Goal: Task Accomplishment & Management: Use online tool/utility

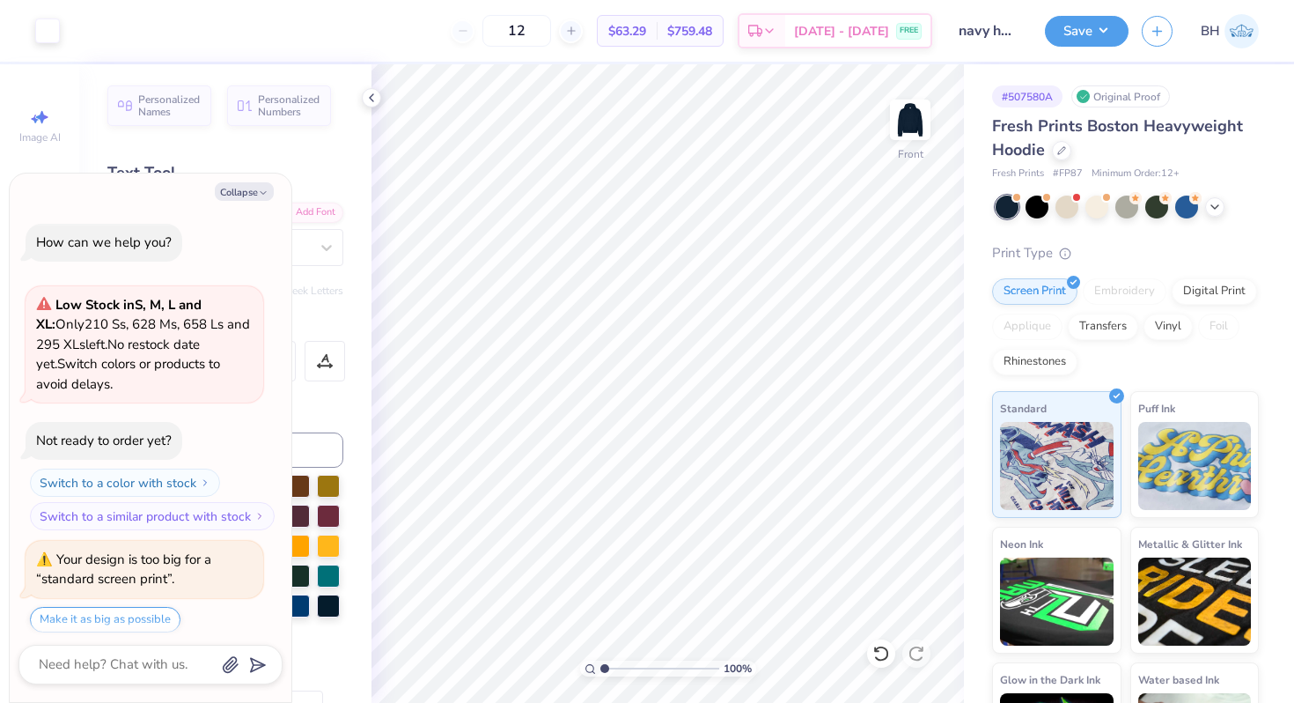
scroll to position [295, 0]
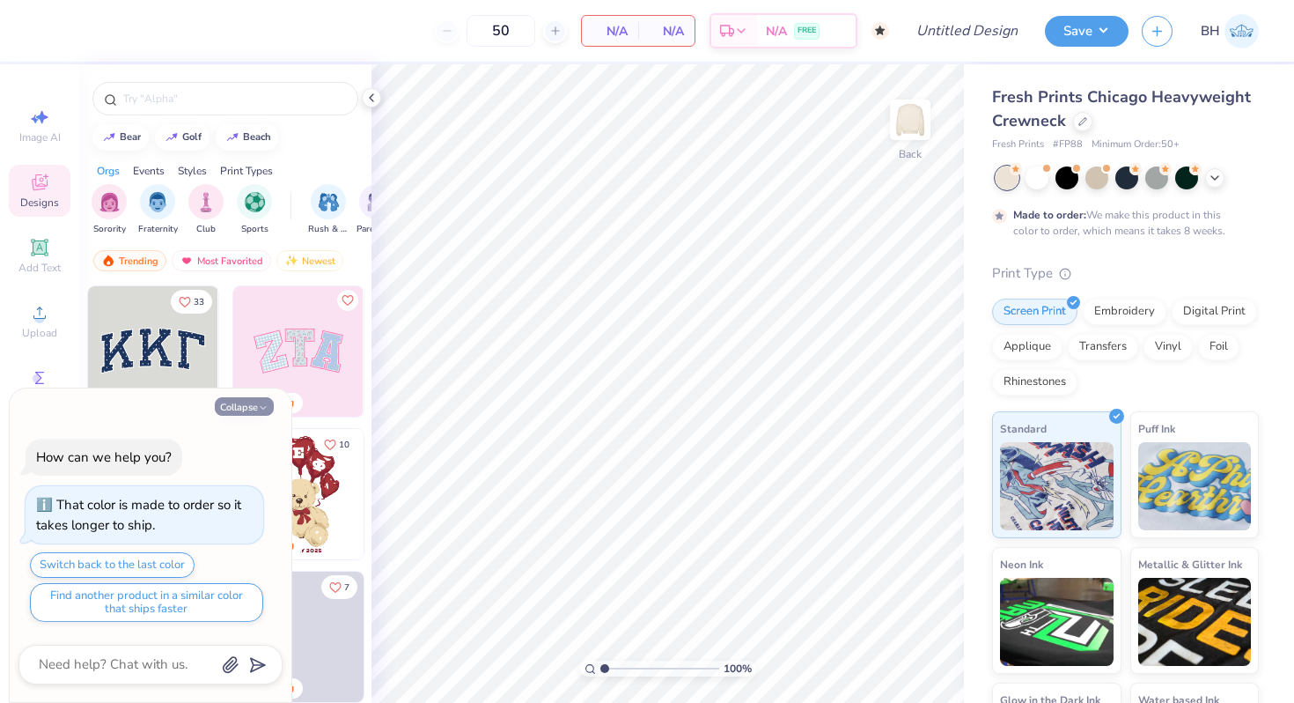
click at [234, 402] on button "Collapse" at bounding box center [244, 406] width 59 height 18
type textarea "x"
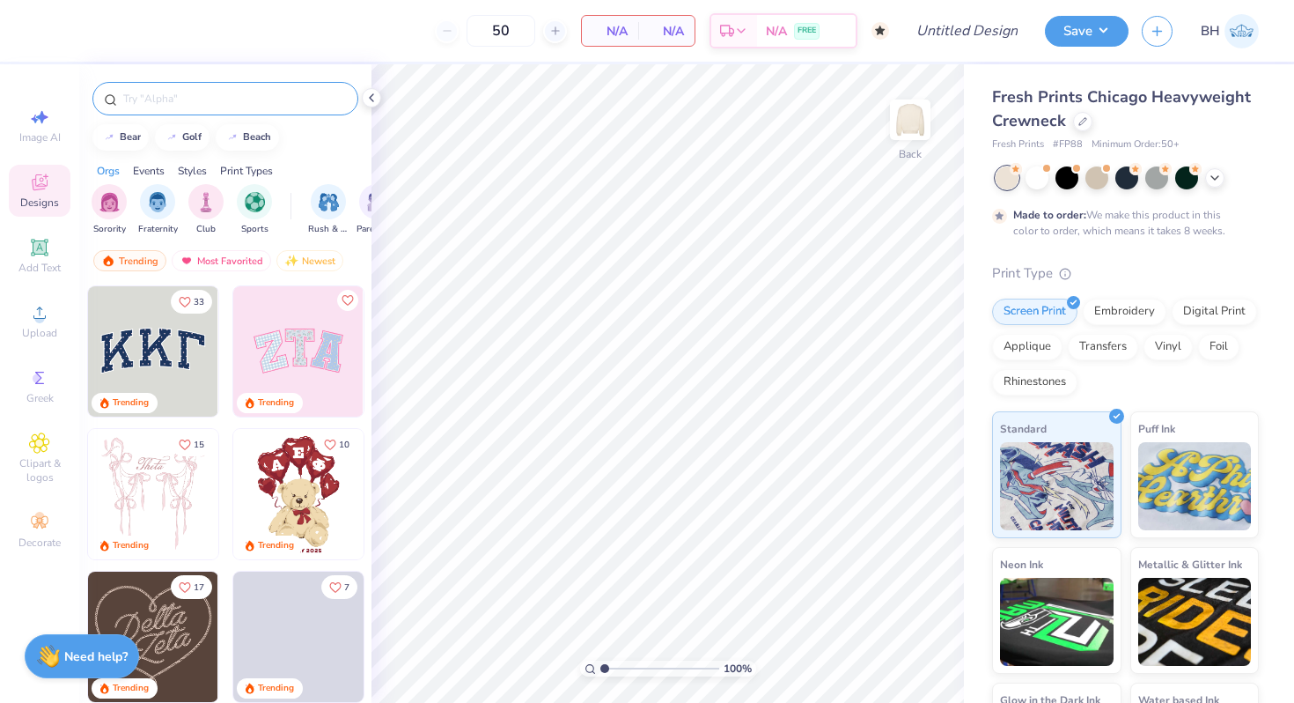
click at [190, 101] on input "text" at bounding box center [234, 99] width 225 height 18
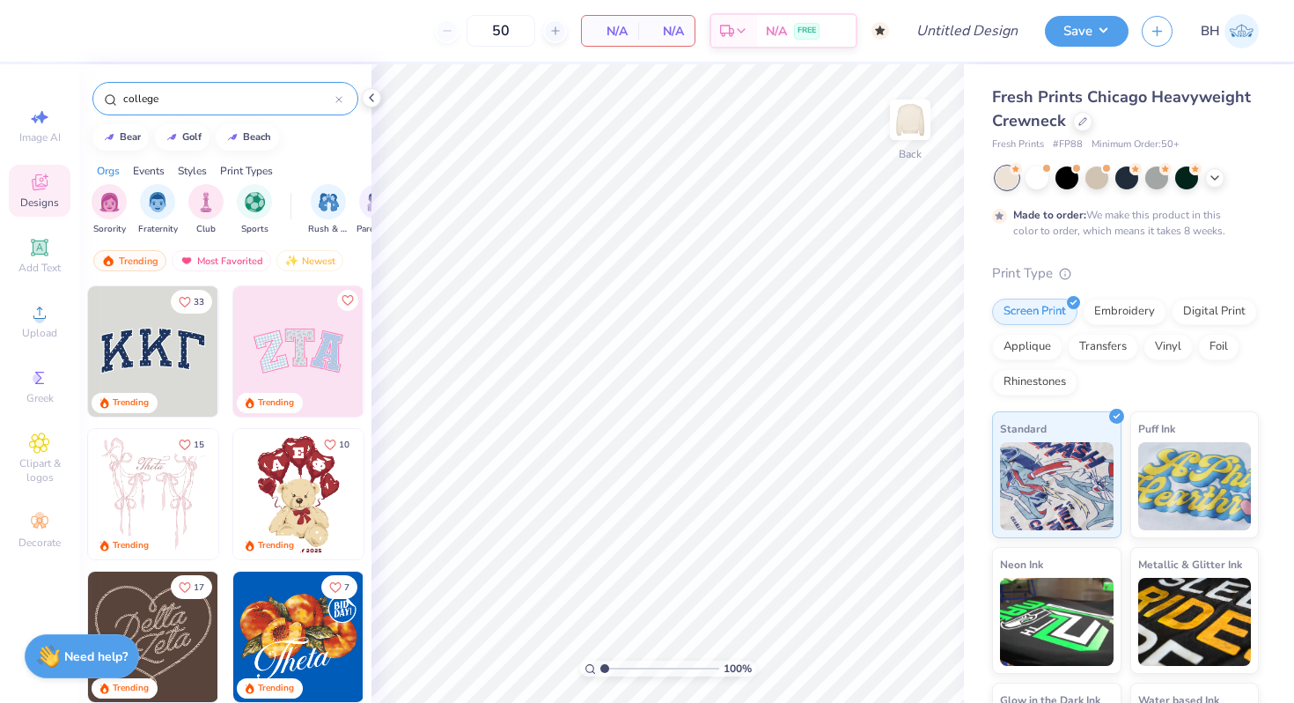
type input "college"
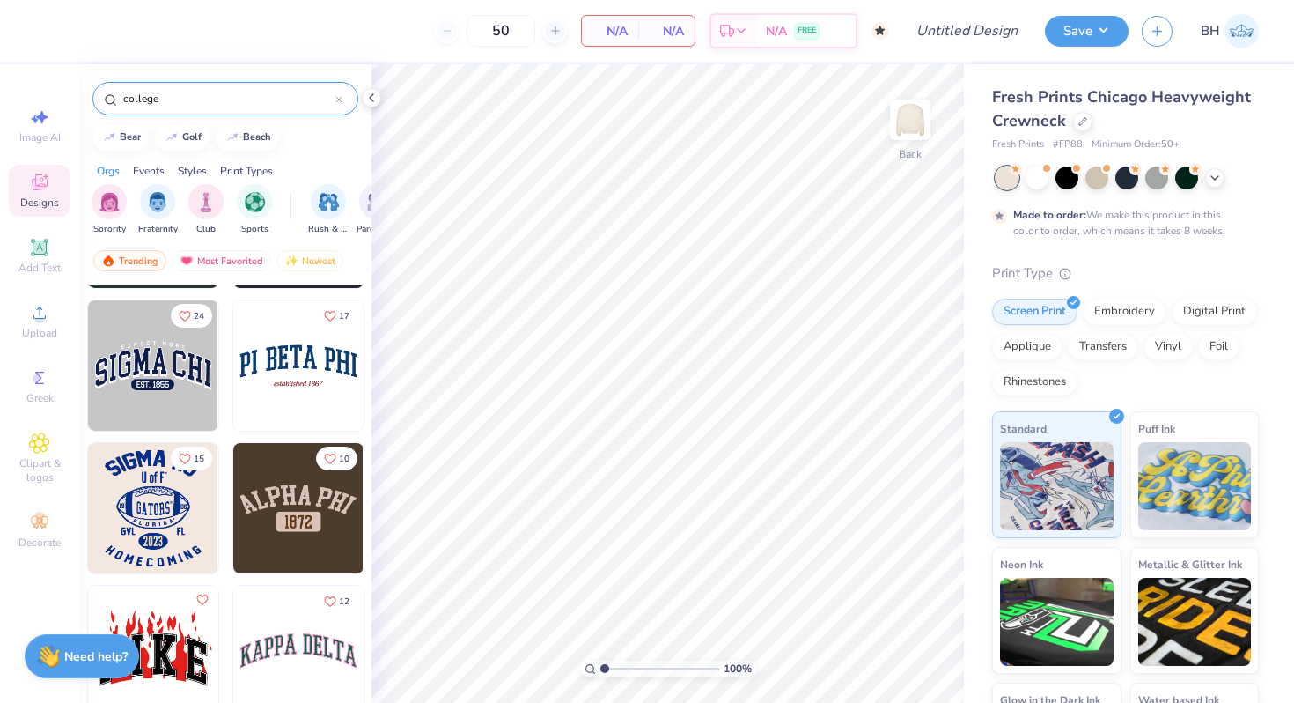
scroll to position [409, 0]
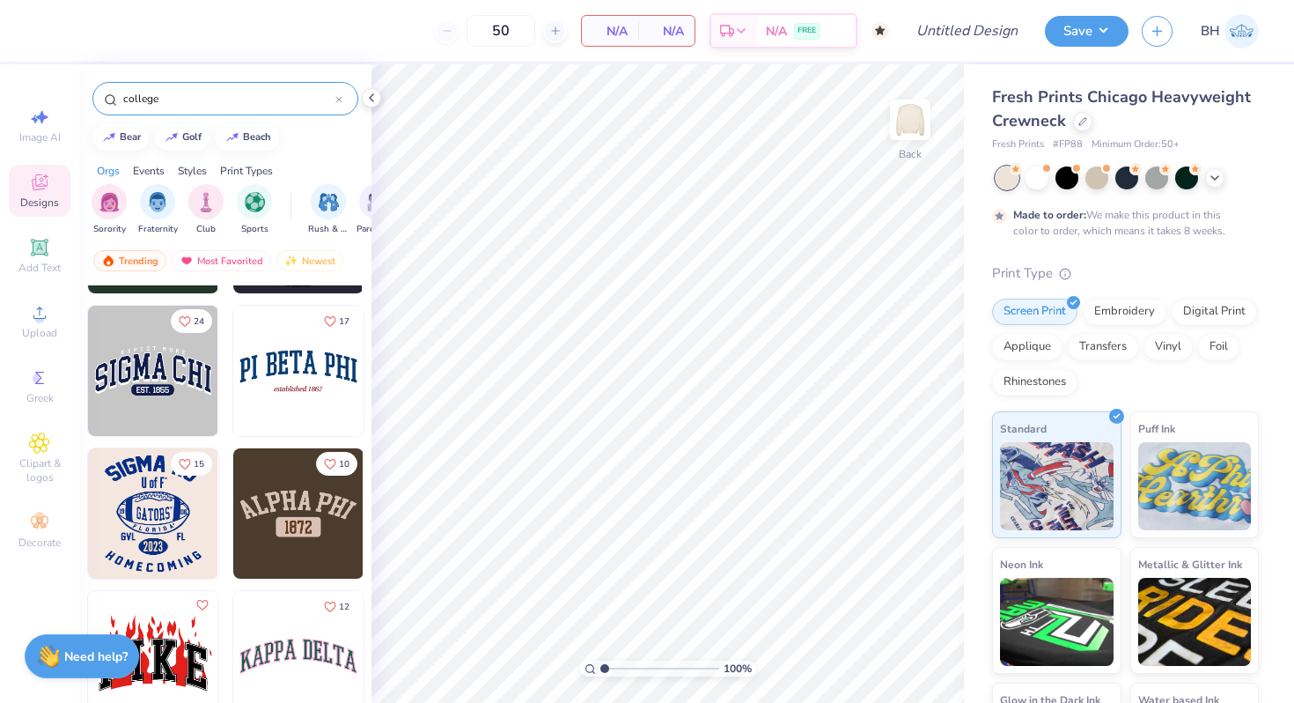
click at [265, 373] on img at bounding box center [298, 371] width 130 height 130
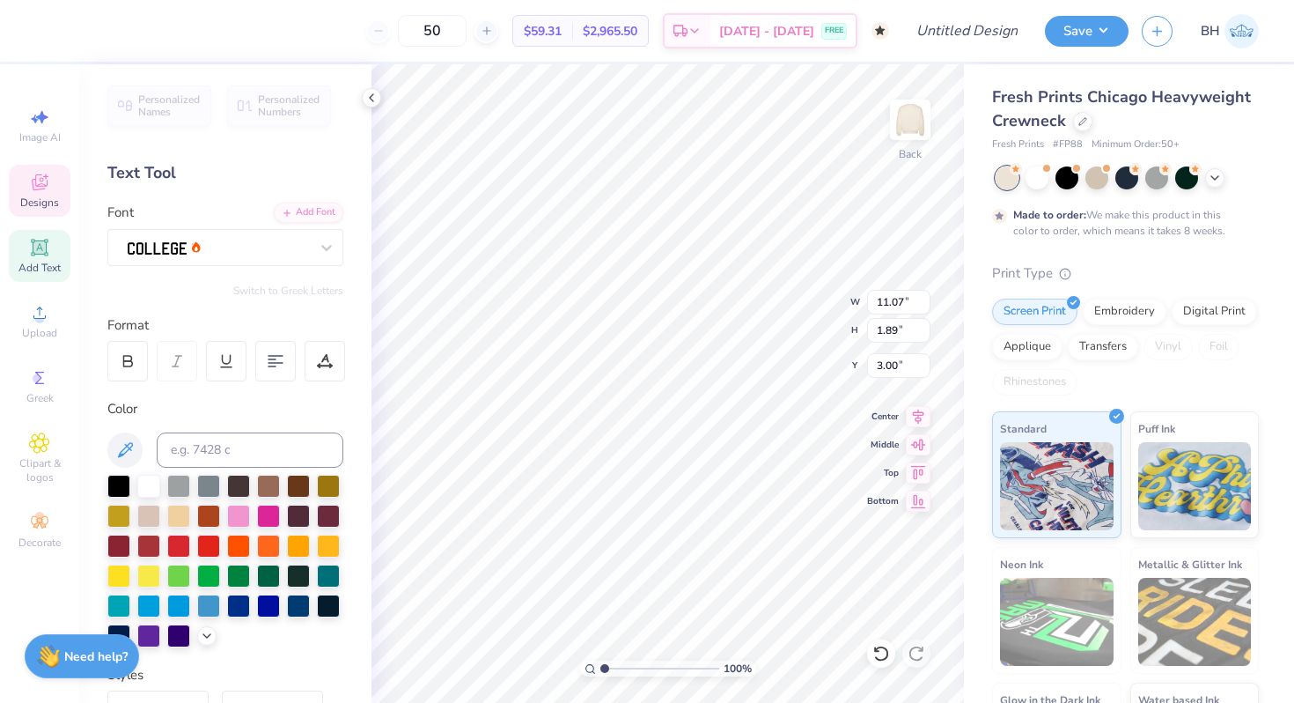
scroll to position [0, 3]
type textarea "CHI OMEGA"
type input "4.58"
type input "0.53"
type input "6.00"
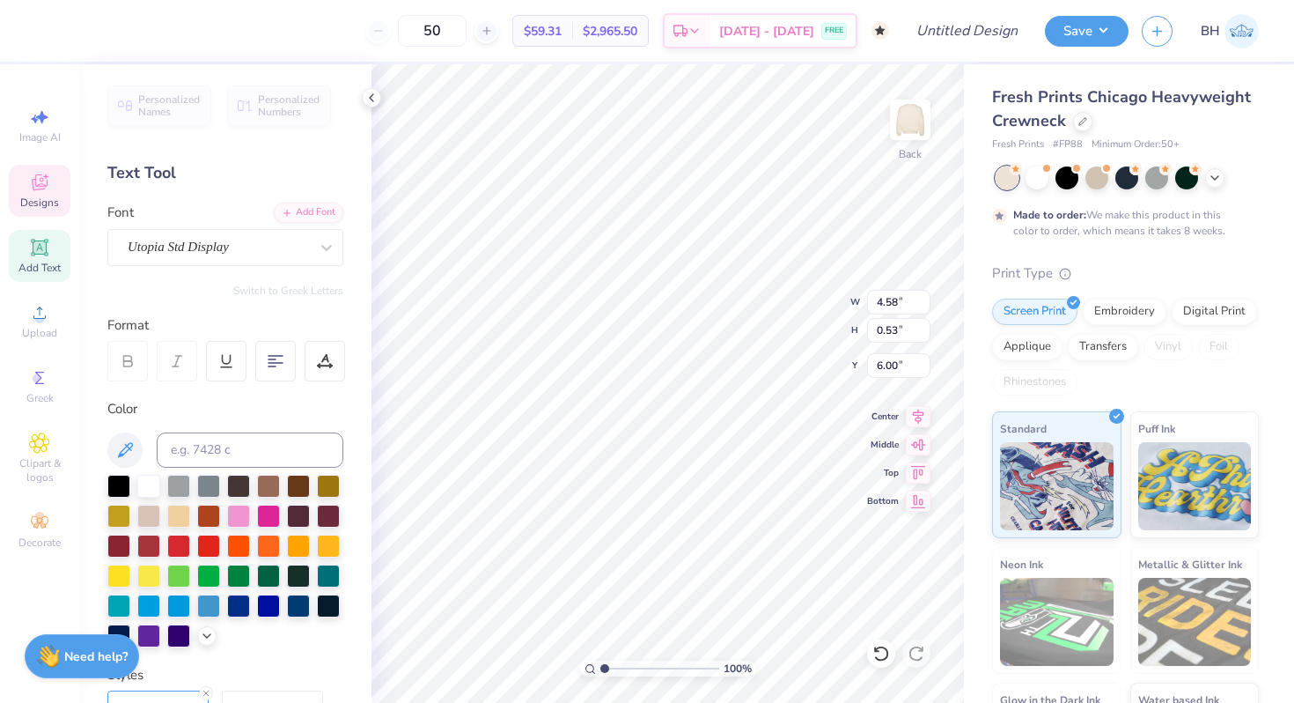
scroll to position [0, 0]
type textarea "e"
type textarea "Univesity of California, Davis"
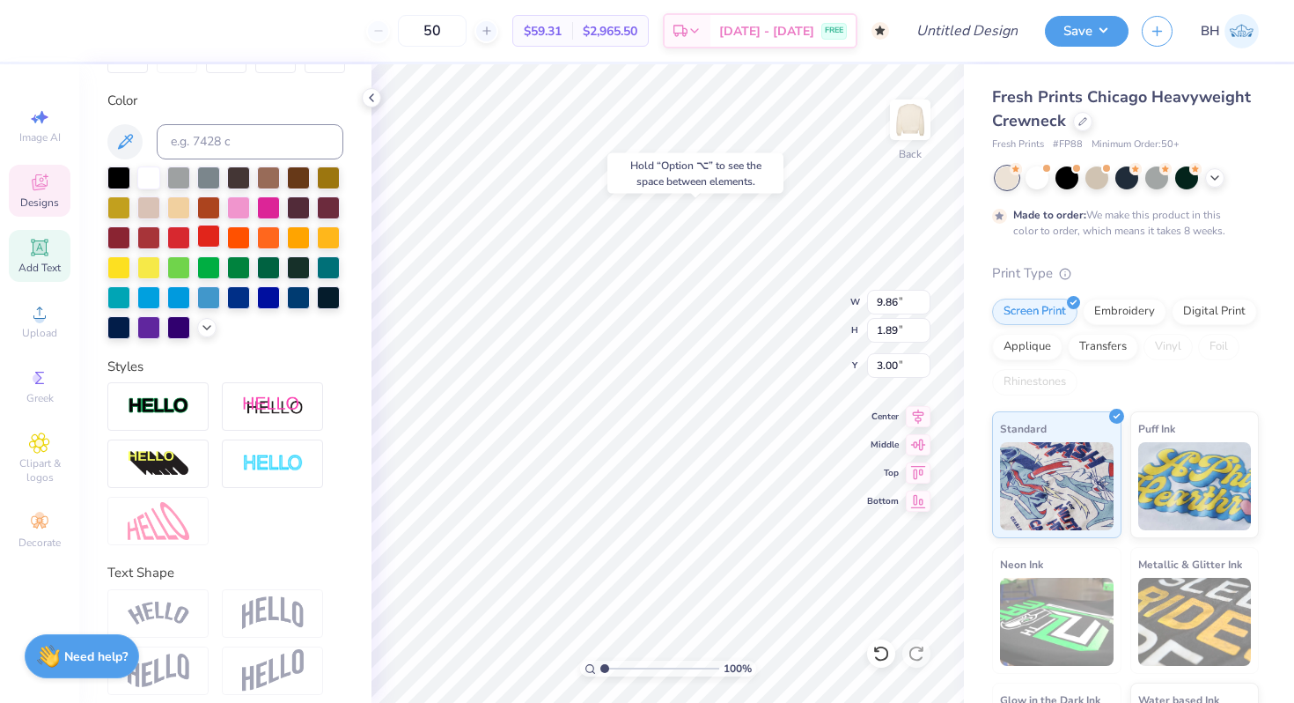
scroll to position [321, 0]
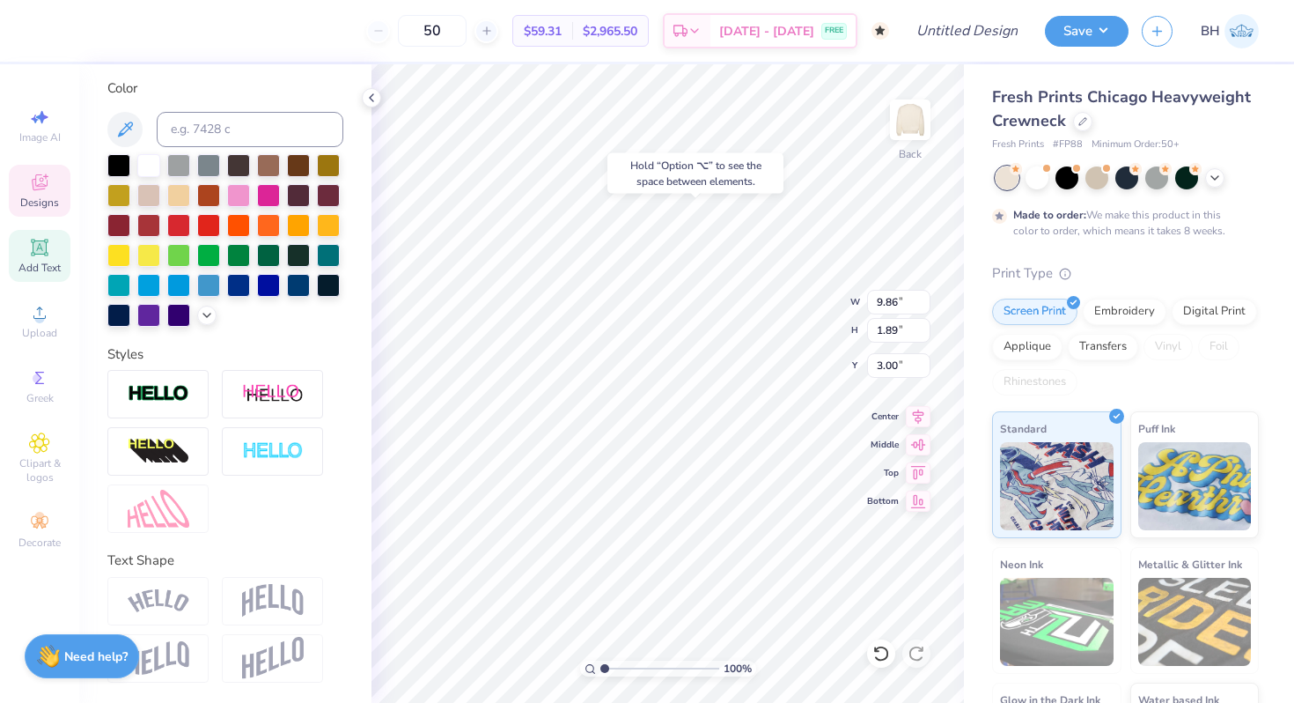
click at [258, 589] on img at bounding box center [273, 600] width 62 height 33
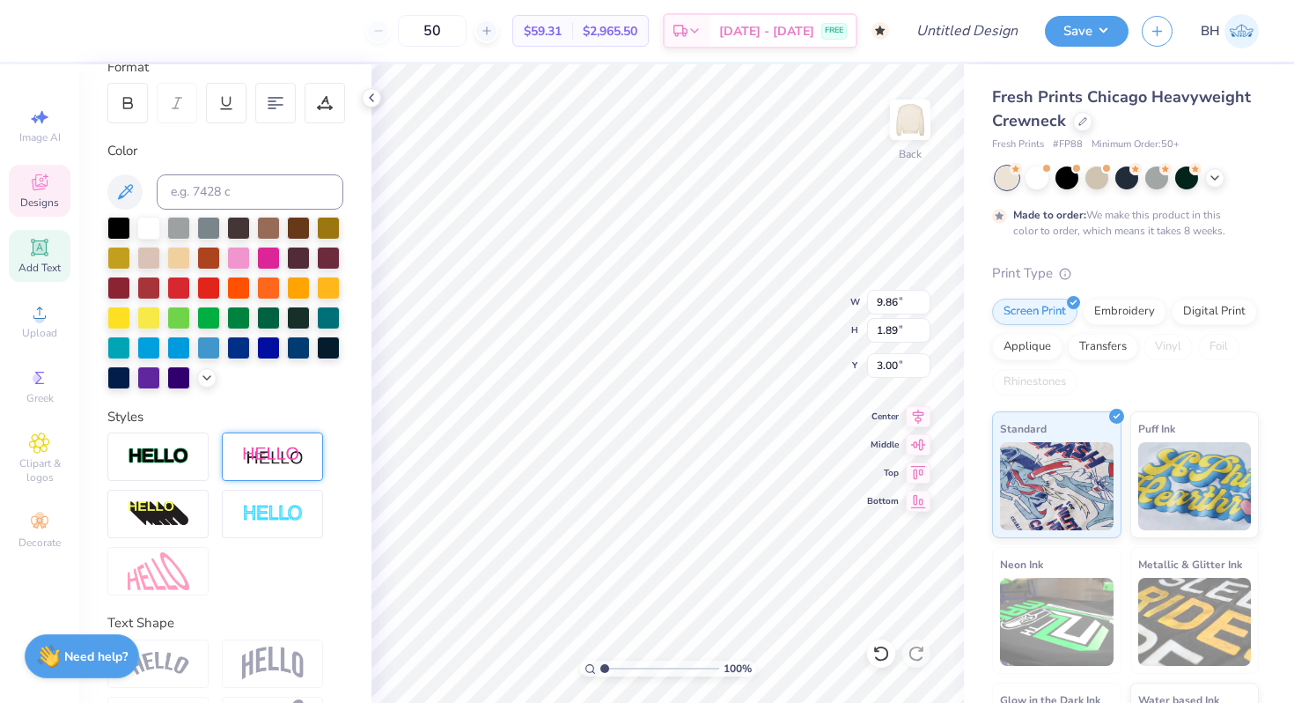
scroll to position [0, 0]
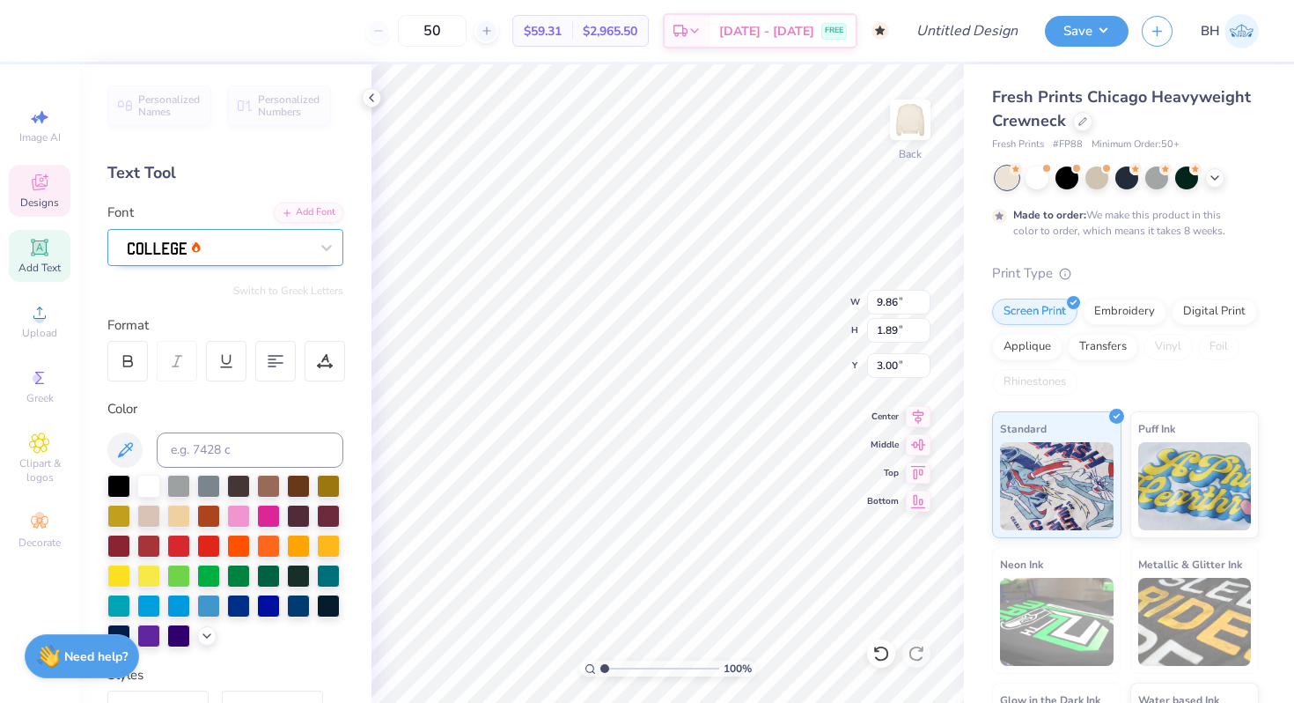
click at [221, 246] on div at bounding box center [218, 246] width 185 height 27
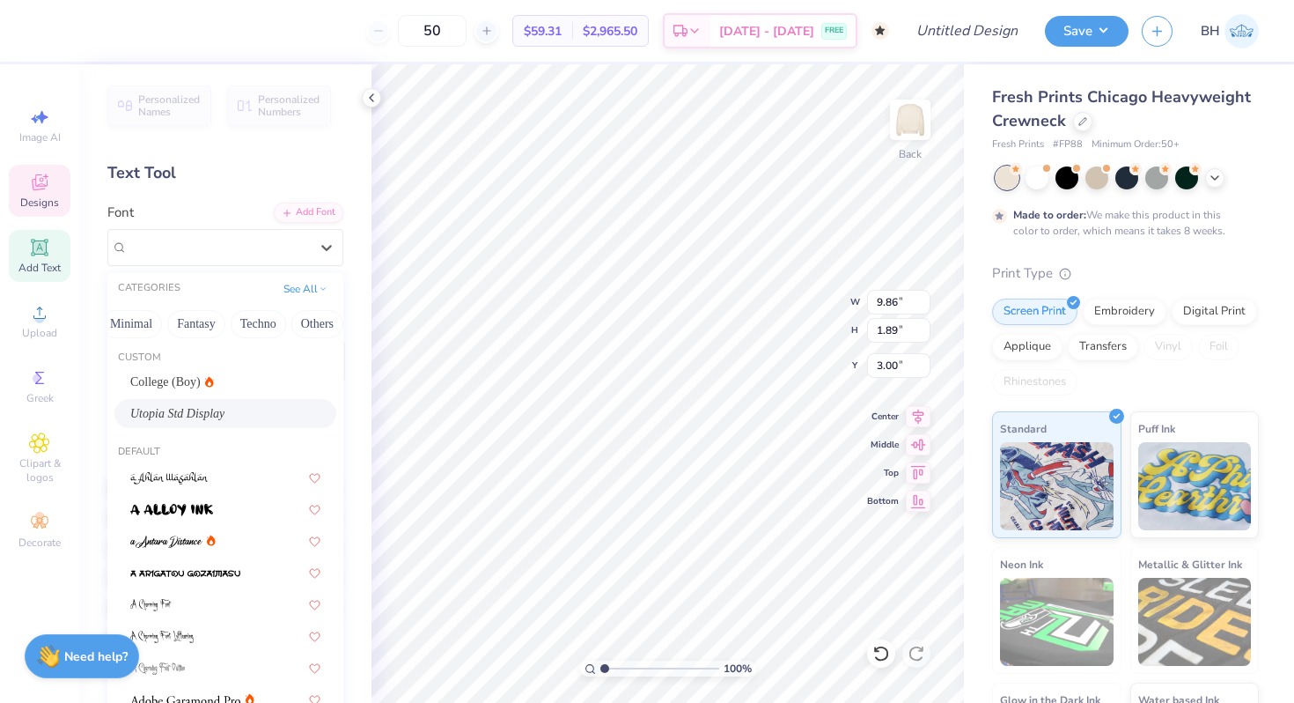
scroll to position [0, 518]
click at [313, 289] on button "See All" at bounding box center [305, 287] width 55 height 18
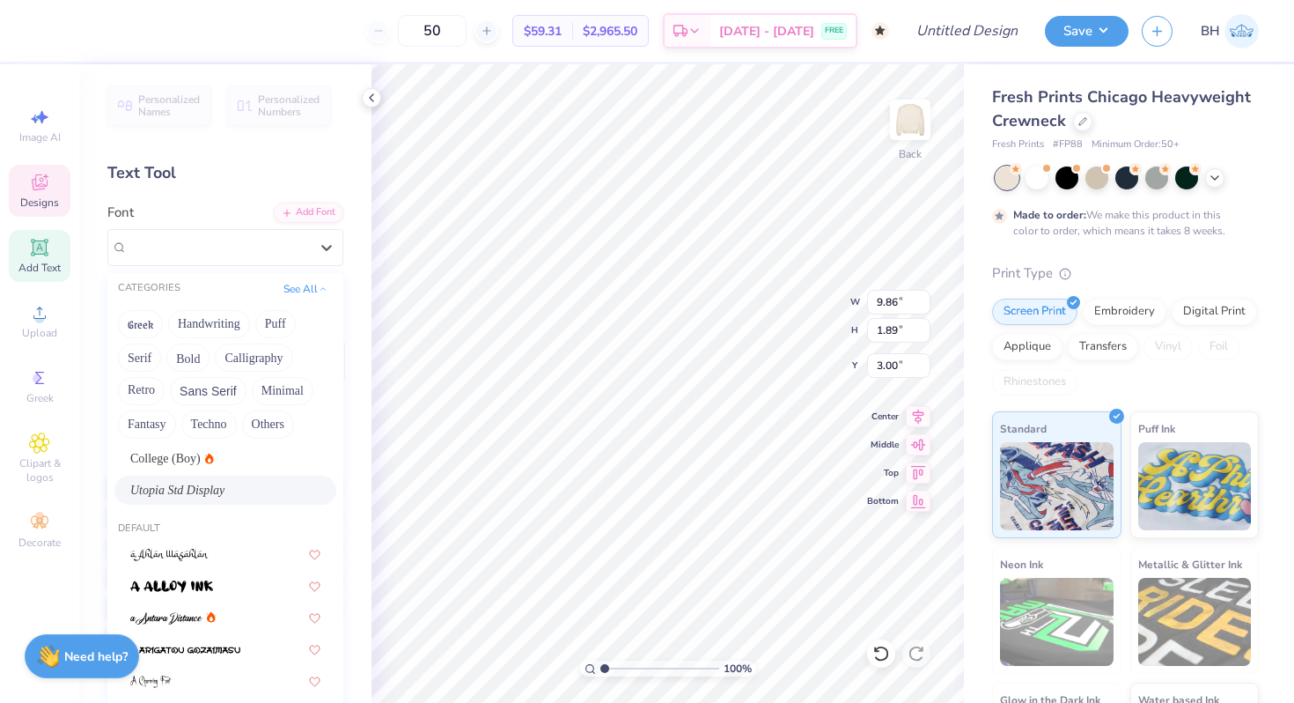
scroll to position [0, 0]
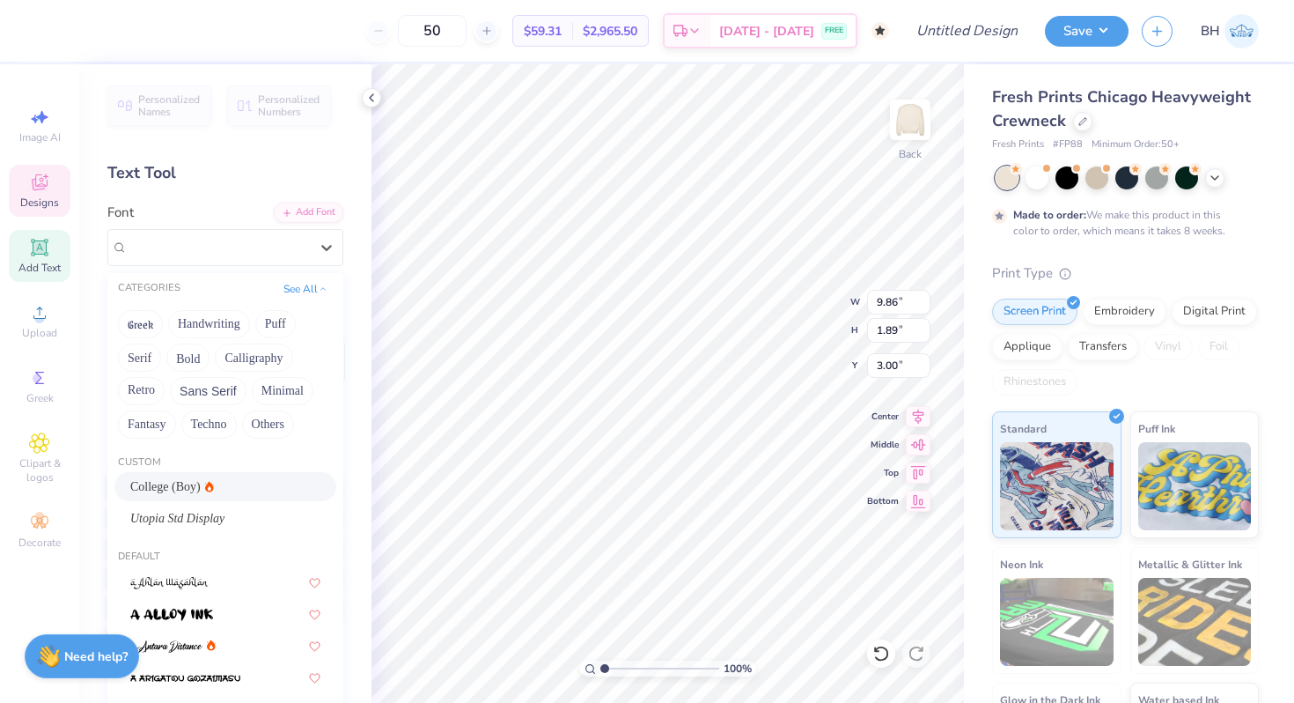
click at [170, 496] on div "College (Boy)" at bounding box center [225, 486] width 222 height 29
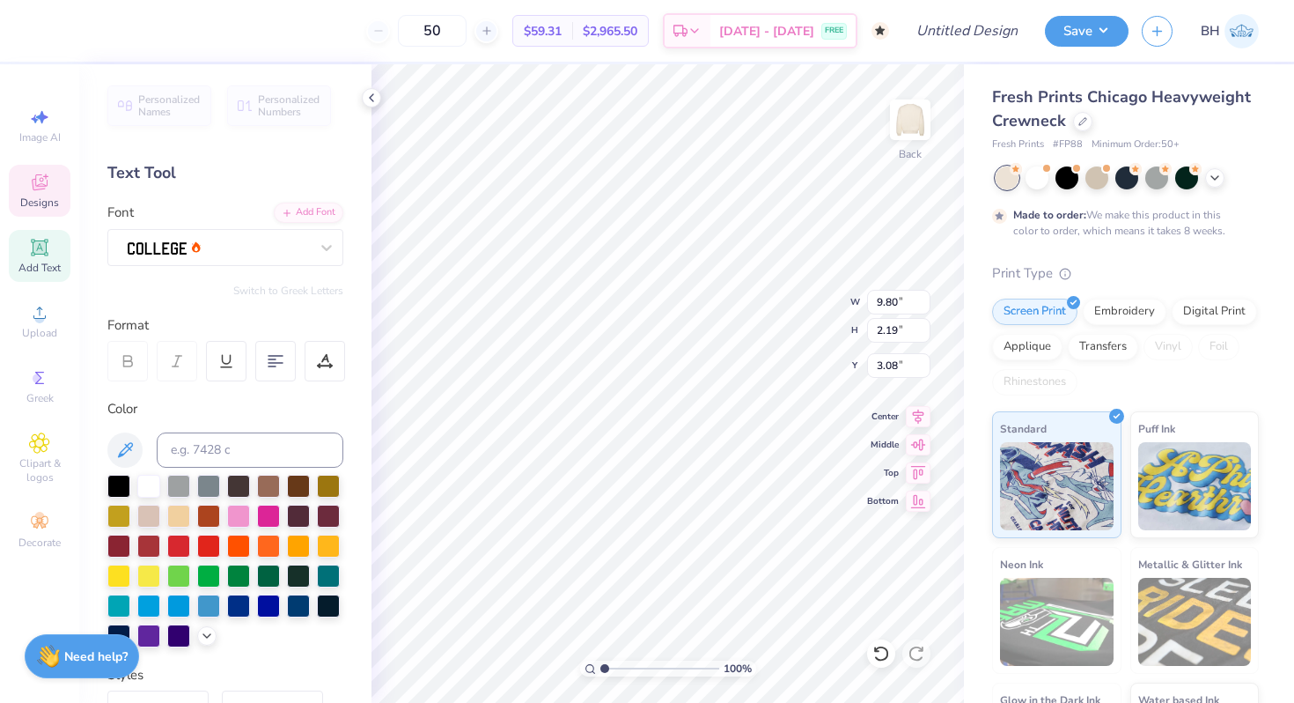
type input "9.80"
type input "2.19"
type input "3.08"
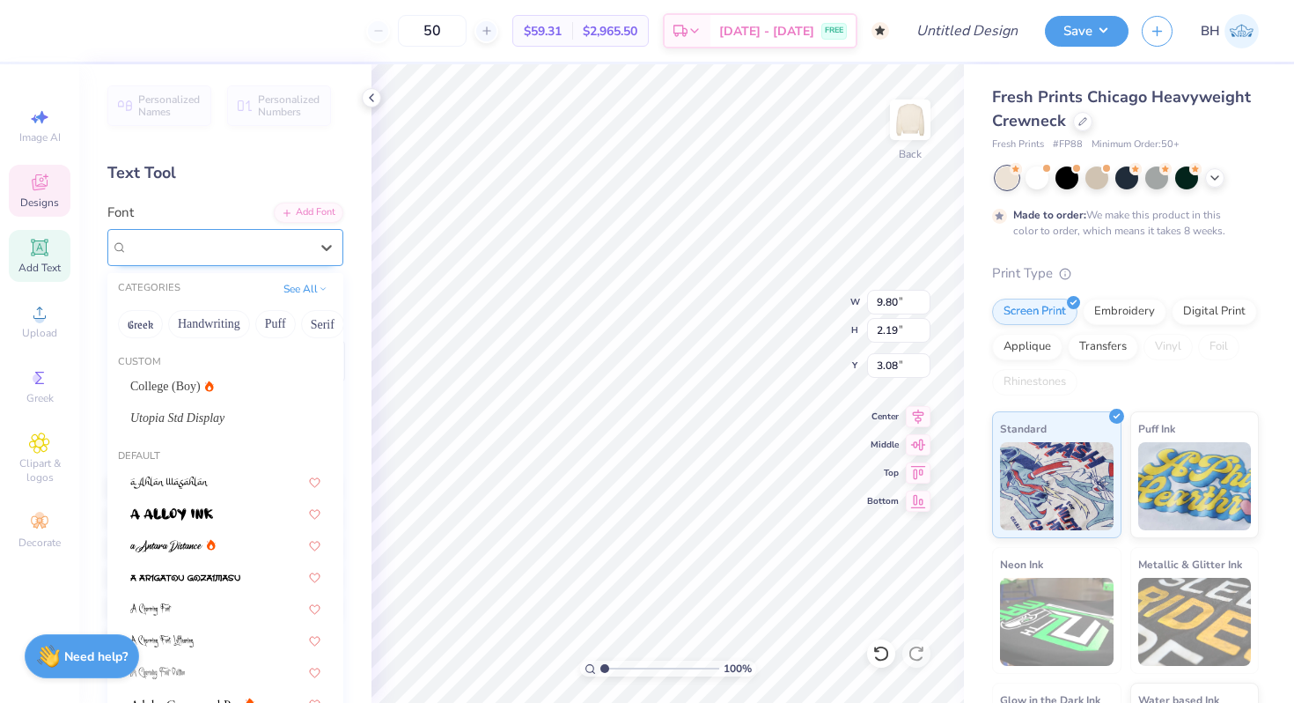
click at [215, 252] on div at bounding box center [218, 246] width 185 height 27
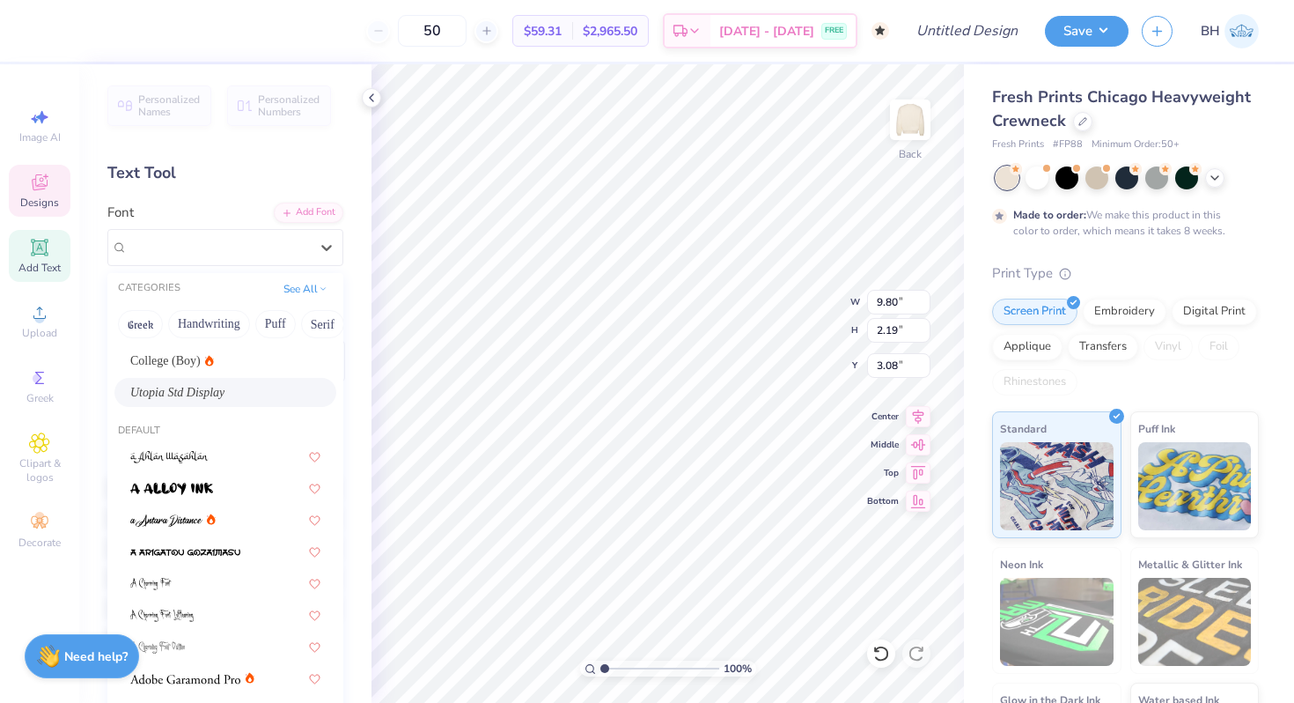
scroll to position [30, 0]
click at [351, 426] on div "Personalized Names Personalized Numbers Text Tool Add Font Font option Utopia S…" at bounding box center [225, 383] width 292 height 638
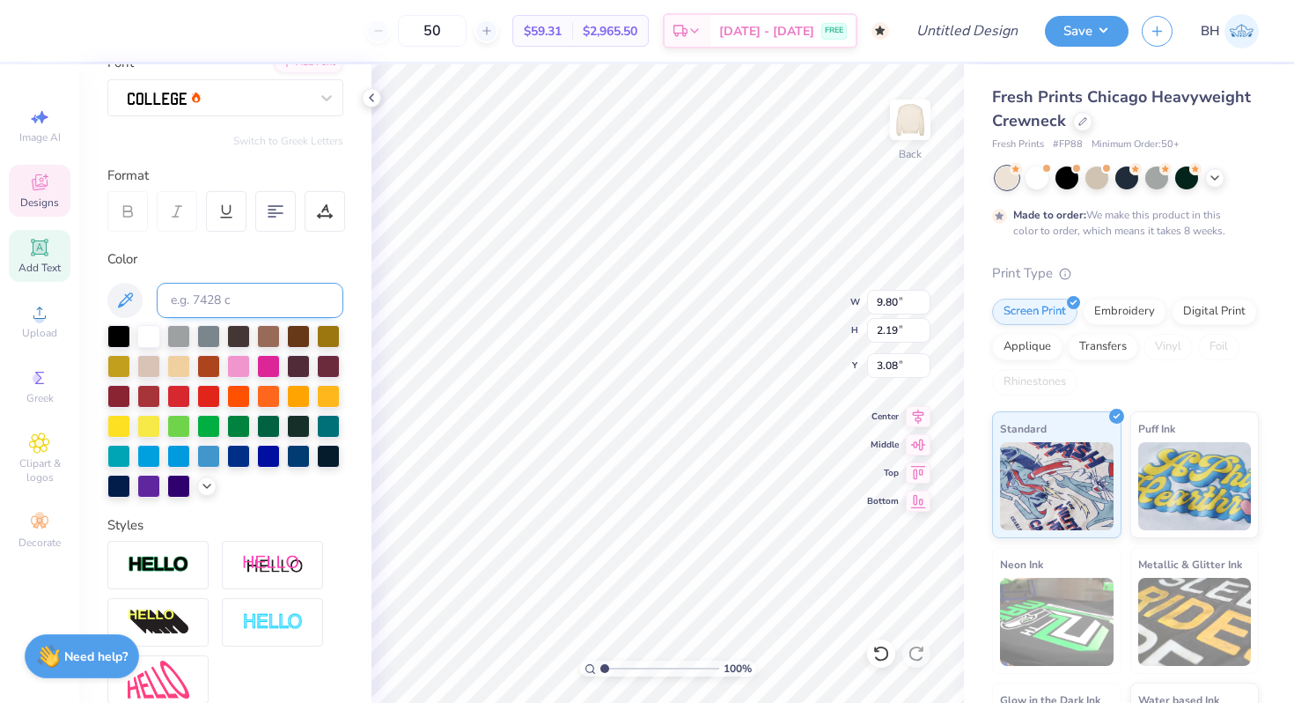
scroll to position [321, 0]
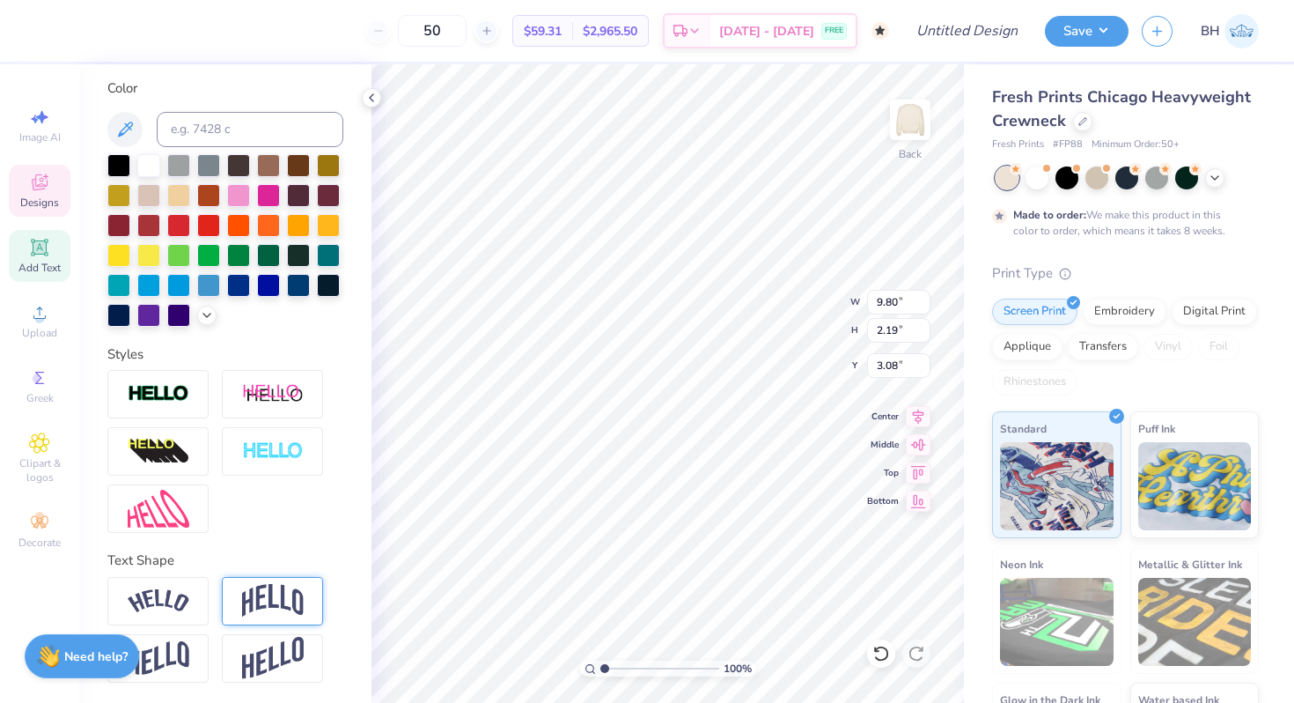
click at [254, 595] on img at bounding box center [273, 600] width 62 height 33
type input "4.22"
type input "2.07"
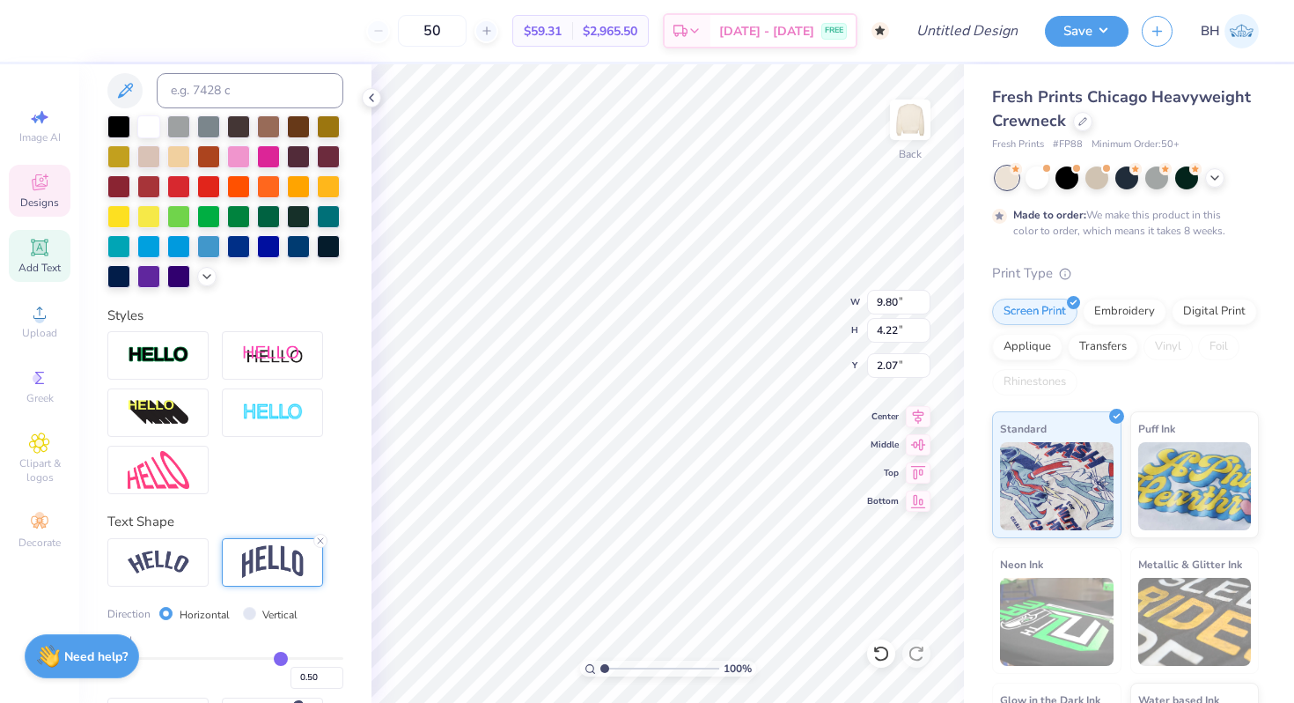
scroll to position [411, 0]
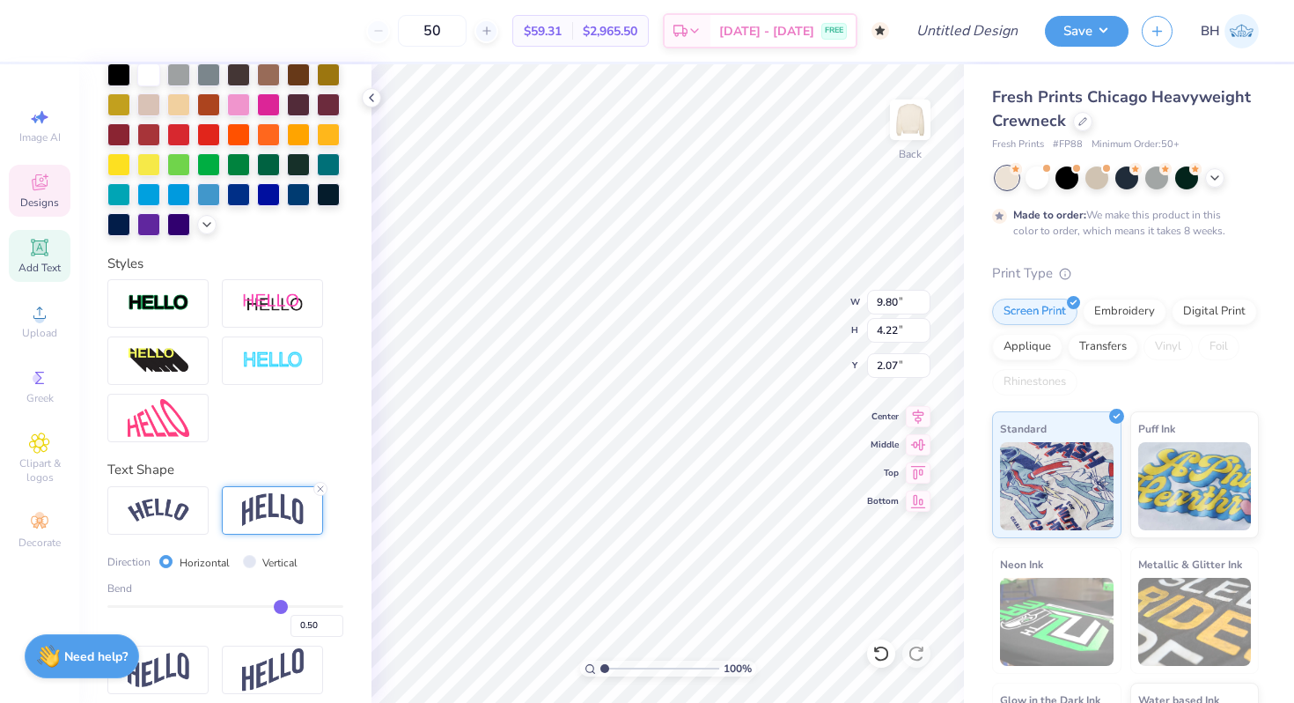
type input "0.48"
type input "0.47"
type input "0.46"
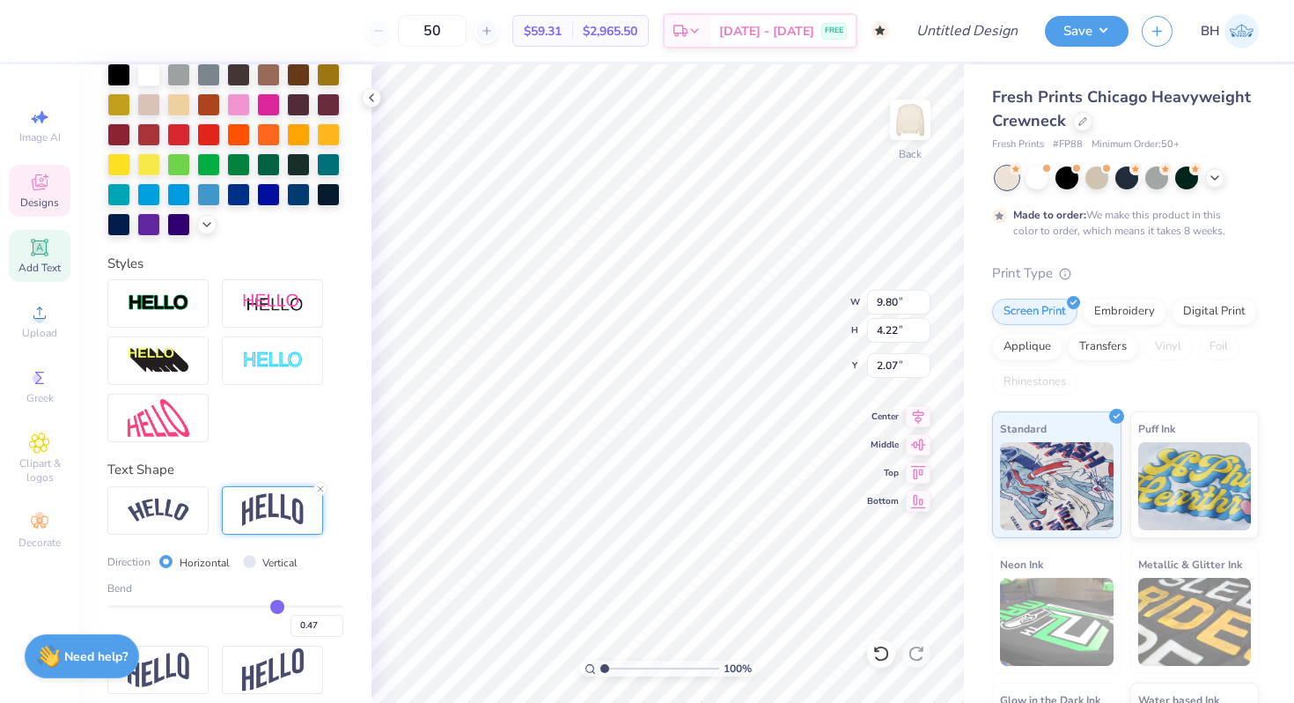
type input "0.46"
type input "0.45"
type input "0.44"
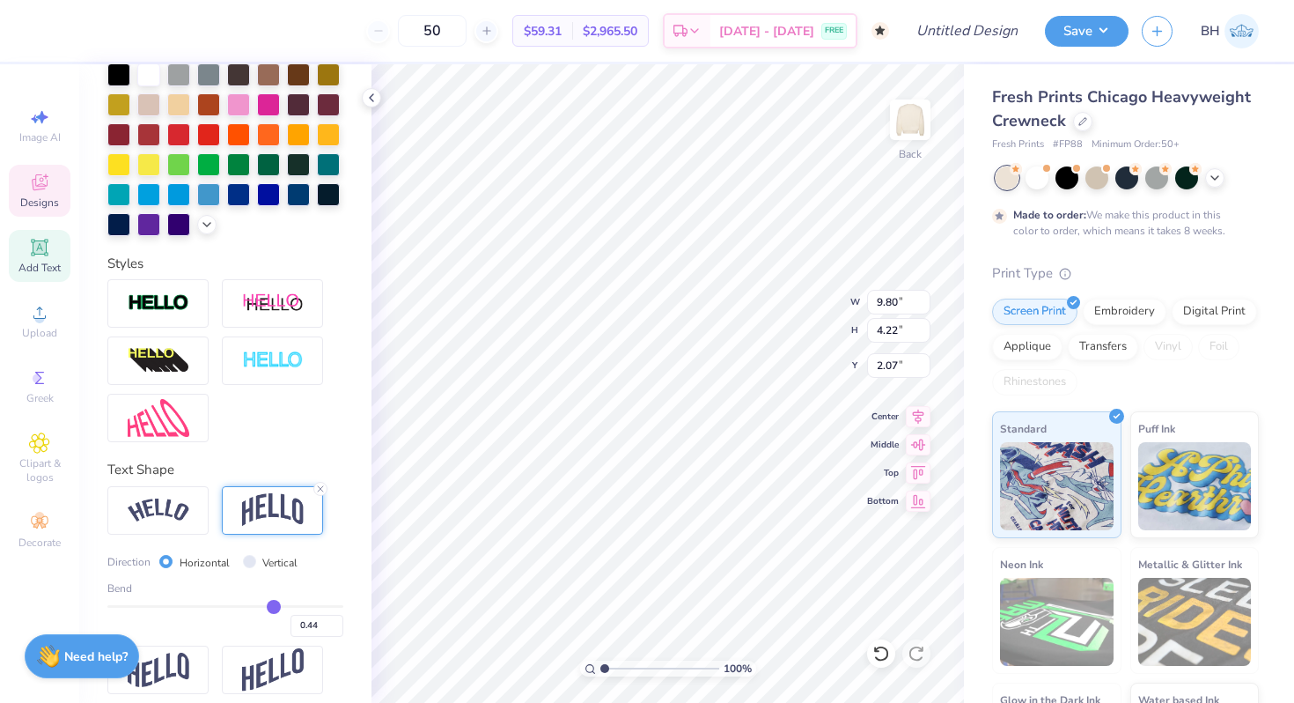
type input "0.43"
type input "0.42"
type input "0.41"
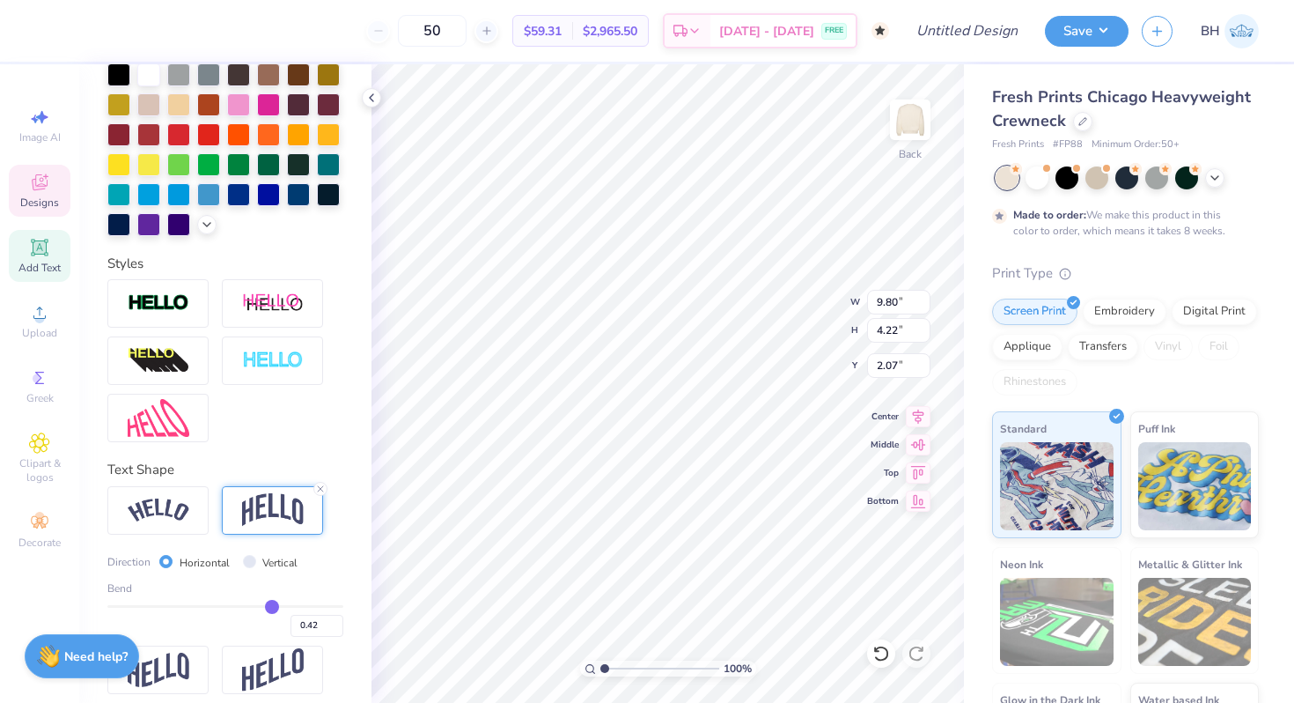
type input "0.41"
type input "0.4"
type input "0.40"
type input "0.39"
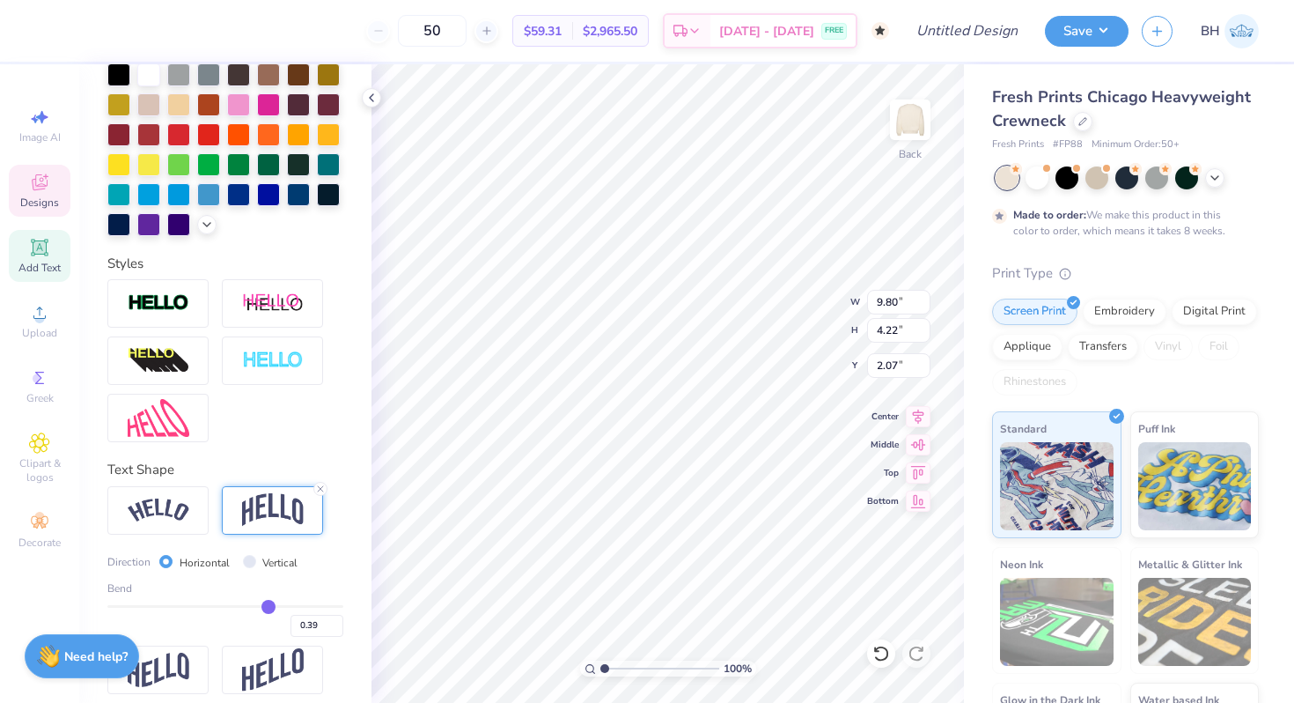
type input "0.38"
drag, startPoint x: 278, startPoint y: 611, endPoint x: 267, endPoint y: 611, distance: 11.4
type input "0.38"
click at [267, 608] on input "range" at bounding box center [225, 606] width 236 height 3
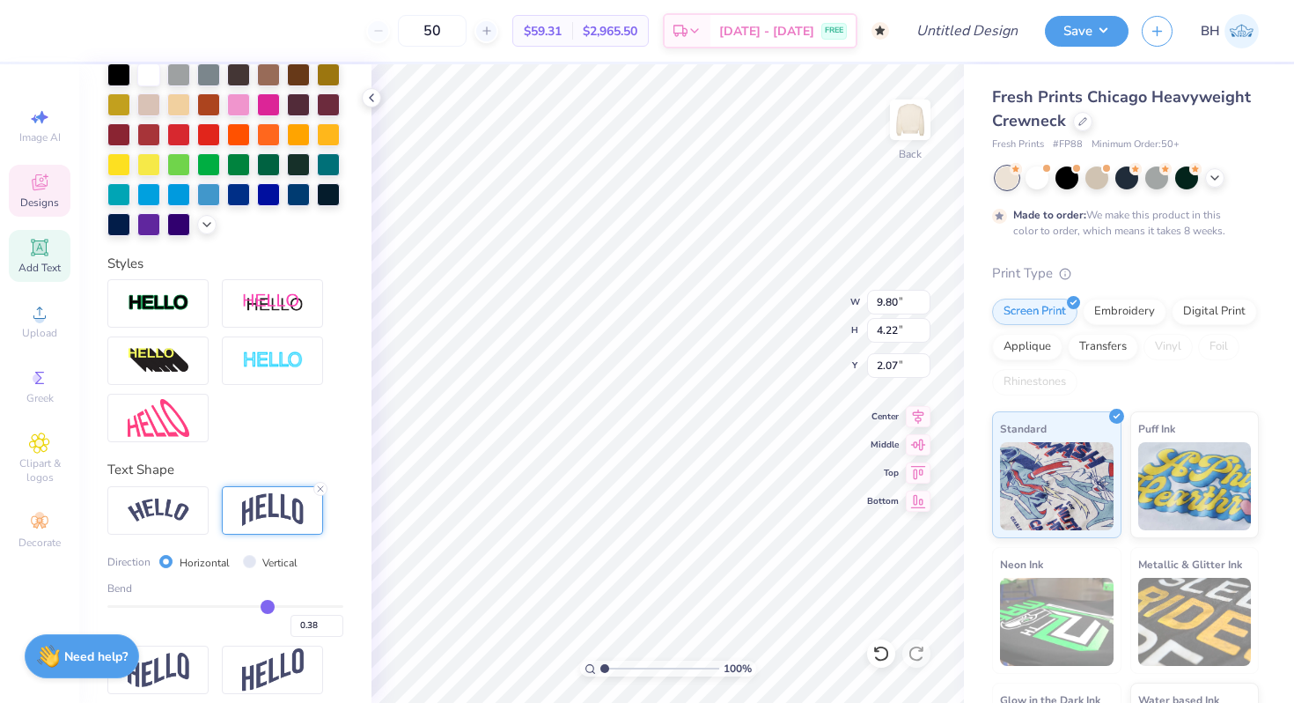
type input "3.70"
type input "2.33"
type input "0.41"
type input "0.4"
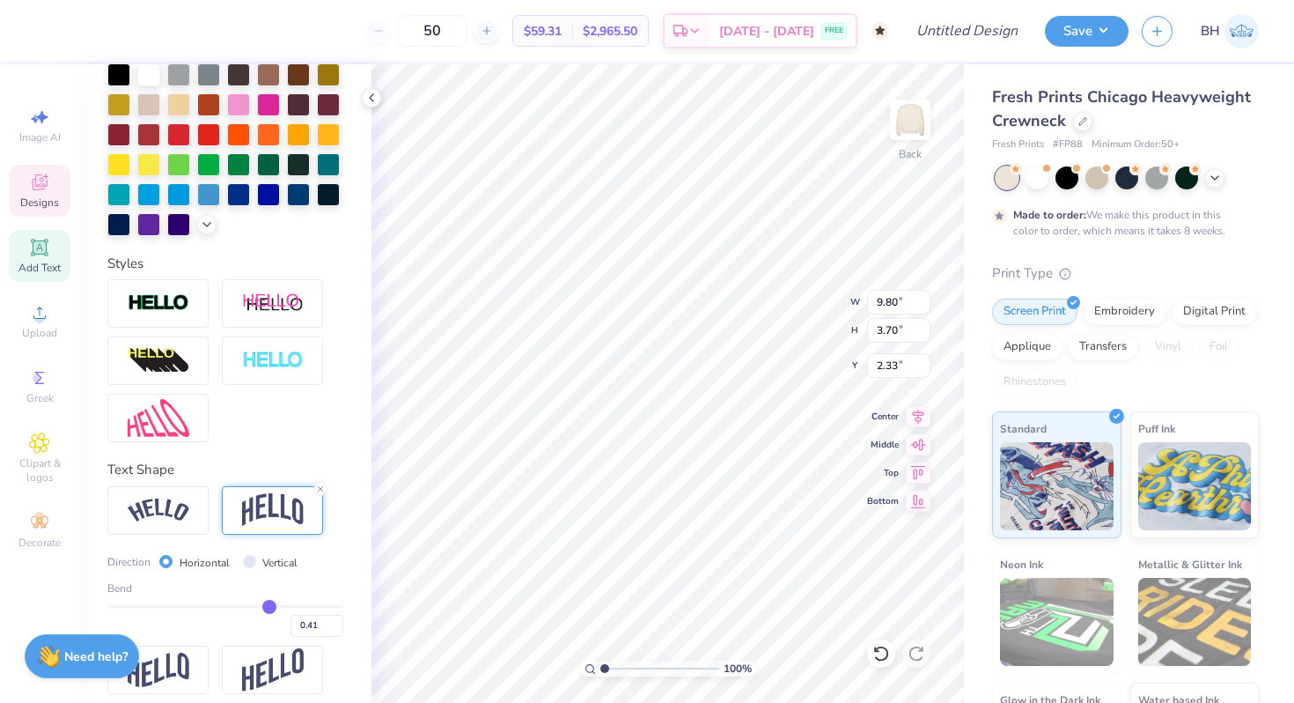
type input "0.40"
type input "0.39"
type input "0.38"
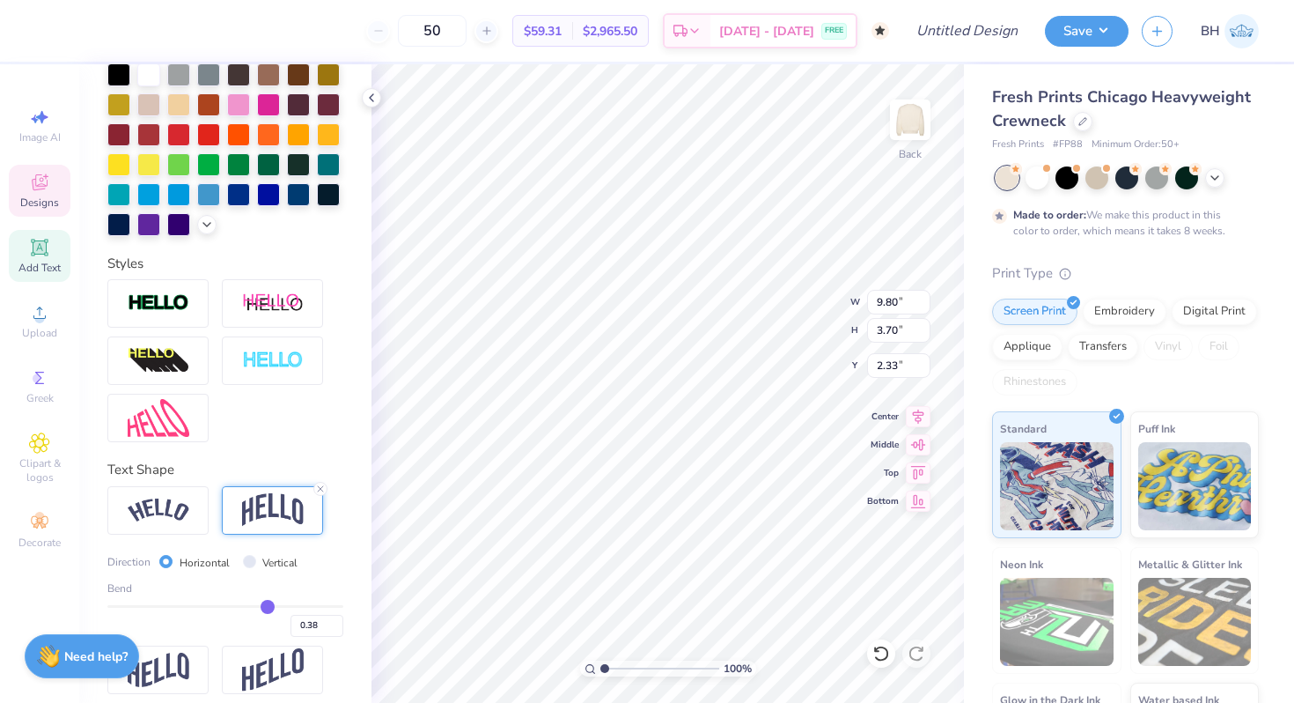
type input "0.37"
type input "0.36"
type input "0.34"
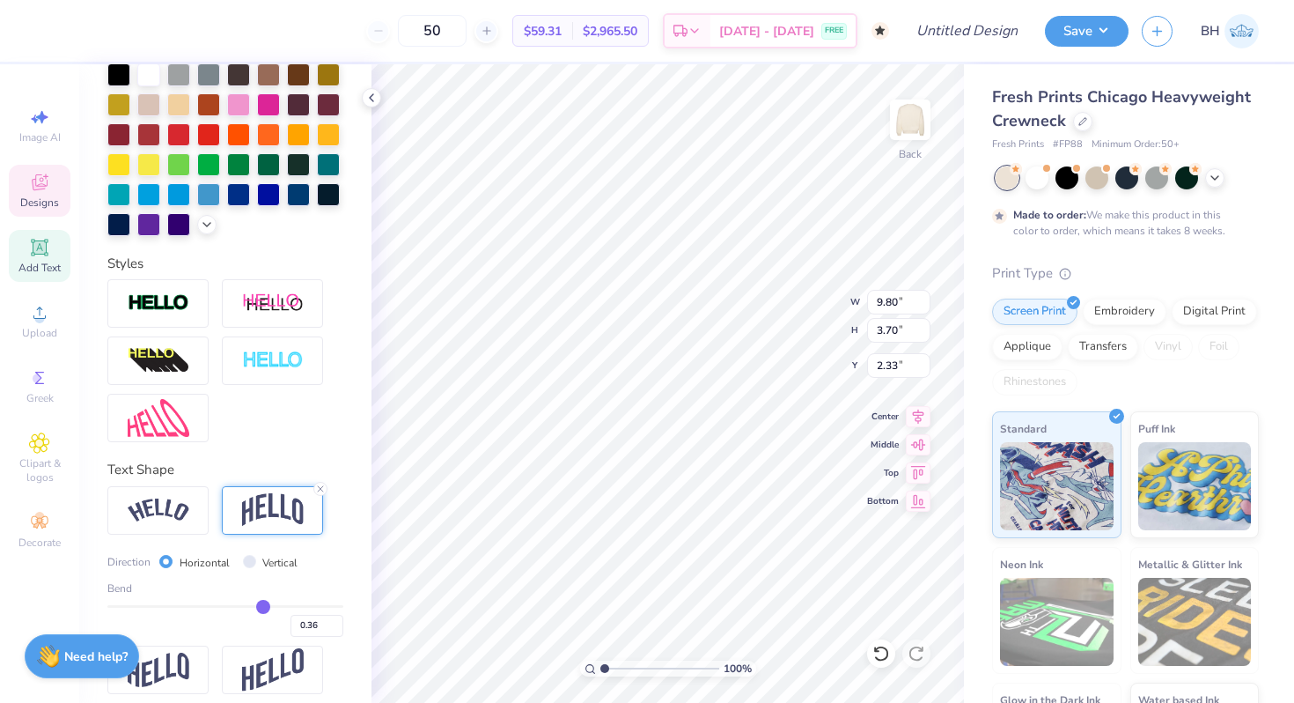
type input "0.34"
type input "0.33"
type input "0.32"
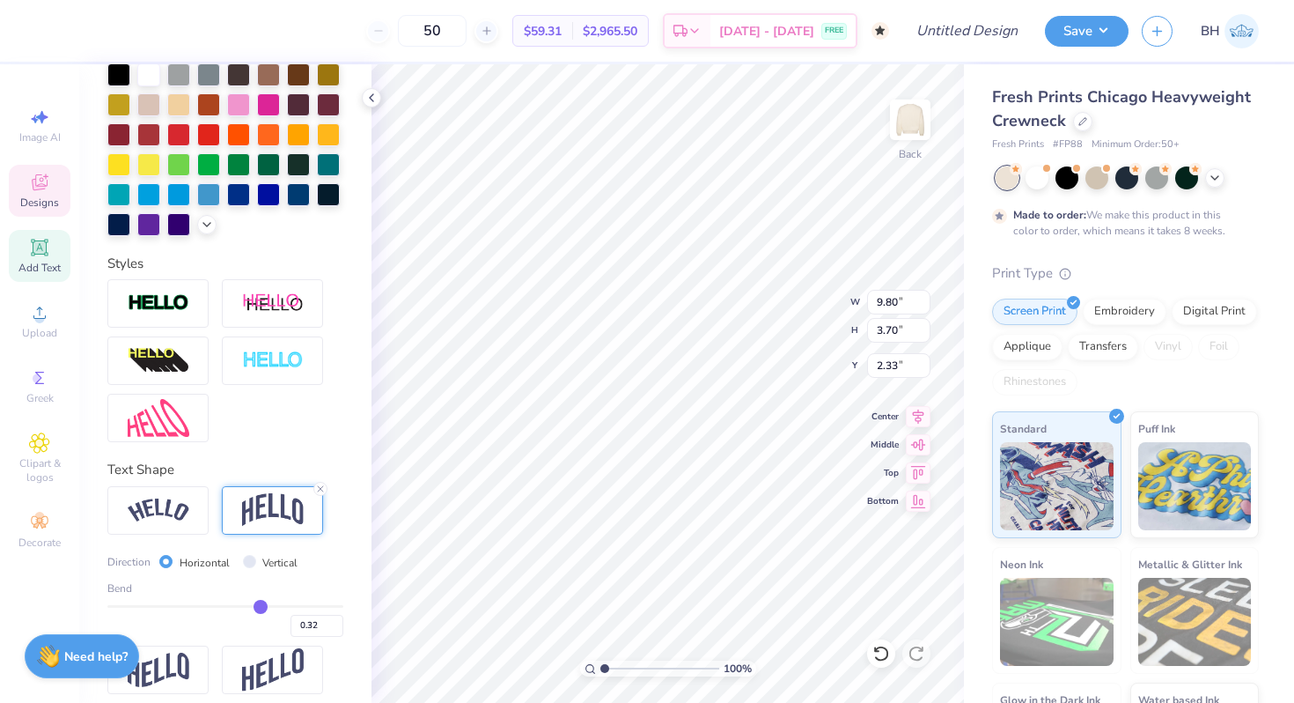
drag, startPoint x: 270, startPoint y: 604, endPoint x: 261, endPoint y: 604, distance: 9.7
type input "0.32"
click at [261, 605] on input "range" at bounding box center [225, 606] width 236 height 3
type input "3.45"
type input "2.45"
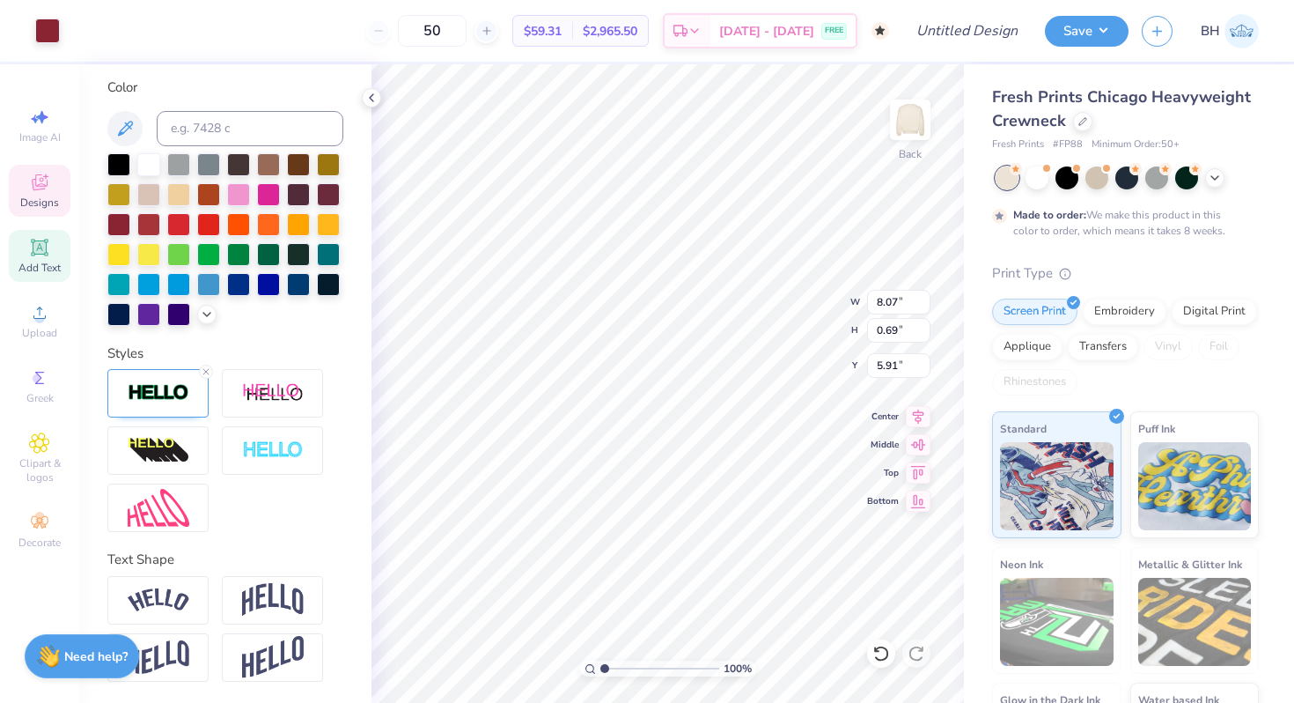
scroll to position [321, 0]
type input "5.90"
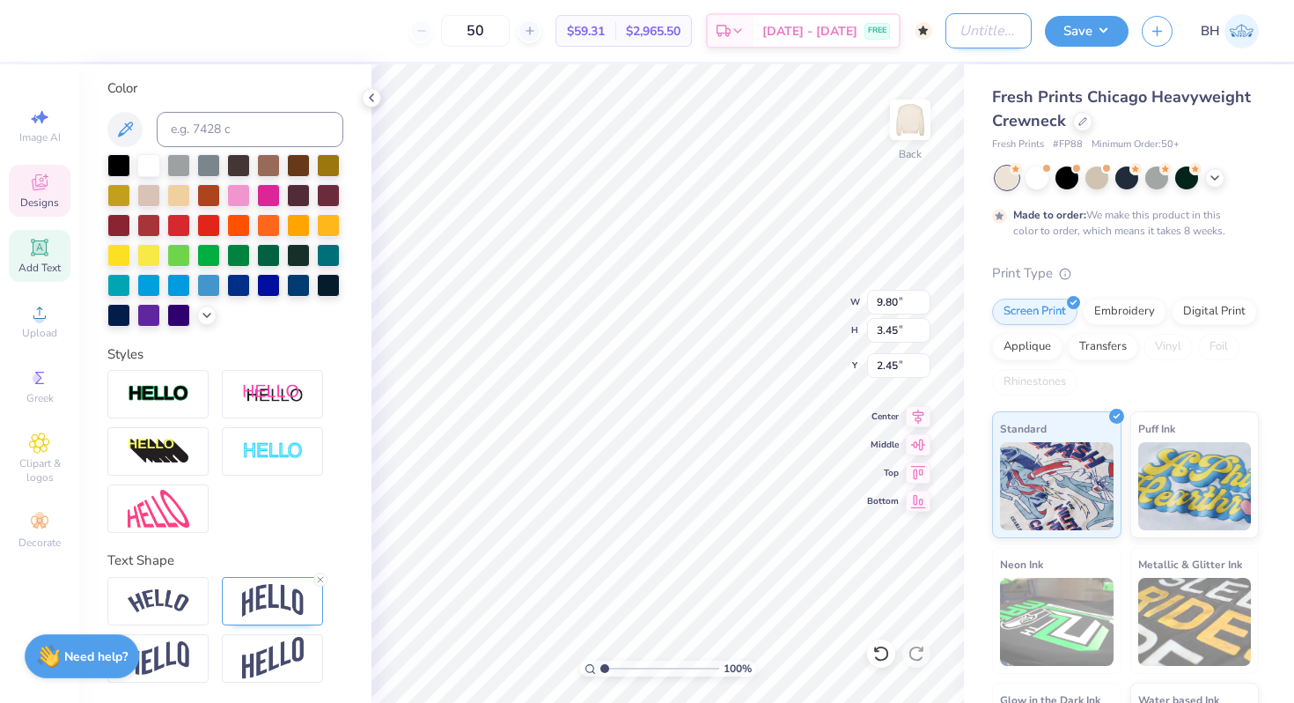
click at [946, 31] on input "Design Title" at bounding box center [989, 30] width 86 height 35
type input "c"
type input "uc davis crewneck"
click at [1069, 39] on button "Save" at bounding box center [1087, 28] width 84 height 31
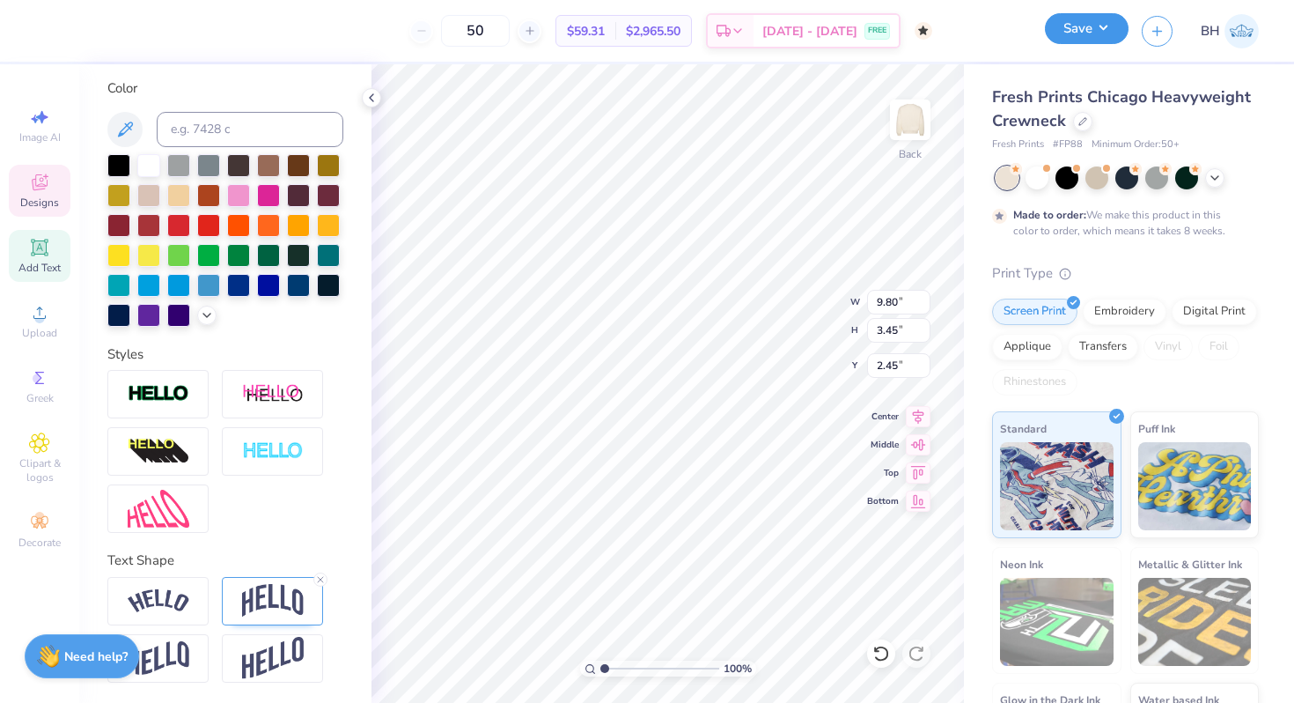
scroll to position [0, 0]
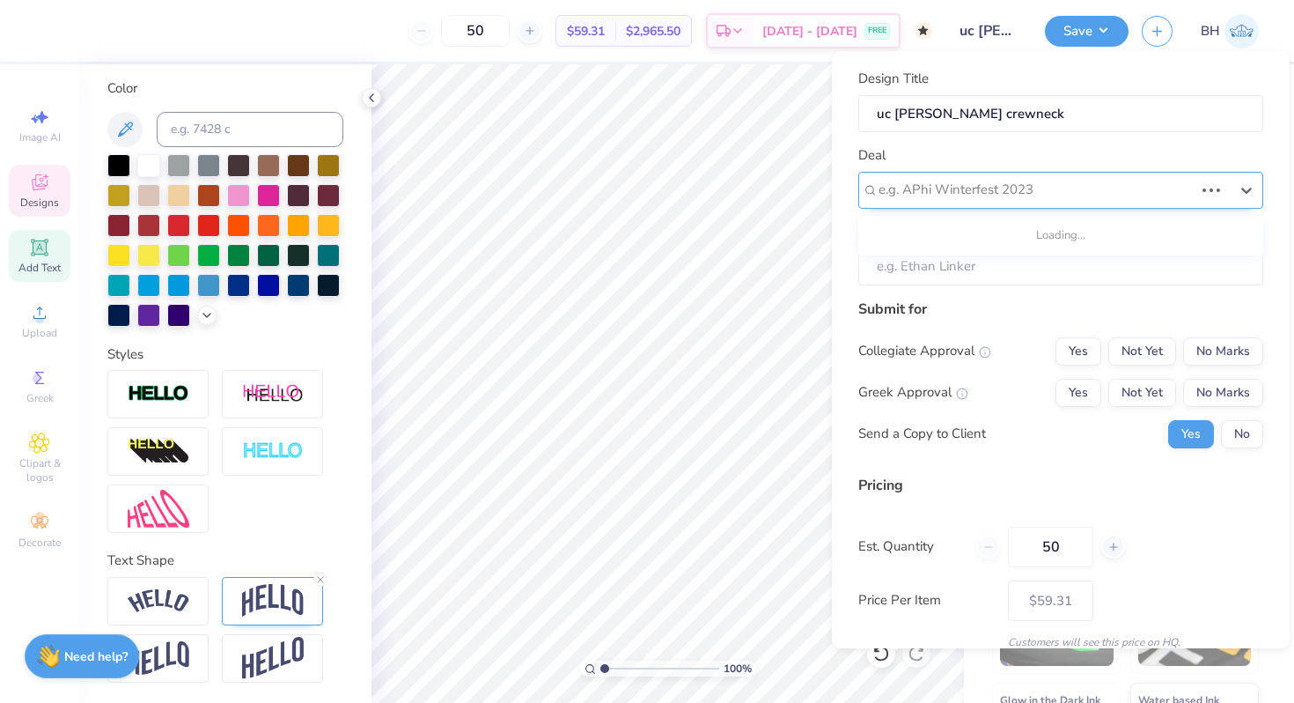
click at [986, 197] on div at bounding box center [1036, 190] width 315 height 24
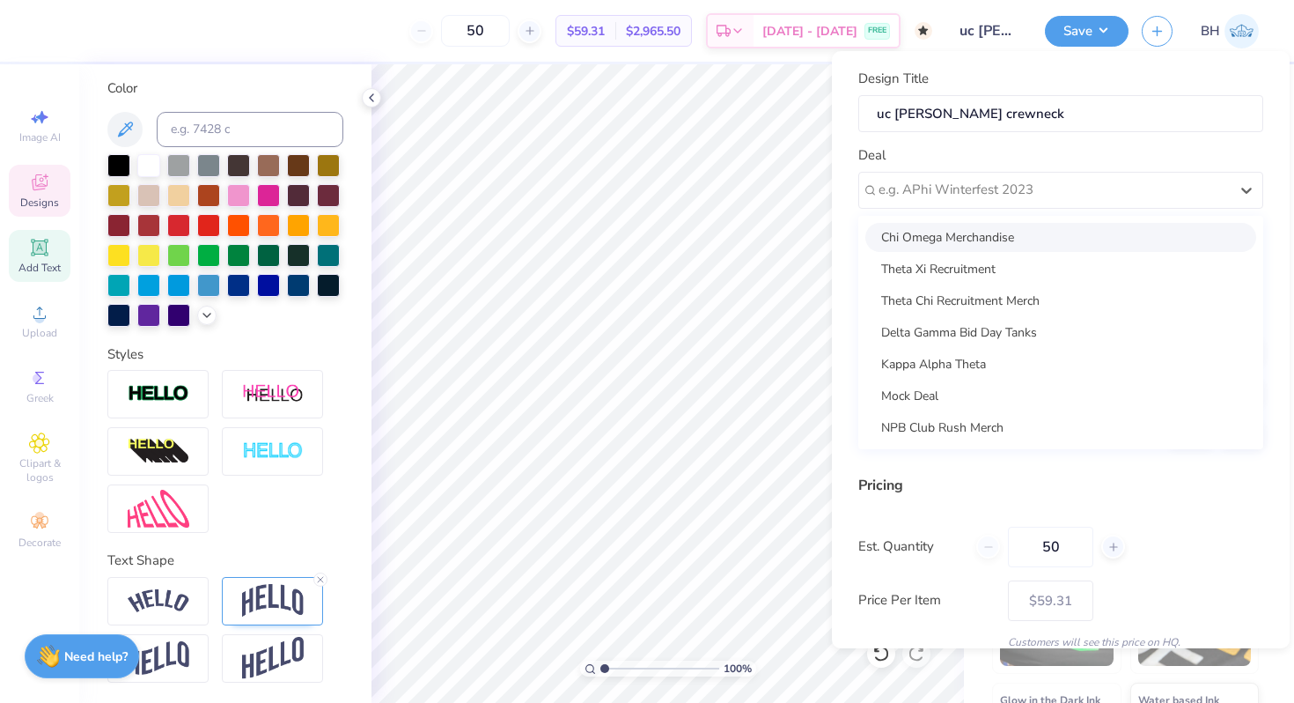
click at [956, 246] on div "Chi Omega Merchandise" at bounding box center [1061, 237] width 391 height 29
type input "[PERSON_NAME]"
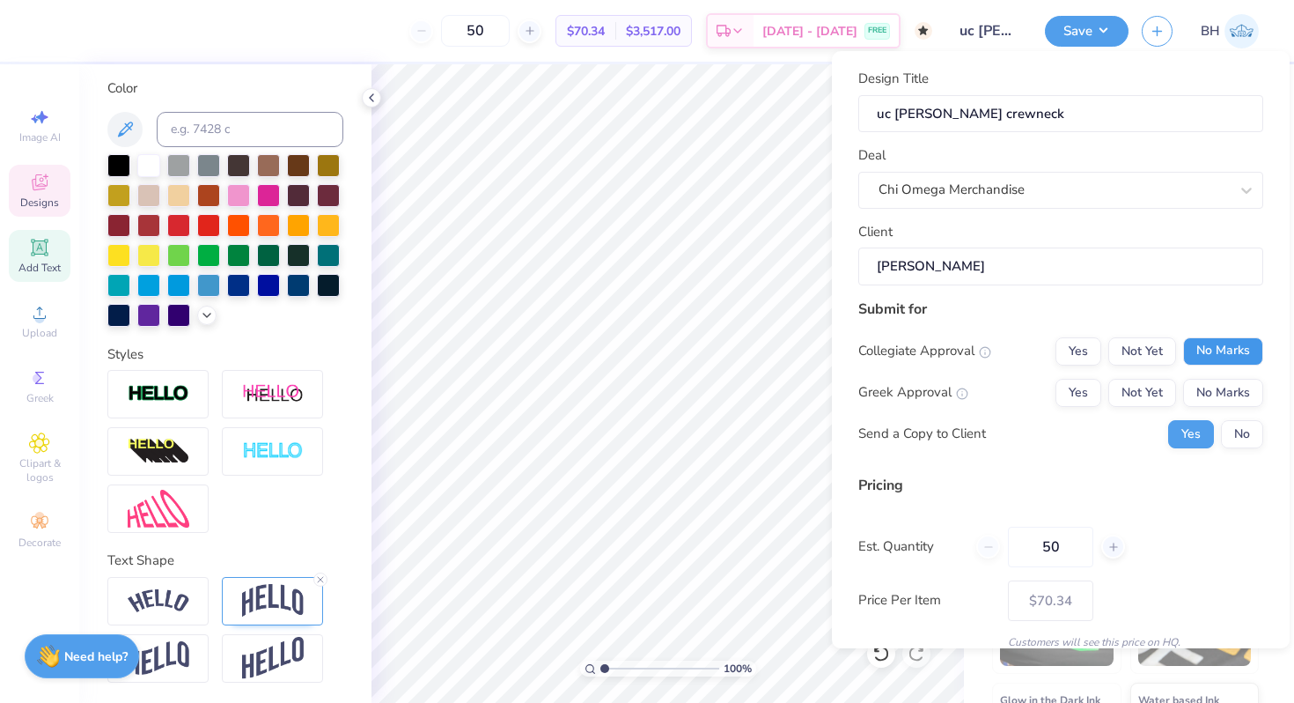
click at [1225, 337] on button "No Marks" at bounding box center [1223, 351] width 80 height 28
click at [1074, 390] on button "Yes" at bounding box center [1079, 393] width 46 height 28
click at [1234, 440] on button "No" at bounding box center [1242, 434] width 42 height 28
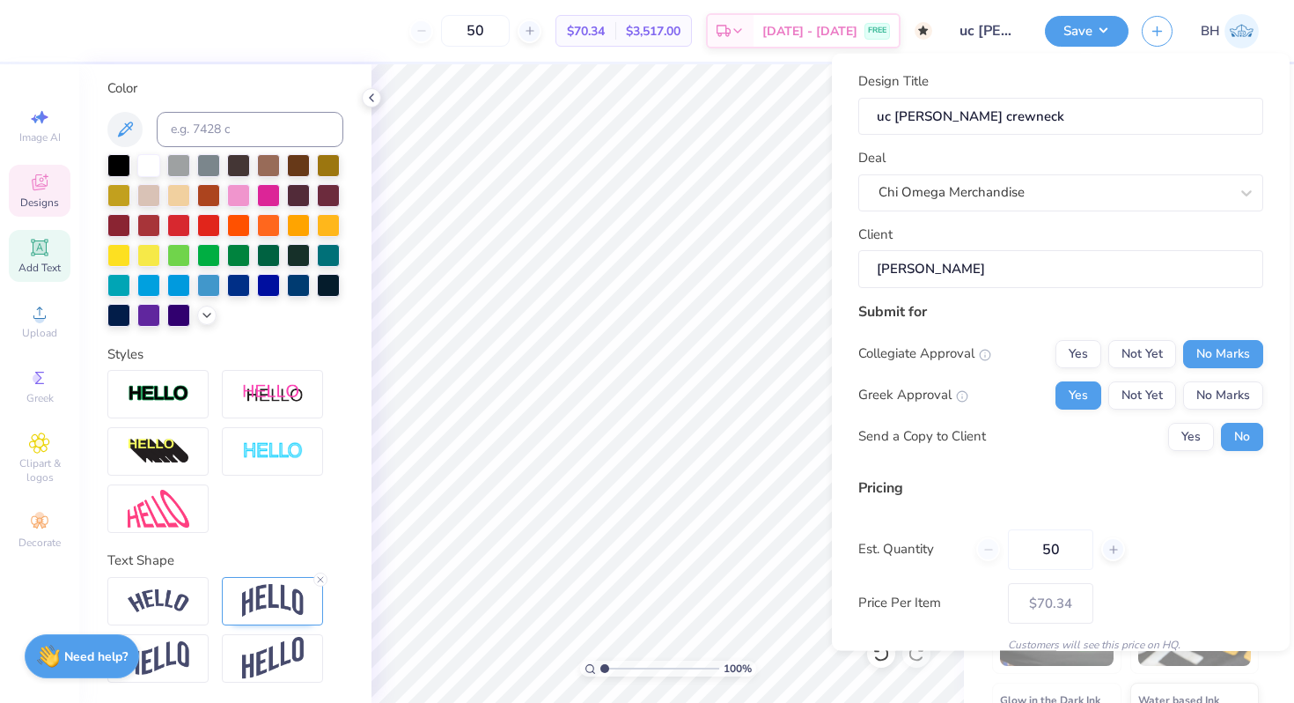
scroll to position [74, 0]
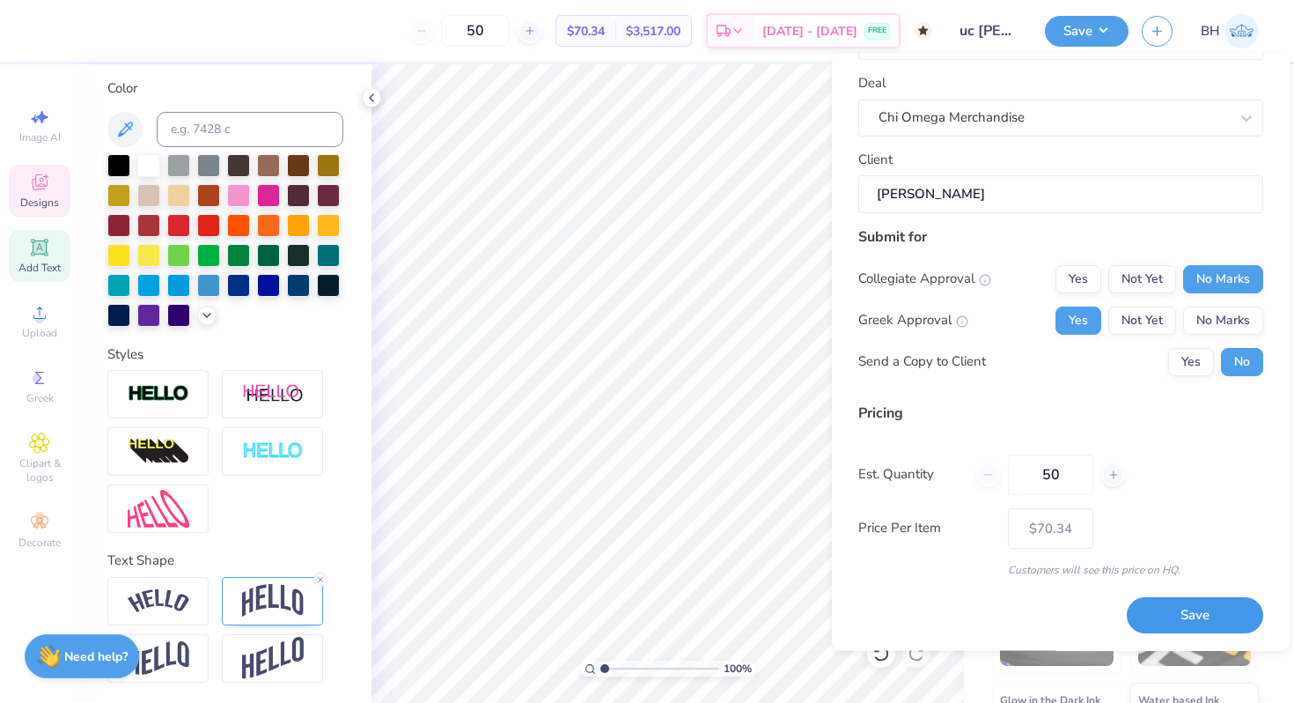
click at [1187, 609] on button "Save" at bounding box center [1195, 616] width 136 height 36
type input "– –"
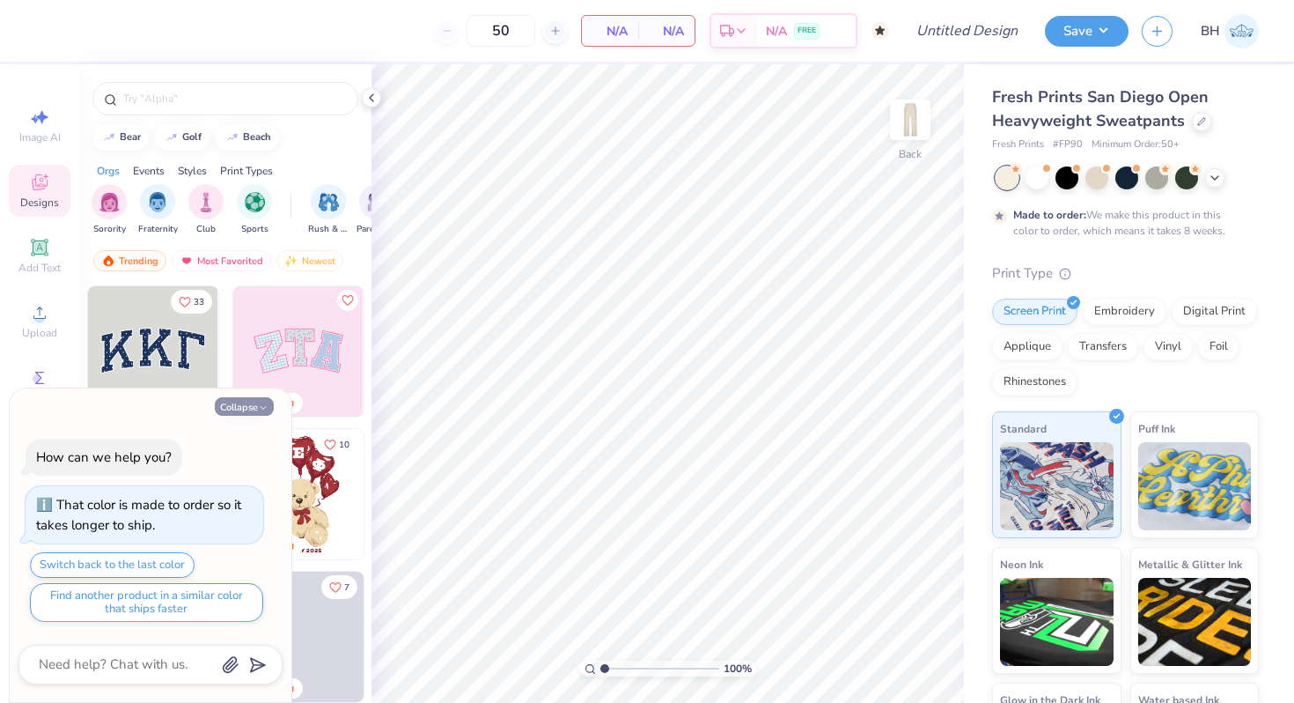
click at [235, 408] on button "Collapse" at bounding box center [244, 406] width 59 height 18
type textarea "x"
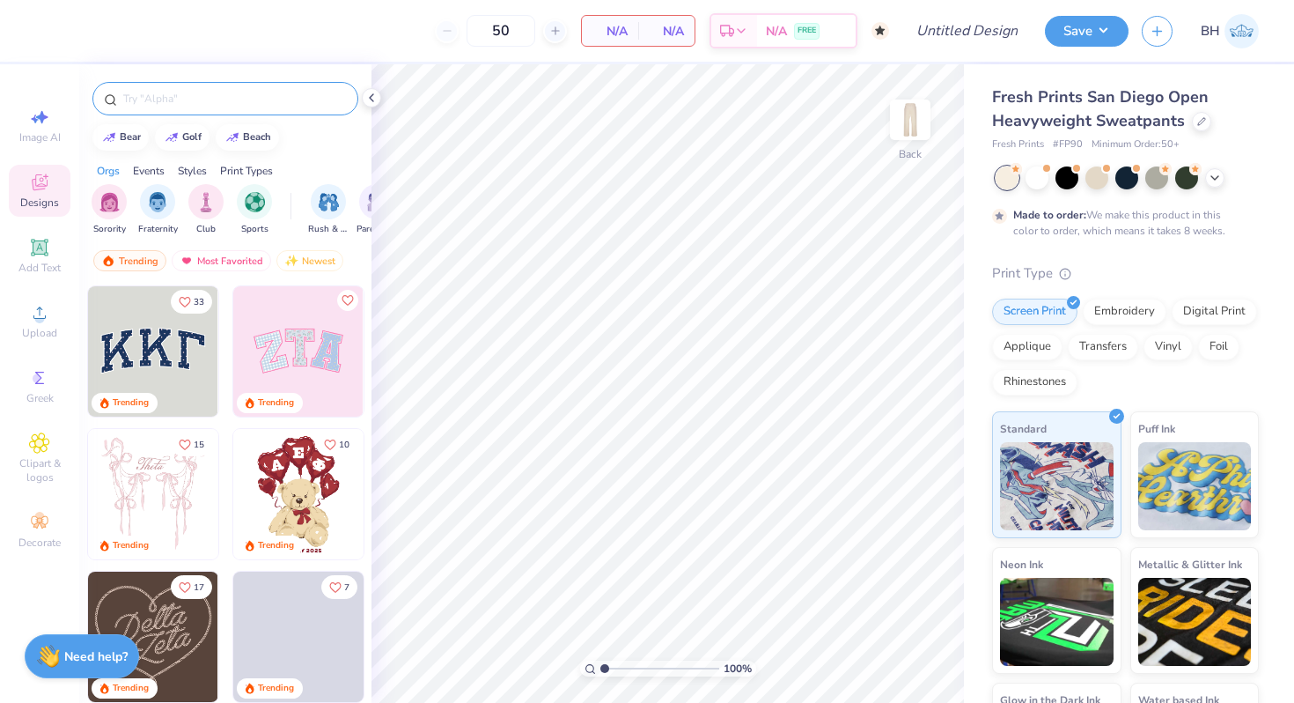
click at [197, 103] on input "text" at bounding box center [234, 99] width 225 height 18
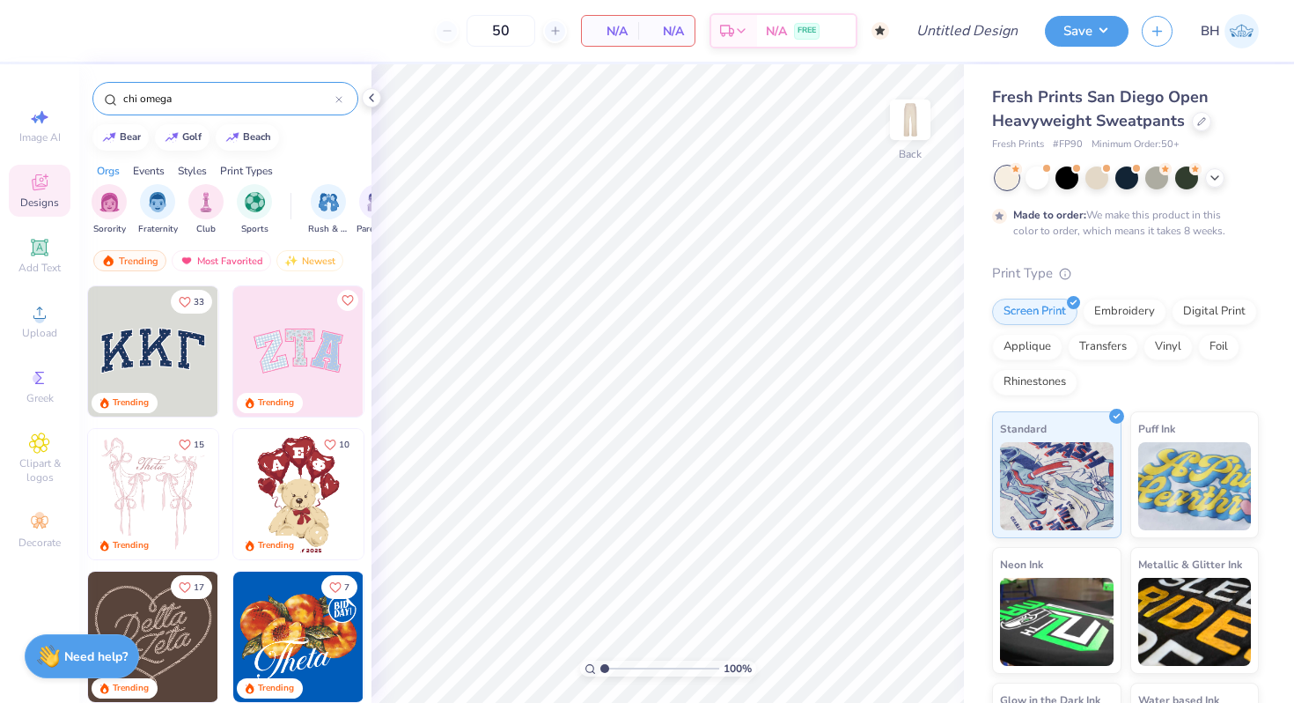
type input "chi omega"
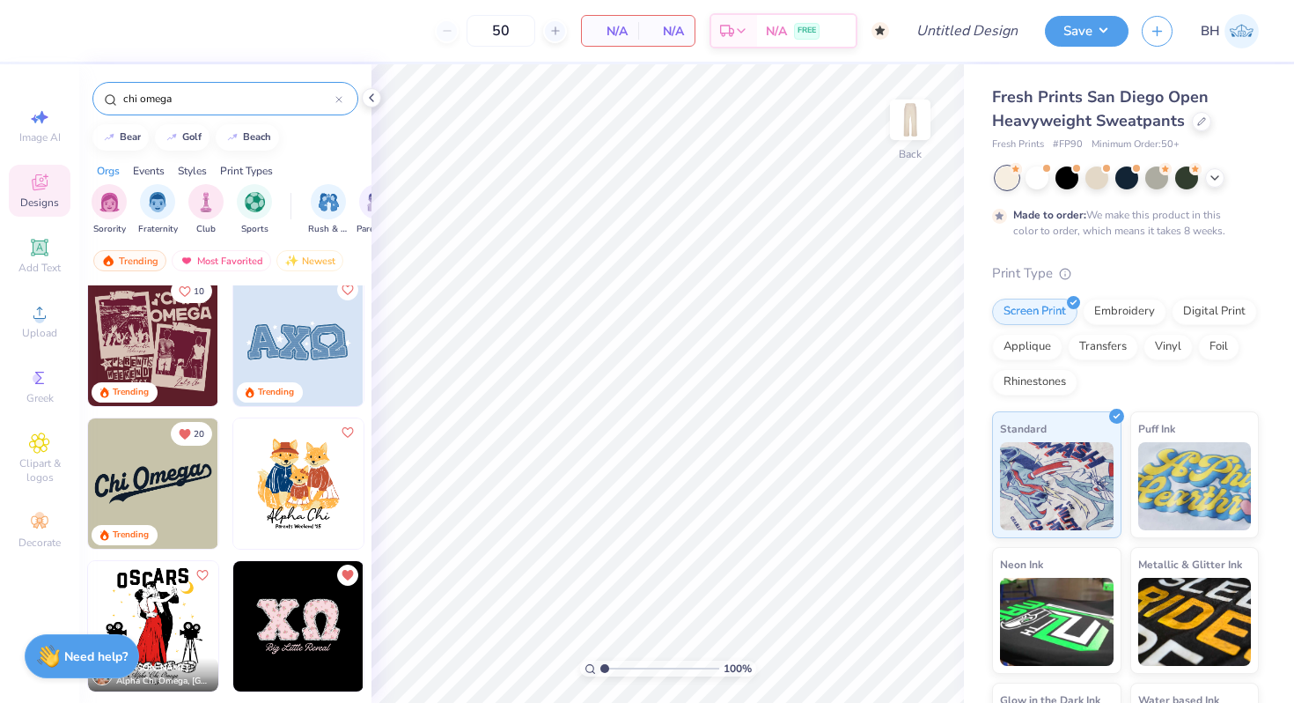
scroll to position [12, 0]
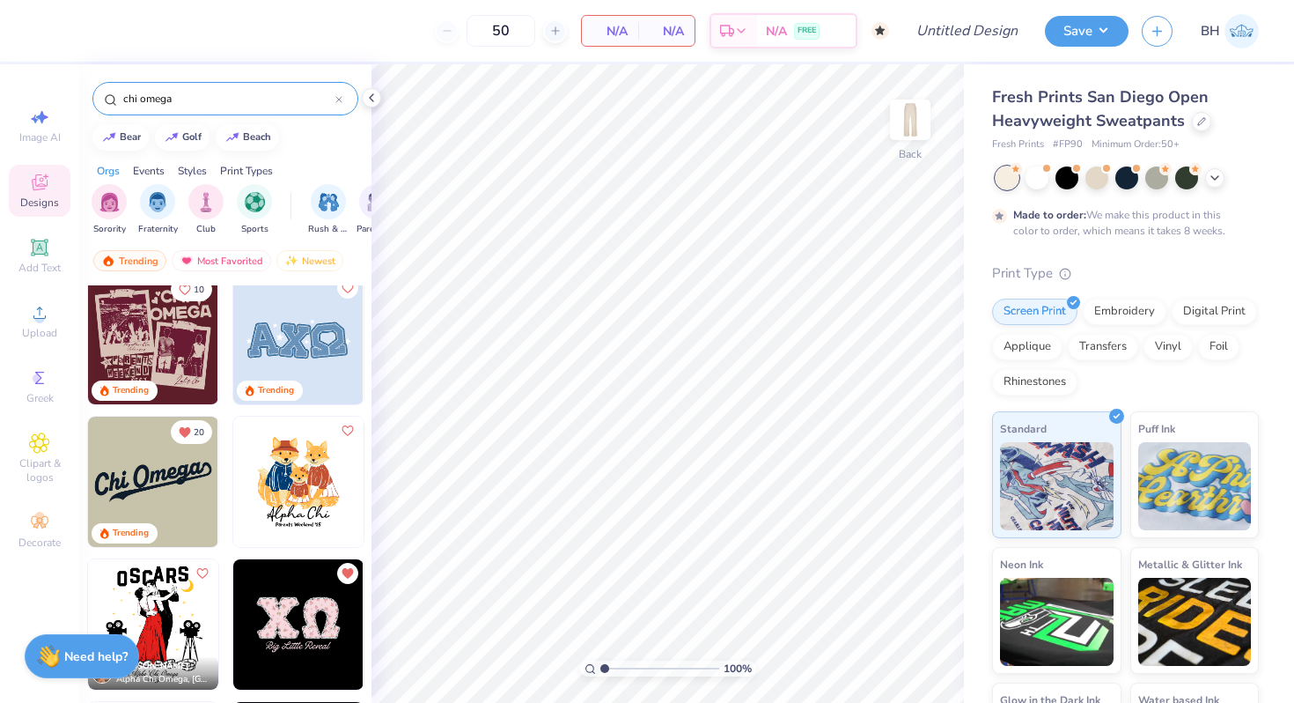
click at [290, 345] on img at bounding box center [298, 339] width 130 height 130
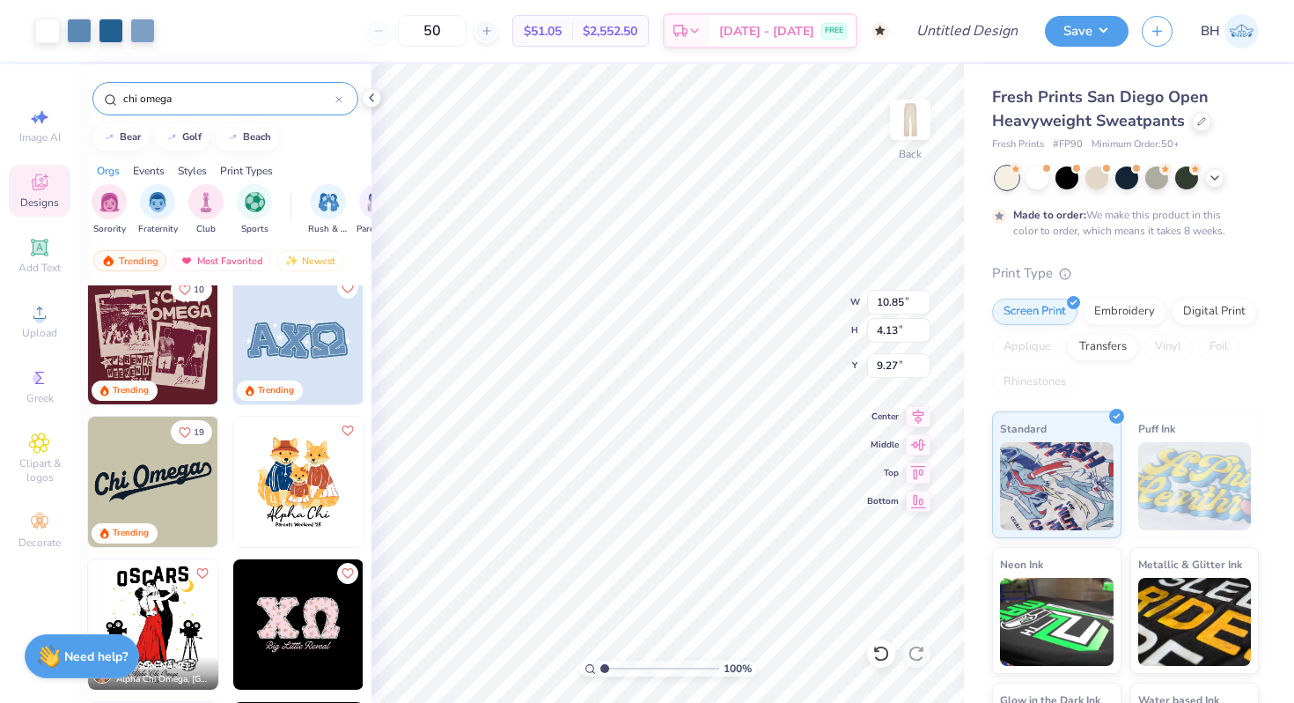
type input "9.27"
drag, startPoint x: 604, startPoint y: 666, endPoint x: 642, endPoint y: 654, distance: 39.6
type input "4.19"
click at [642, 660] on input "range" at bounding box center [660, 668] width 119 height 16
click at [672, 543] on li "Ungroup" at bounding box center [701, 544] width 138 height 34
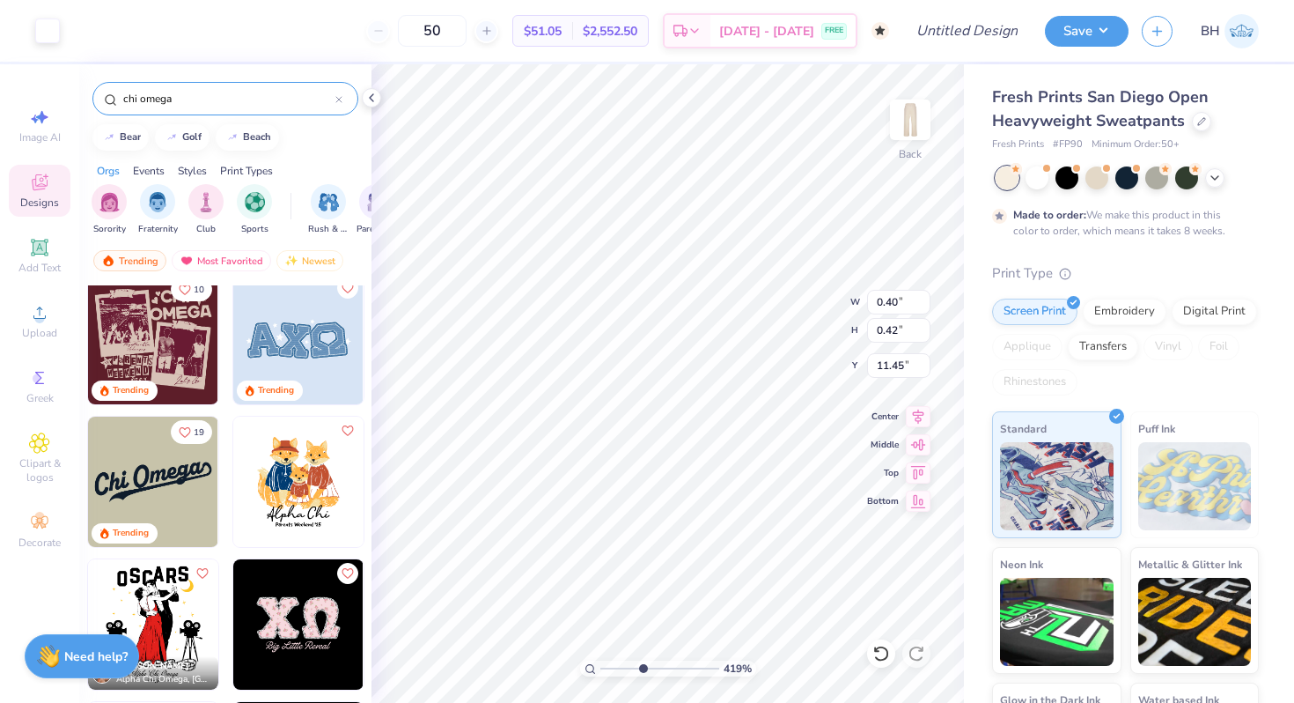
type input "0.40"
type input "0.42"
type input "11.45"
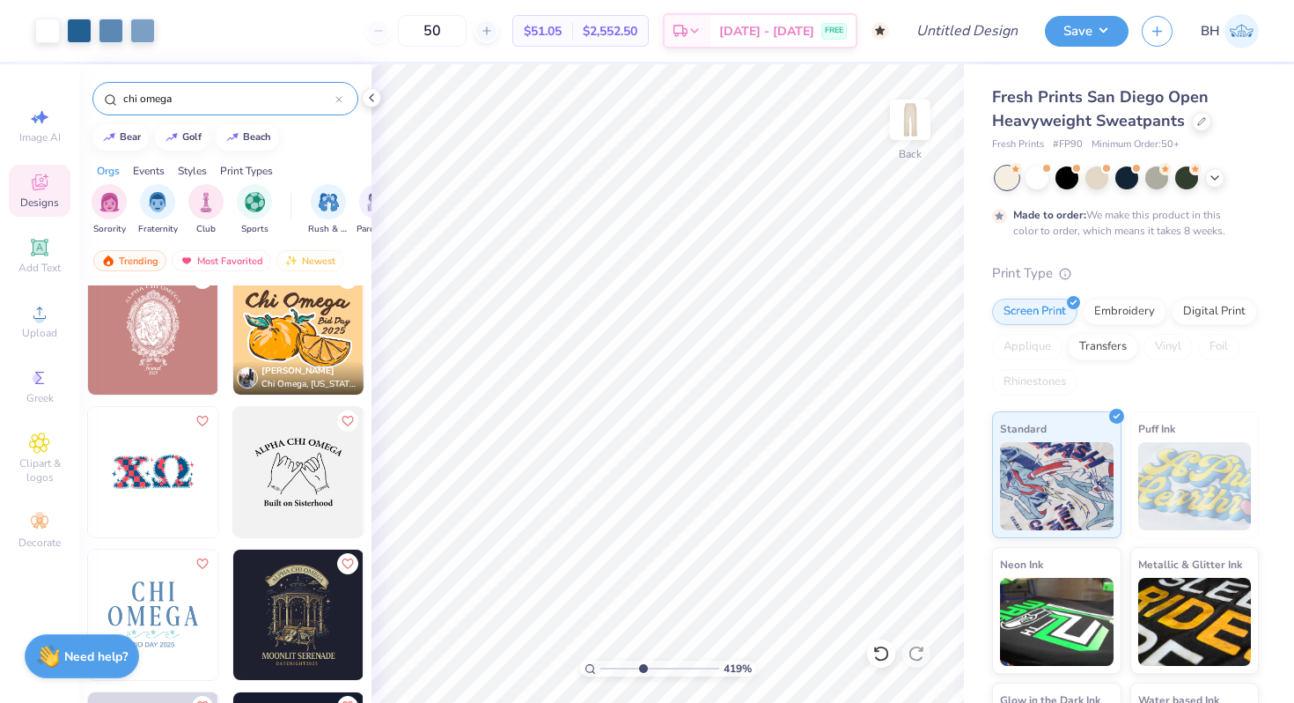
scroll to position [2030, 0]
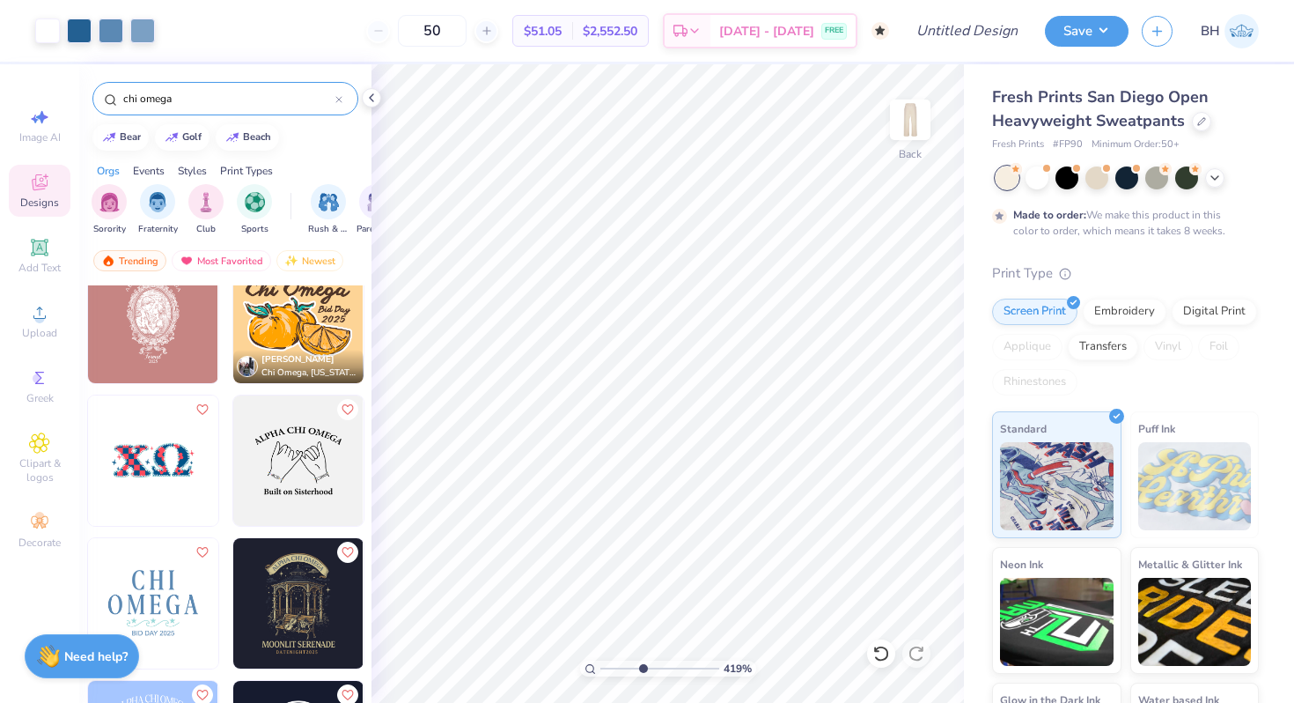
click at [173, 456] on img at bounding box center [153, 460] width 130 height 130
click at [140, 23] on div at bounding box center [142, 29] width 25 height 25
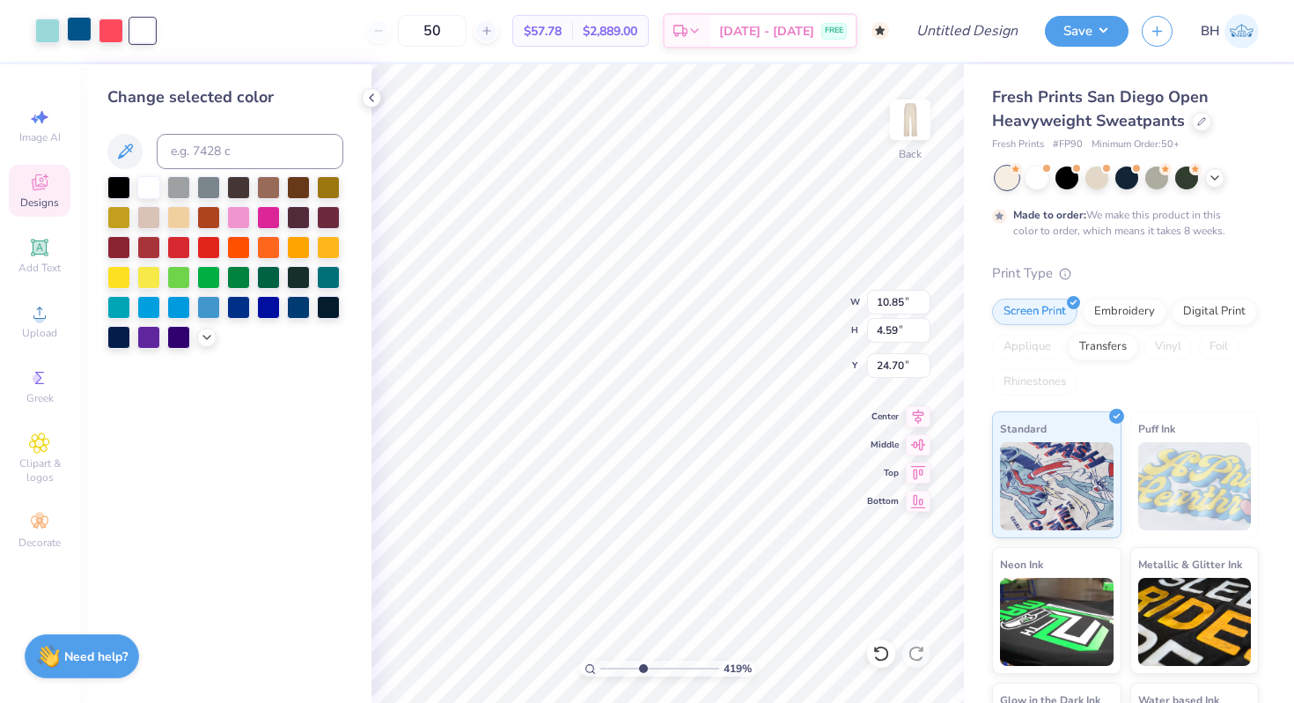
click at [77, 34] on div at bounding box center [79, 29] width 25 height 25
click at [81, 29] on div at bounding box center [79, 30] width 25 height 25
click at [184, 160] on input at bounding box center [250, 151] width 187 height 35
type input "1785"
type input "8.50"
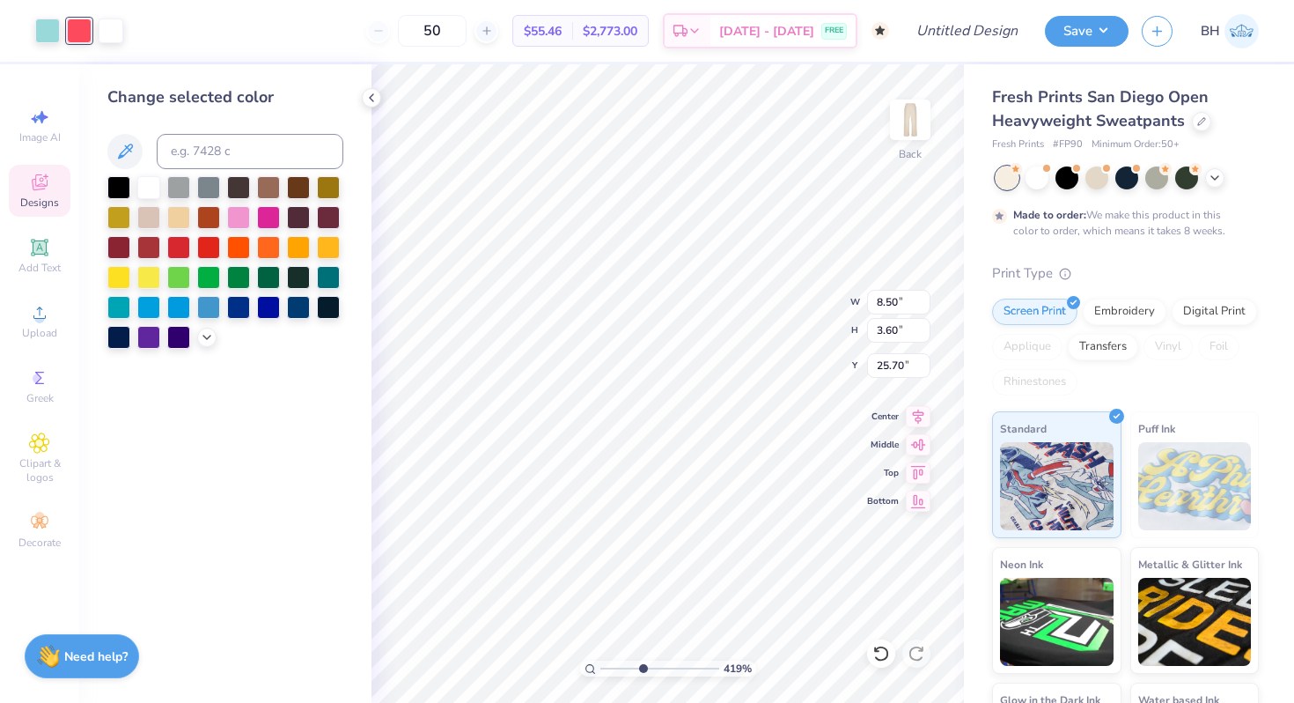
type input "3.60"
type input "25.20"
click at [49, 33] on div at bounding box center [47, 29] width 25 height 25
click at [206, 153] on input at bounding box center [250, 151] width 187 height 35
type input "1875 c"
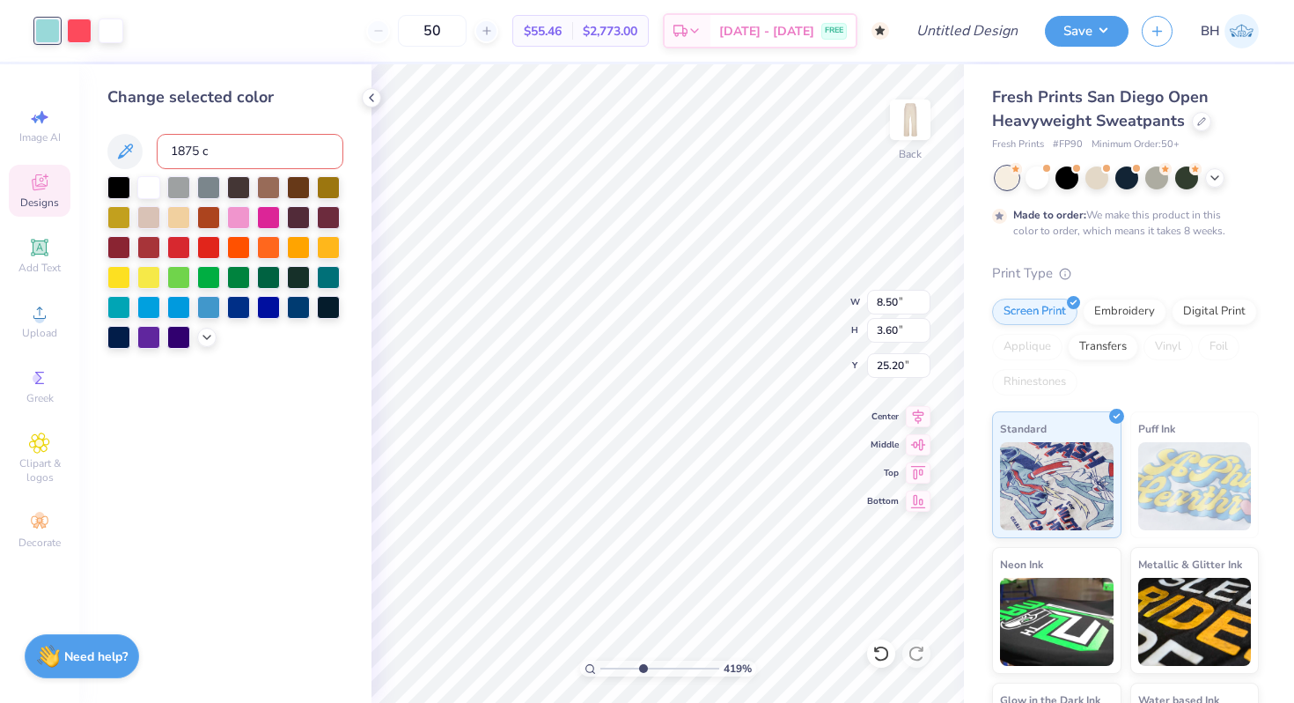
click at [178, 151] on input "1875 c" at bounding box center [250, 151] width 187 height 35
type input "7"
type input "1785"
click at [726, 534] on li "Ungroup" at bounding box center [768, 544] width 138 height 34
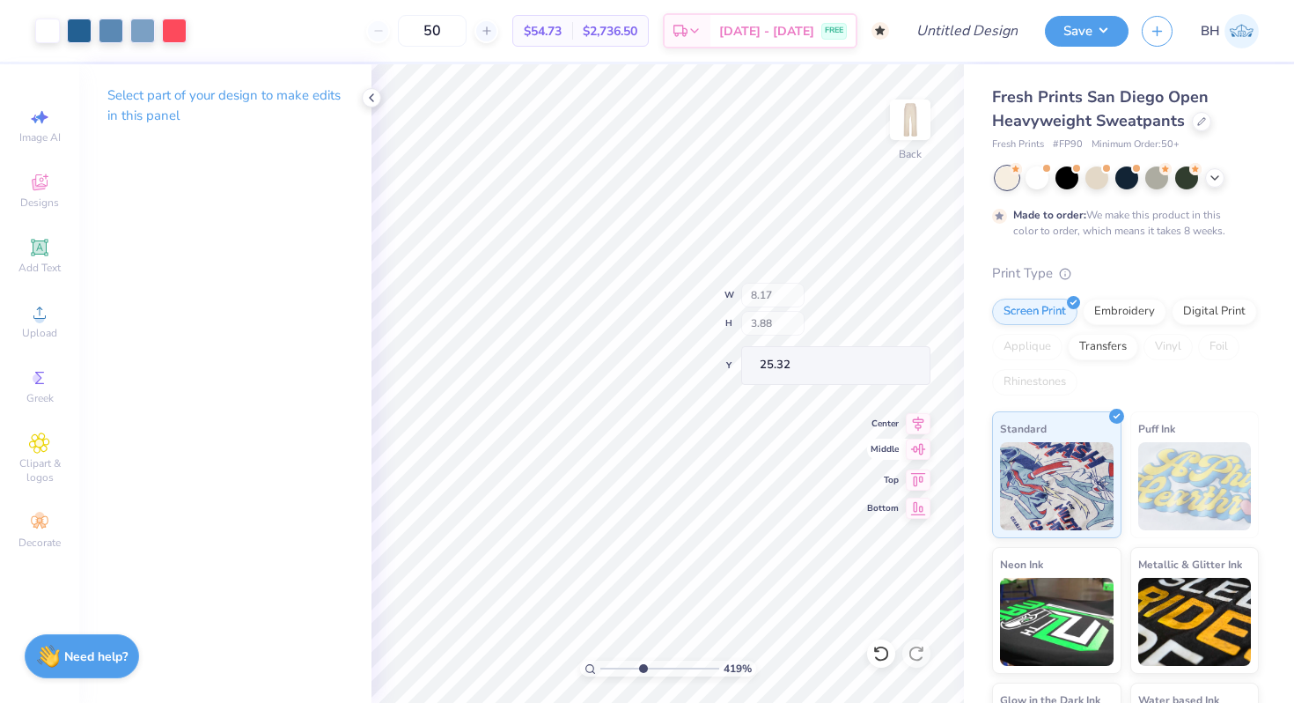
type input "8.17"
type input "3.88"
type input "23.93"
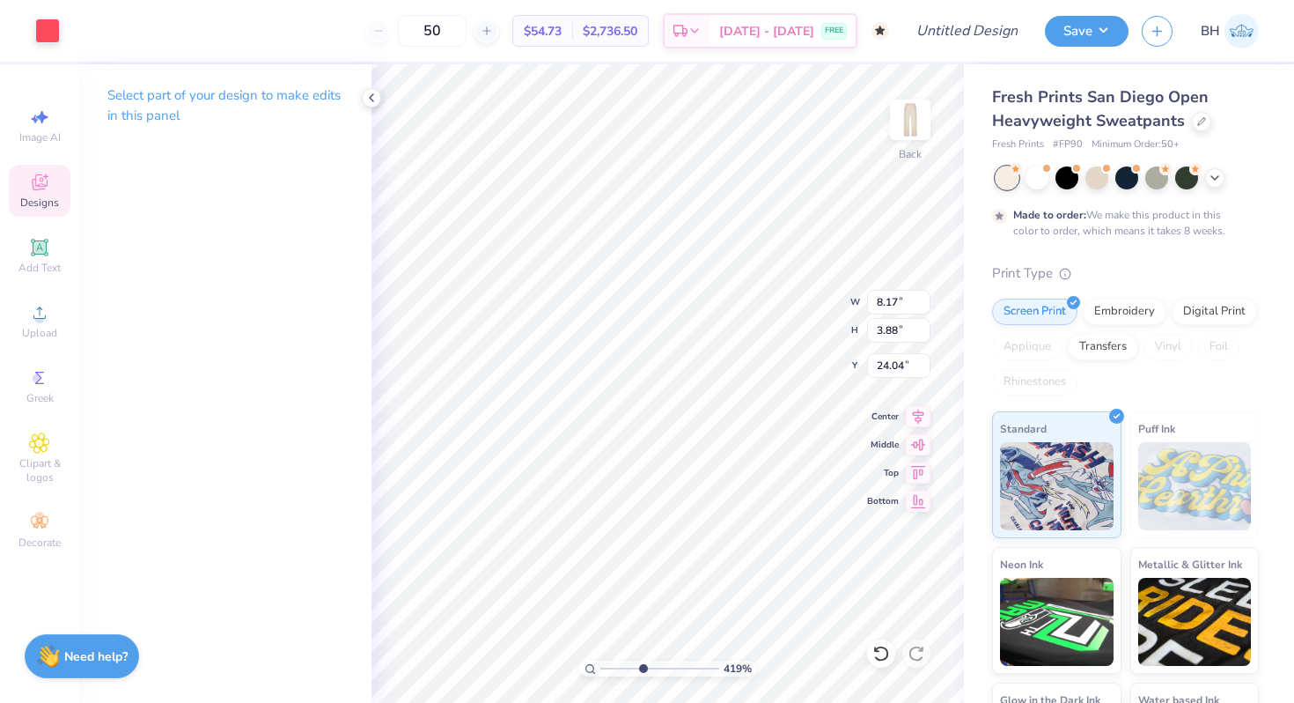
type input "7.96"
type input "3.41"
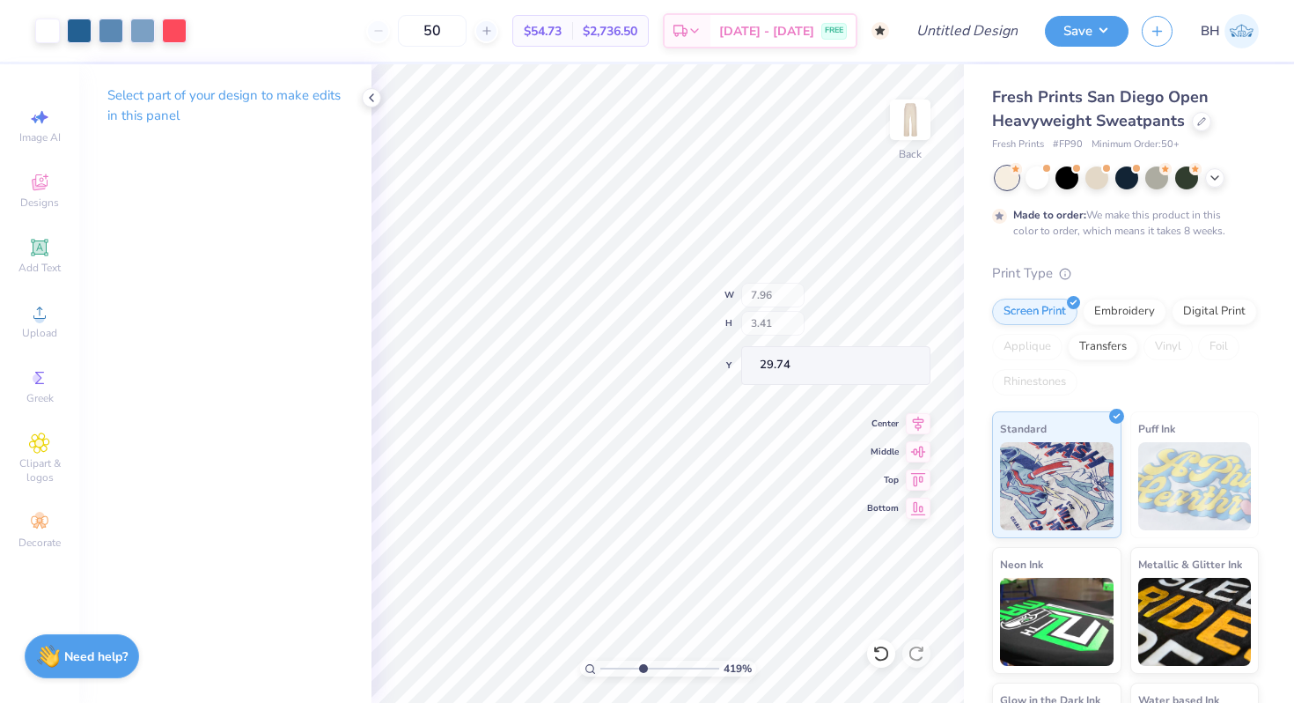
type input "29.74"
type input "20.36"
type input "24.03"
type input "24.06"
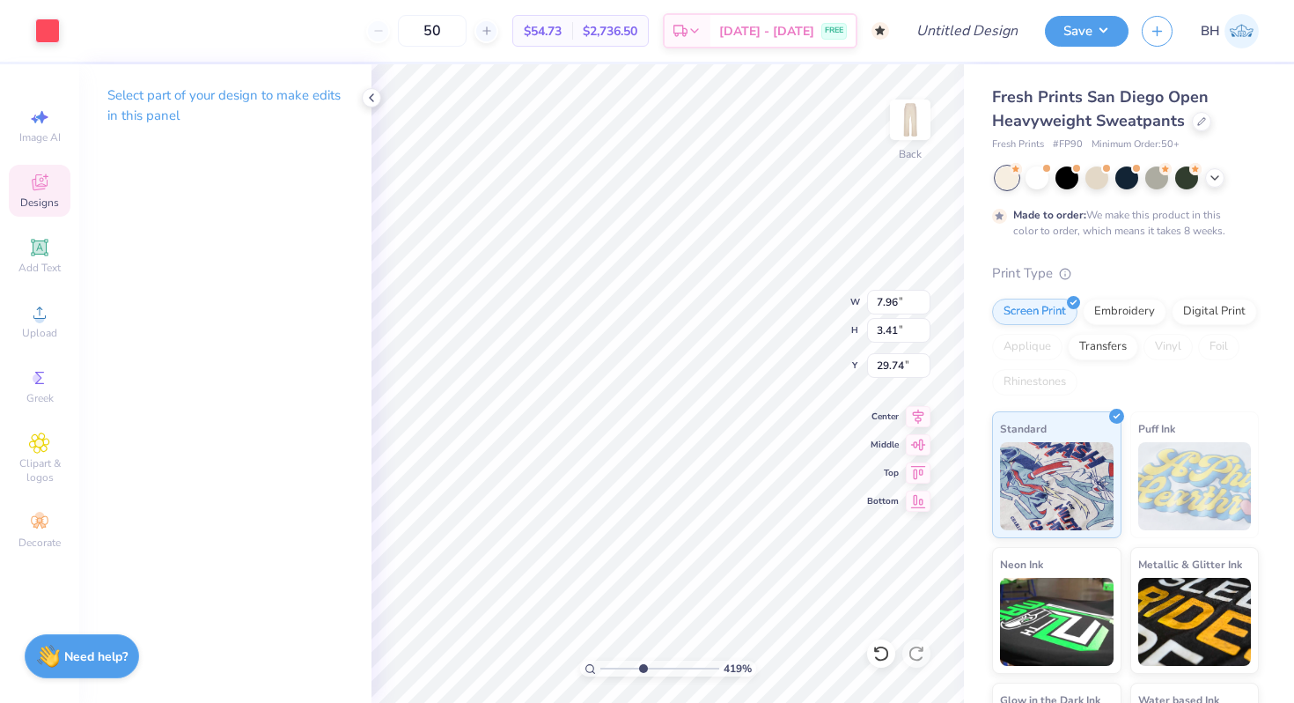
type input "24.19"
type input "7.39"
type input "3.51"
type input "24.08"
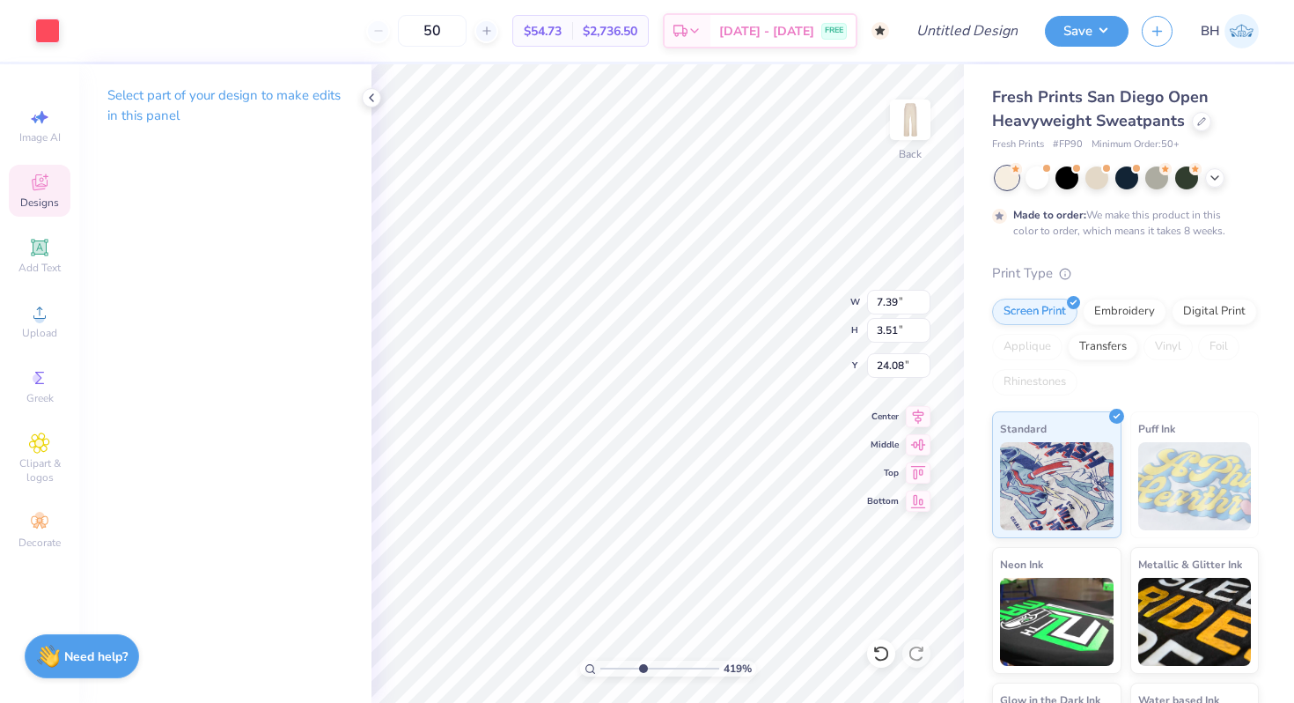
type input "8.08"
type input "3.56"
type input "26.71"
click at [896, 329] on input "3.56" at bounding box center [898, 330] width 63 height 25
type input "3.51"
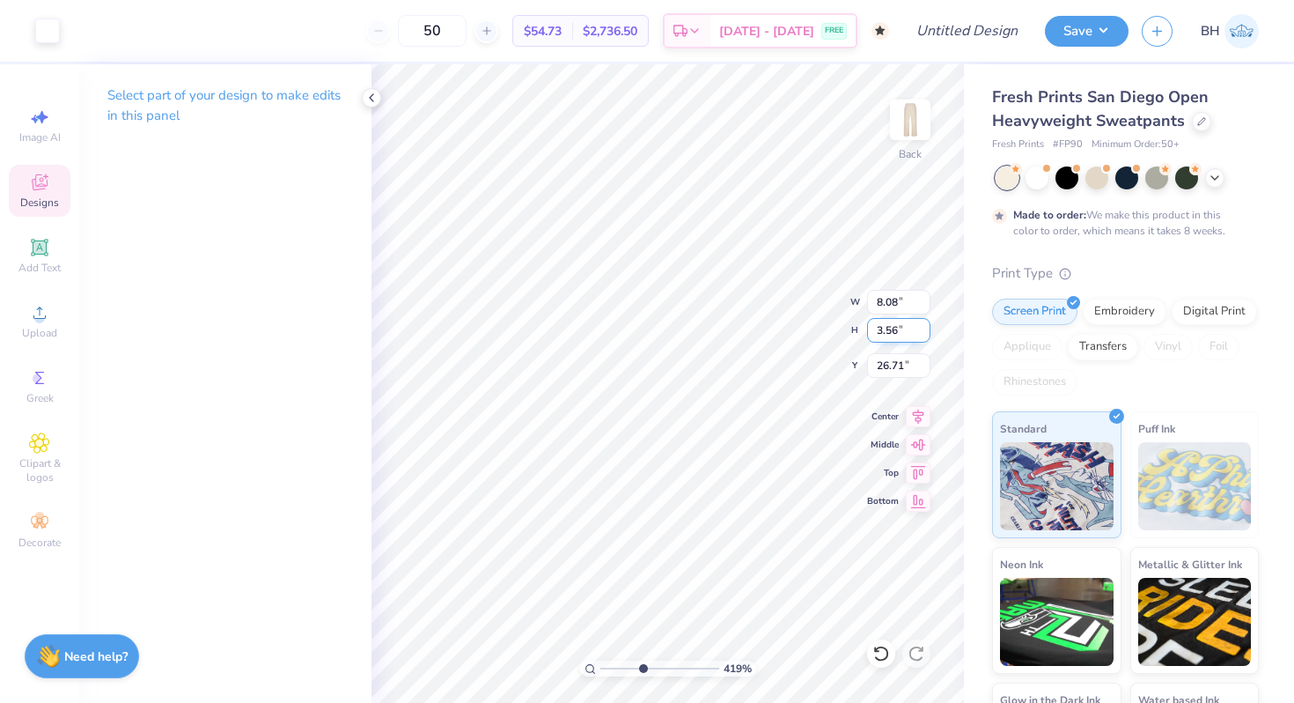
click at [897, 332] on input "3.56" at bounding box center [898, 330] width 63 height 25
type input "3.51"
type input "7.96"
type input "26.74"
type input "3.41"
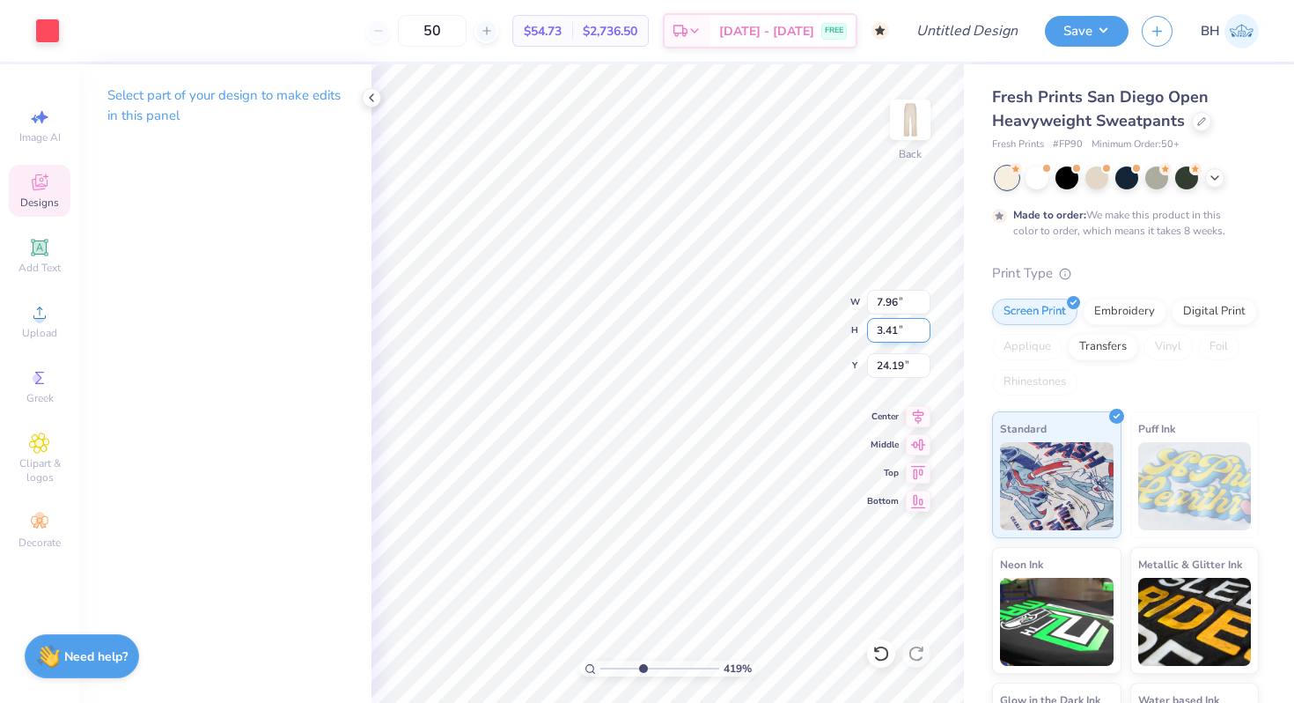
type input "29.70"
click at [888, 336] on input "3.41" at bounding box center [898, 330] width 63 height 25
type input "3.51"
type input "8.20"
type input "29.64"
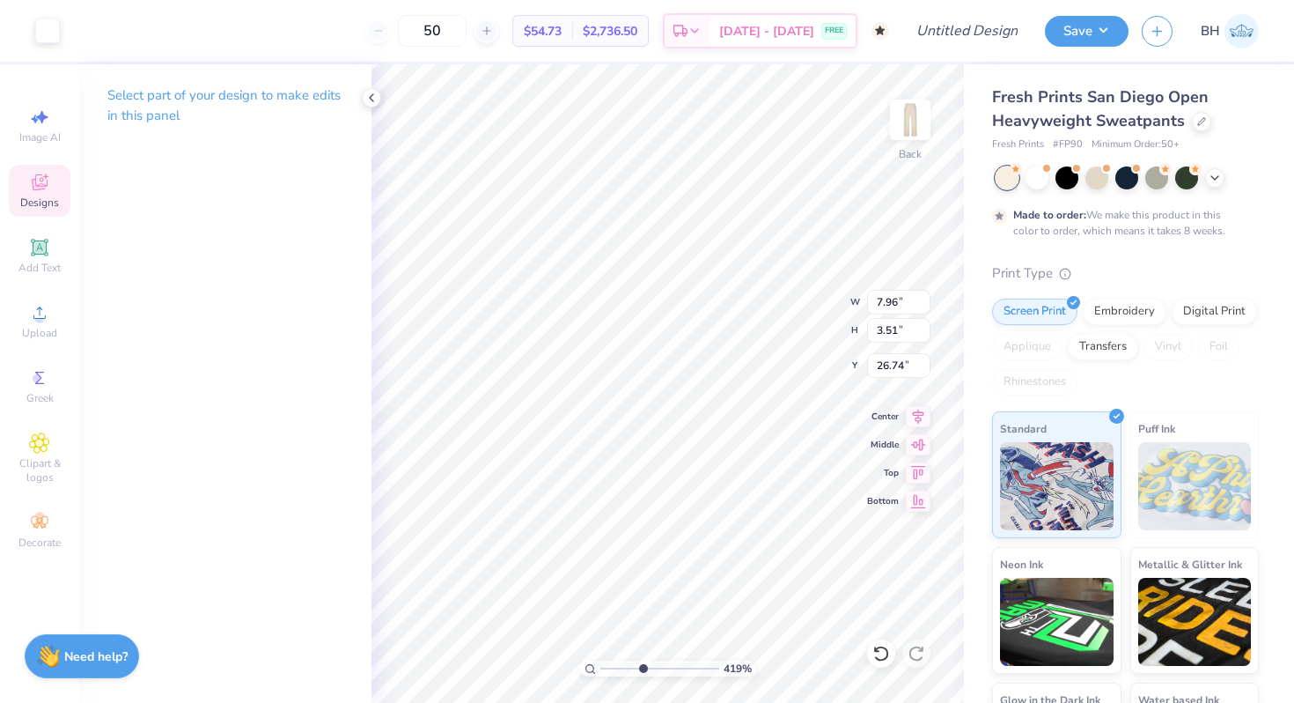
type input "7.96"
type input "26.74"
type input "8.20"
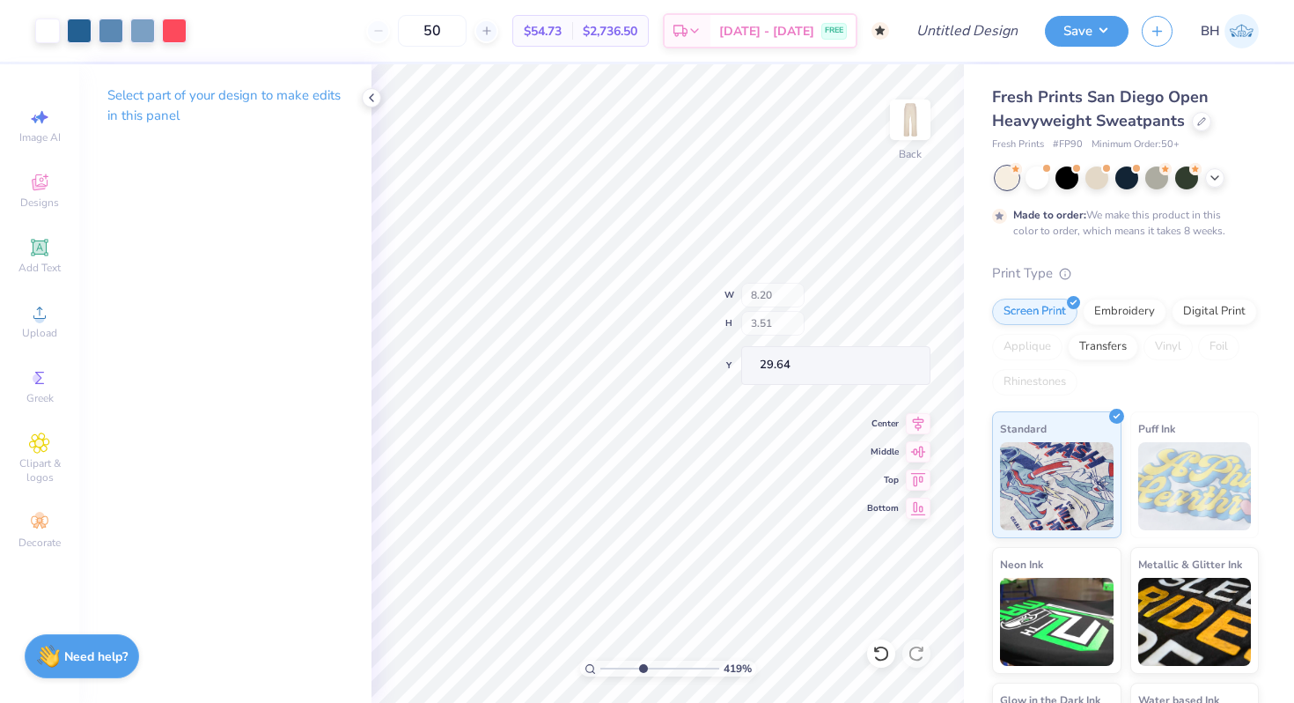
type input "24.06"
drag, startPoint x: 641, startPoint y: 663, endPoint x: 674, endPoint y: 657, distance: 33.2
type input "6.89"
click at [674, 660] on input "range" at bounding box center [660, 668] width 119 height 16
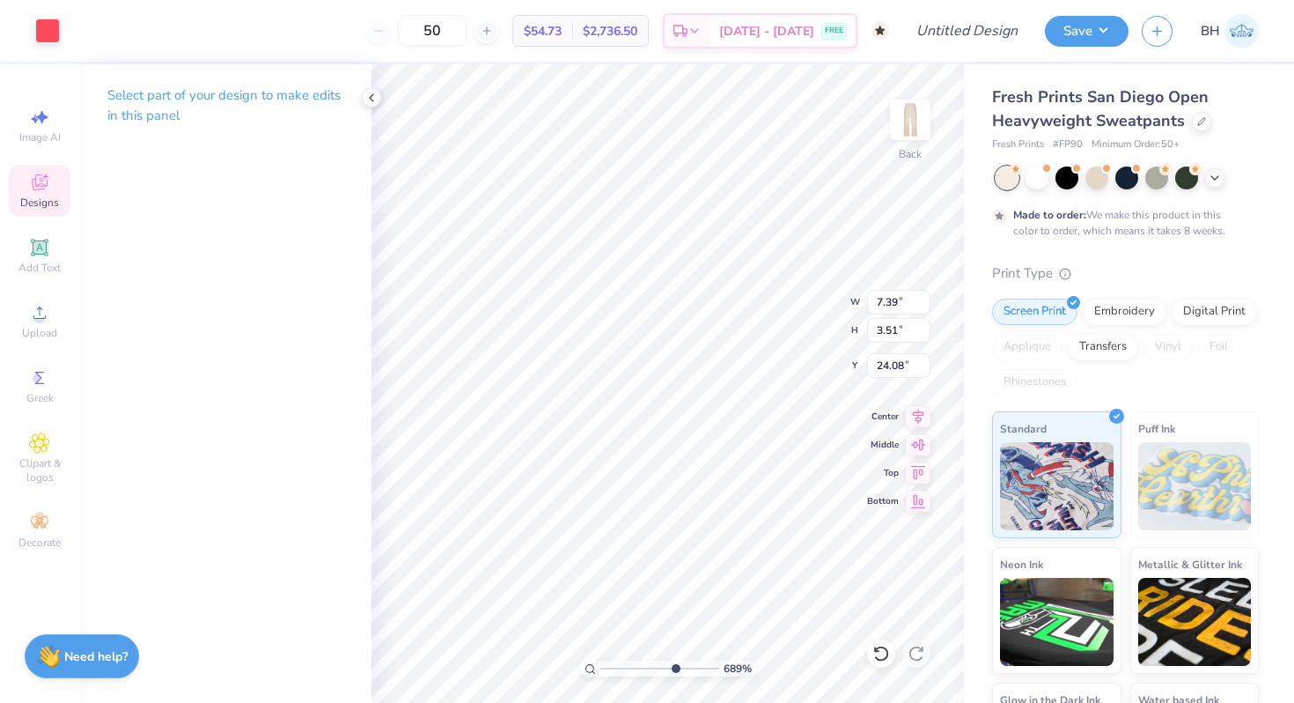
type input "24.06"
click at [37, 191] on icon at bounding box center [39, 182] width 21 height 21
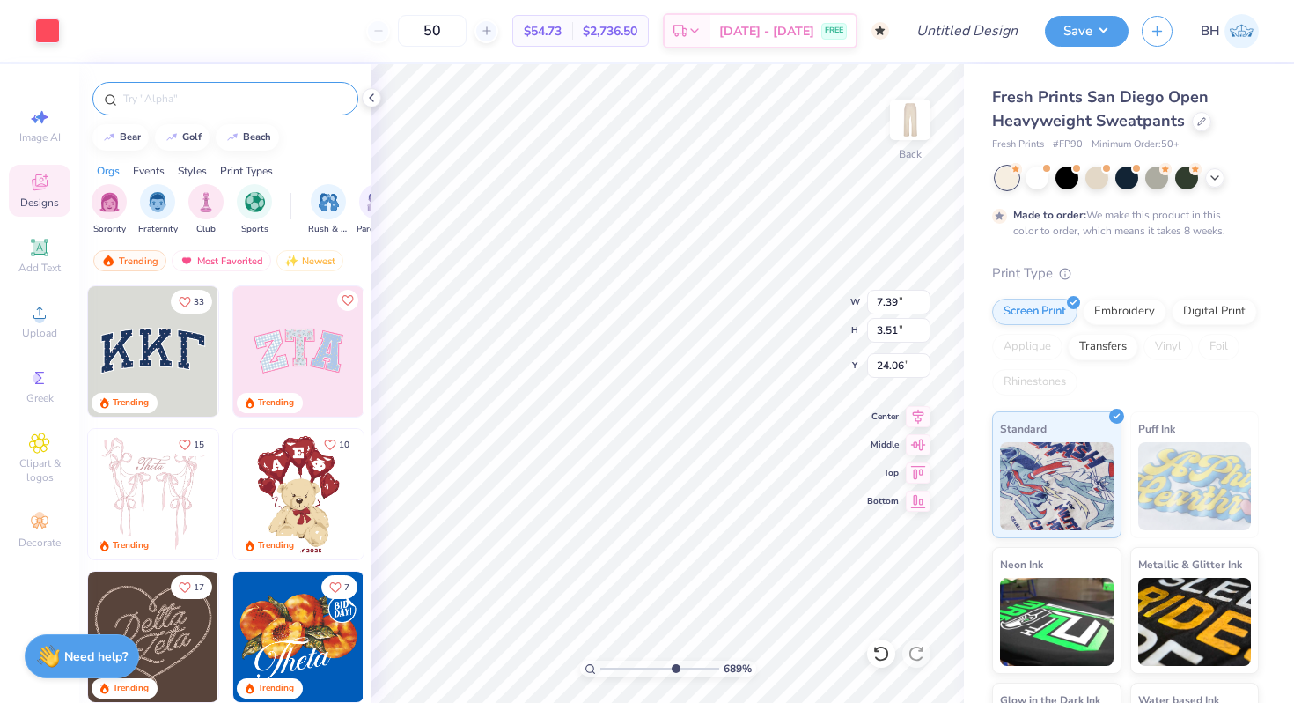
click at [204, 99] on input "text" at bounding box center [234, 99] width 225 height 18
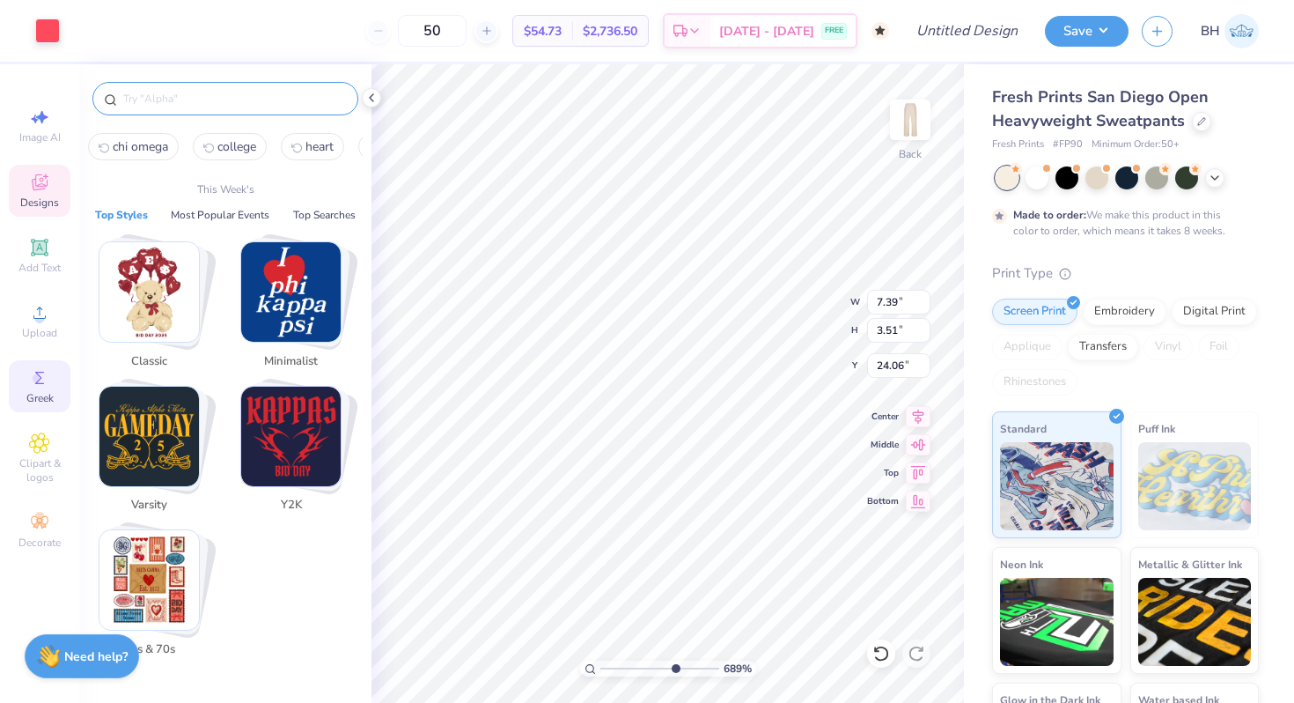
click at [47, 365] on div "Greek" at bounding box center [40, 386] width 62 height 52
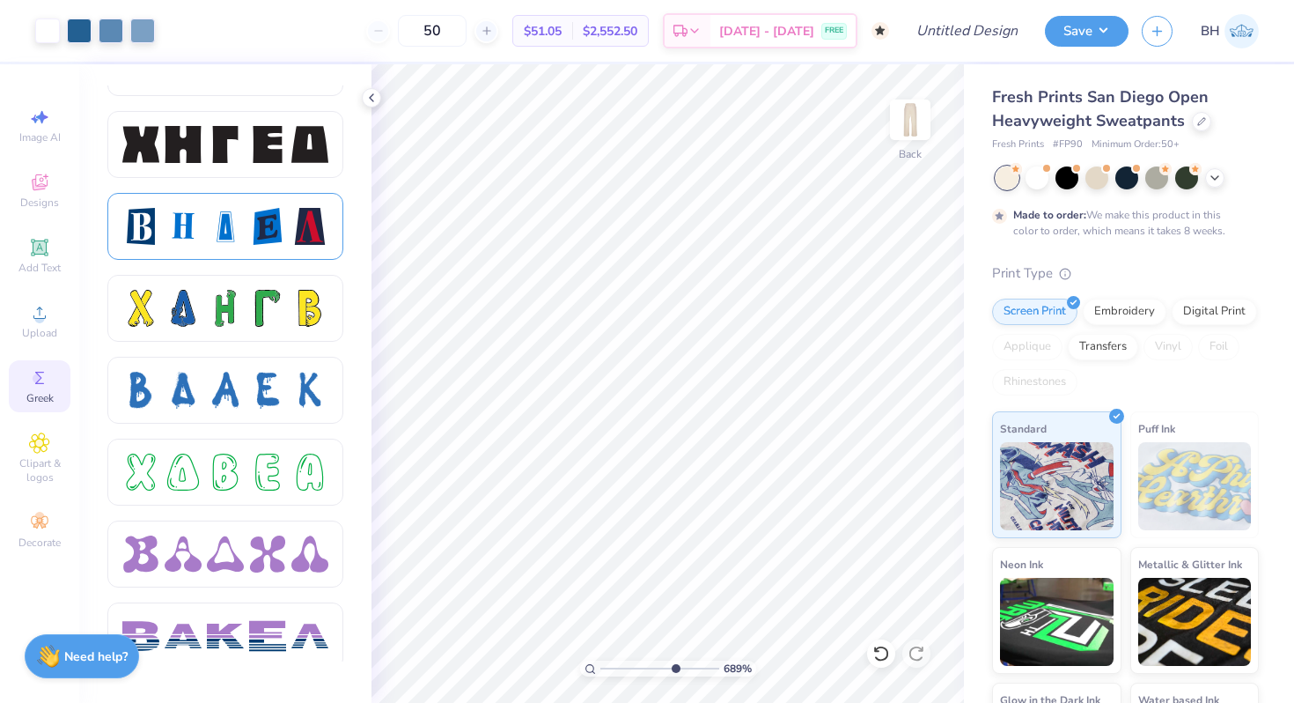
scroll to position [2369, 0]
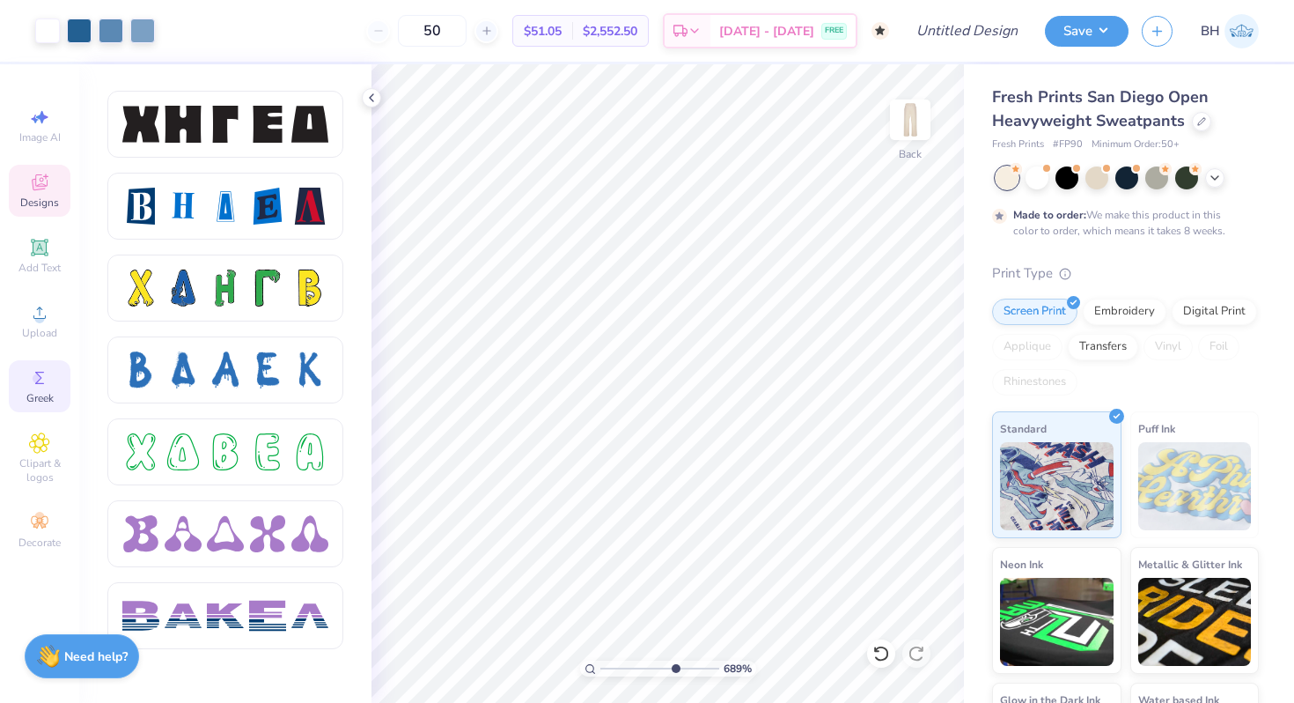
click at [38, 189] on icon at bounding box center [40, 182] width 16 height 16
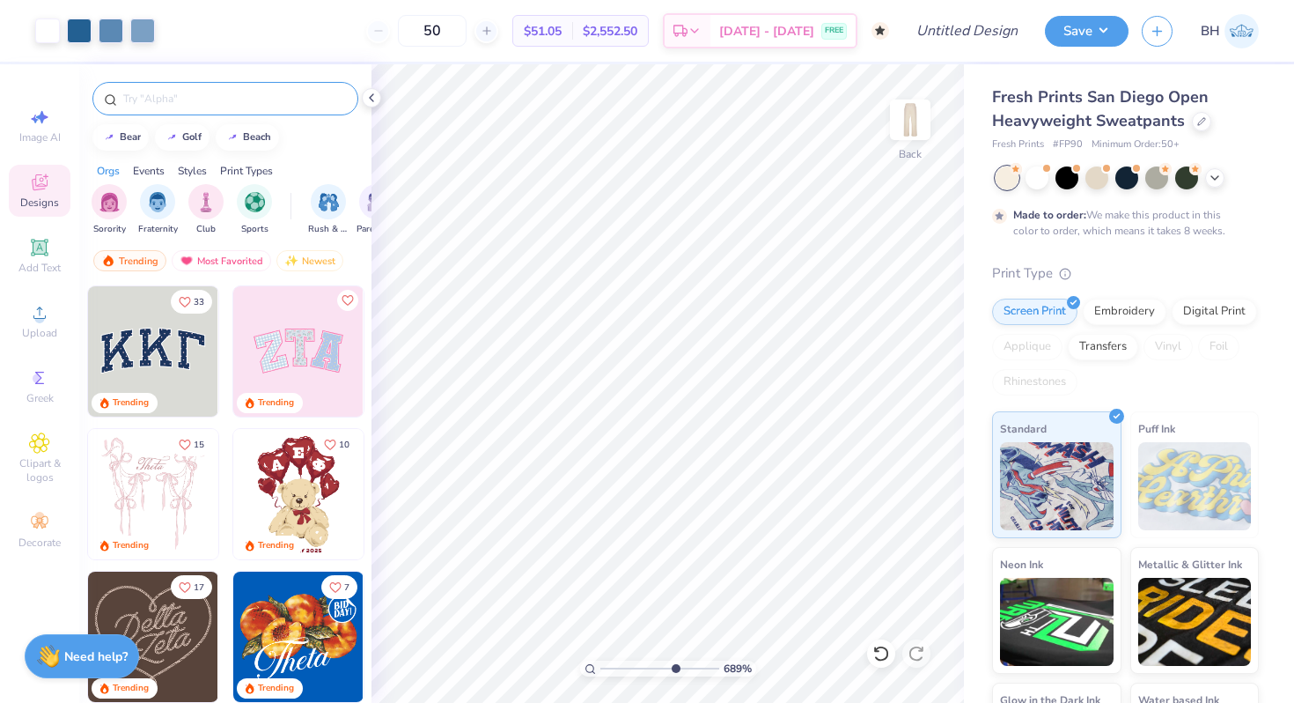
click at [181, 99] on input "text" at bounding box center [234, 99] width 225 height 18
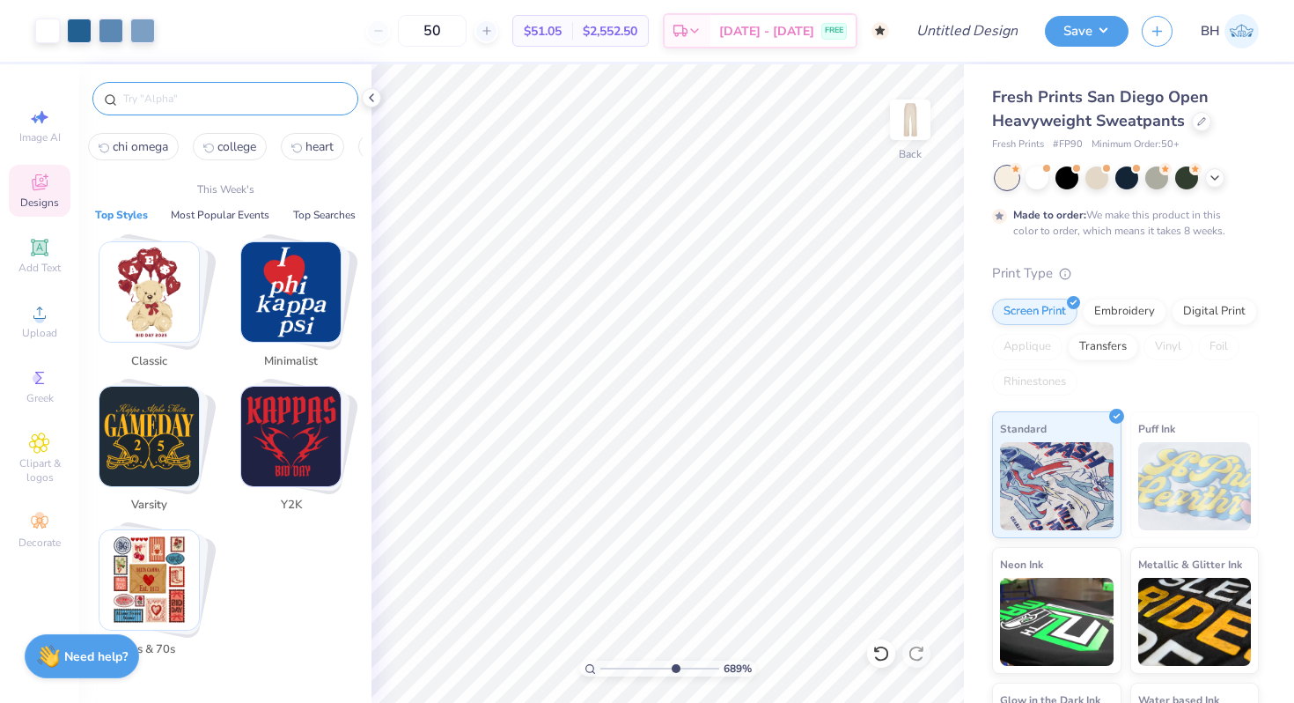
click at [155, 155] on button "chi omega" at bounding box center [133, 146] width 91 height 27
type input "chi omega"
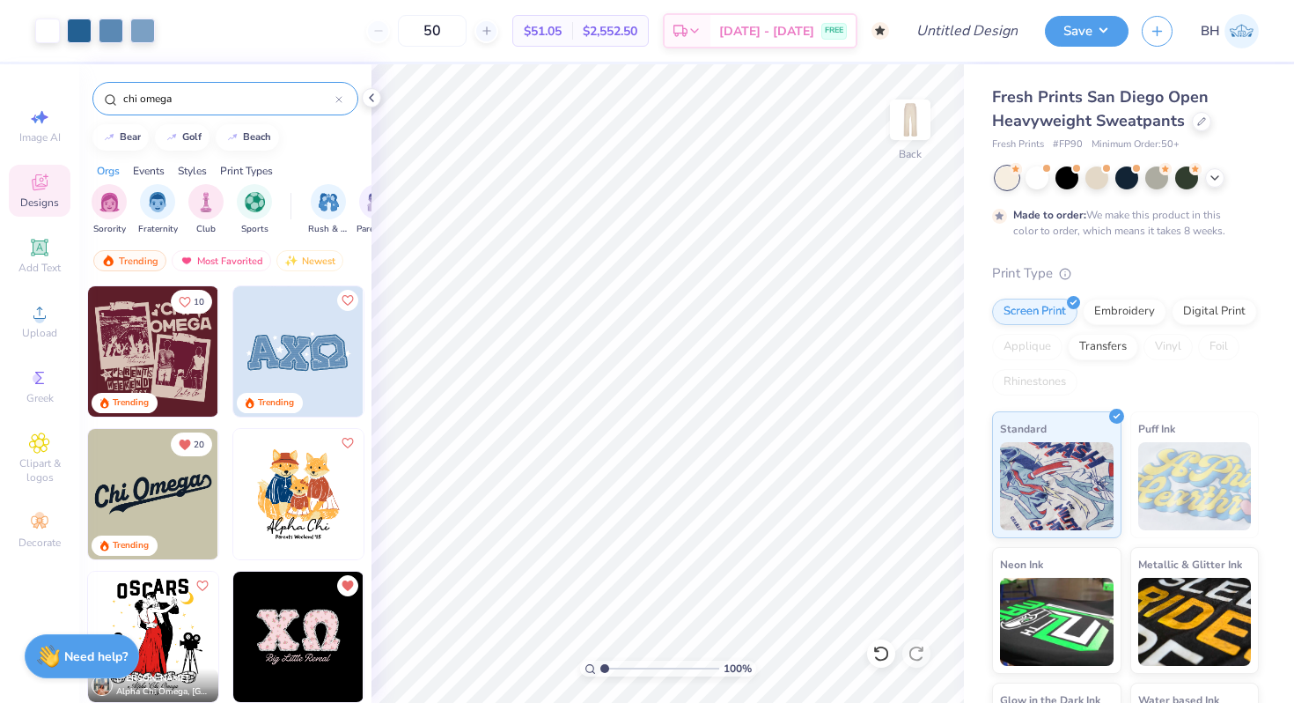
drag, startPoint x: 671, startPoint y: 667, endPoint x: 468, endPoint y: 640, distance: 205.2
type input "1"
click at [601, 660] on input "range" at bounding box center [660, 668] width 119 height 16
type input "7.71"
drag, startPoint x: 606, startPoint y: 668, endPoint x: 678, endPoint y: 661, distance: 72.5
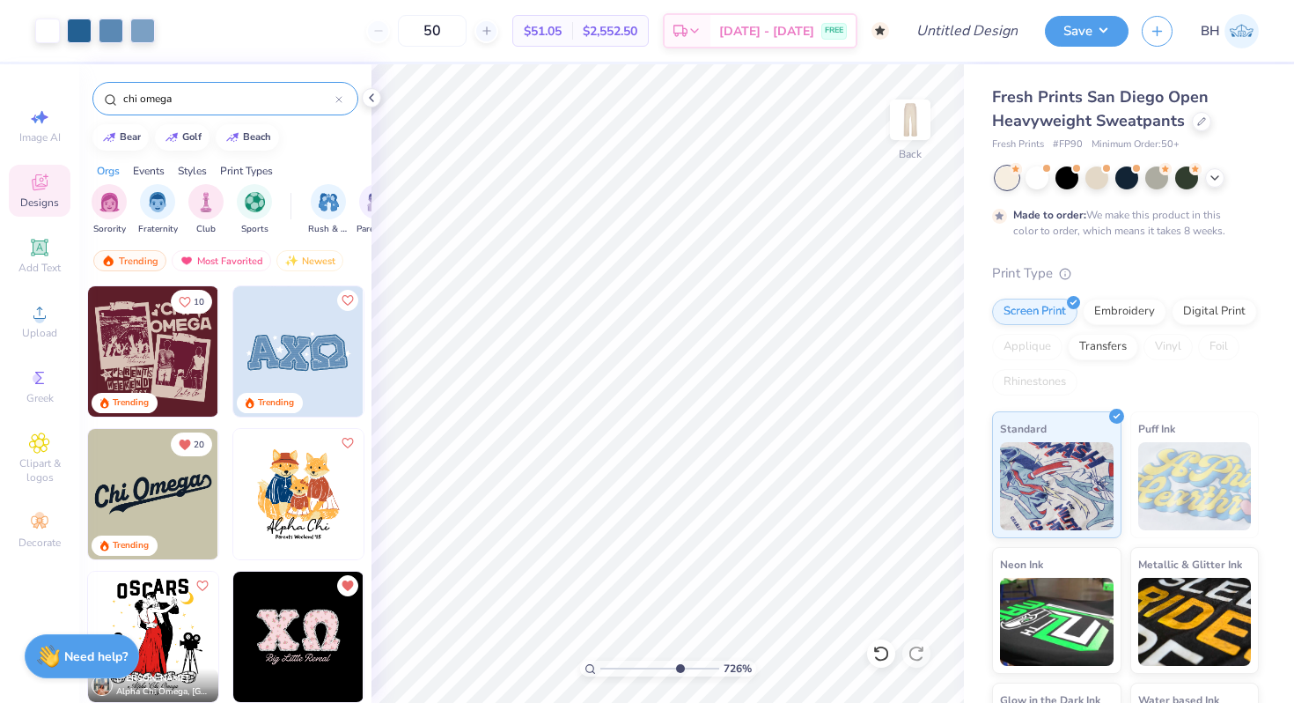
click at [678, 661] on input "range" at bounding box center [660, 668] width 119 height 16
drag, startPoint x: 682, startPoint y: 662, endPoint x: 647, endPoint y: 665, distance: 34.4
click at [647, 665] on input "range" at bounding box center [660, 668] width 119 height 16
drag, startPoint x: 647, startPoint y: 665, endPoint x: 678, endPoint y: 661, distance: 31.0
click at [678, 661] on input "range" at bounding box center [660, 668] width 119 height 16
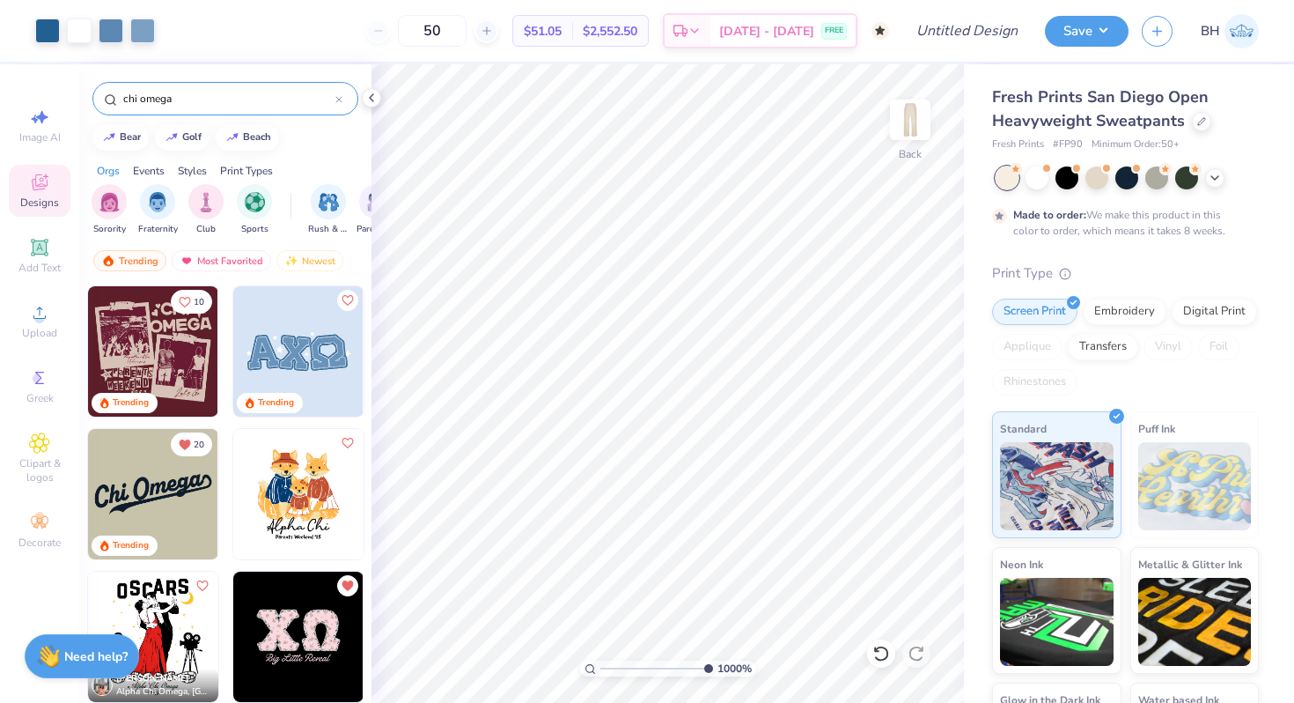
drag, startPoint x: 677, startPoint y: 667, endPoint x: 763, endPoint y: 656, distance: 86.2
click at [713, 660] on input "range" at bounding box center [657, 668] width 113 height 16
drag, startPoint x: 701, startPoint y: 666, endPoint x: 550, endPoint y: 668, distance: 150.6
click at [601, 668] on input "range" at bounding box center [660, 668] width 119 height 16
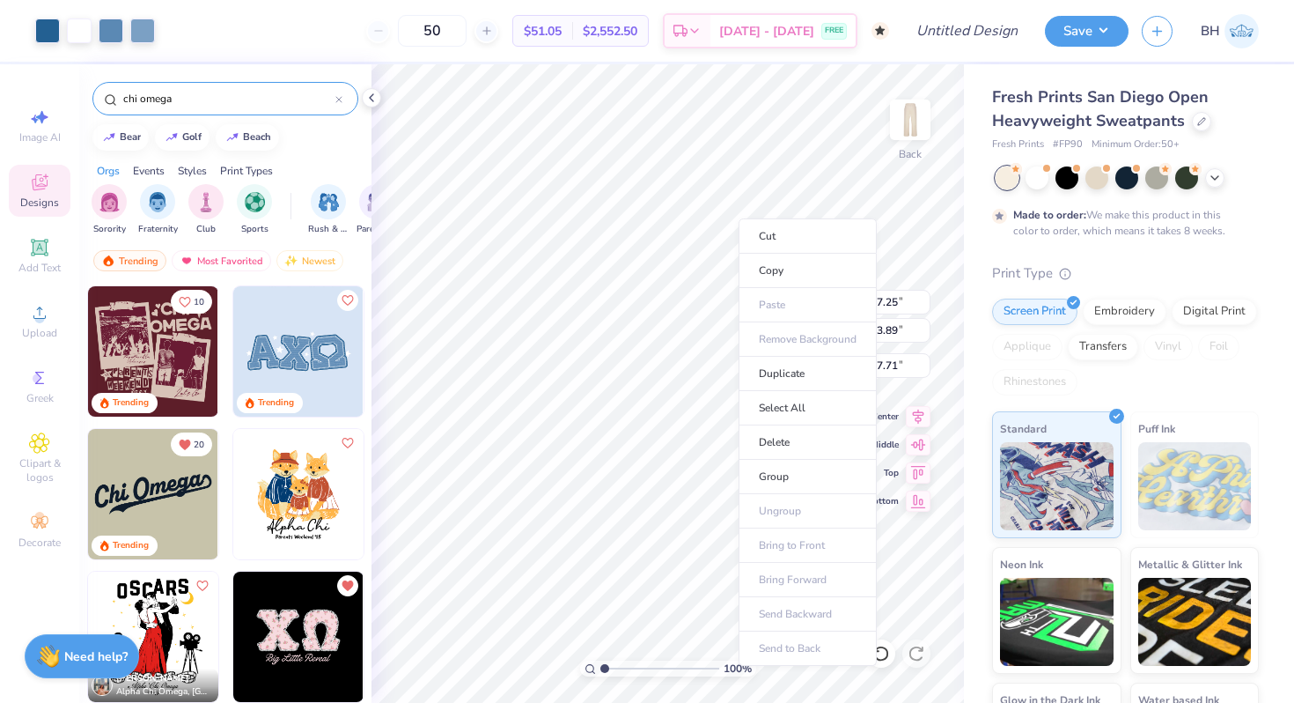
click at [783, 469] on li "Group" at bounding box center [808, 477] width 138 height 34
click at [687, 664] on input "range" at bounding box center [660, 668] width 119 height 16
click at [651, 675] on input "range" at bounding box center [660, 668] width 119 height 16
drag, startPoint x: 651, startPoint y: 668, endPoint x: 577, endPoint y: 665, distance: 74.0
type input "1"
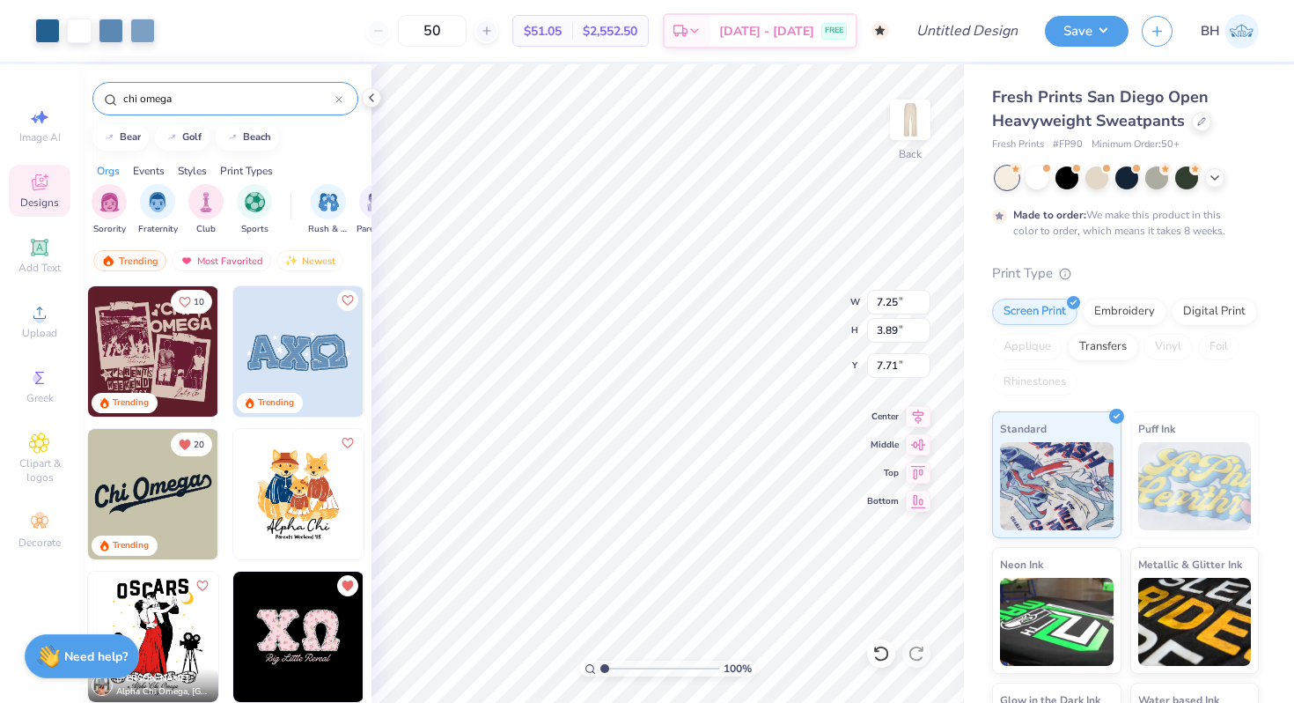
click at [601, 665] on input "range" at bounding box center [660, 668] width 119 height 16
type input "6.74"
click at [777, 295] on div "100 % Back W 7.25 H 3.89 Y 6.74 Center Middle Top Bottom" at bounding box center [668, 383] width 593 height 638
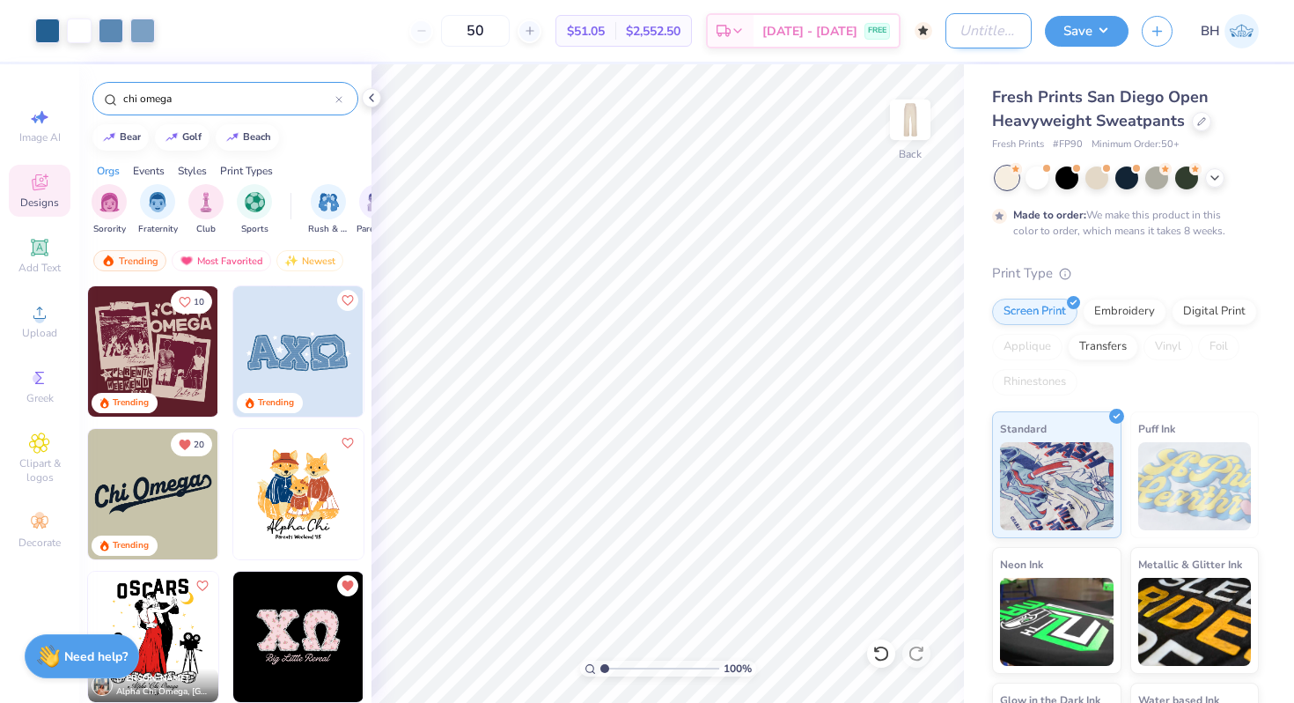
click at [978, 26] on input "Design Title" at bounding box center [989, 30] width 86 height 35
type input "X"
type input "pants"
click at [1081, 32] on button "Save" at bounding box center [1087, 28] width 84 height 31
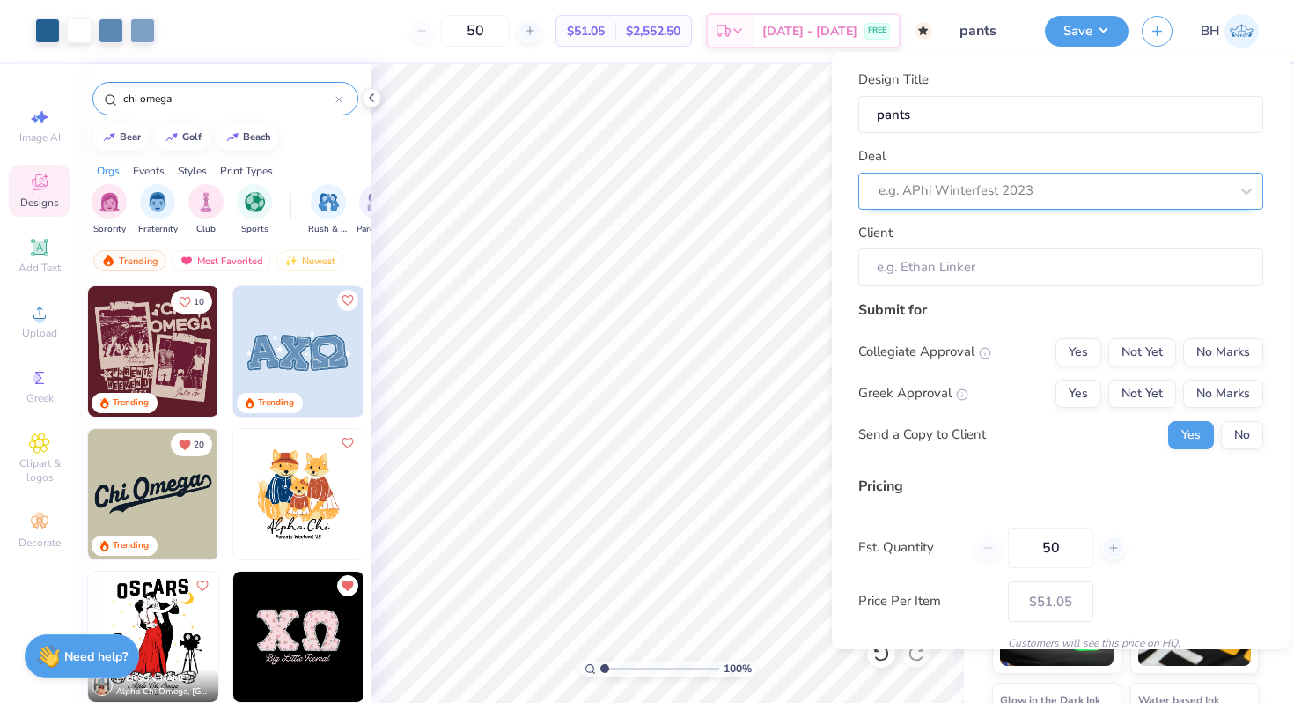
click at [1043, 202] on div "e.g. APhi Winterfest 2023" at bounding box center [1054, 190] width 354 height 27
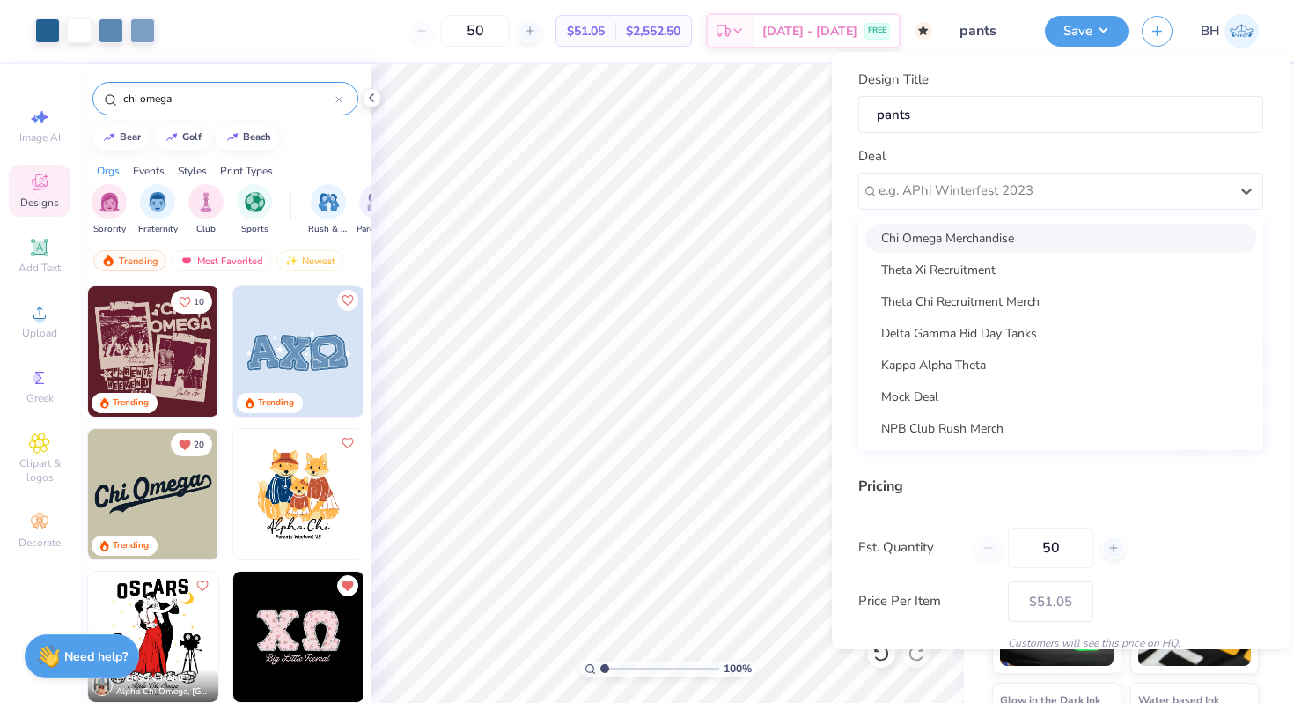
click at [962, 242] on div "Chi Omega Merchandise" at bounding box center [1061, 238] width 391 height 29
type input "[PERSON_NAME]"
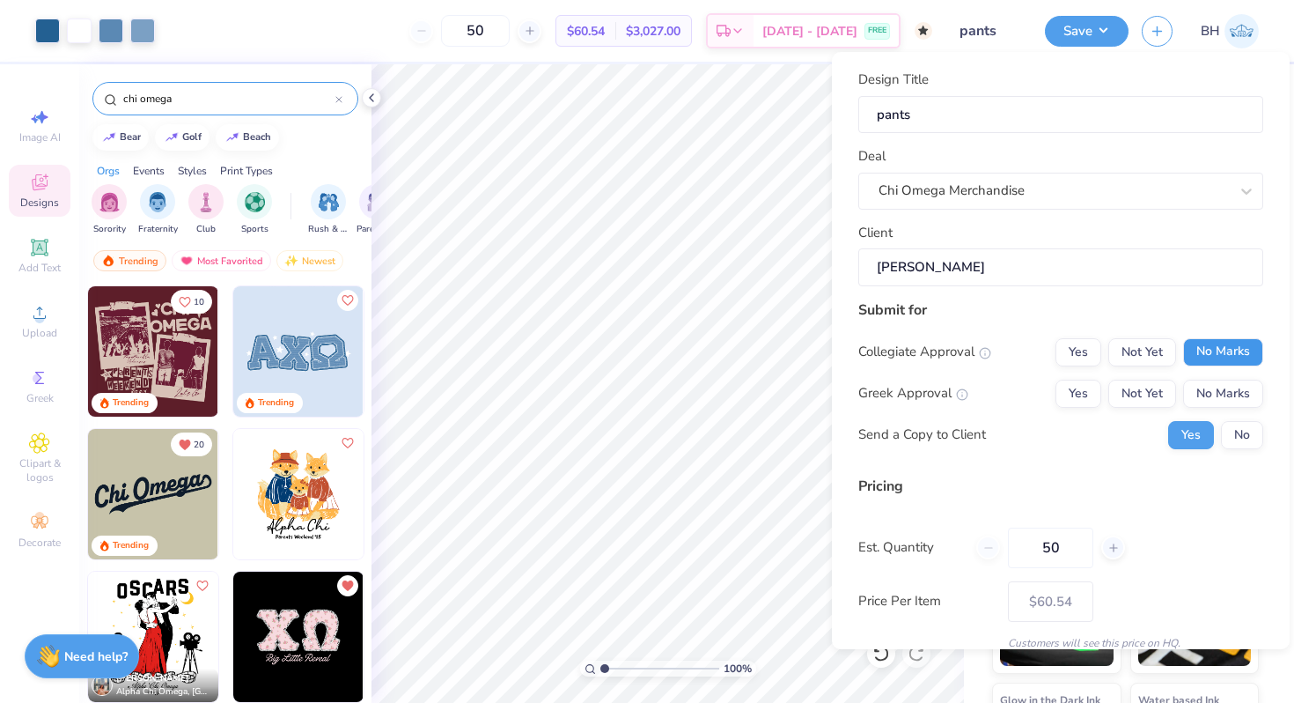
click at [1236, 350] on button "No Marks" at bounding box center [1223, 352] width 80 height 28
click at [1088, 380] on button "Yes" at bounding box center [1079, 394] width 46 height 28
click at [1249, 443] on button "No" at bounding box center [1242, 435] width 42 height 28
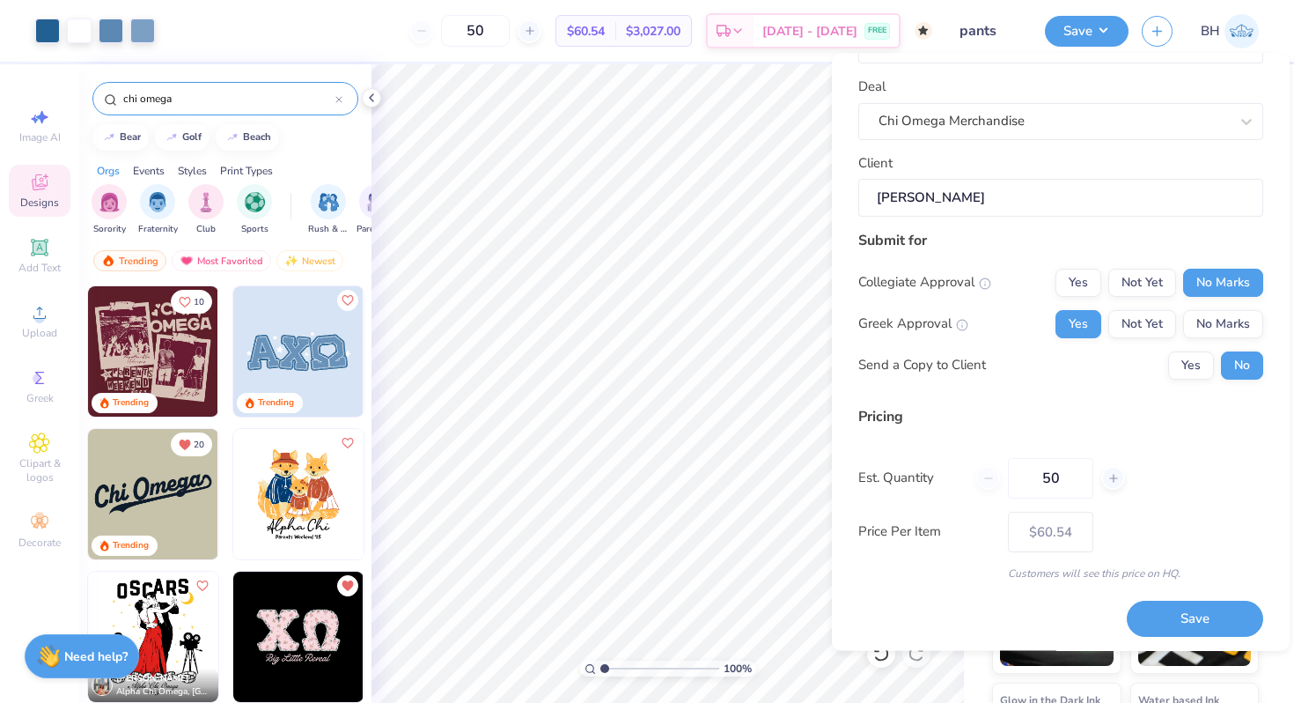
scroll to position [74, 0]
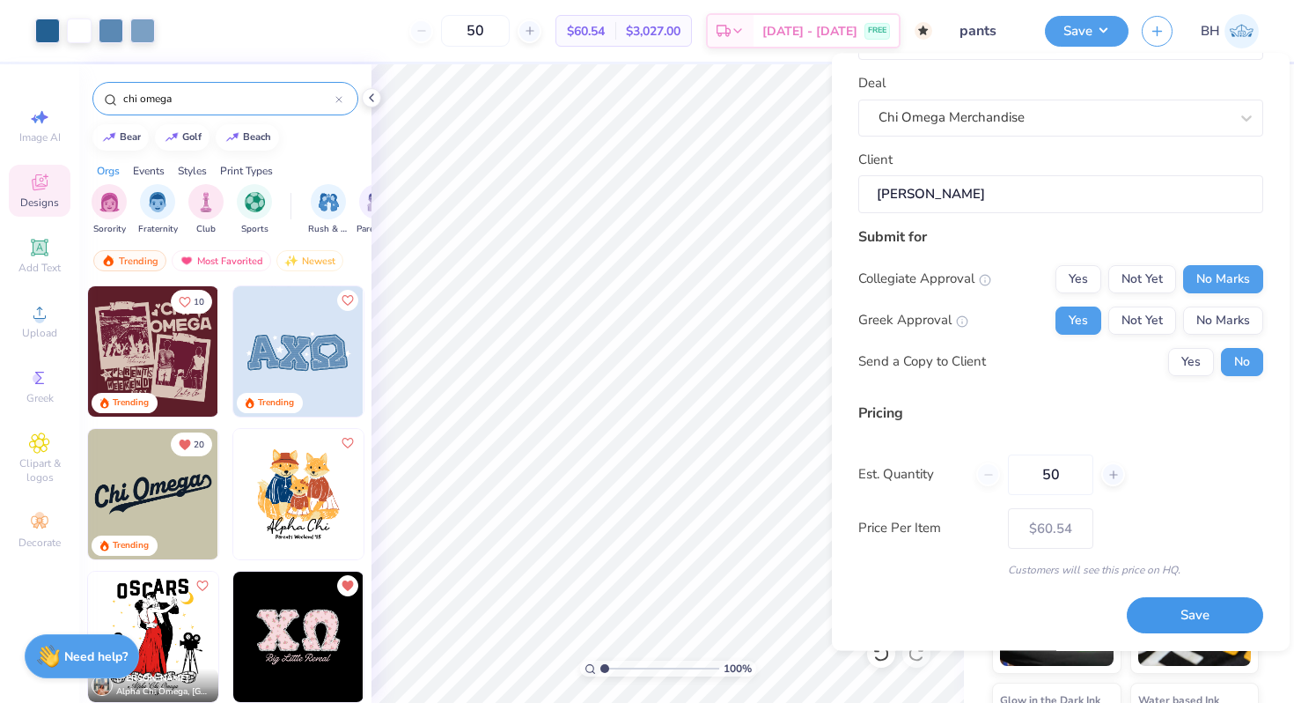
click at [1212, 611] on button "Save" at bounding box center [1195, 616] width 136 height 36
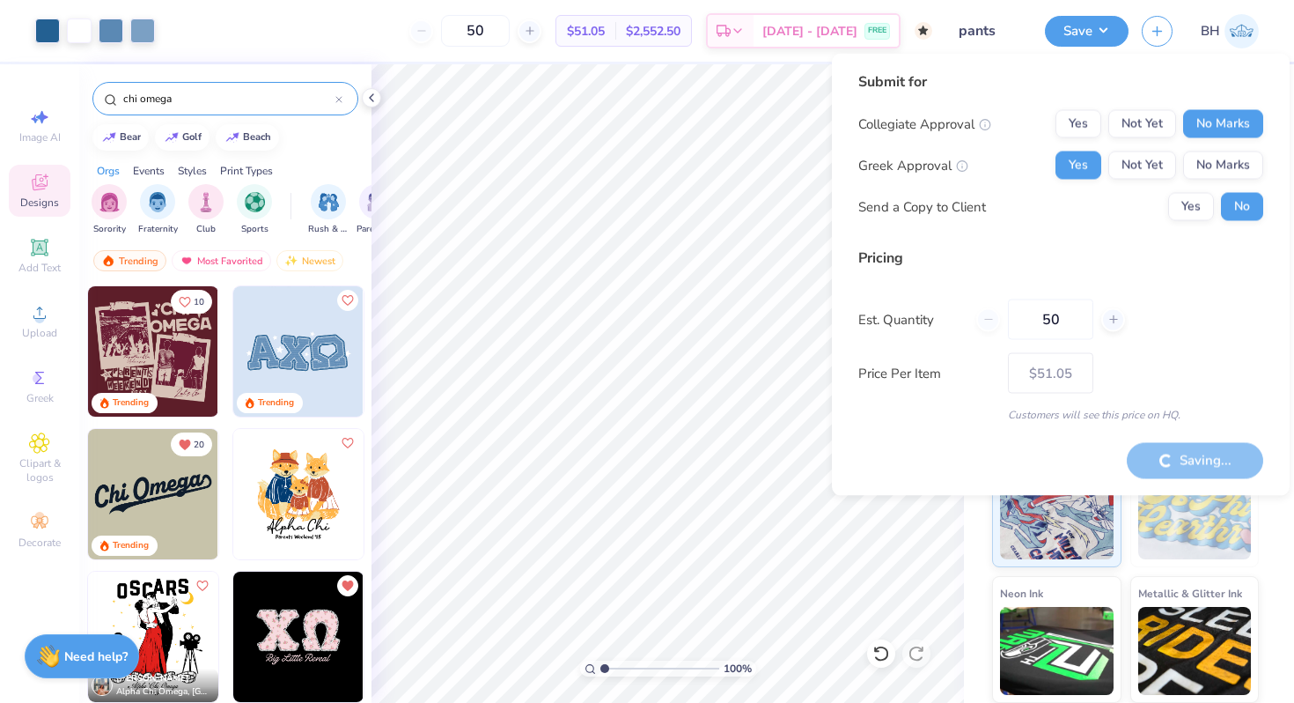
type input "– –"
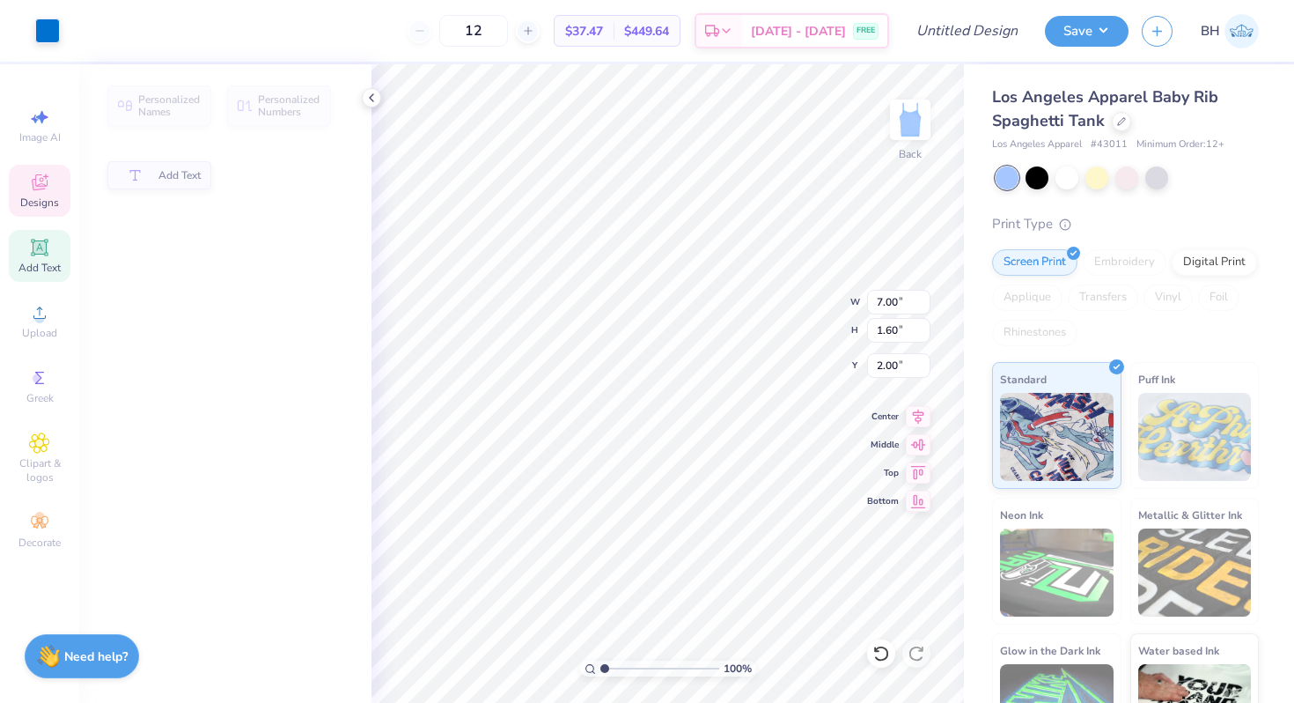
type input "1.60"
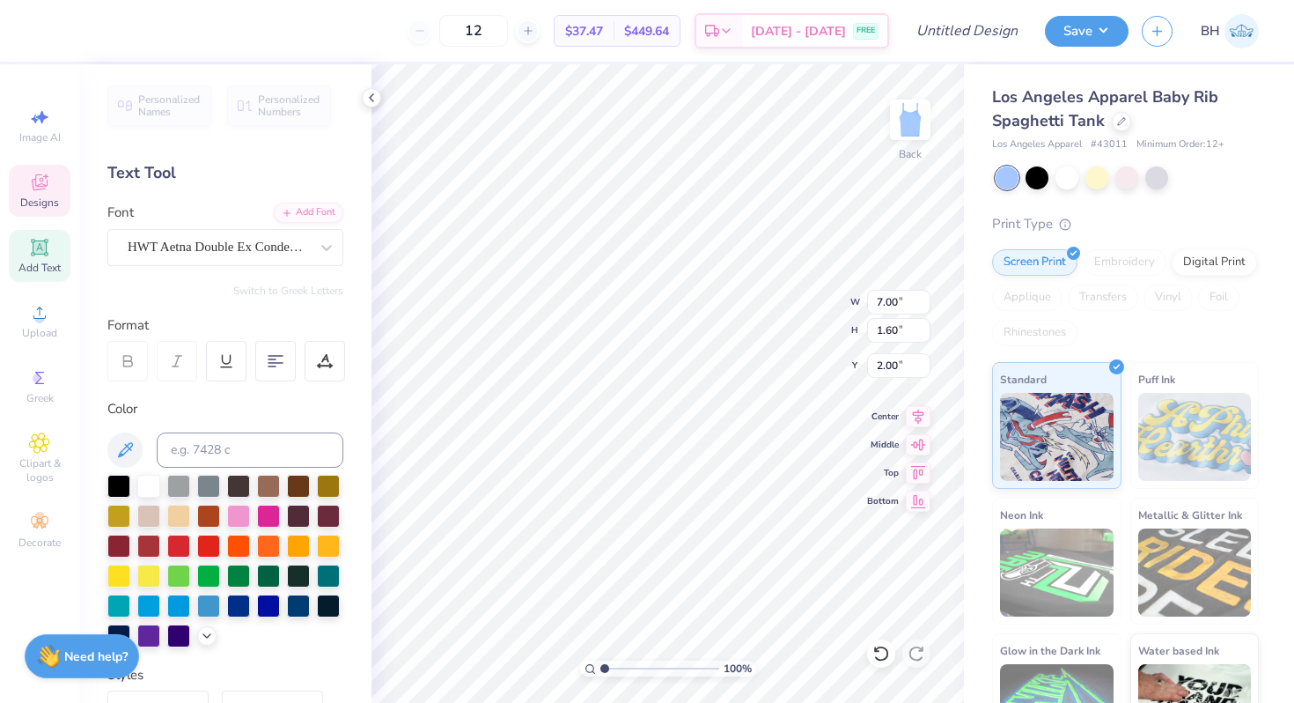
type textarea "S"
type textarea "c"
type textarea "Chi Omega"
type input "2.56"
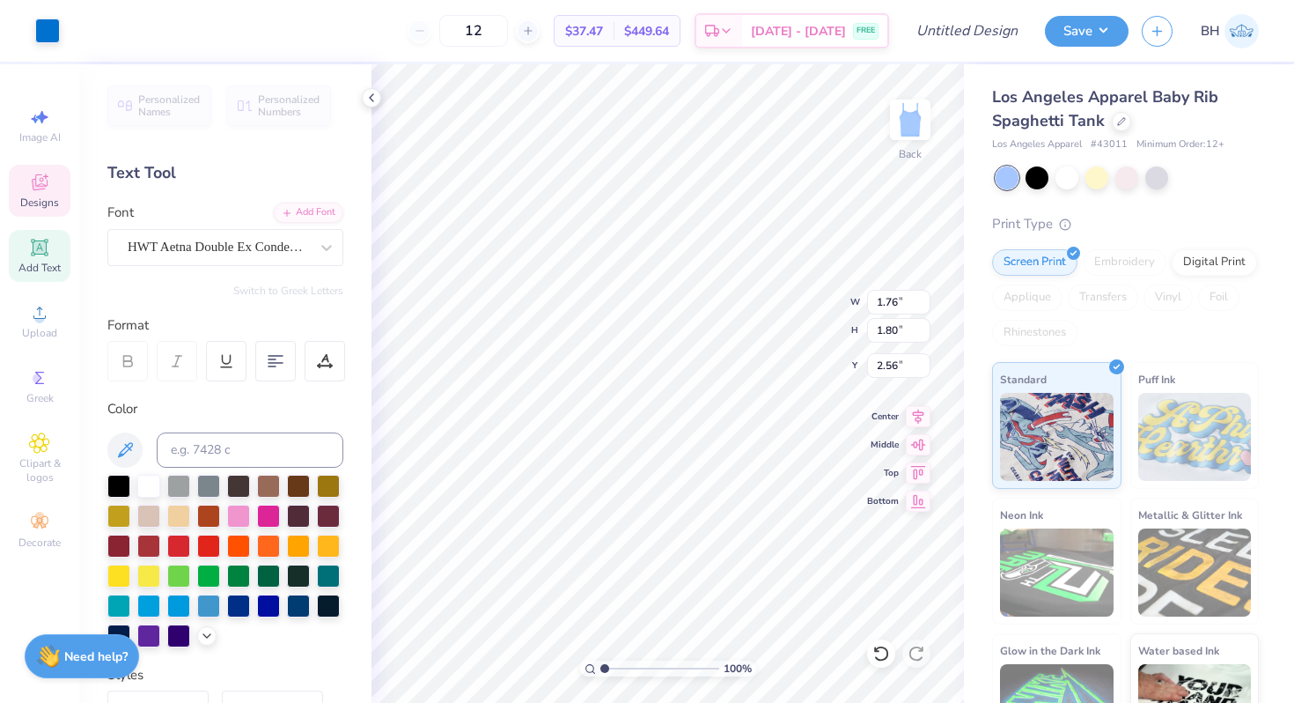
type input "1.22"
type input "1.25"
type input "3.11"
type input "1.25"
type input "1.19"
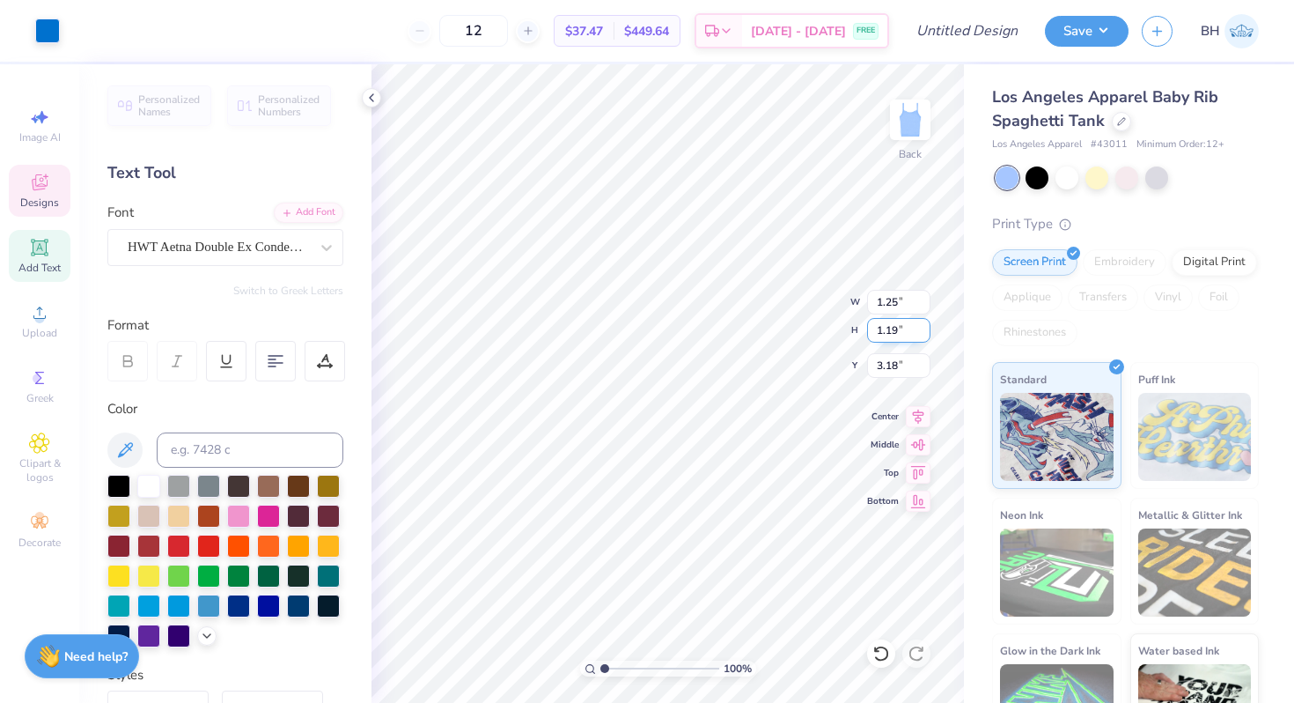
type input "3.17"
click at [777, 328] on div "100 % Back W 1.25 H 1.19 Y 3.17 Center Middle Top Bottom" at bounding box center [668, 383] width 593 height 638
type input "2.99"
type input "3.17"
type input "2.04"
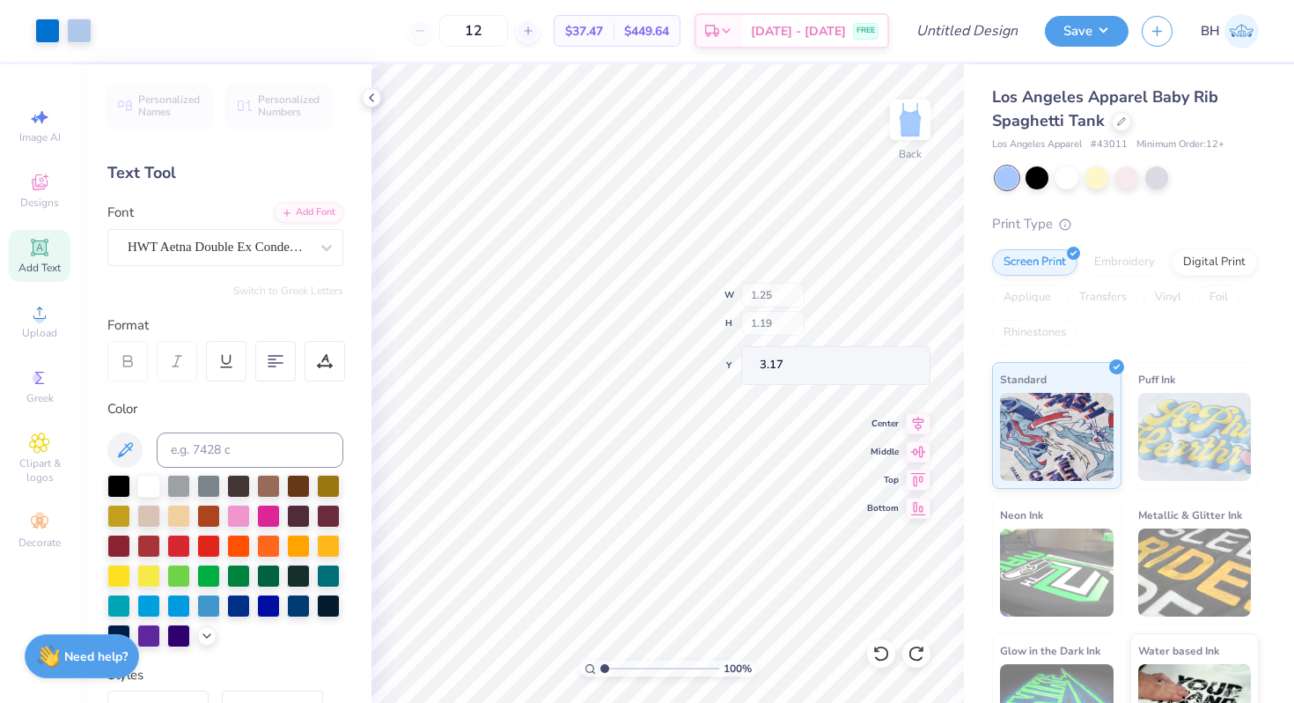
type input "1.93"
type input "2.73"
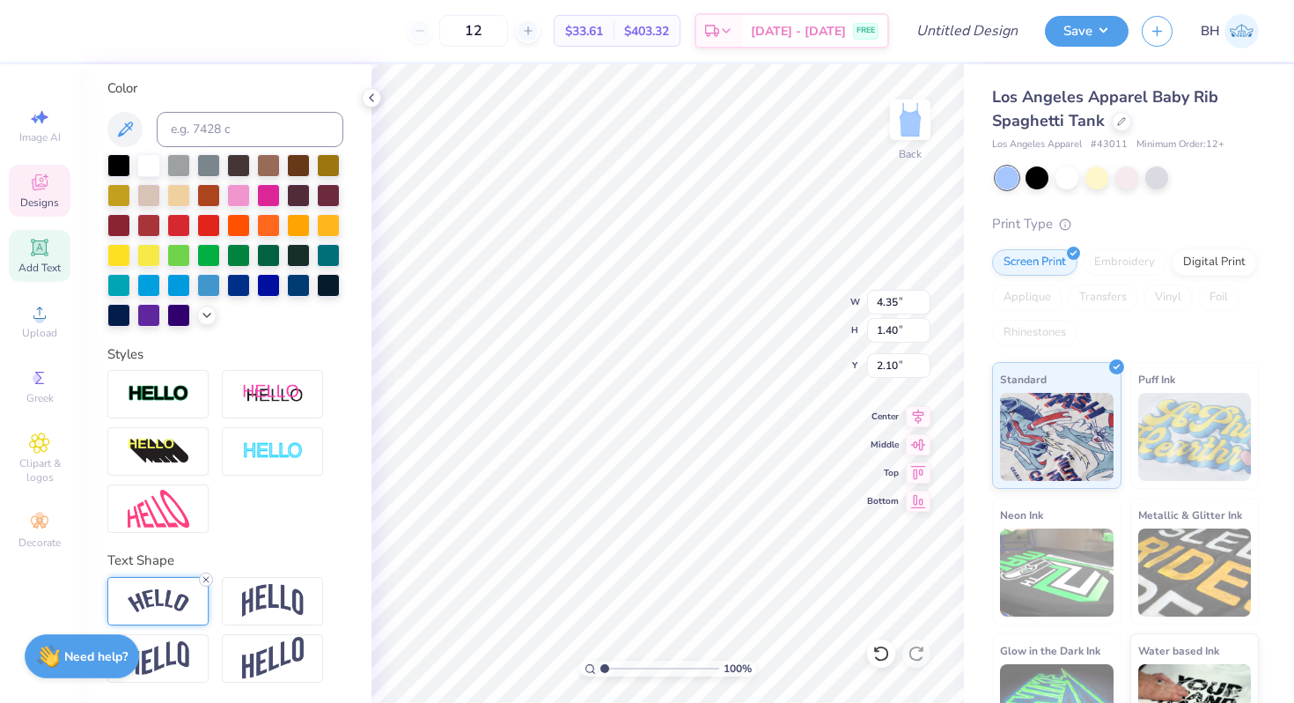
click at [204, 577] on icon at bounding box center [206, 579] width 11 height 11
type input "3.30"
type input "1.26"
type input "2.17"
type input "3.82"
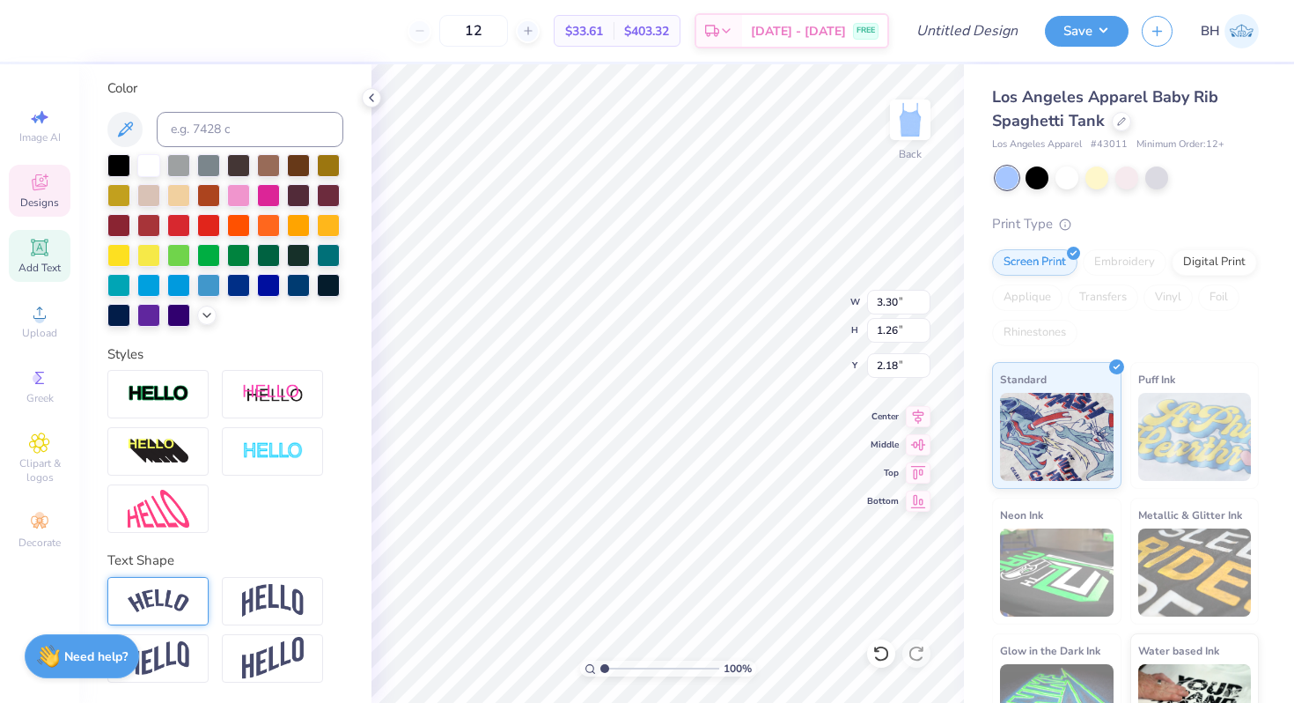
type input "1.46"
type input "1.98"
type input "2.72"
type input "2.95"
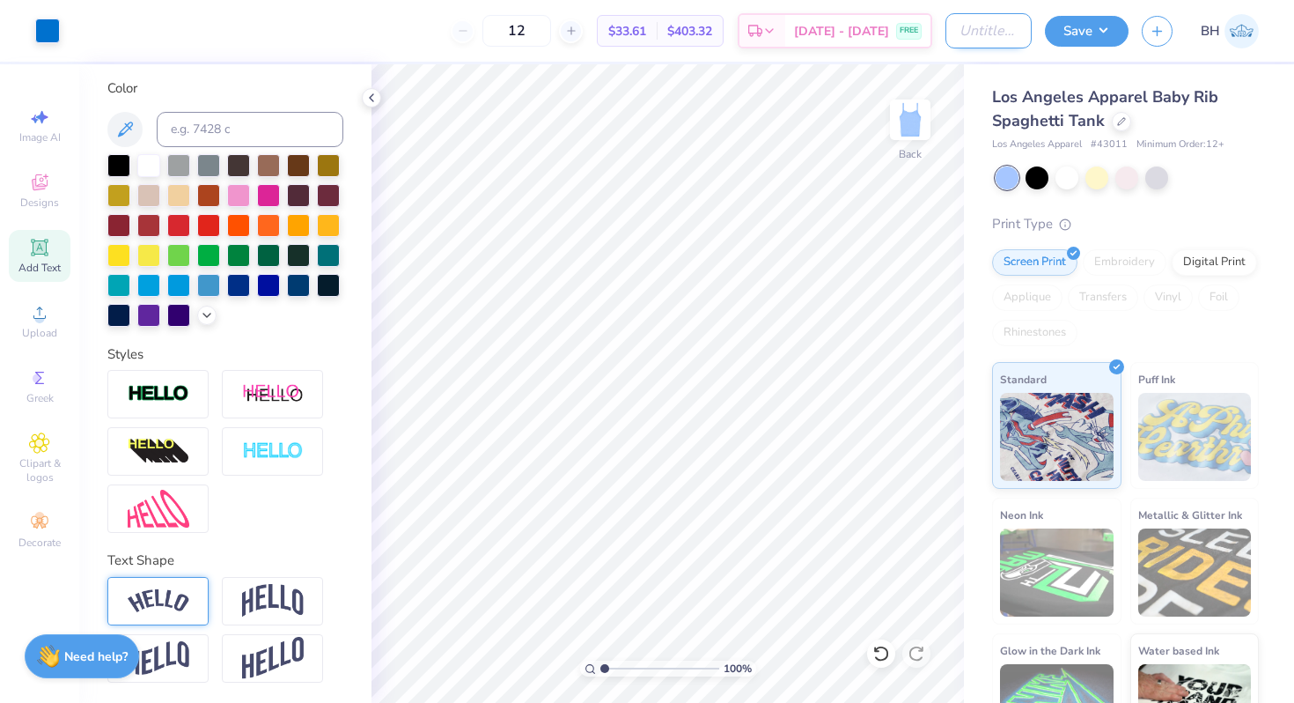
click at [976, 32] on input "Design Title" at bounding box center [989, 30] width 86 height 35
type input "seashell"
click at [1107, 33] on button "Save" at bounding box center [1087, 28] width 84 height 31
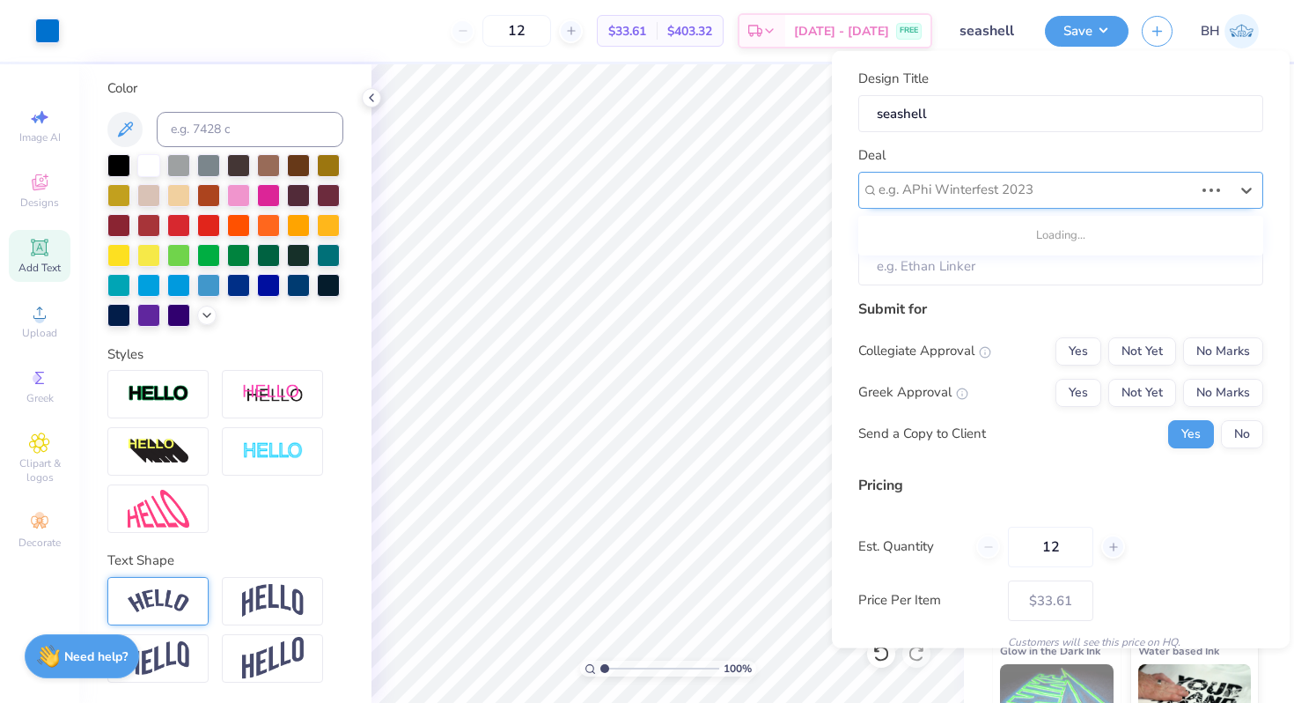
click at [1058, 198] on div at bounding box center [1036, 190] width 315 height 24
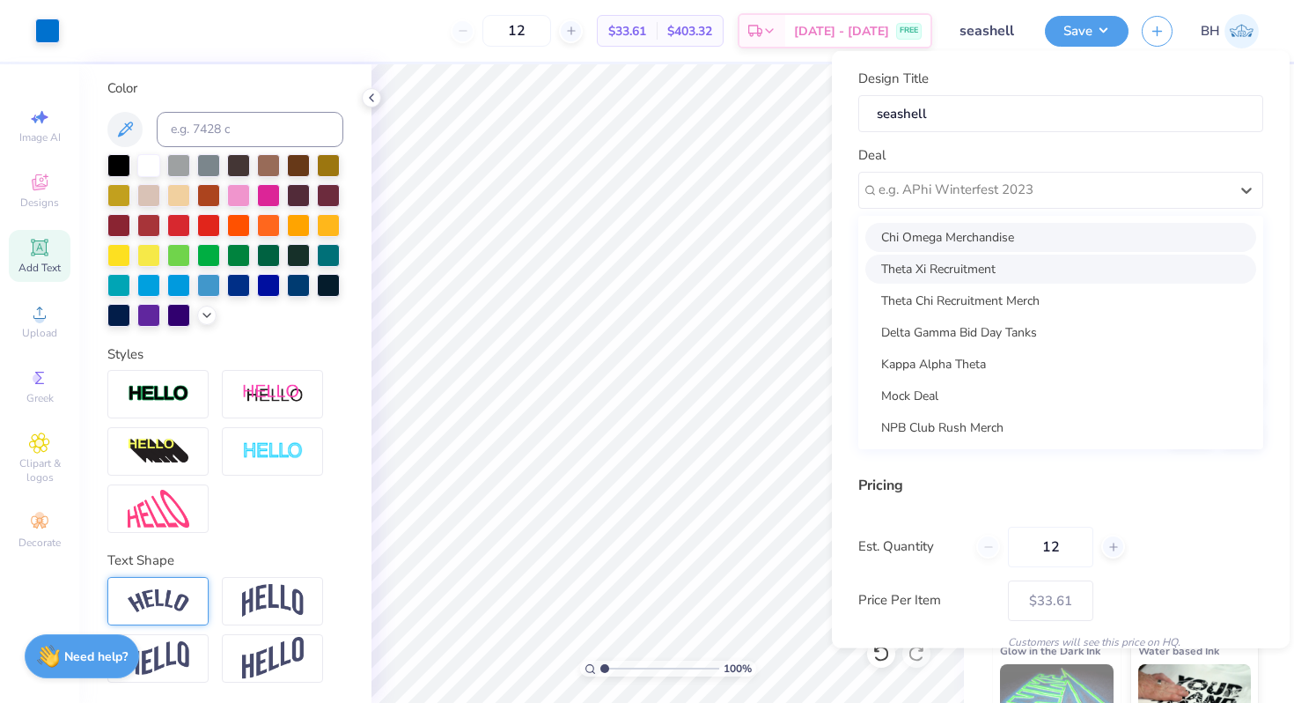
click at [994, 234] on div "Chi Omega Merchandise" at bounding box center [1061, 236] width 391 height 29
type input "[PERSON_NAME]"
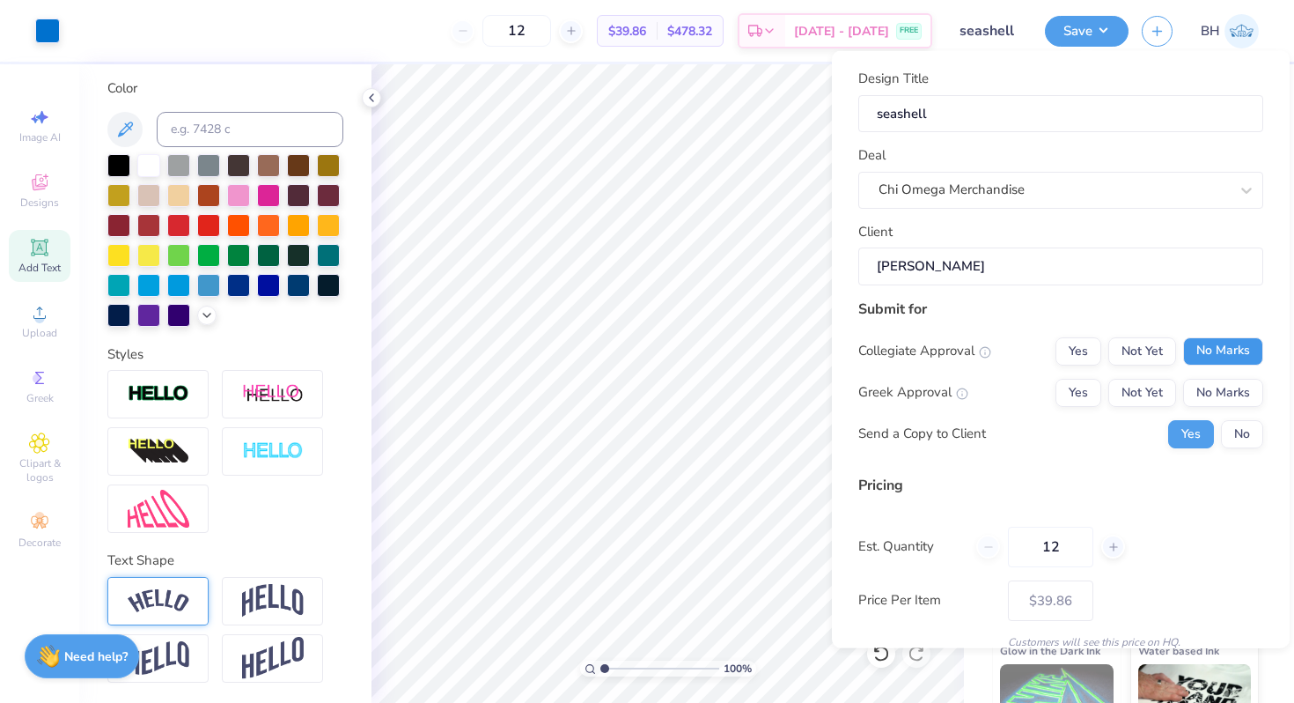
click at [1221, 351] on button "No Marks" at bounding box center [1223, 350] width 80 height 28
click at [1058, 395] on button "Yes" at bounding box center [1079, 392] width 46 height 28
click at [1233, 433] on button "No" at bounding box center [1242, 433] width 42 height 28
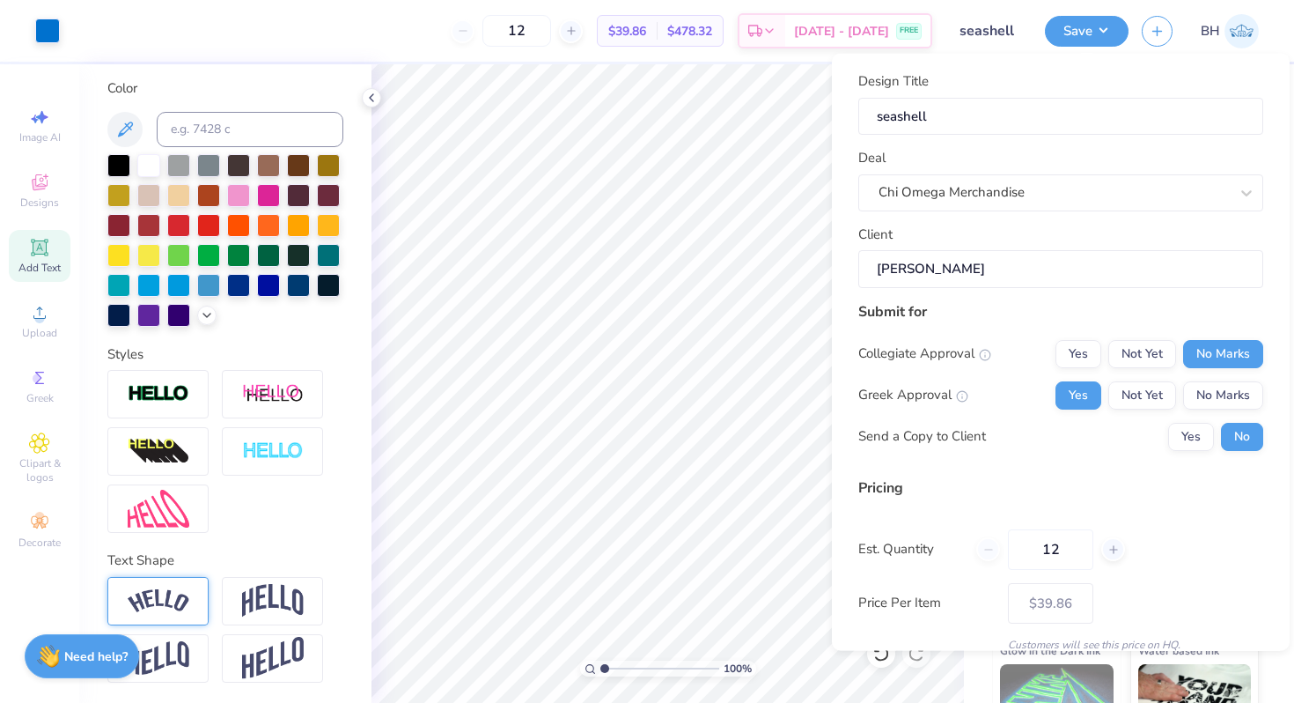
scroll to position [74, 0]
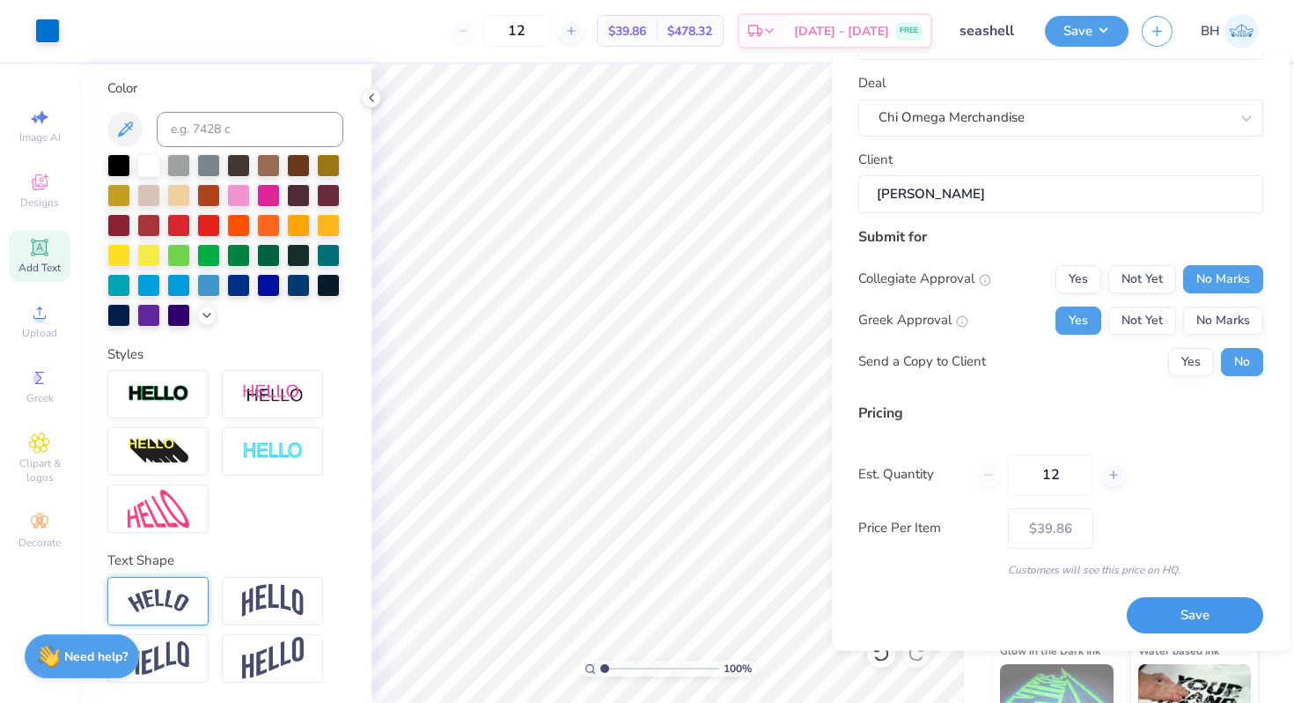
click at [1183, 611] on button "Save" at bounding box center [1195, 616] width 136 height 36
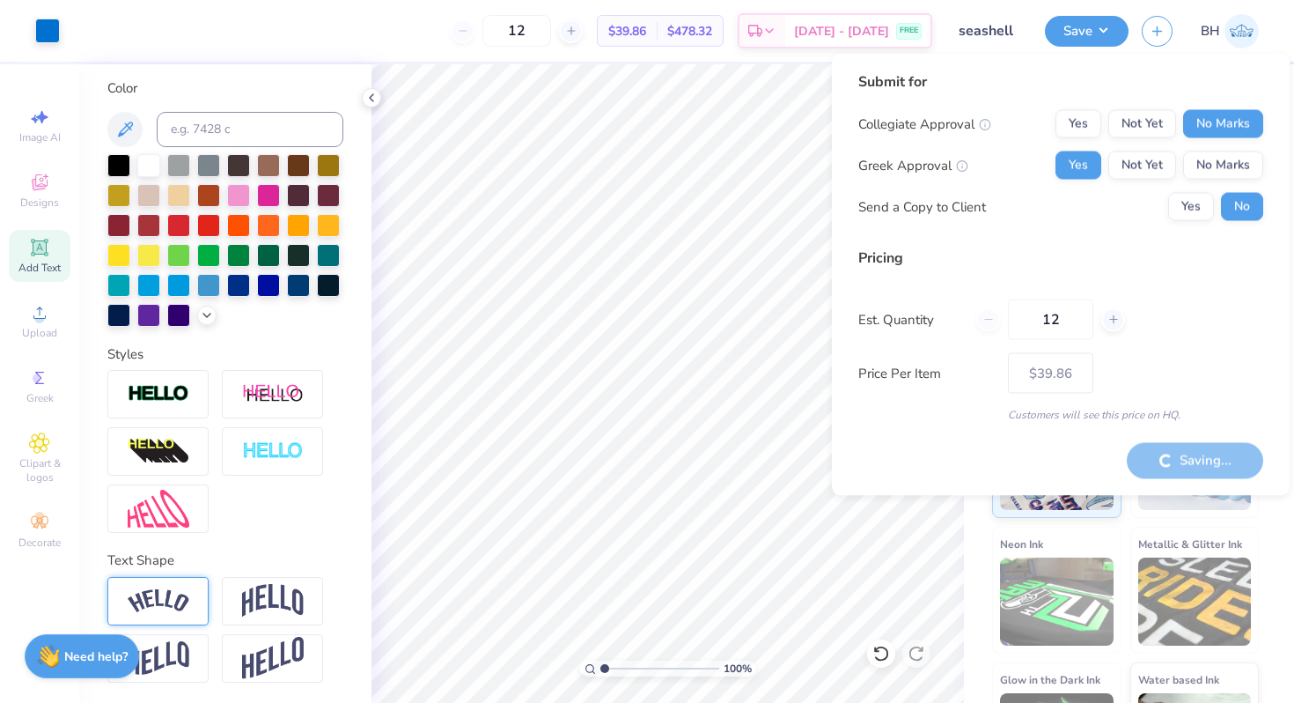
type input "– –"
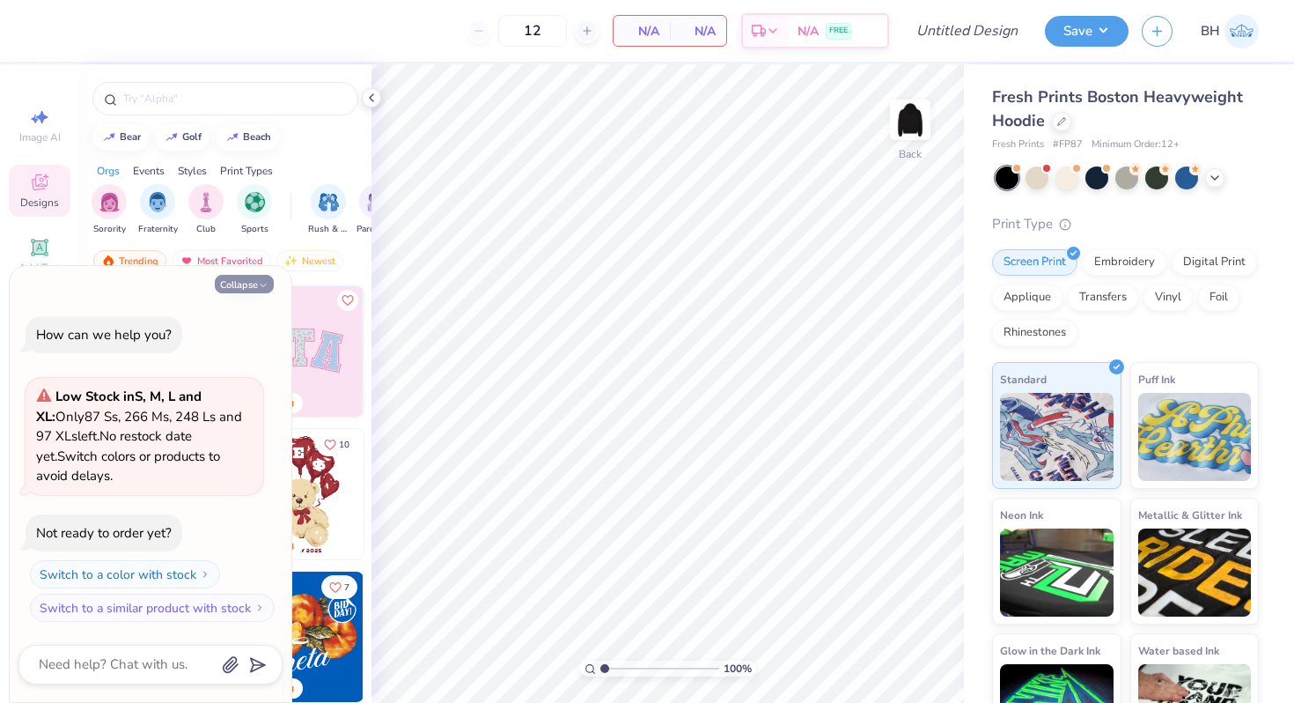
click at [256, 285] on button "Collapse" at bounding box center [244, 284] width 59 height 18
type textarea "x"
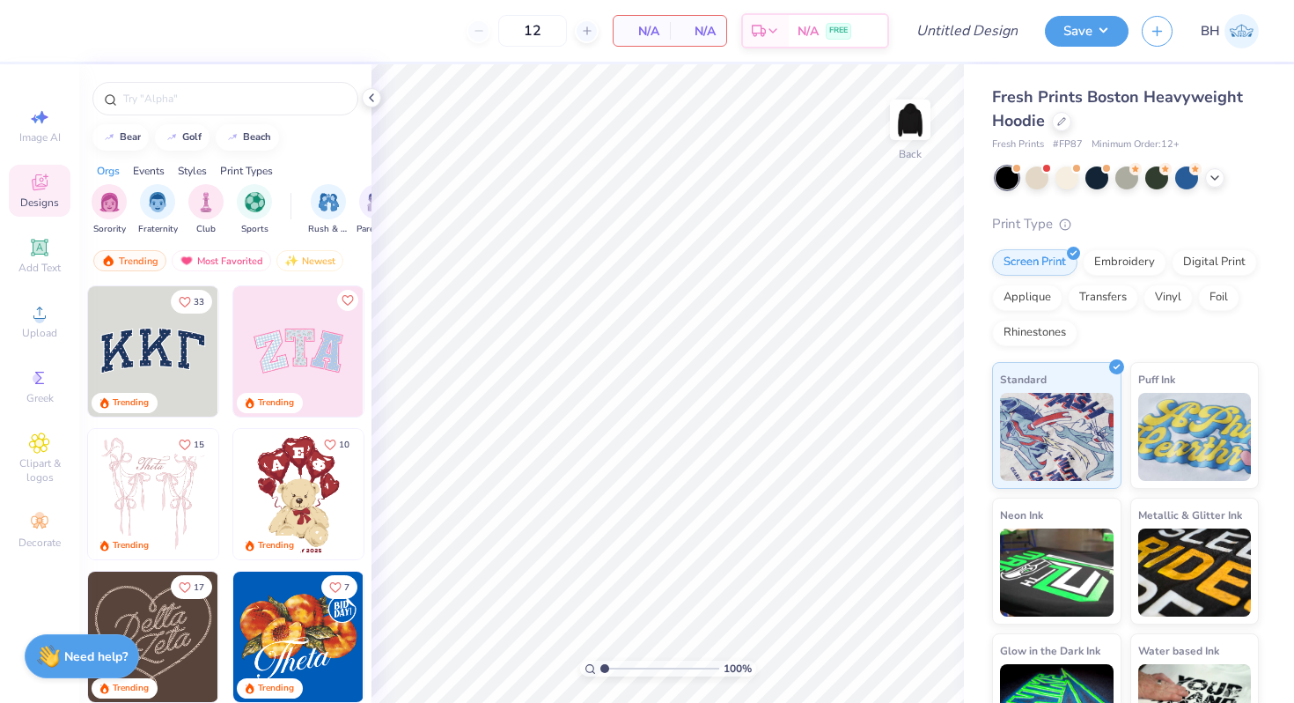
click at [122, 466] on img at bounding box center [153, 494] width 130 height 130
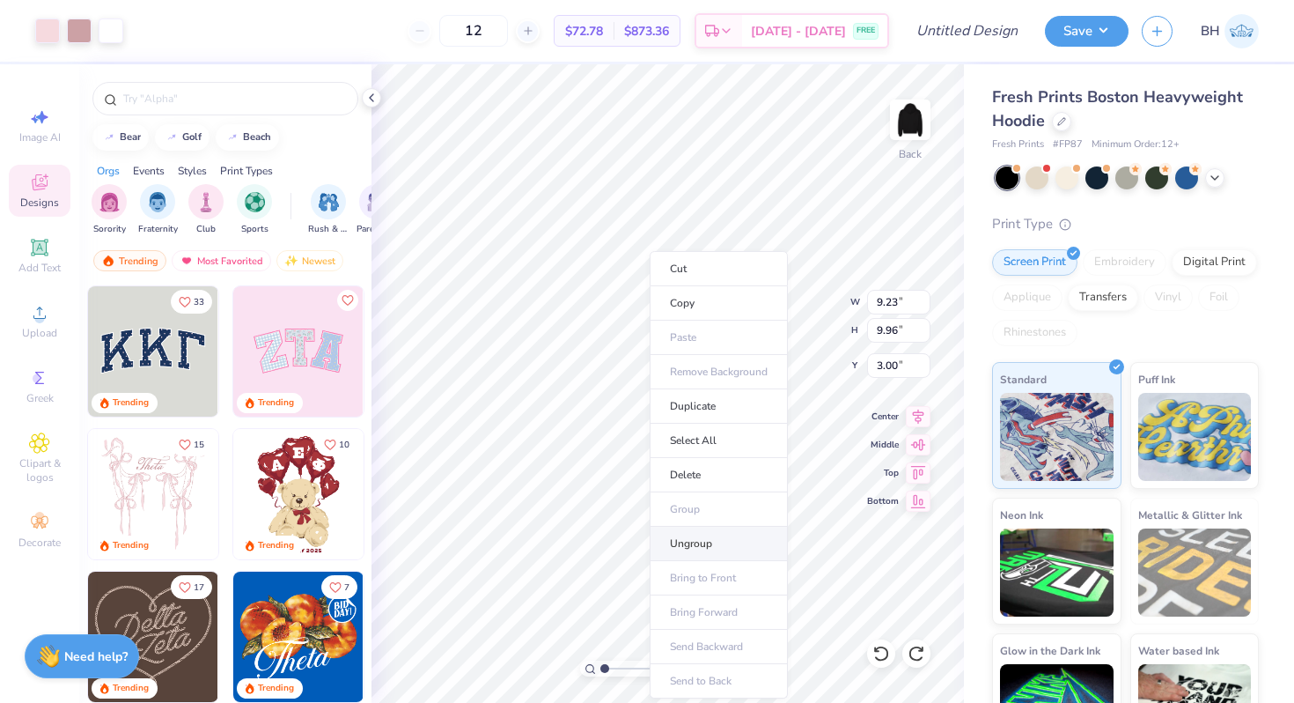
click at [694, 538] on li "Ungroup" at bounding box center [719, 544] width 138 height 34
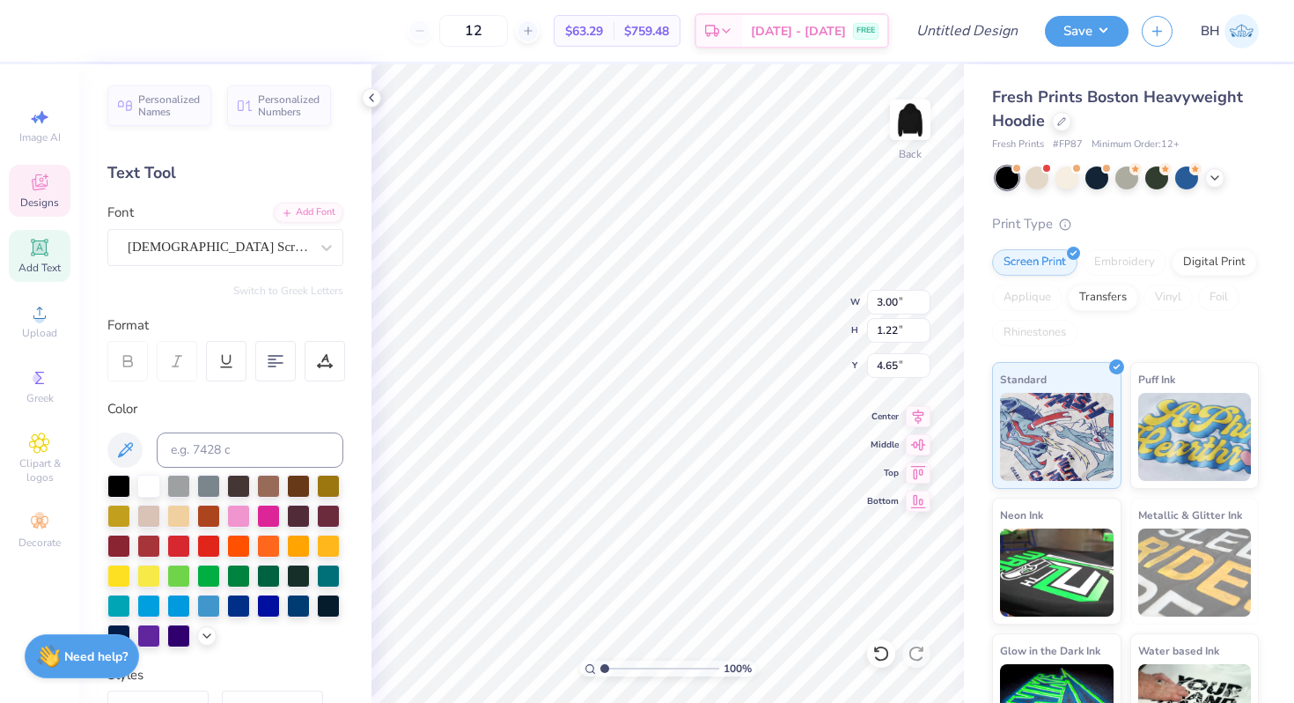
type textarea "T"
type textarea "Chi Omega"
type input "11.37"
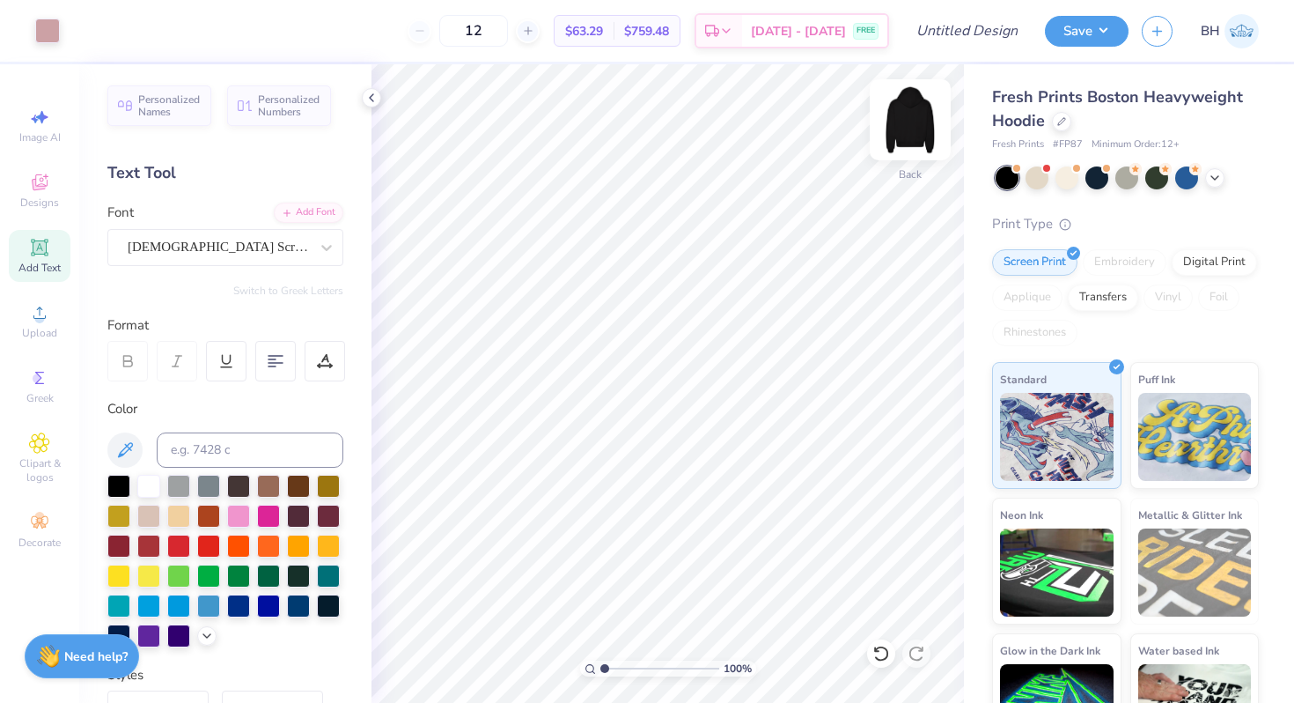
click at [903, 119] on img at bounding box center [910, 120] width 70 height 70
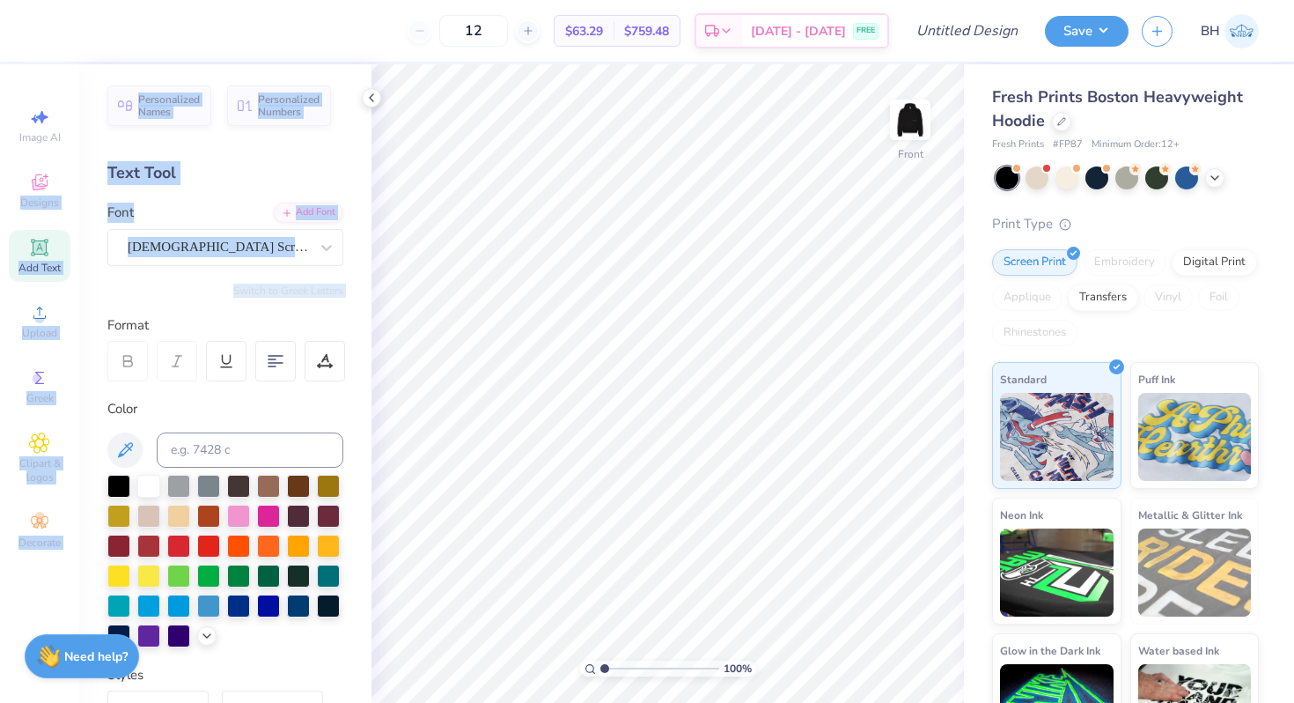
drag, startPoint x: 46, startPoint y: 192, endPoint x: 106, endPoint y: 299, distance: 123.0
click at [106, 302] on div "12 $63.29 Per Item $759.48 Total Est. Delivery [DATE] - [DATE] FREE Design Titl…" at bounding box center [647, 351] width 1294 height 703
click at [35, 235] on div "Add Text" at bounding box center [40, 256] width 62 height 52
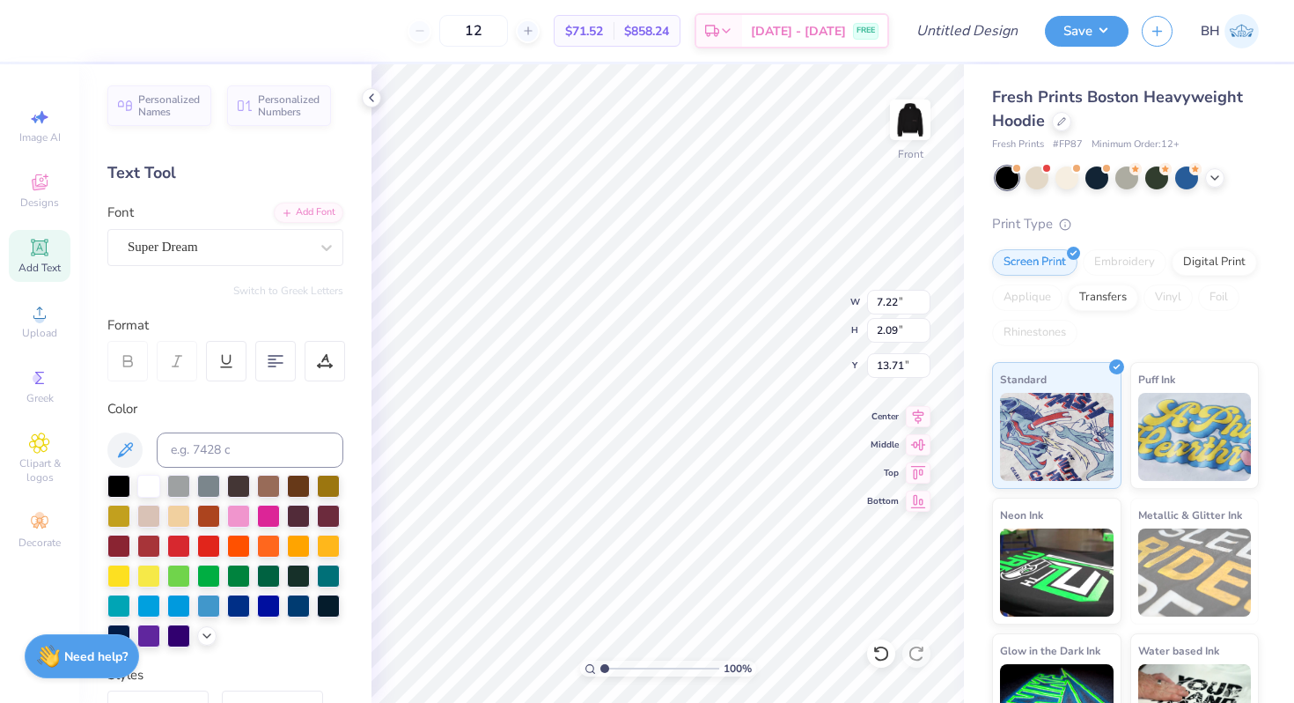
scroll to position [1, 1]
type textarea "Chi Omega"
click at [262, 375] on div at bounding box center [275, 361] width 41 height 41
type input "12.43"
type input "8.57"
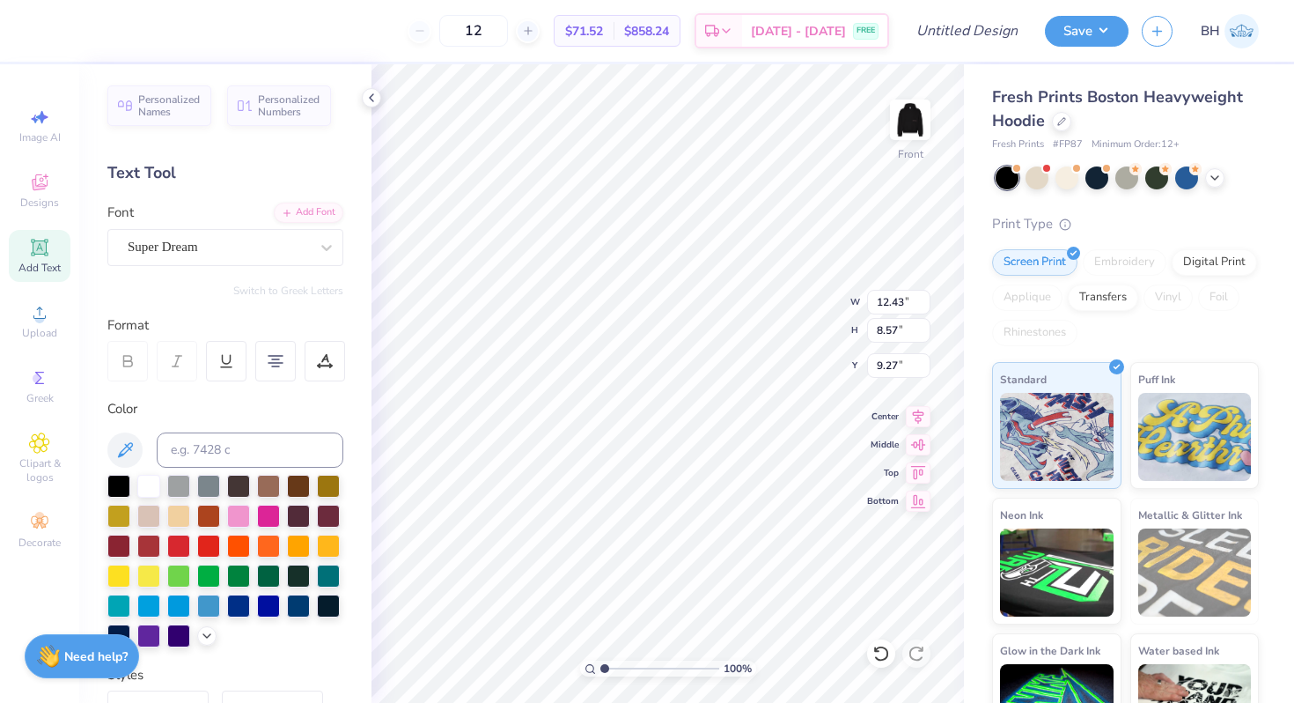
type input "7.47"
click at [906, 119] on img at bounding box center [910, 120] width 70 height 70
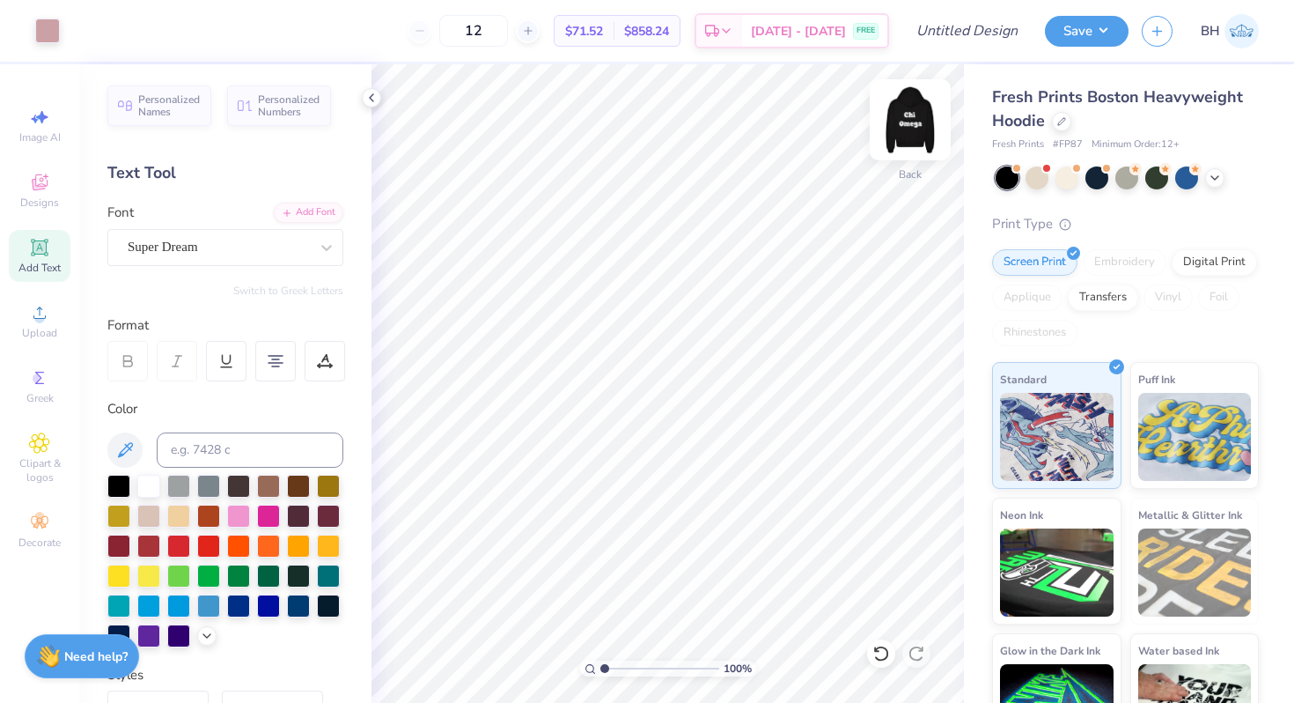
click at [895, 128] on img at bounding box center [910, 120] width 70 height 70
click at [50, 26] on div at bounding box center [47, 29] width 25 height 25
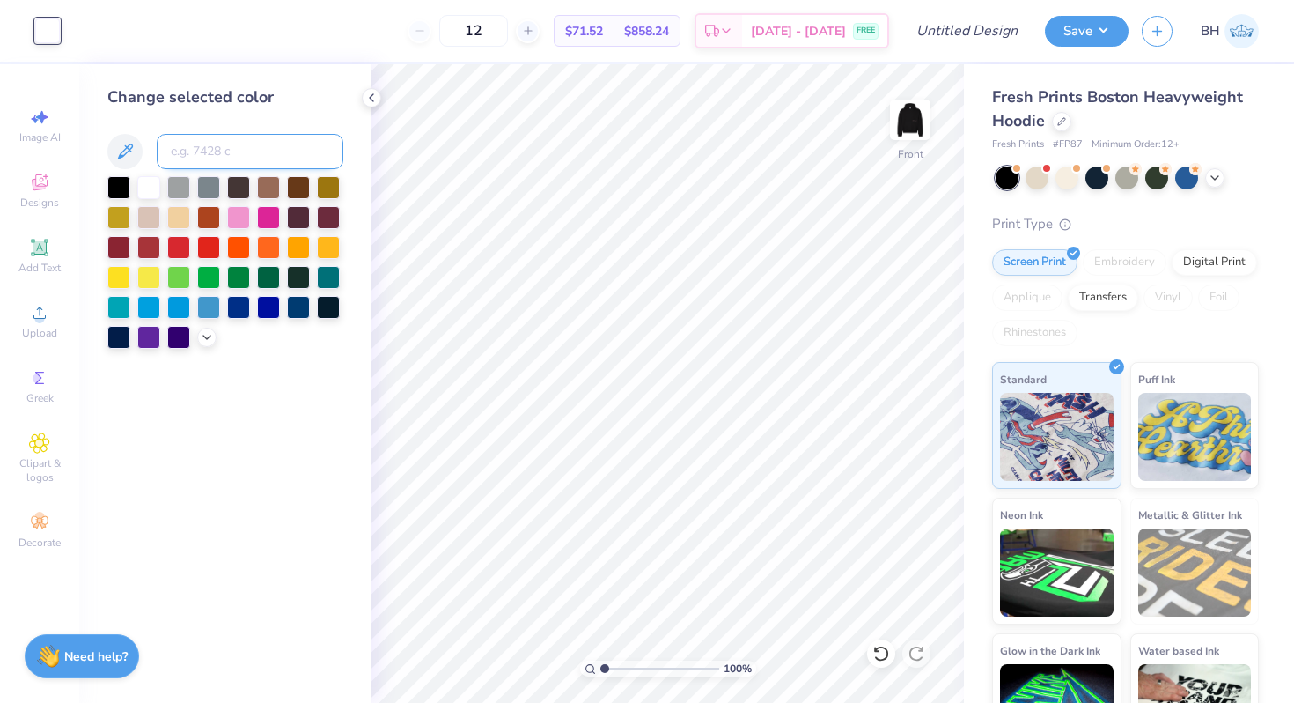
click at [225, 152] on input at bounding box center [250, 151] width 187 height 35
type input "5015"
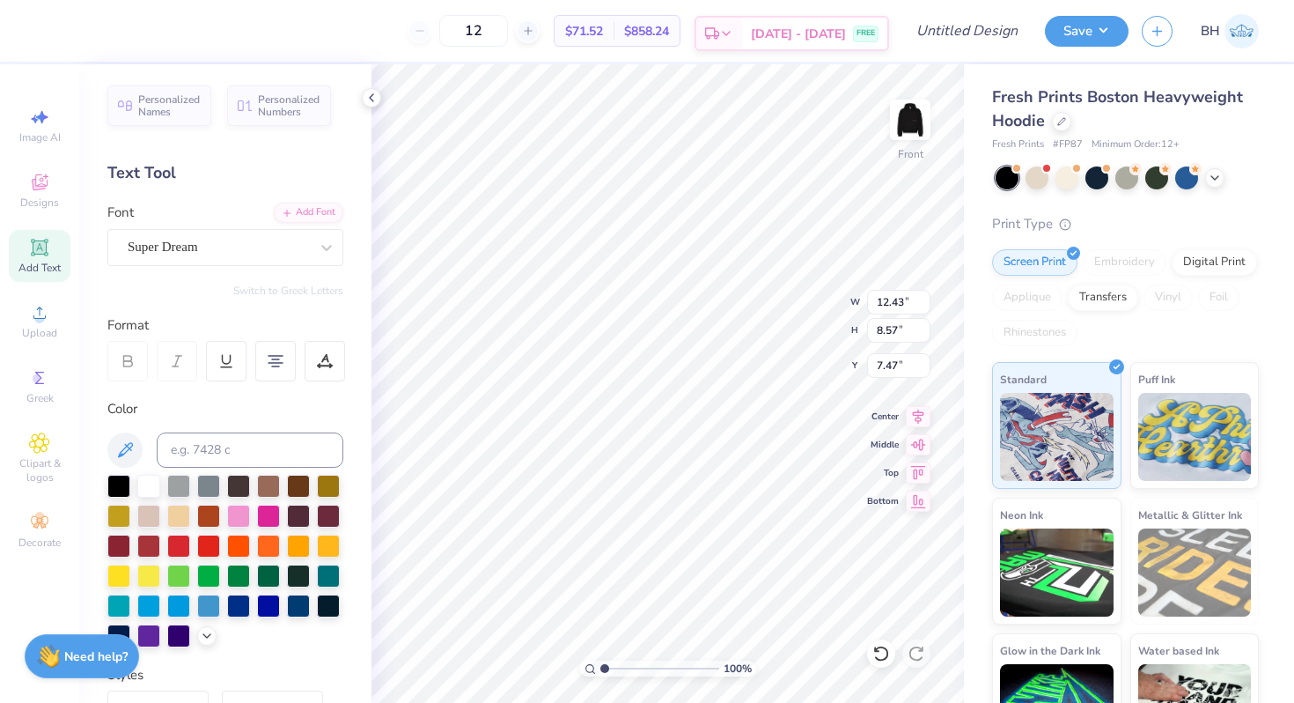
type input "7.15"
type input "7.17"
type input "10.54"
type input "7.26"
type input "8.37"
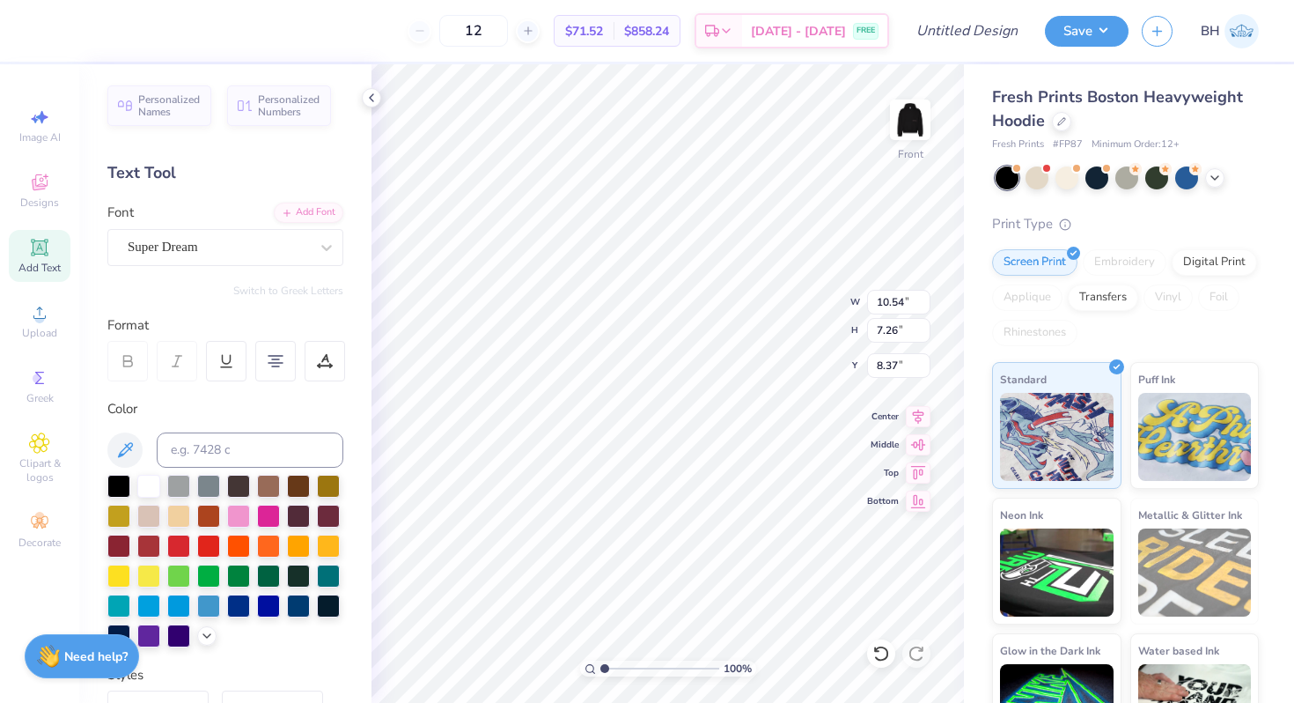
scroll to position [321, 0]
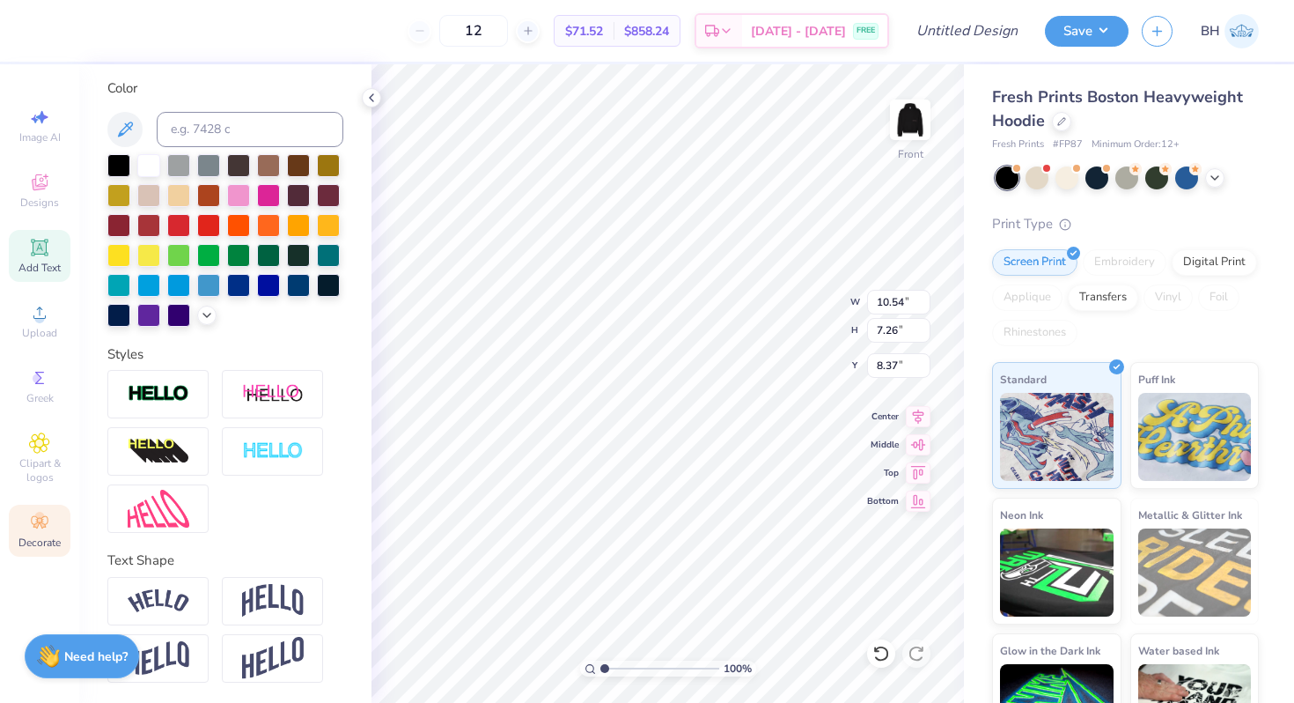
click at [33, 537] on span "Decorate" at bounding box center [39, 542] width 42 height 14
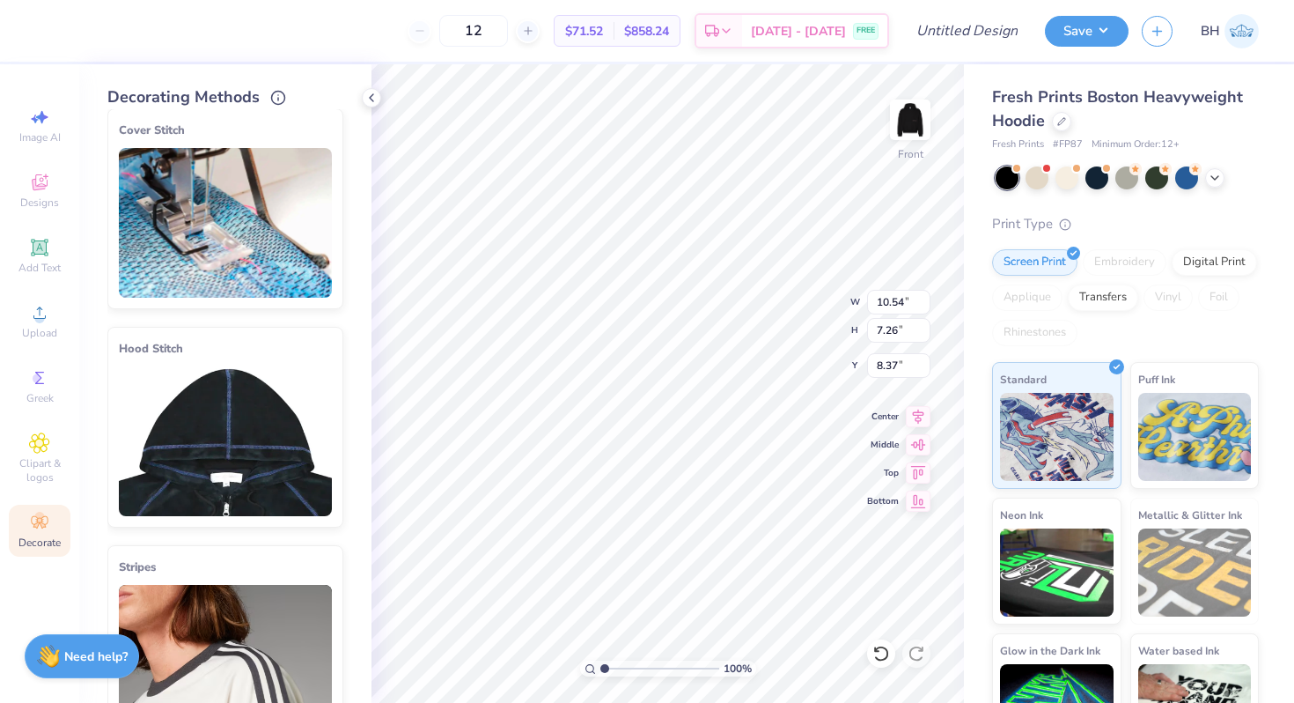
scroll to position [0, 0]
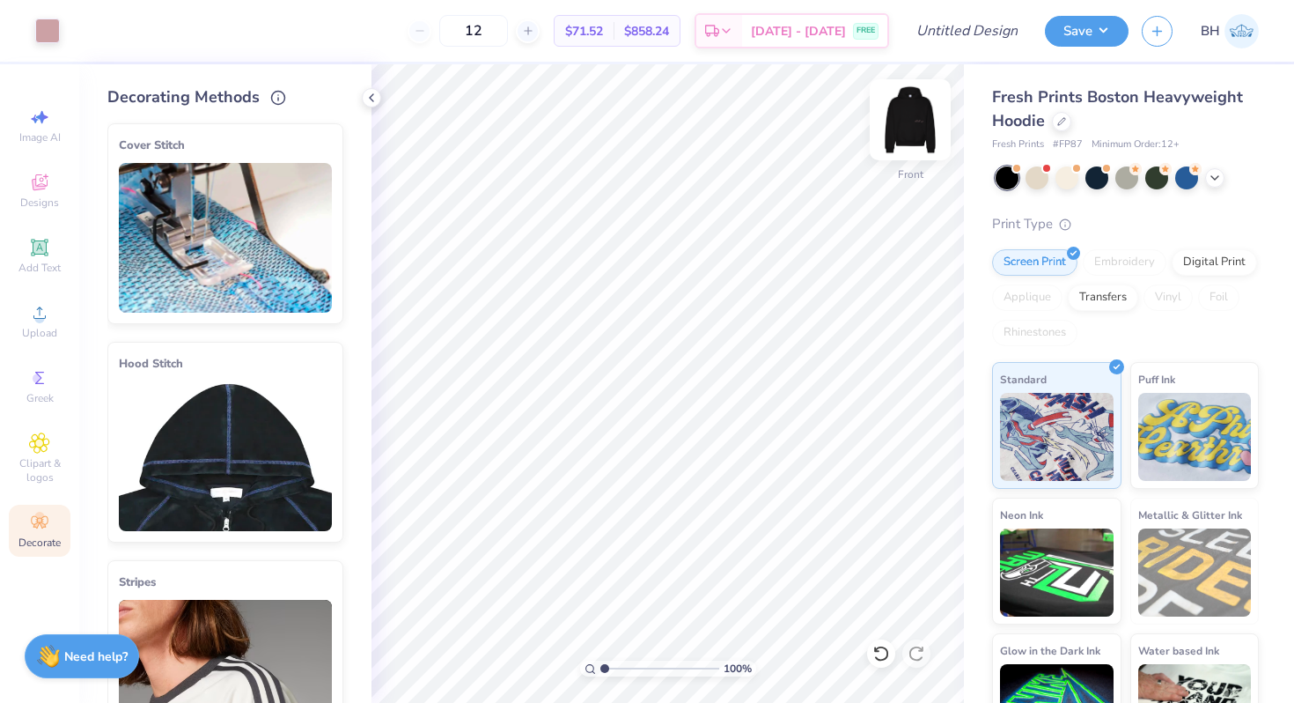
click at [903, 104] on img at bounding box center [910, 120] width 70 height 70
click at [917, 131] on img at bounding box center [910, 120] width 70 height 70
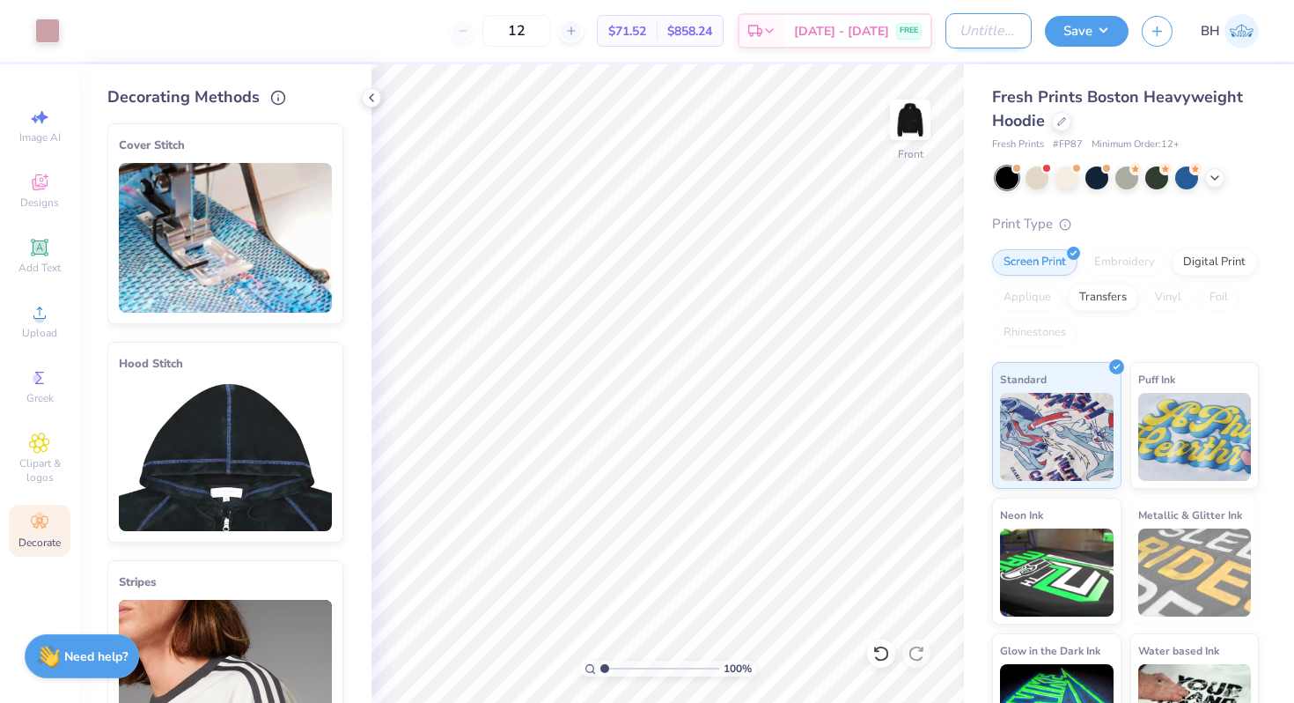
click at [947, 25] on input "Design Title" at bounding box center [989, 30] width 86 height 35
type input "p"
click at [1000, 40] on input "pink cursive" at bounding box center [989, 30] width 86 height 35
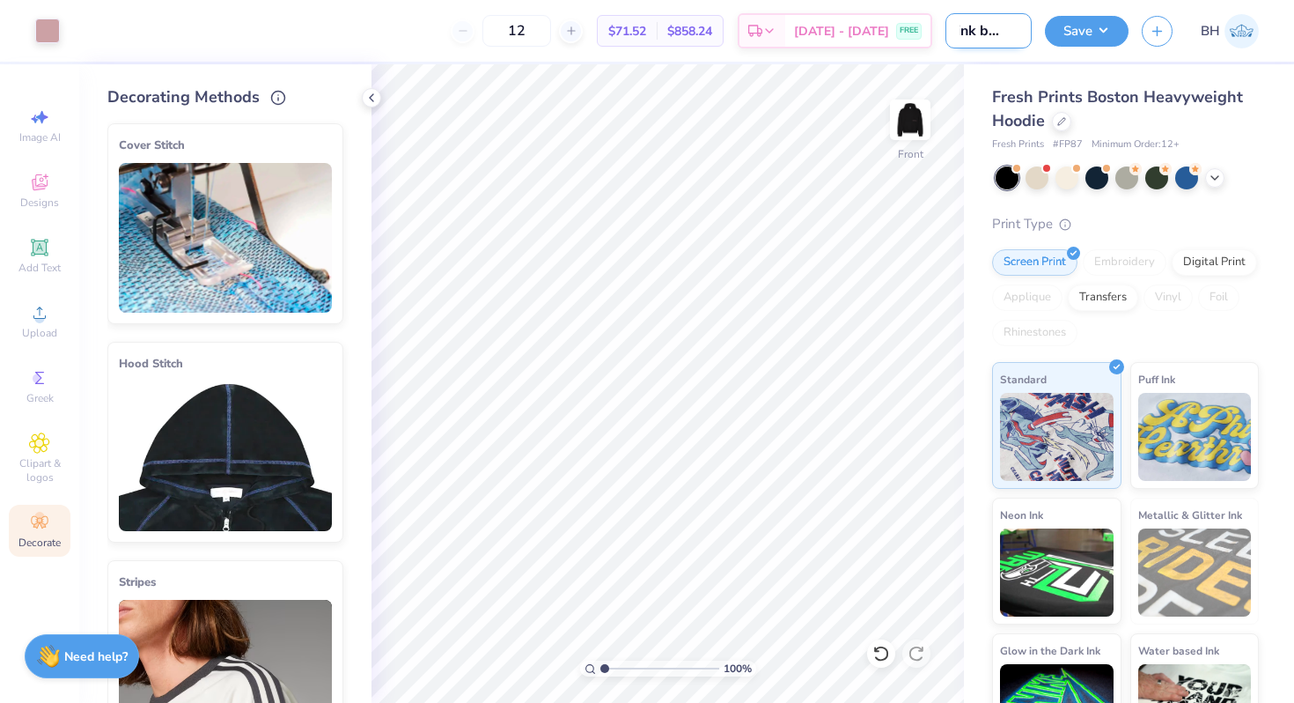
scroll to position [0, 18]
type input "pink bubble"
click at [1110, 33] on button "Save" at bounding box center [1087, 28] width 84 height 31
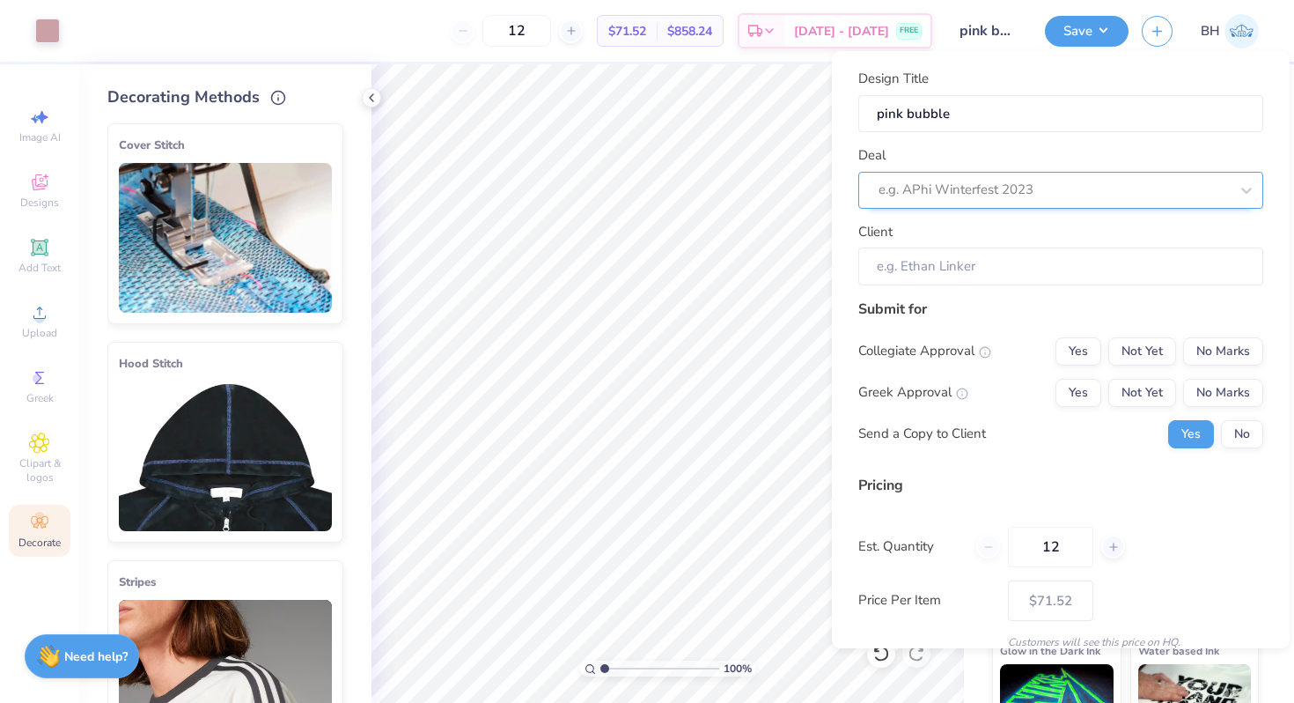
click at [1021, 201] on div at bounding box center [1054, 190] width 350 height 24
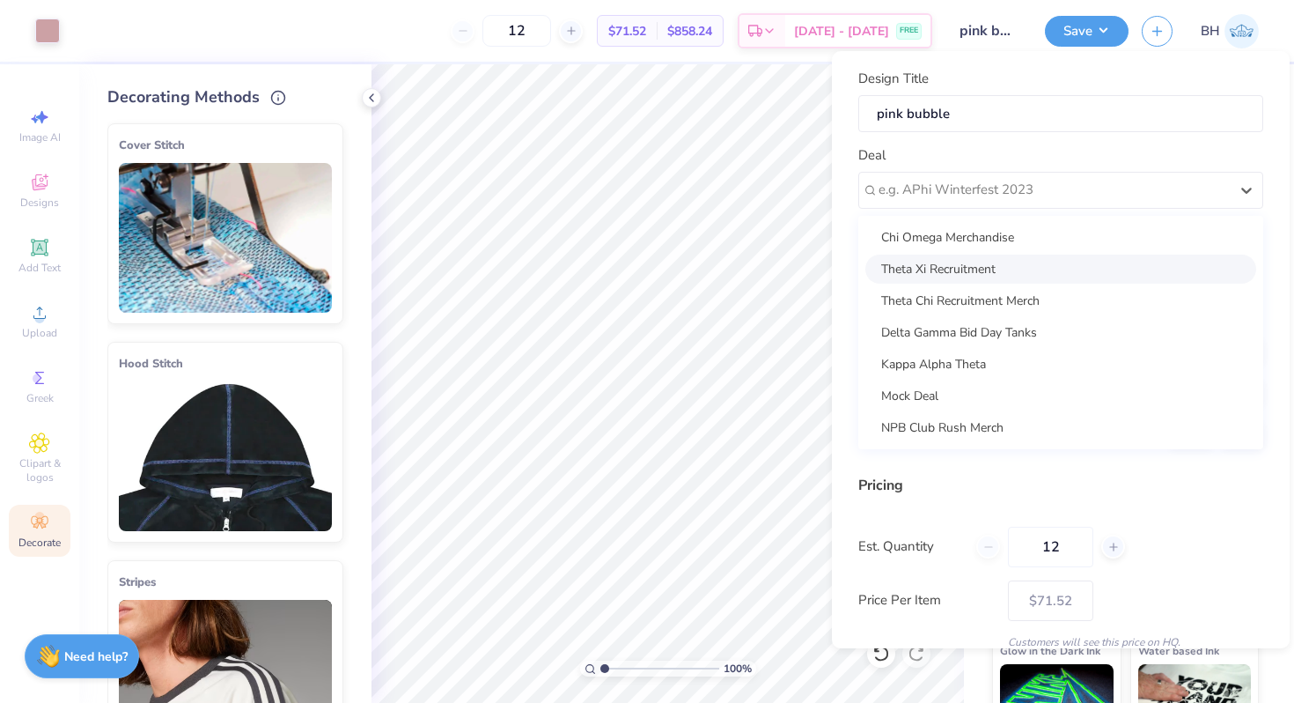
click at [998, 257] on div "Theta Xi Recruitment" at bounding box center [1061, 268] width 391 height 29
type input "[PERSON_NAME]"
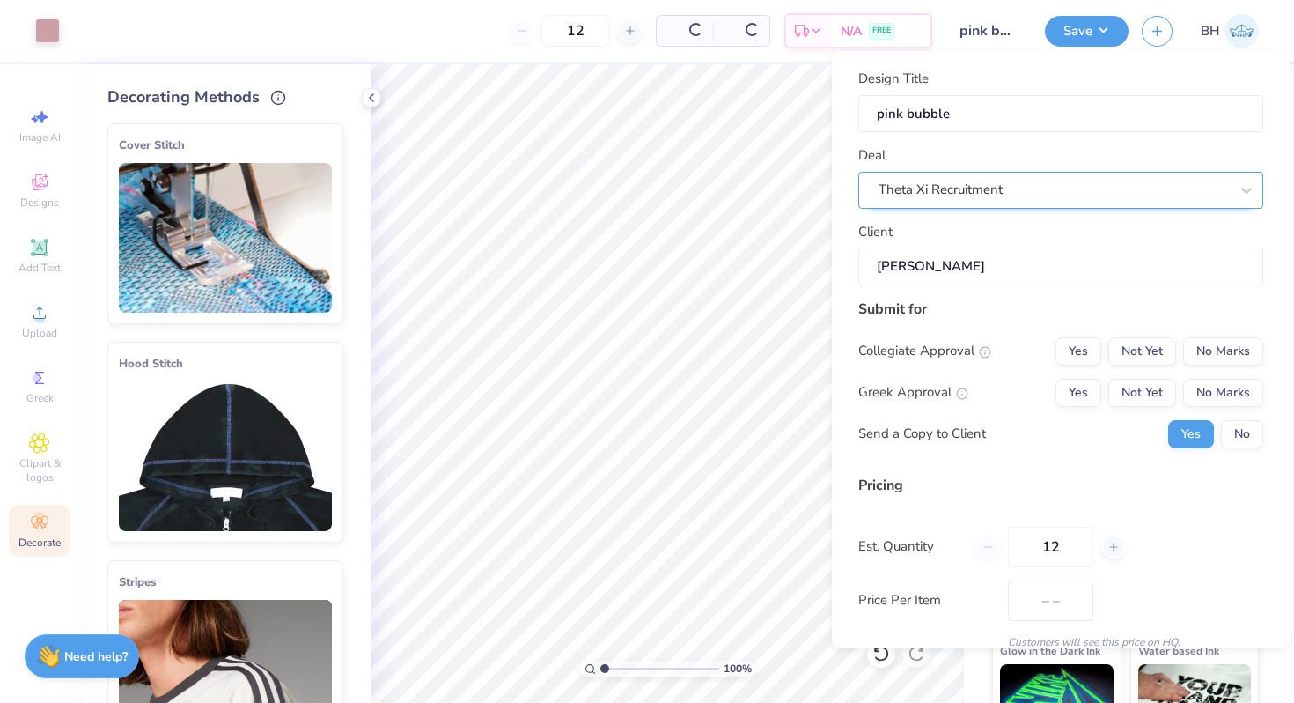
type input "$83.54"
click at [999, 198] on div "Theta Xi Recruitment" at bounding box center [1054, 189] width 354 height 27
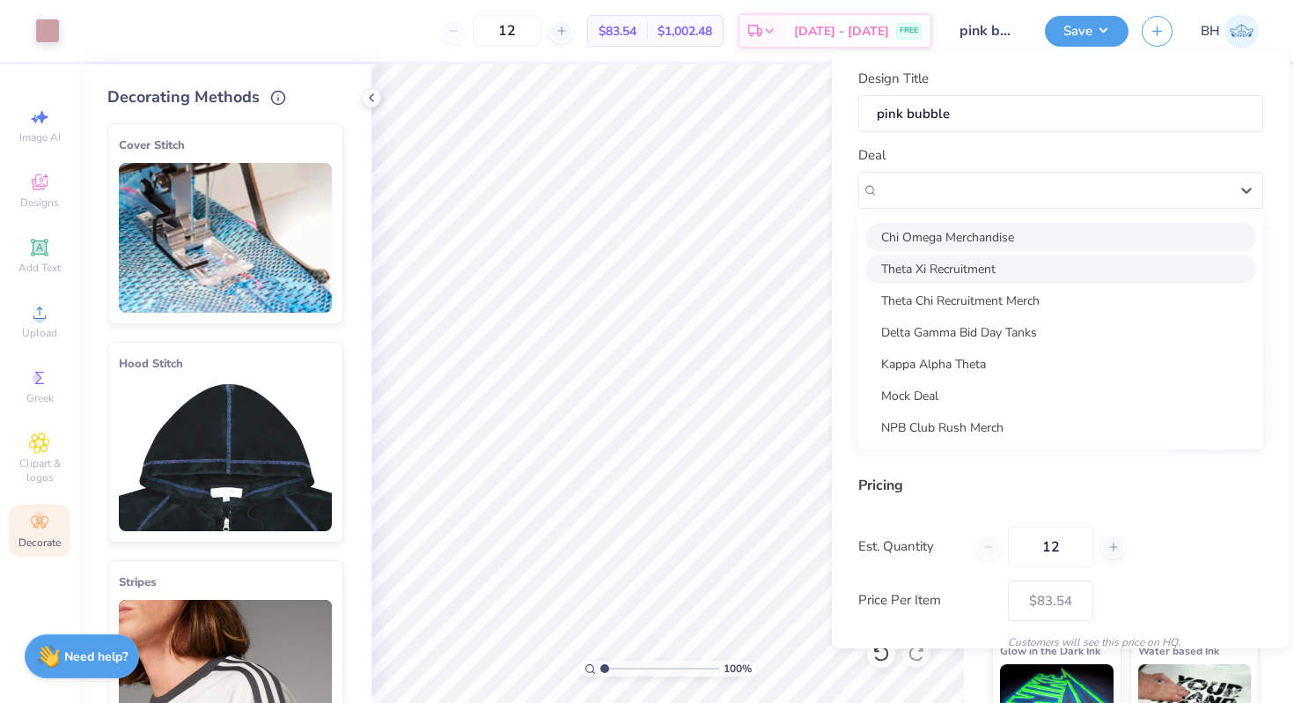
click at [999, 229] on div "Chi Omega Merchandise" at bounding box center [1061, 237] width 391 height 29
type input "[PERSON_NAME]"
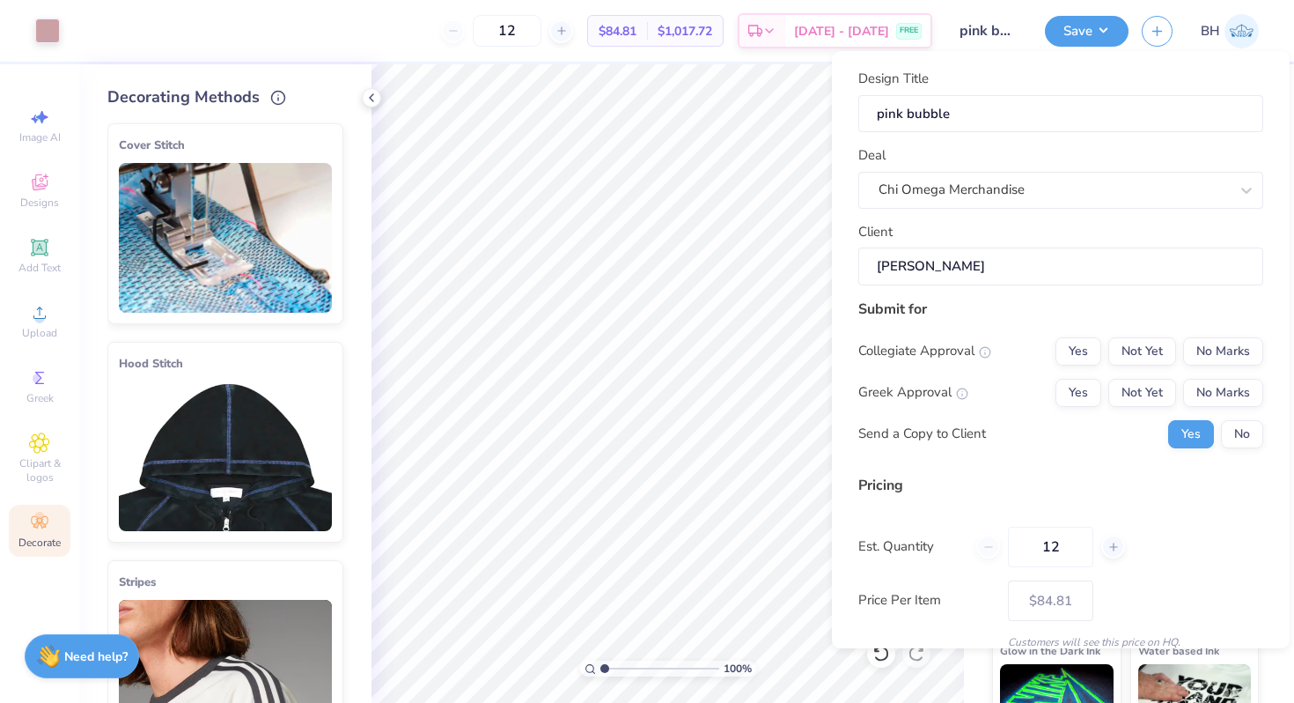
click at [1231, 366] on div "Collegiate Approval Yes Not Yet No Marks Greek Approval Yes Not Yet No Marks Se…" at bounding box center [1061, 392] width 405 height 111
click at [1227, 357] on button "No Marks" at bounding box center [1223, 351] width 80 height 28
click at [1095, 400] on button "Yes" at bounding box center [1079, 393] width 46 height 28
click at [1237, 429] on button "No" at bounding box center [1242, 434] width 42 height 28
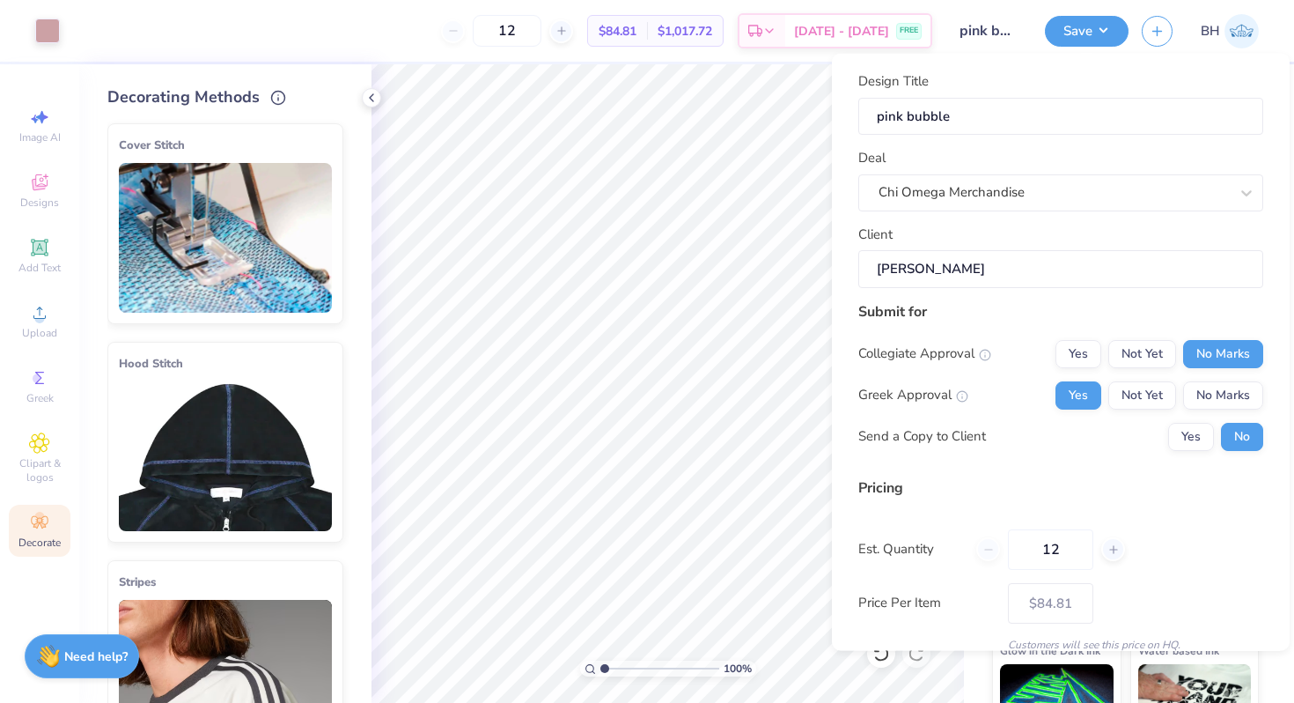
scroll to position [74, 0]
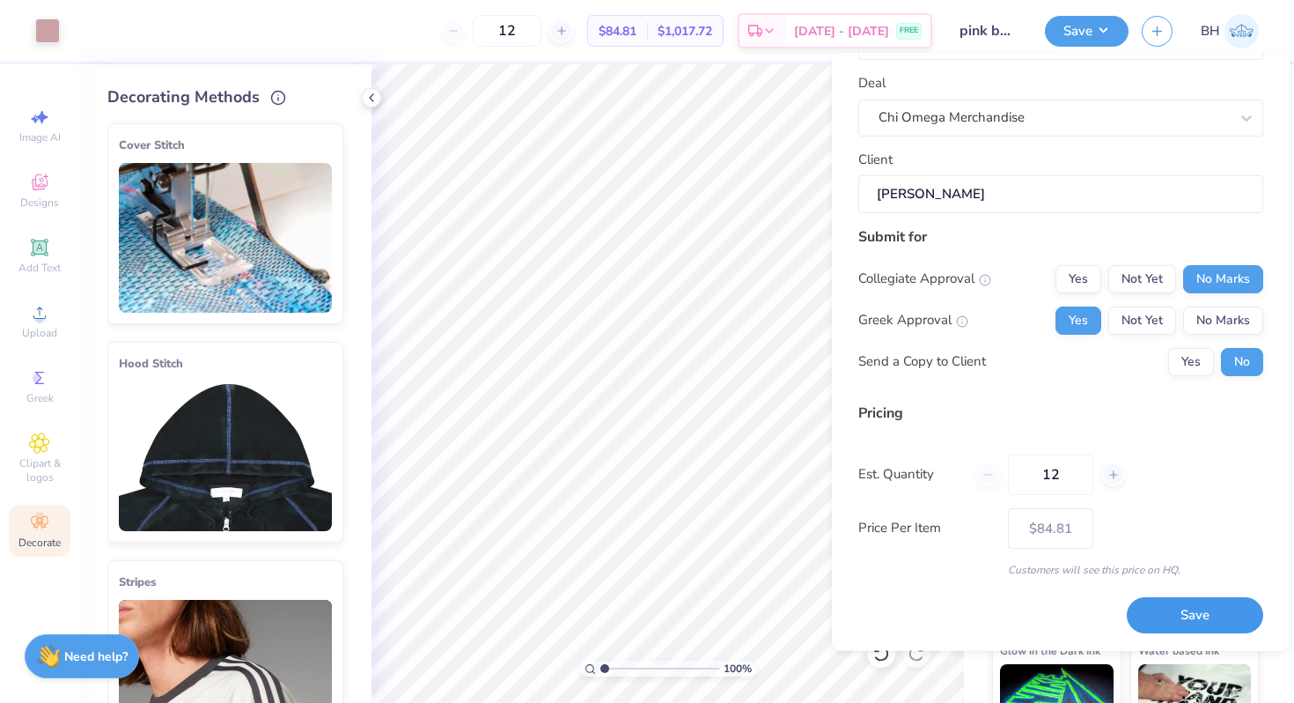
click at [1172, 631] on button "Save" at bounding box center [1195, 616] width 136 height 36
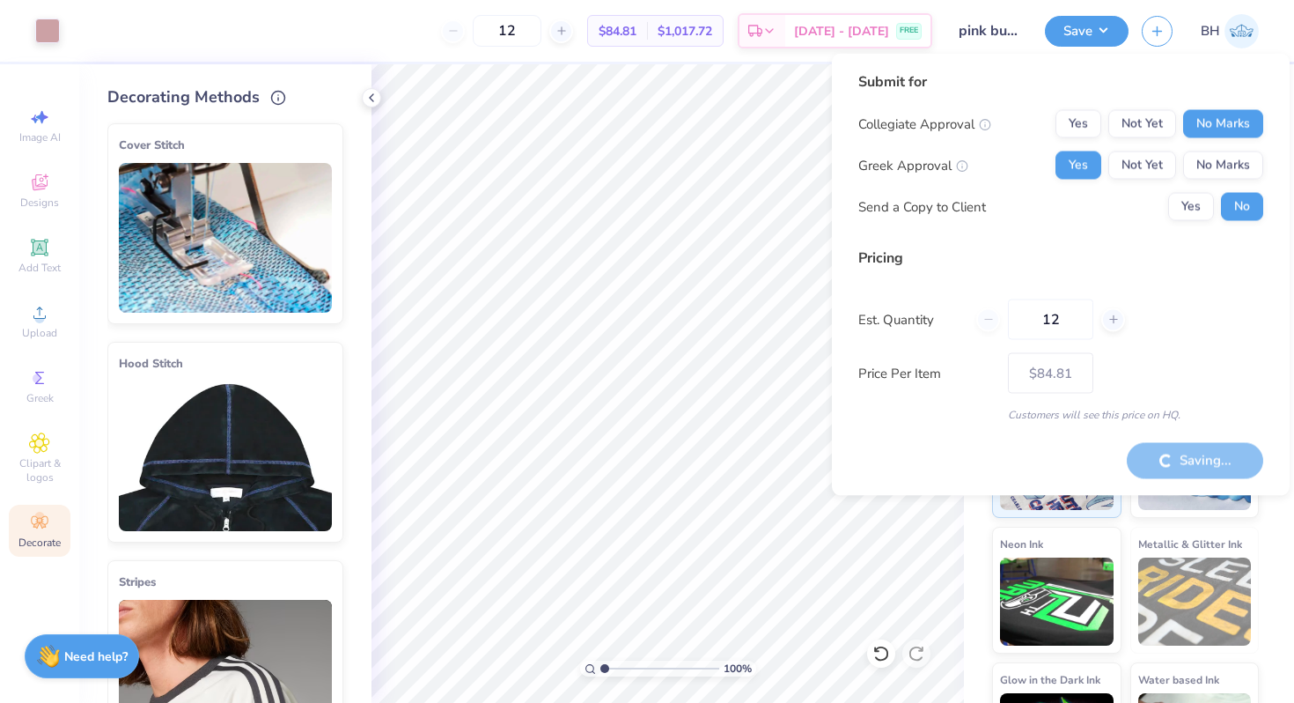
type input "– –"
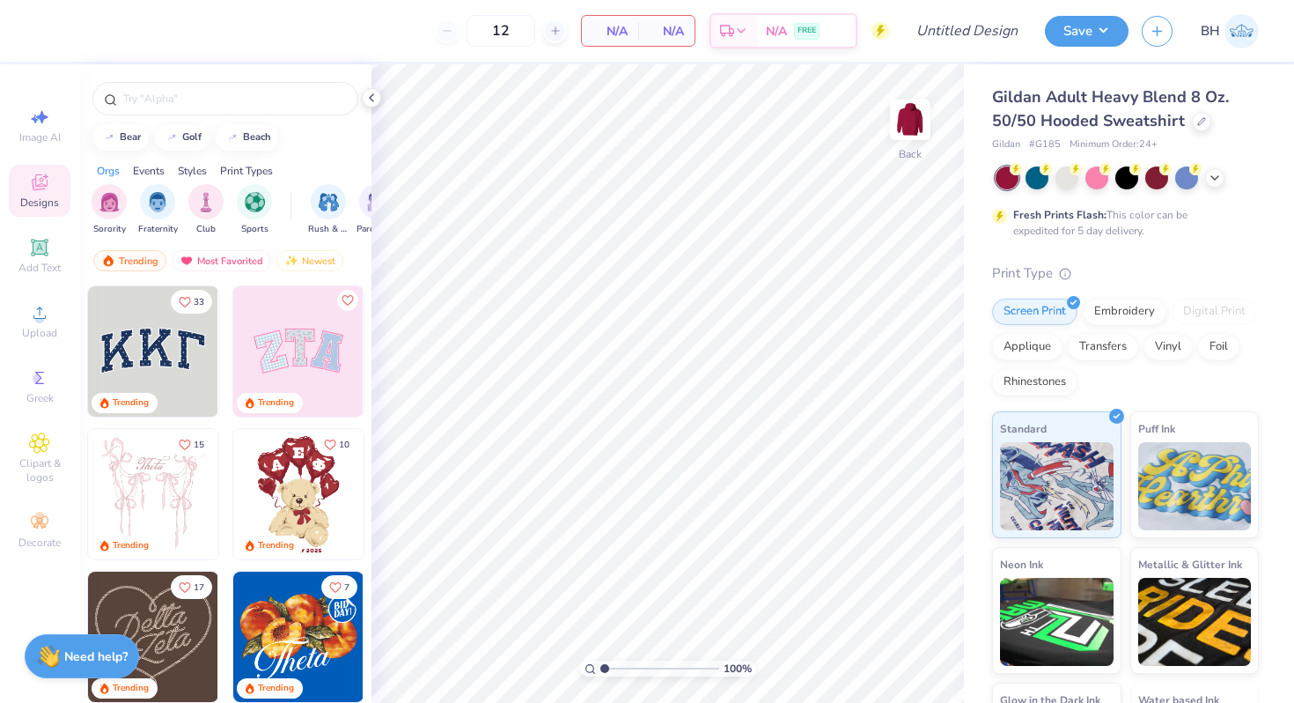
click at [160, 327] on img at bounding box center [153, 351] width 130 height 130
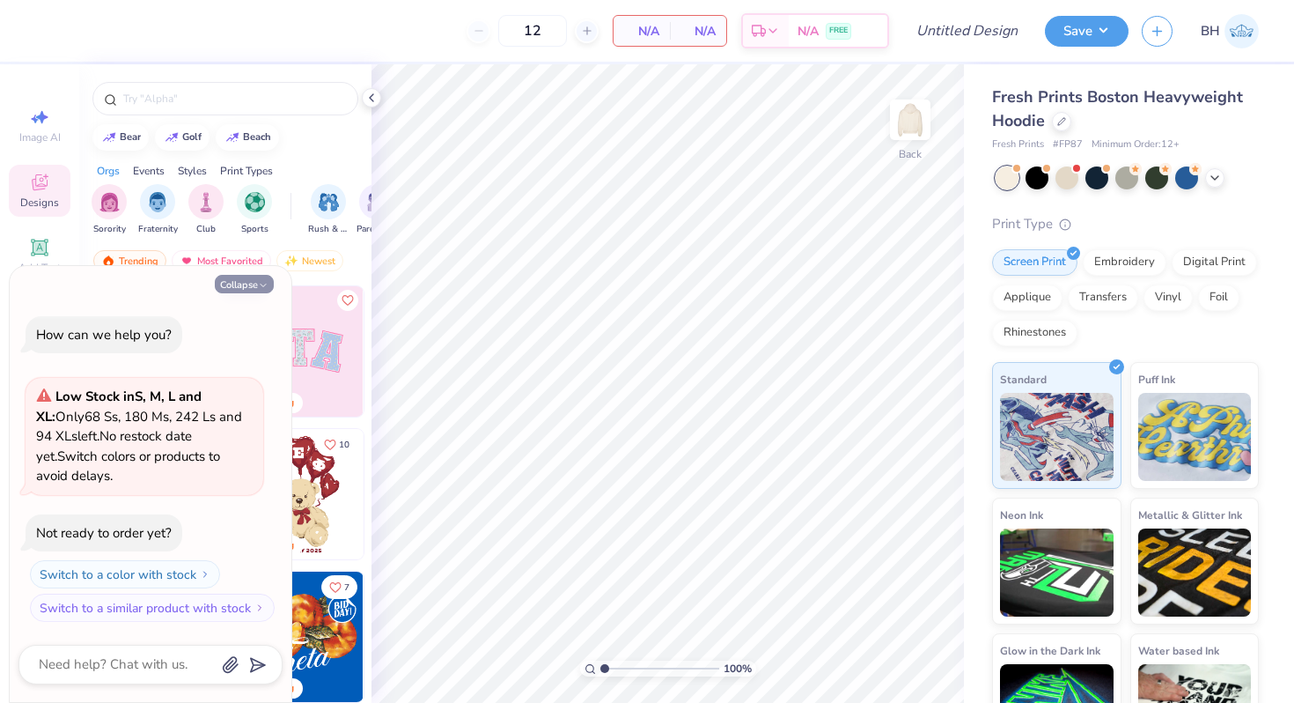
click at [252, 275] on button "Collapse" at bounding box center [244, 284] width 59 height 18
type textarea "x"
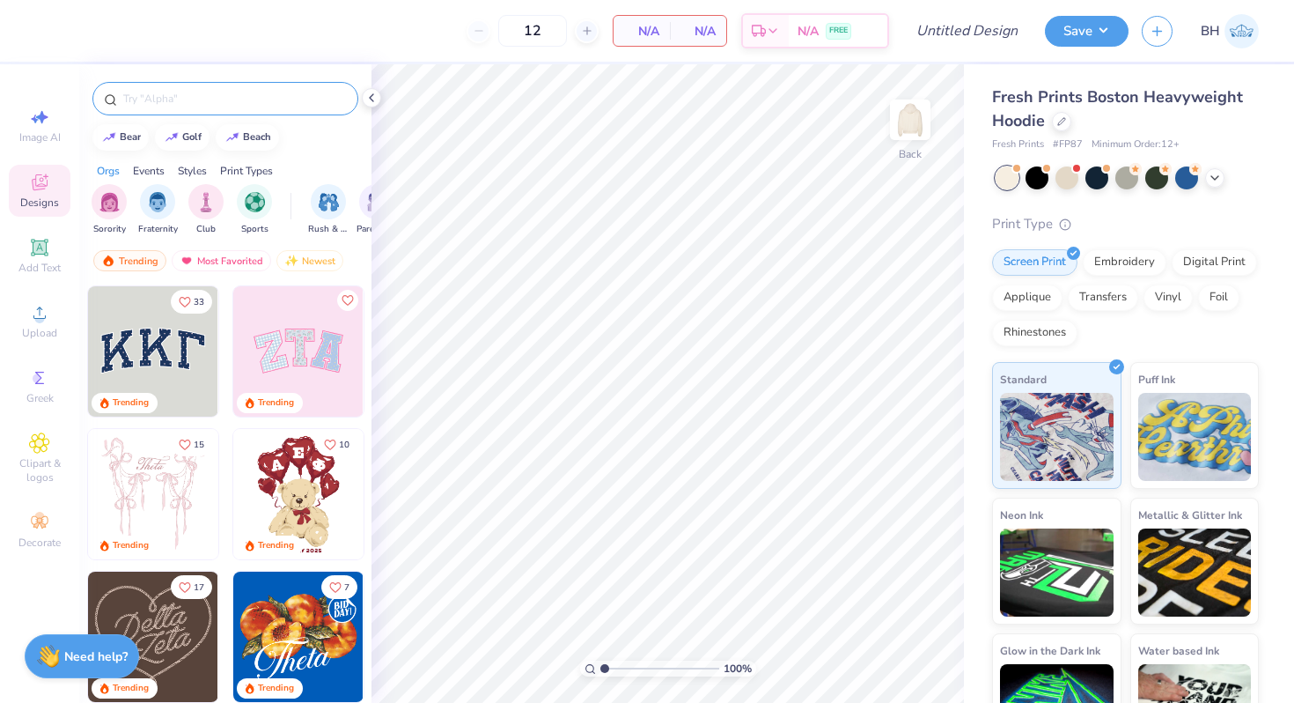
click at [161, 100] on input "text" at bounding box center [234, 99] width 225 height 18
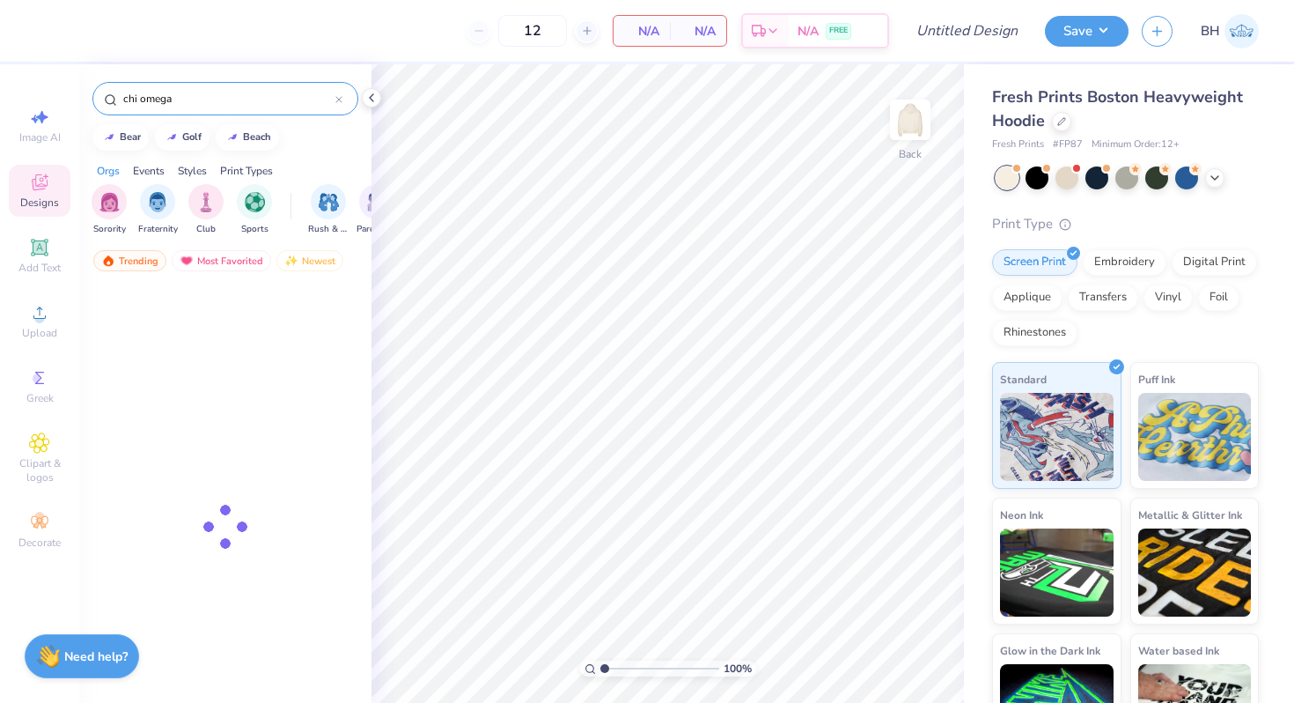
type input "chi omega"
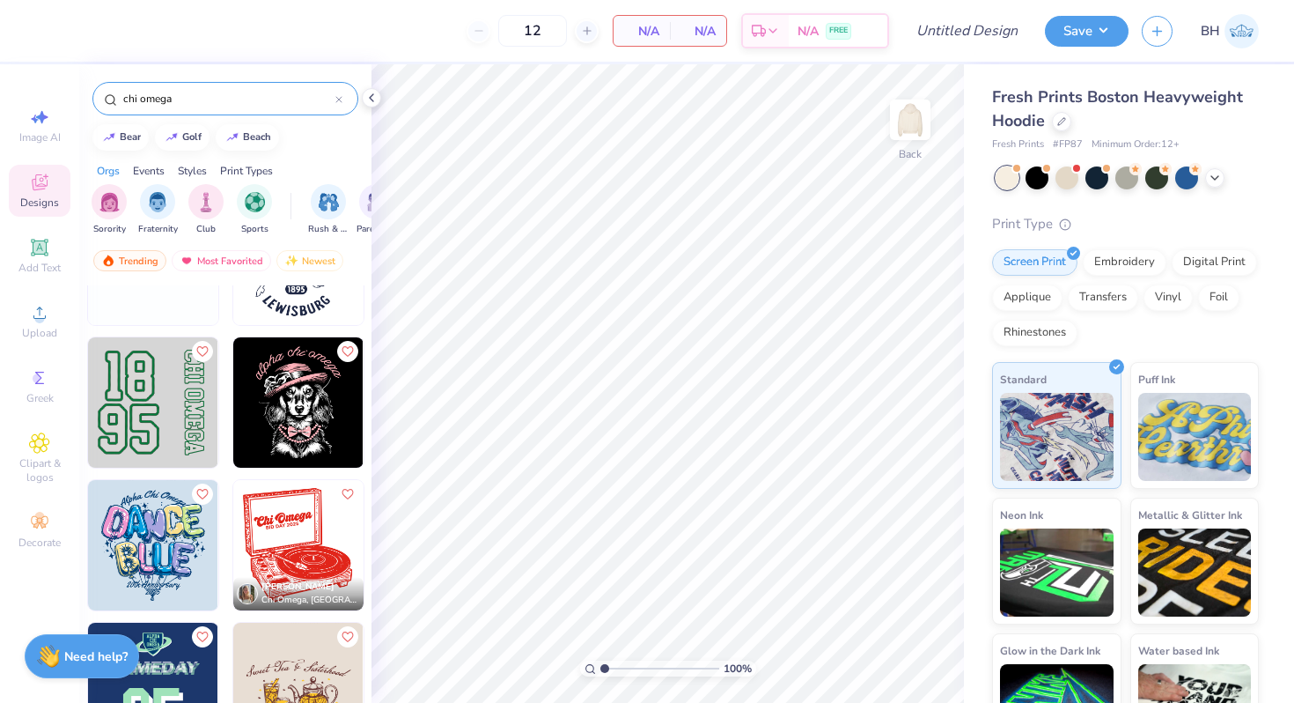
scroll to position [2661, 0]
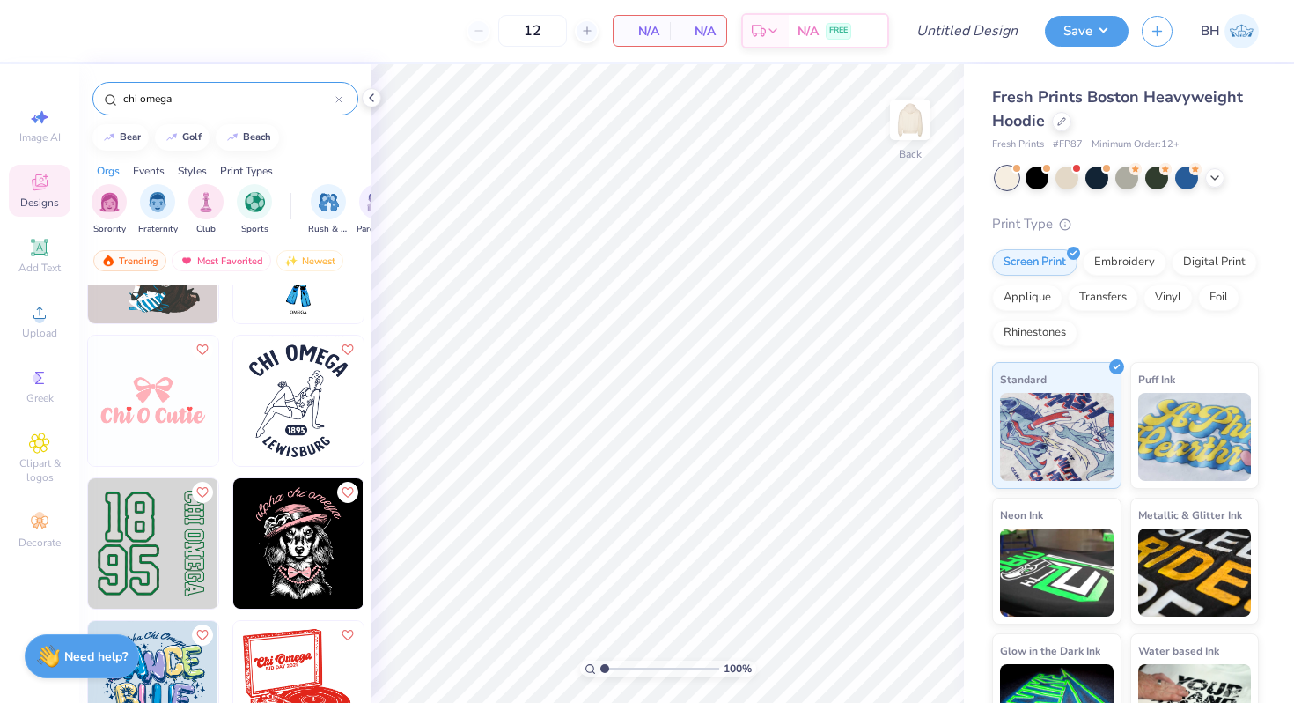
click at [165, 404] on img at bounding box center [153, 400] width 130 height 130
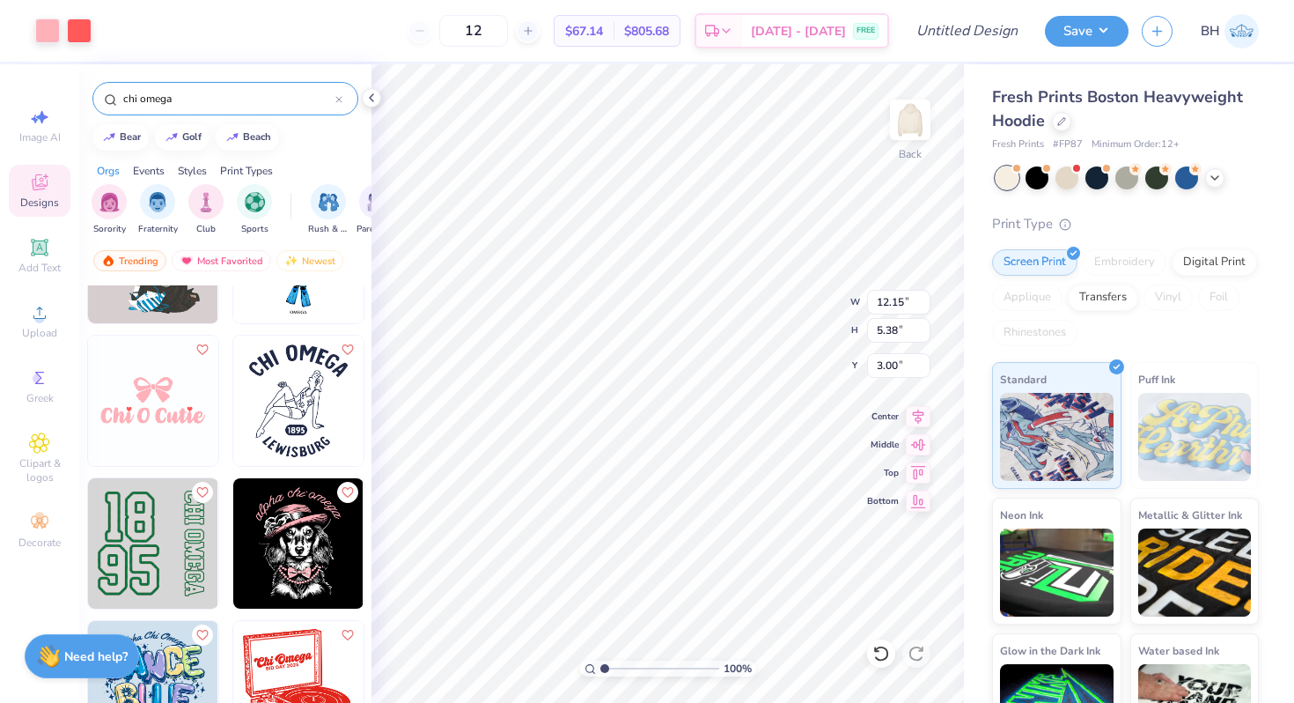
type input "12.15"
type input "5.38"
click at [650, 540] on li "Ungroup" at bounding box center [679, 544] width 138 height 34
type input "6.50"
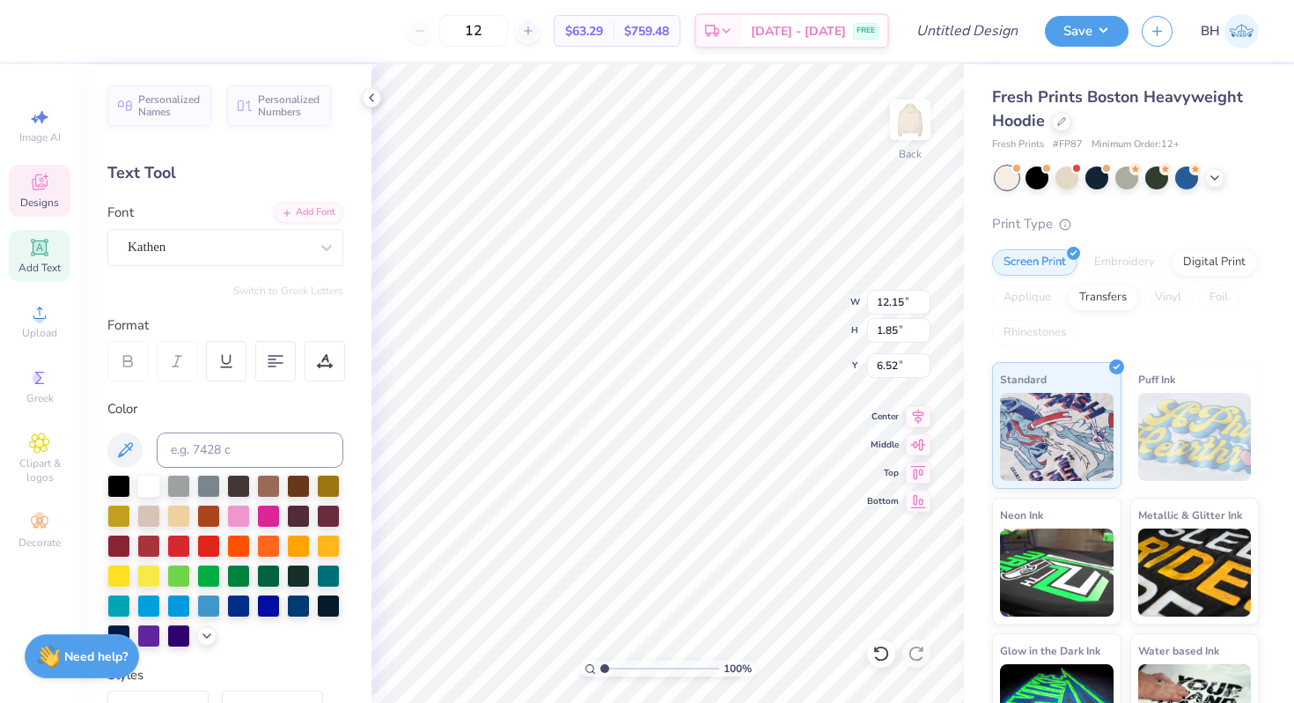
scroll to position [0, 0]
type textarea "Chi Omega"
click at [213, 544] on div at bounding box center [208, 544] width 23 height 23
type input "3.73"
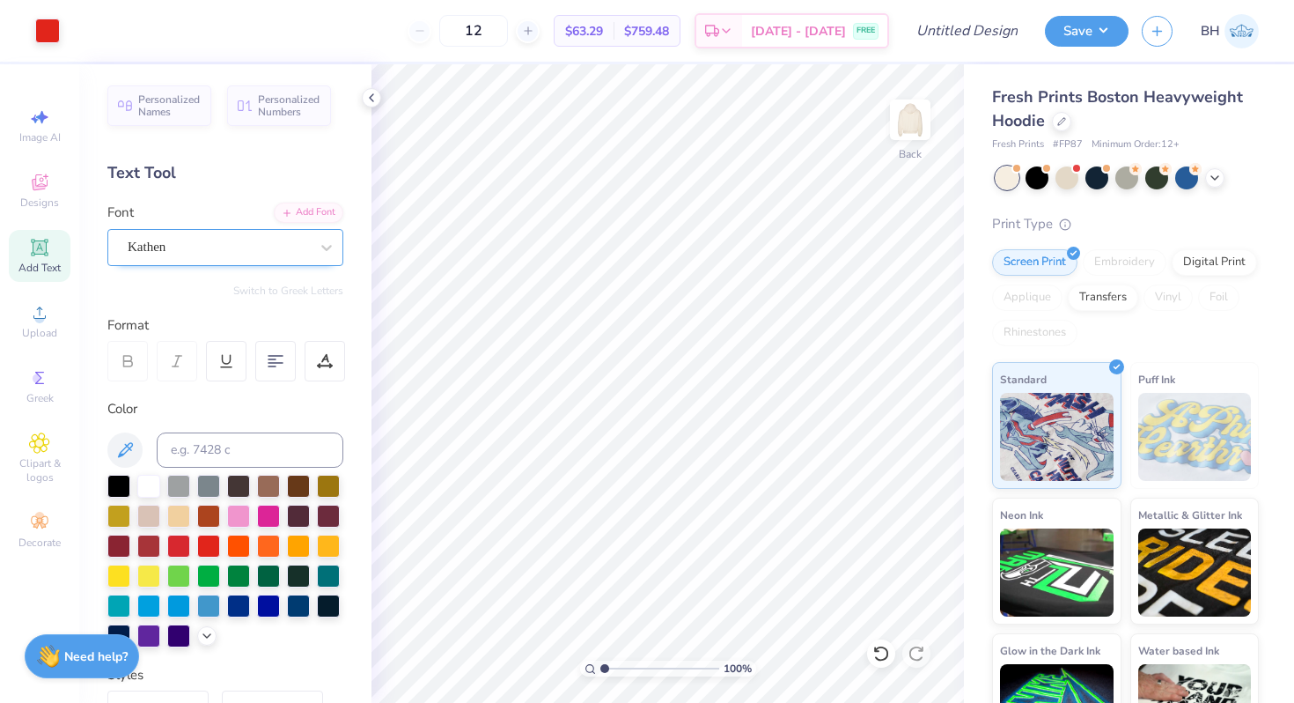
click at [171, 229] on div "Kathen" at bounding box center [225, 247] width 236 height 37
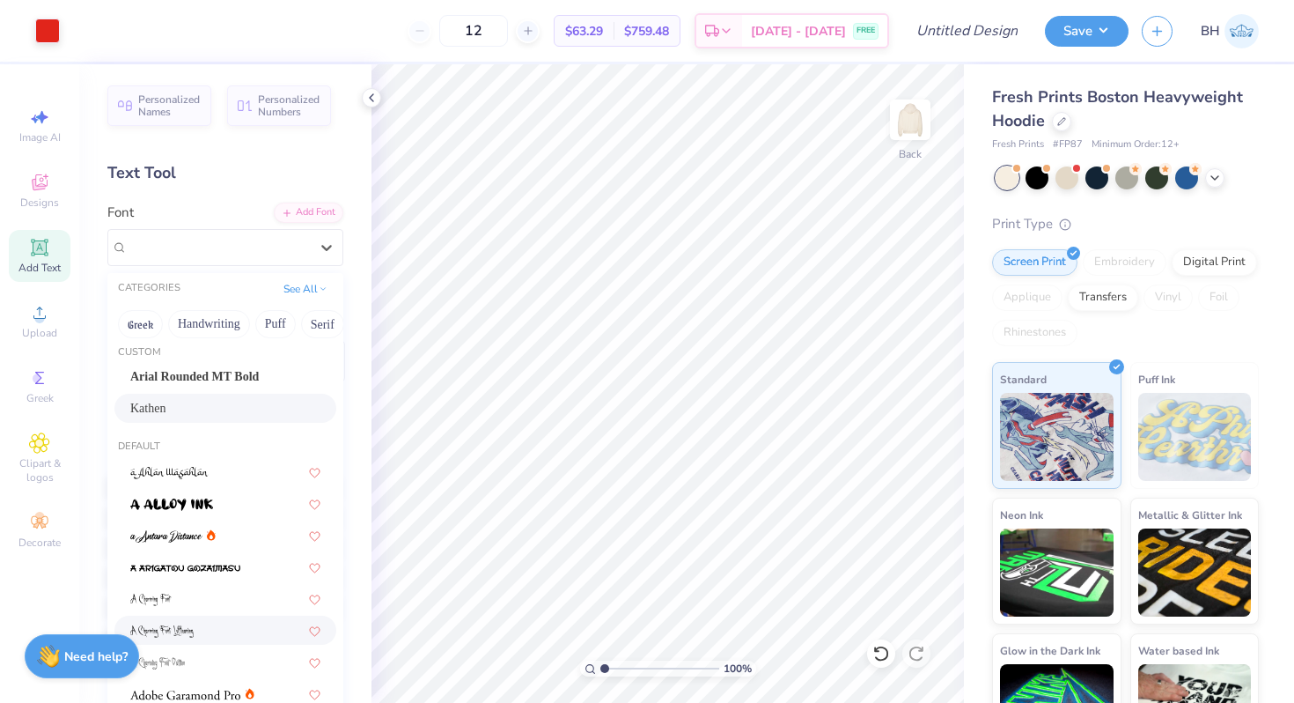
scroll to position [0, 0]
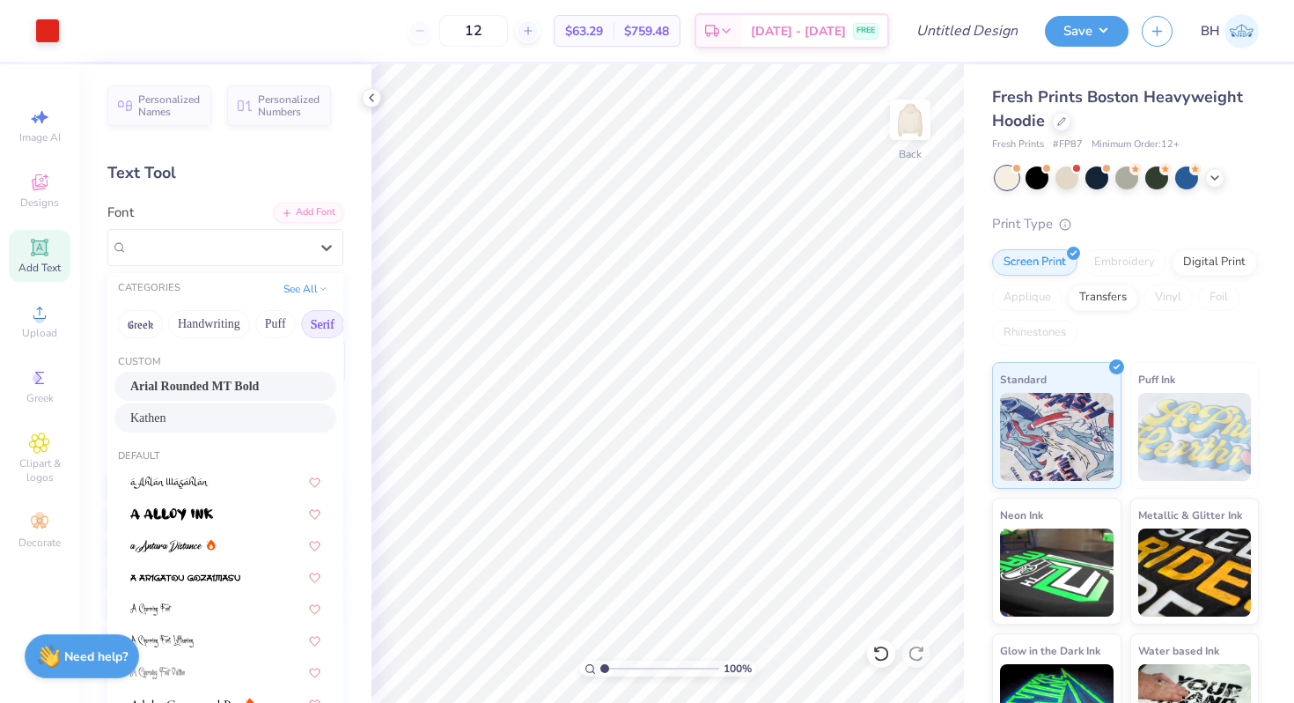
click at [319, 321] on button "Serif" at bounding box center [322, 324] width 43 height 28
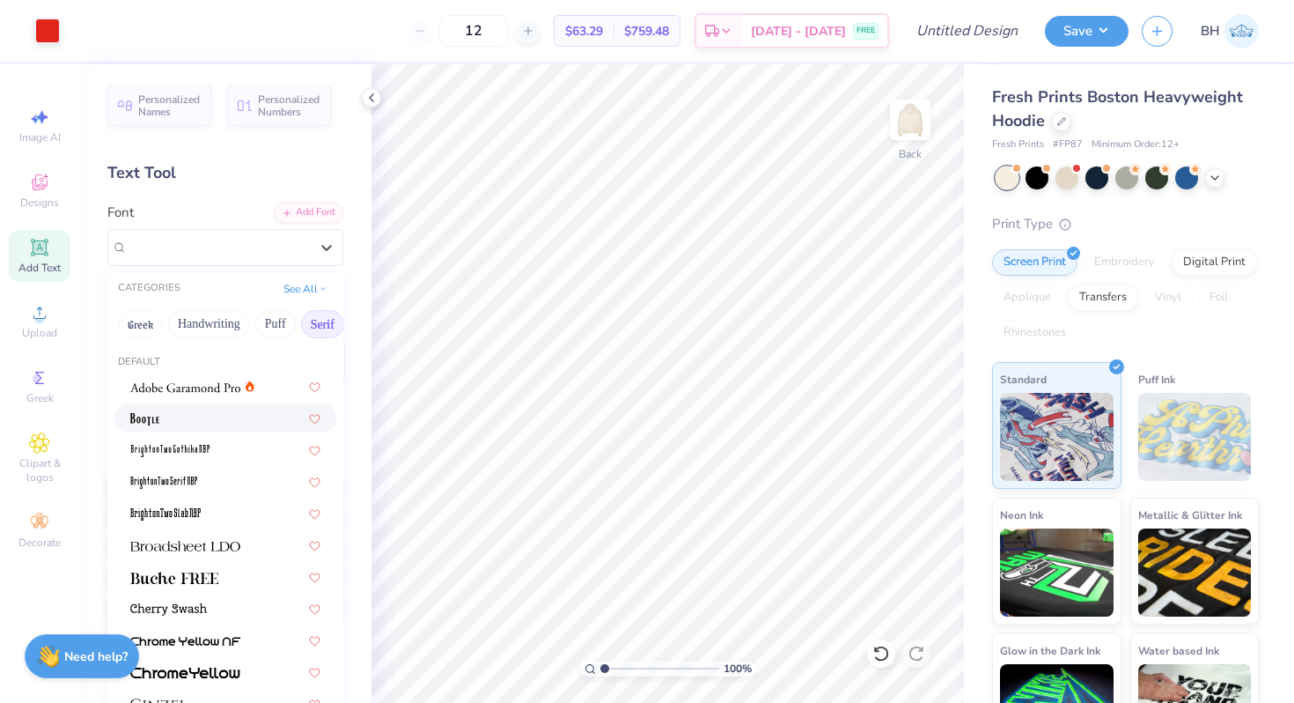
click at [188, 420] on div at bounding box center [225, 418] width 190 height 18
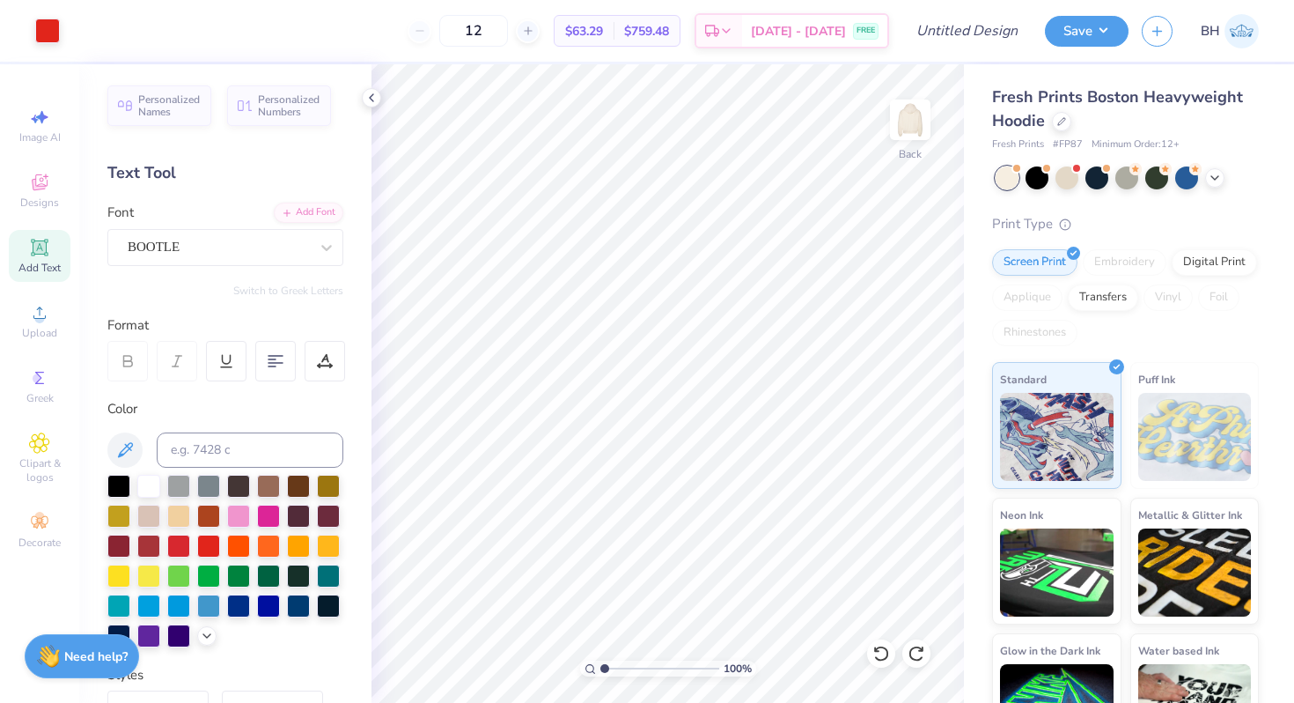
click at [48, 252] on icon at bounding box center [39, 247] width 21 height 21
click at [211, 267] on div "Personalized Names Personalized Numbers Text Tool Add Font Font Super Dream Swi…" at bounding box center [225, 383] width 292 height 638
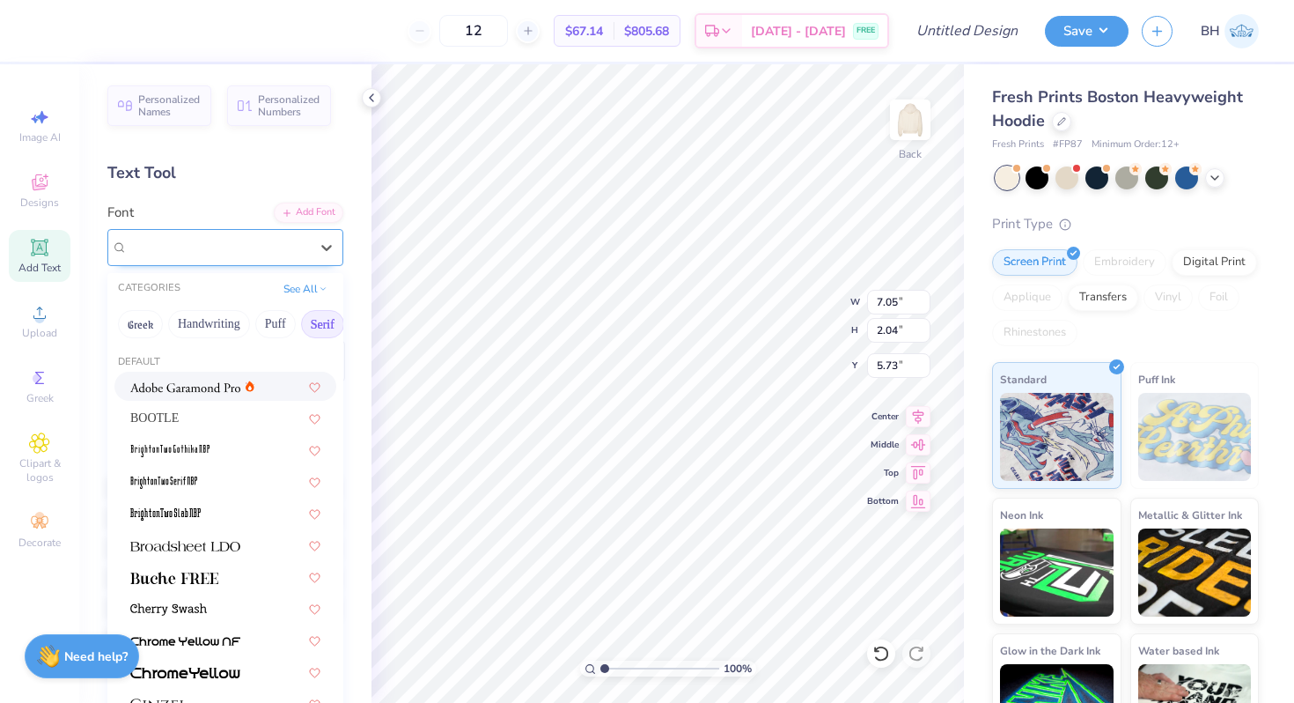
click at [211, 259] on div "Super Dream" at bounding box center [218, 246] width 185 height 27
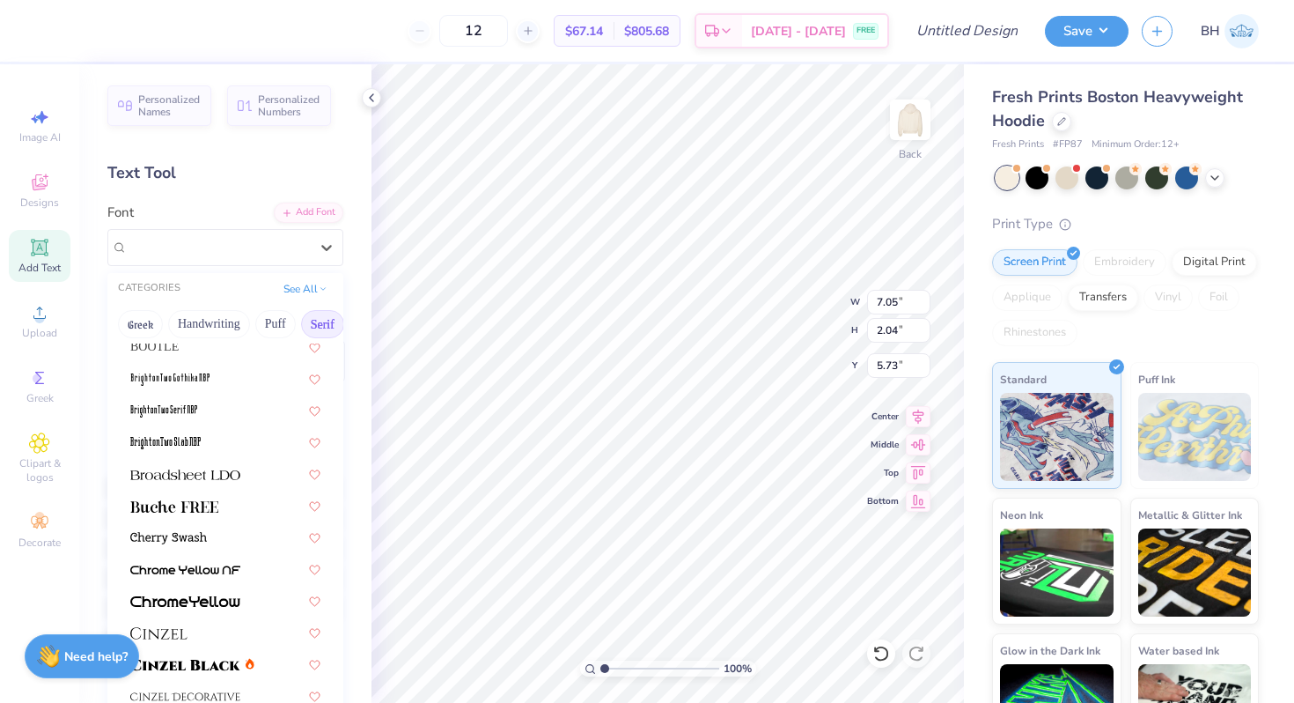
scroll to position [94, 0]
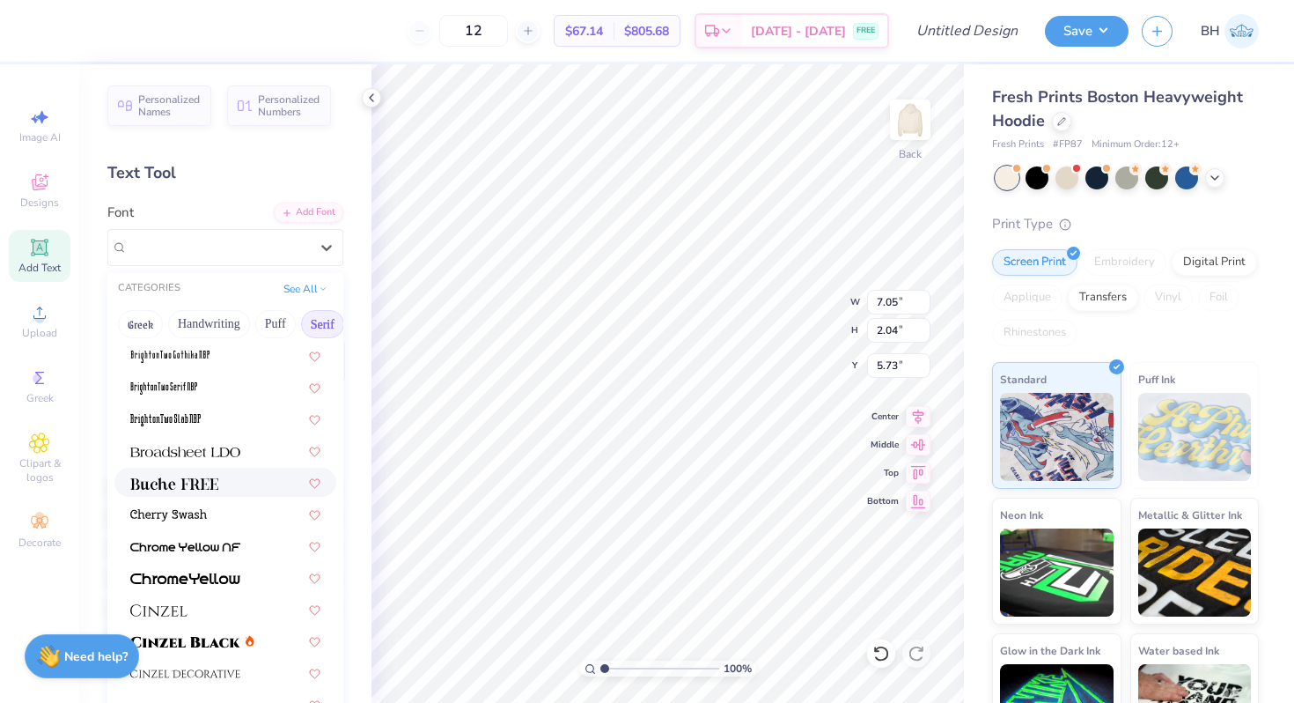
click at [204, 480] on img at bounding box center [174, 483] width 88 height 12
type input "7.37"
type input "1.97"
type input "5.77"
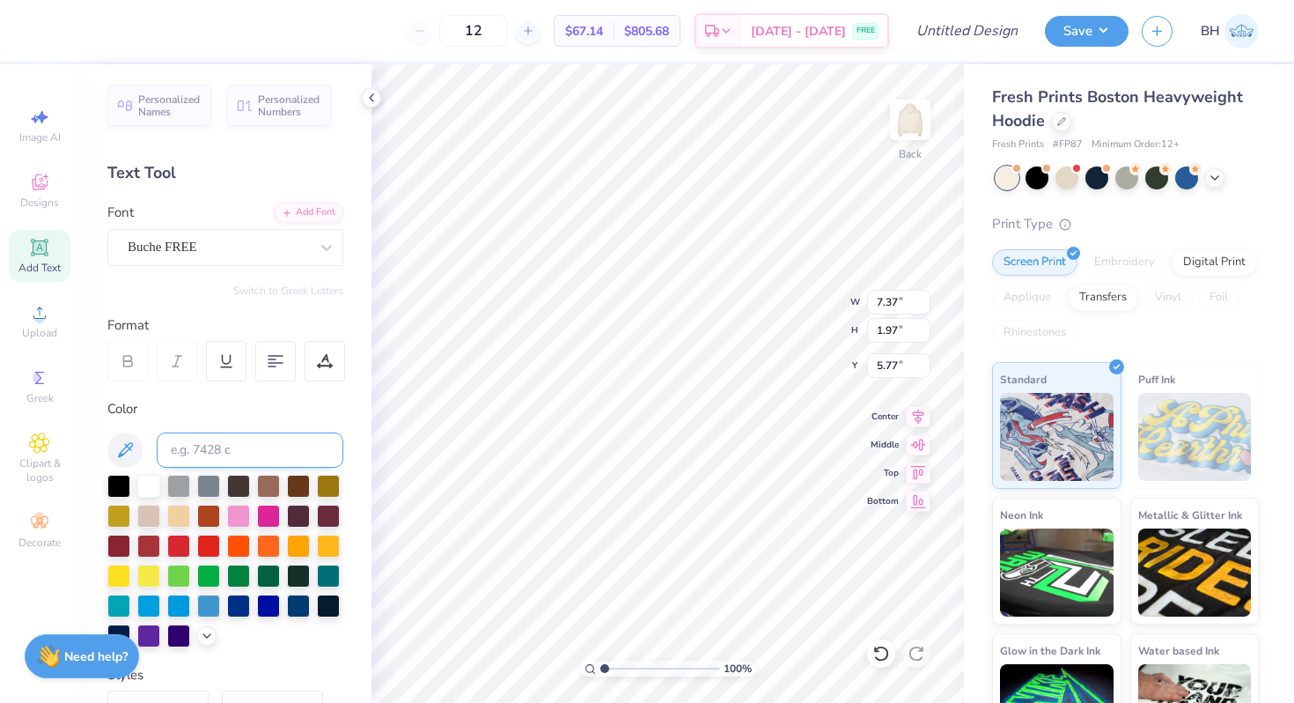
type textarea "Ever at Heart"
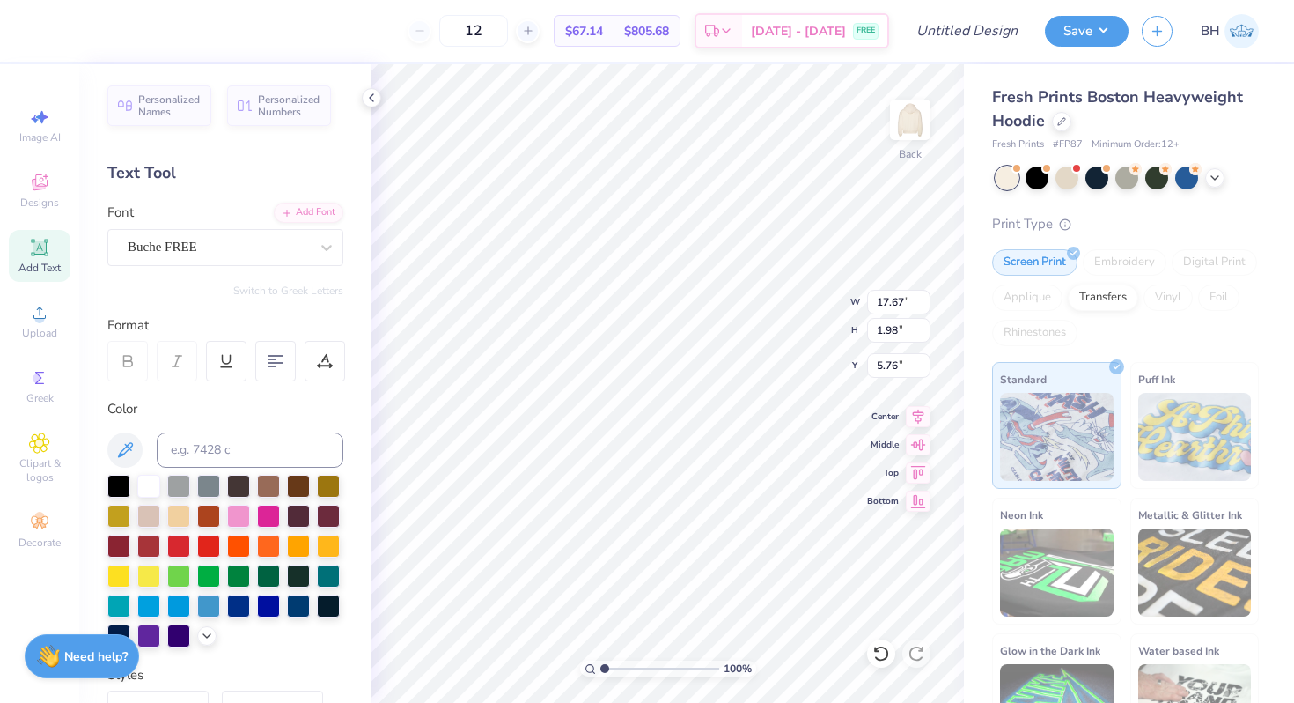
type input "11.10"
type input "1.24"
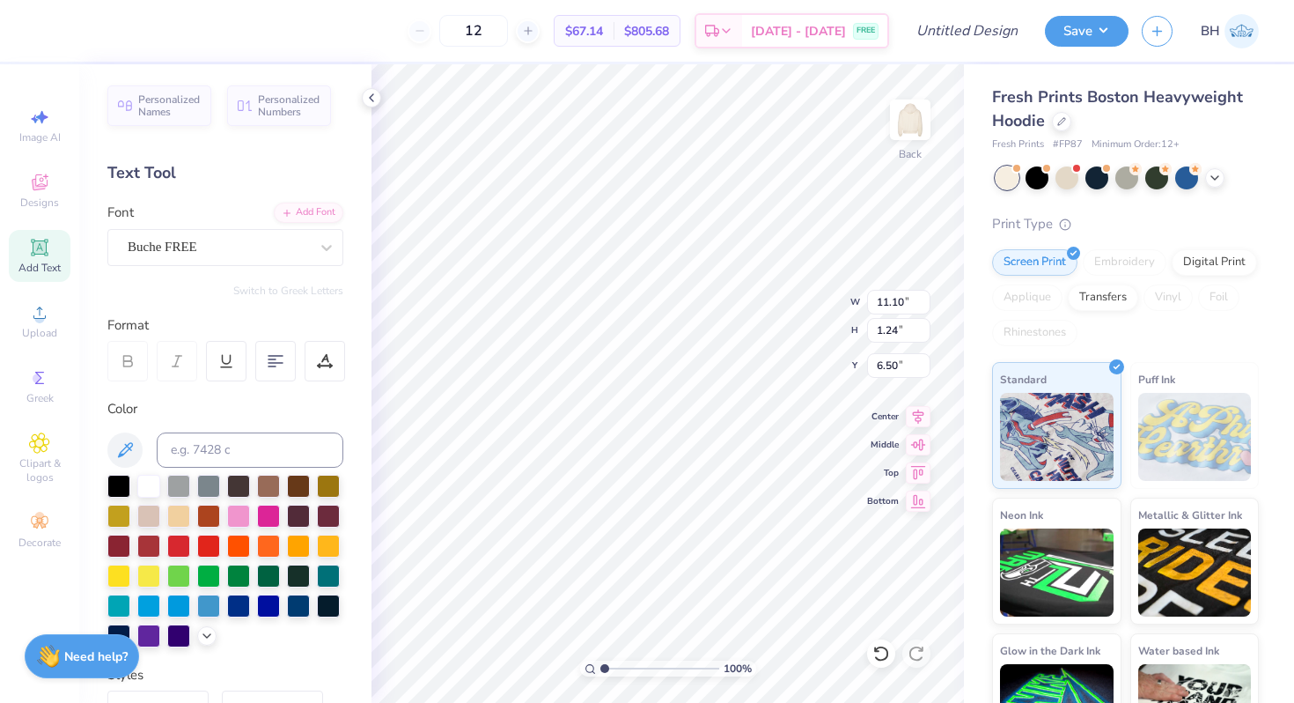
type input "6.13"
type input "12.28"
type input "2.33"
type input "3.73"
type input "11.10"
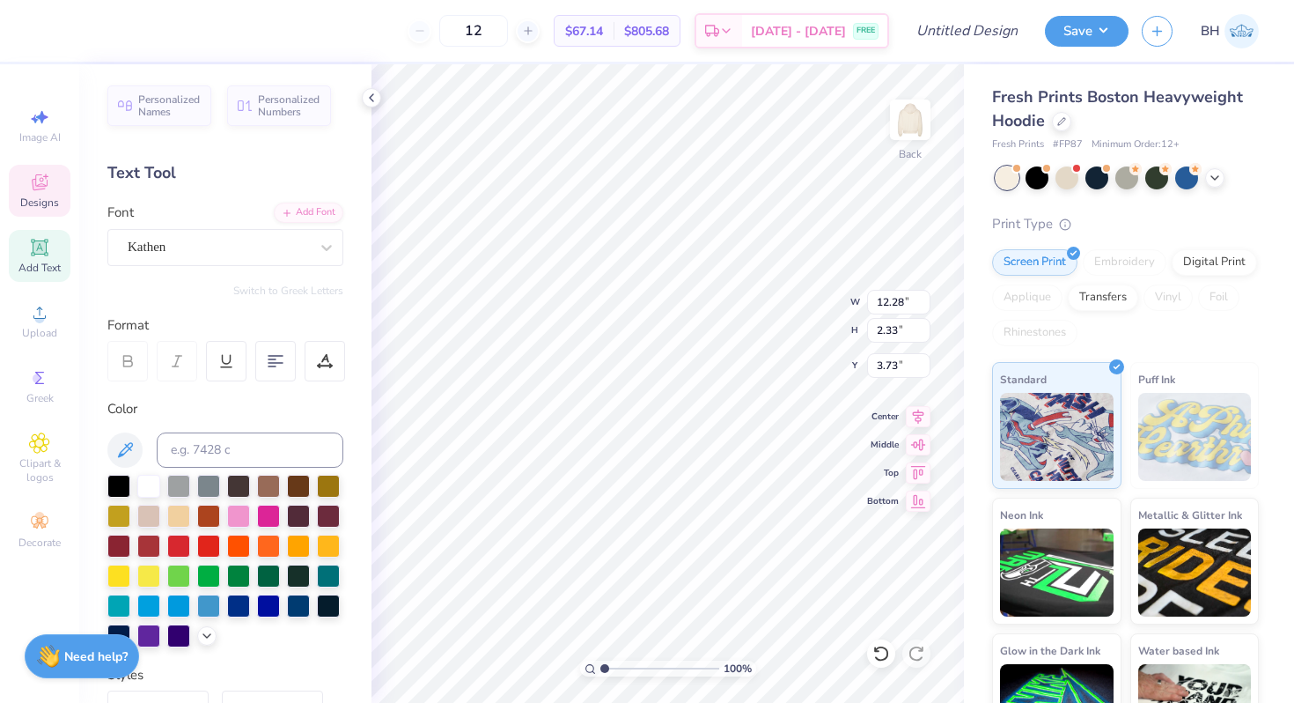
type input "1.24"
type input "6.13"
click at [204, 542] on div at bounding box center [208, 544] width 23 height 23
click at [234, 247] on div "Buche FREE" at bounding box center [218, 246] width 185 height 27
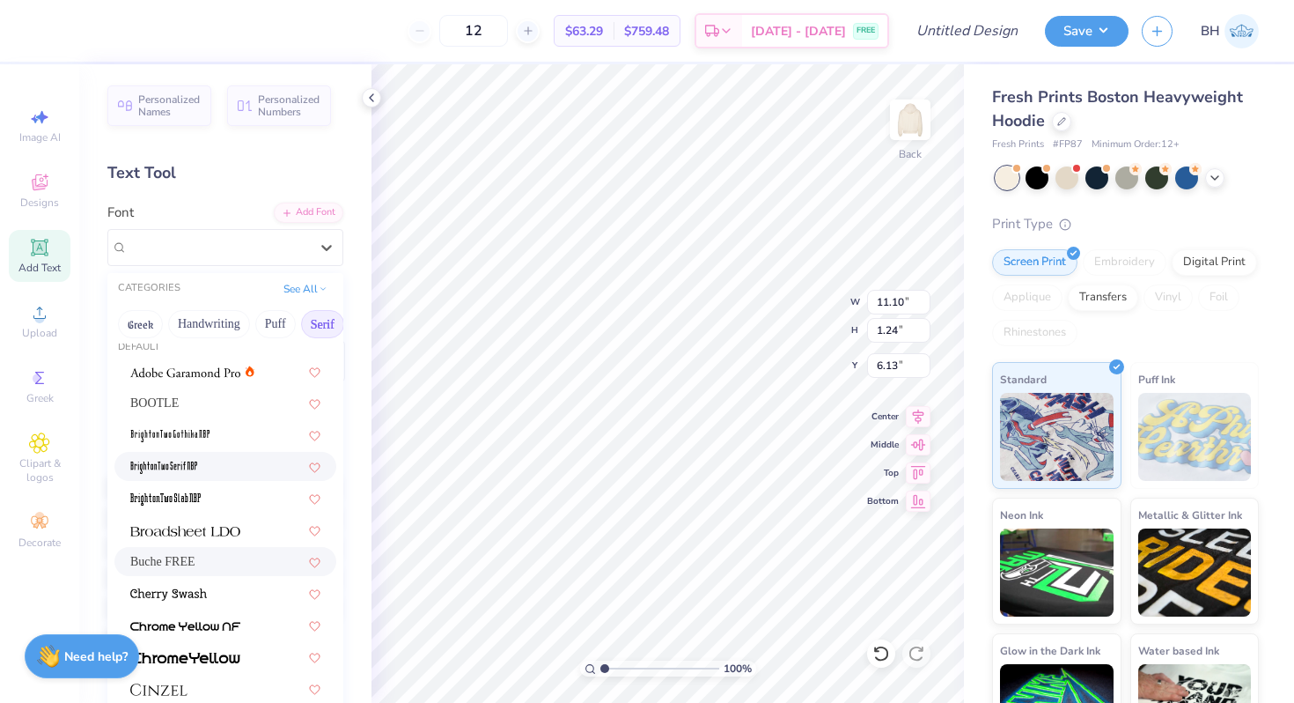
scroll to position [20, 0]
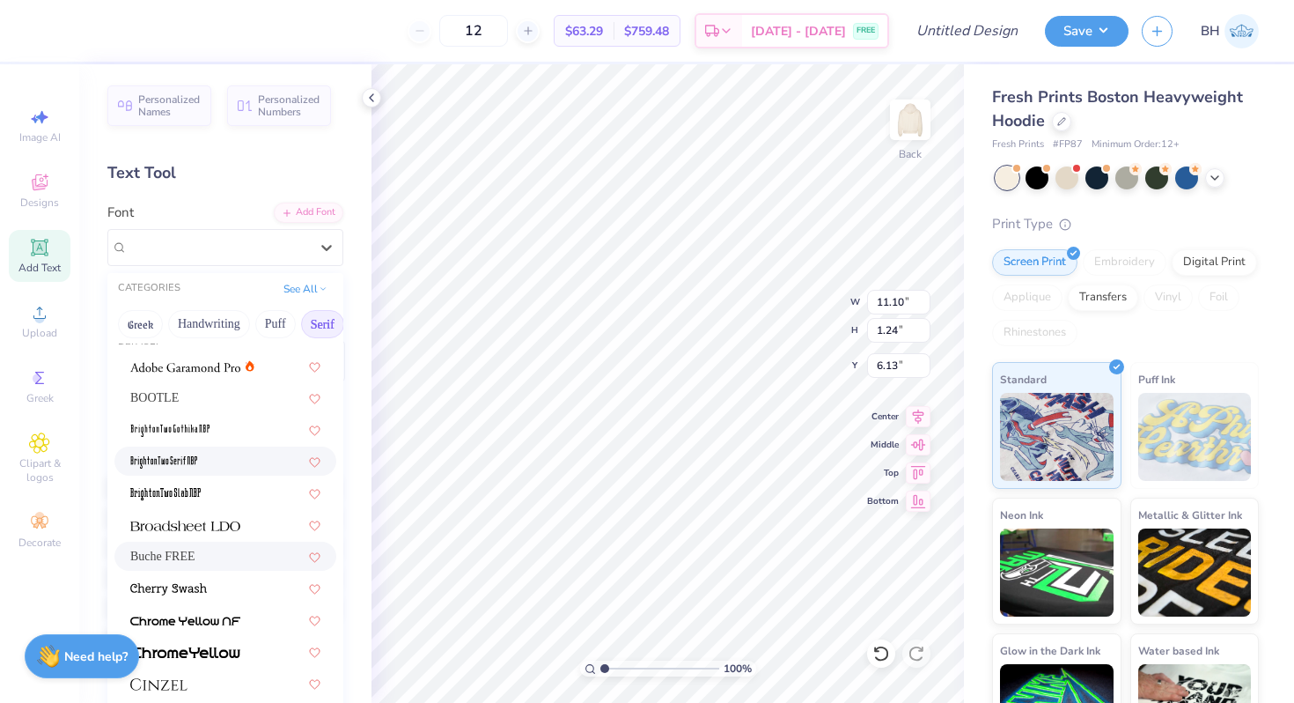
click at [201, 464] on div at bounding box center [225, 461] width 190 height 18
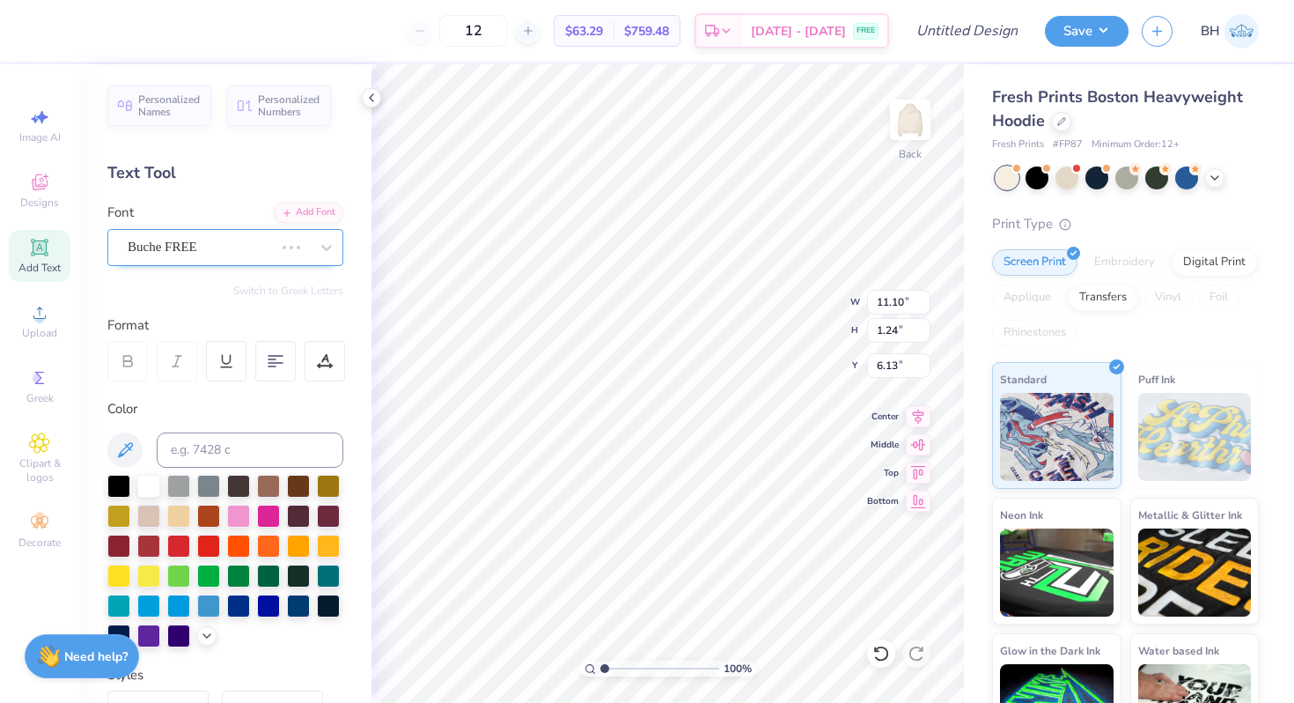
type input "5.65"
type input "1.14"
type input "6.18"
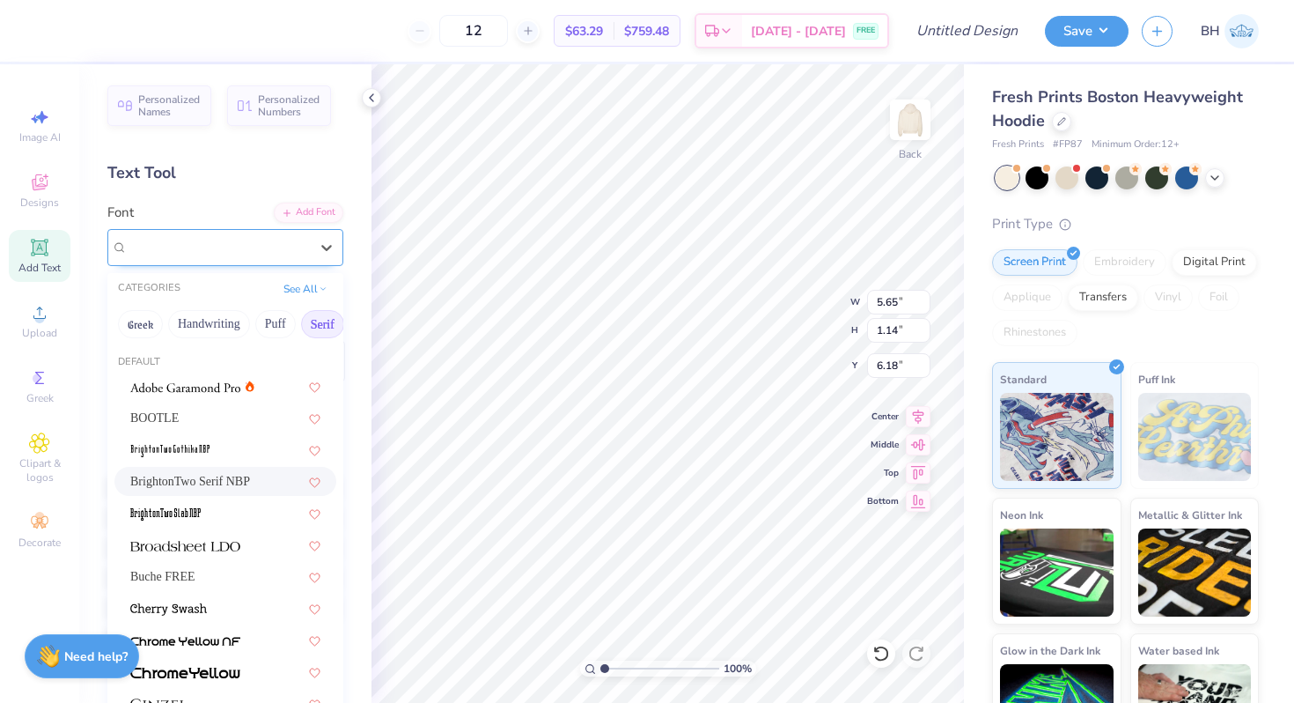
click at [210, 229] on div "BrightonTwo Serif NBP" at bounding box center [225, 247] width 236 height 37
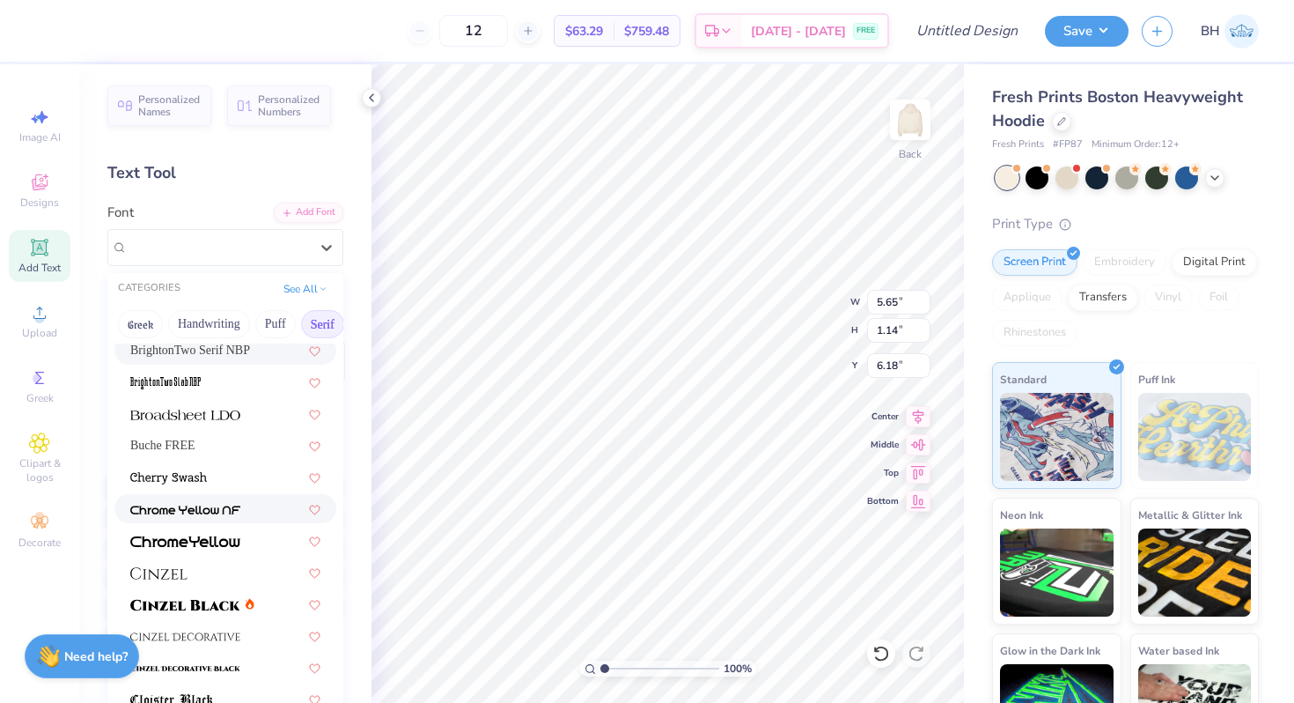
scroll to position [132, 0]
click at [176, 608] on img at bounding box center [185, 604] width 110 height 12
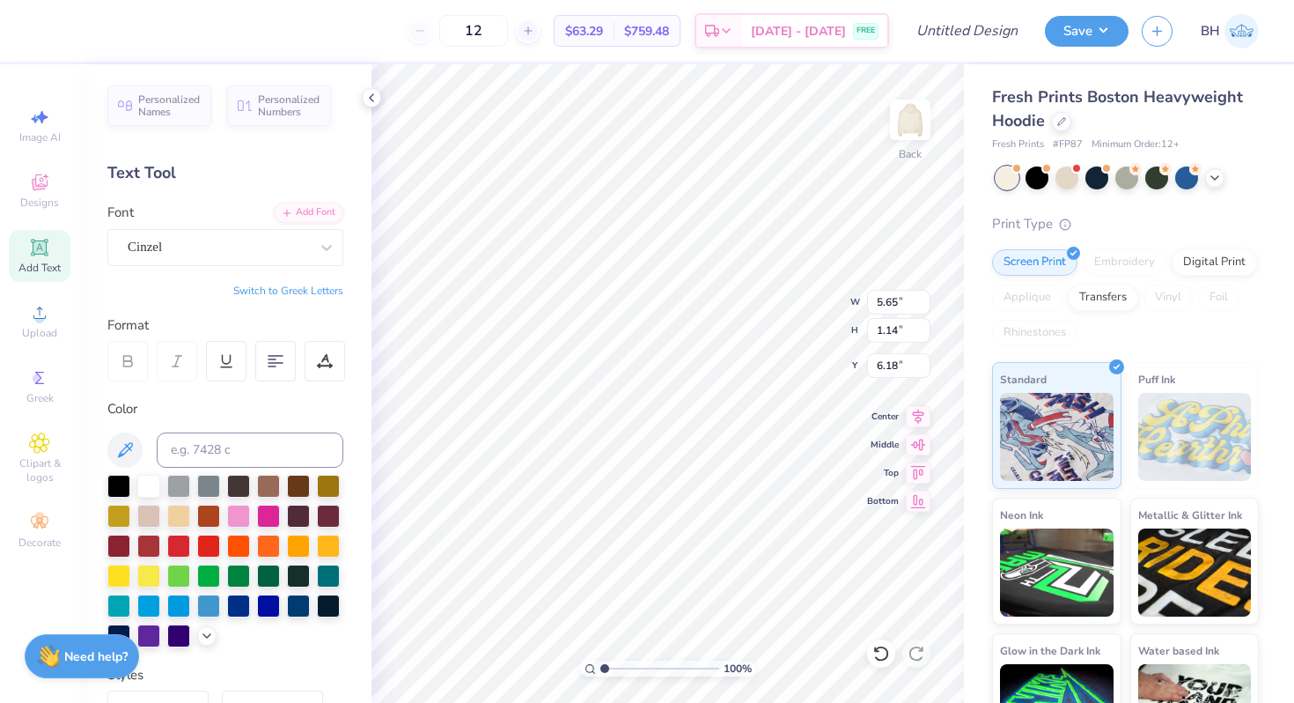
type input "13.87"
type input "1.34"
type input "6.08"
type input "8.47"
type input "0.82"
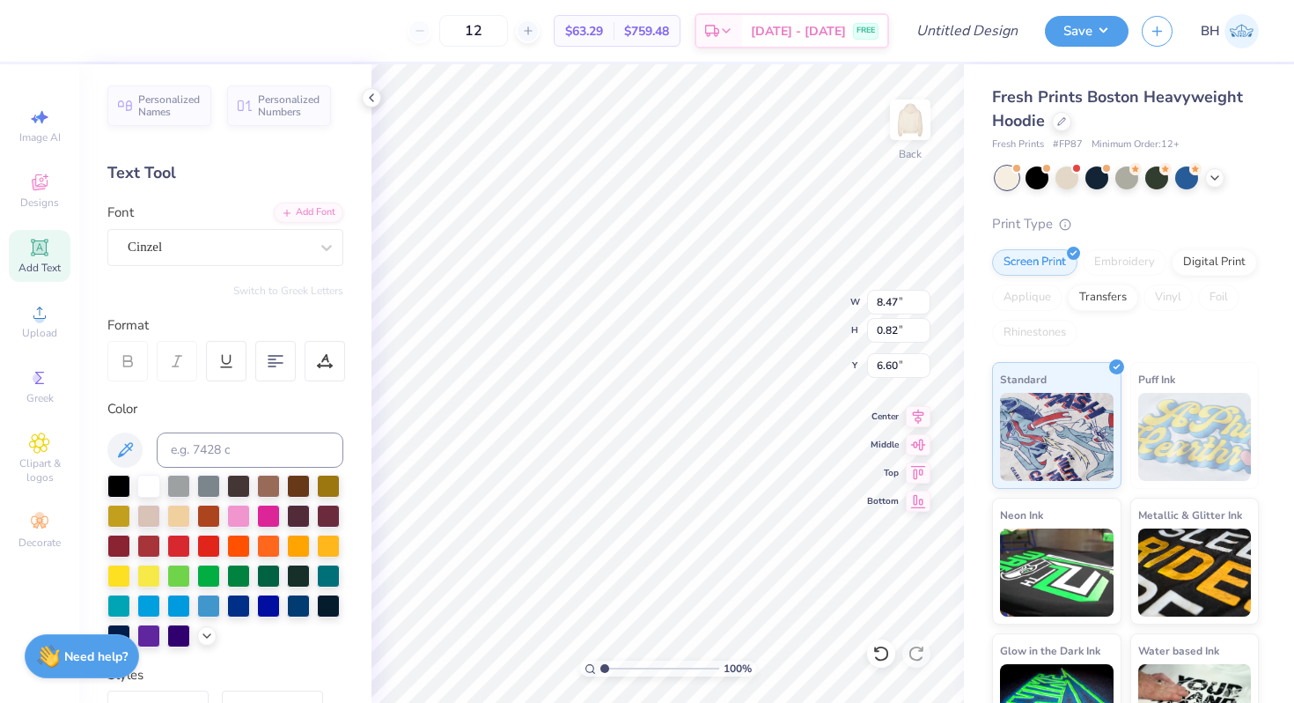
type input "5.93"
type input "7.48"
type input "0.72"
type input "6.03"
type input "3.70"
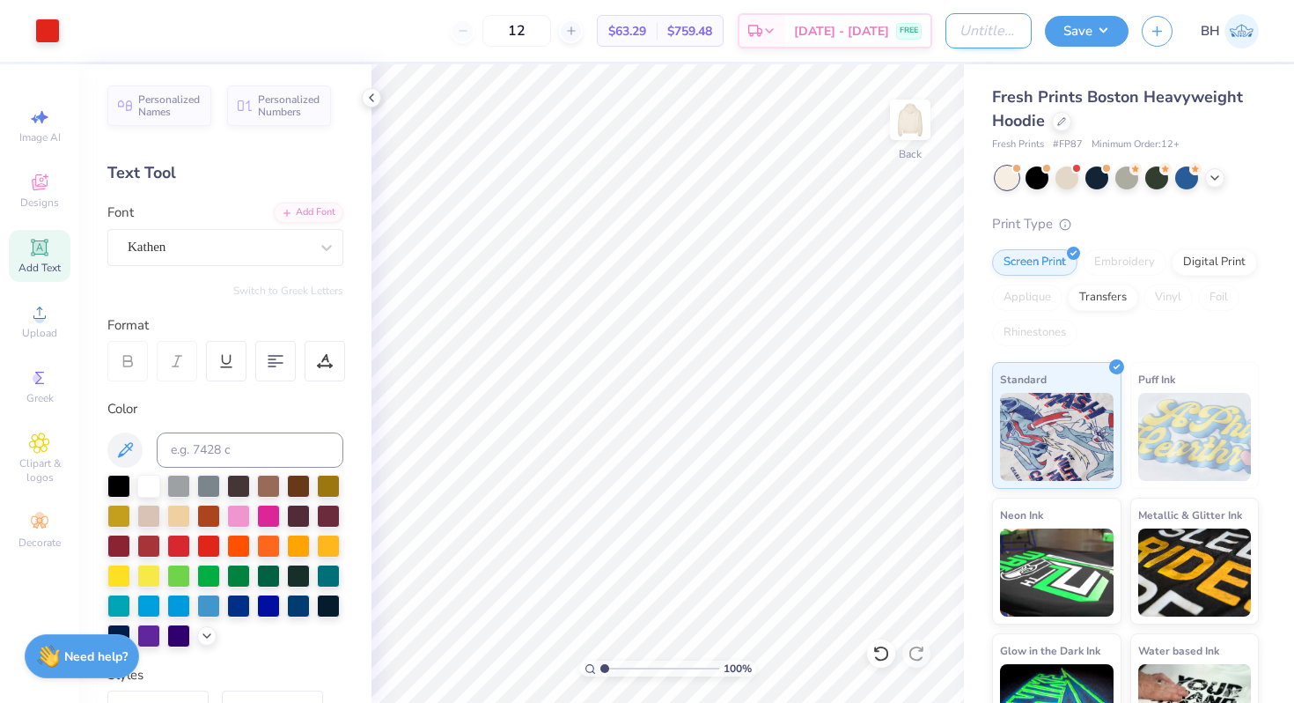
click at [952, 34] on input "Design Title" at bounding box center [989, 30] width 86 height 35
type input "ever at heart hoodie"
click at [1094, 41] on button "Save" at bounding box center [1087, 28] width 84 height 31
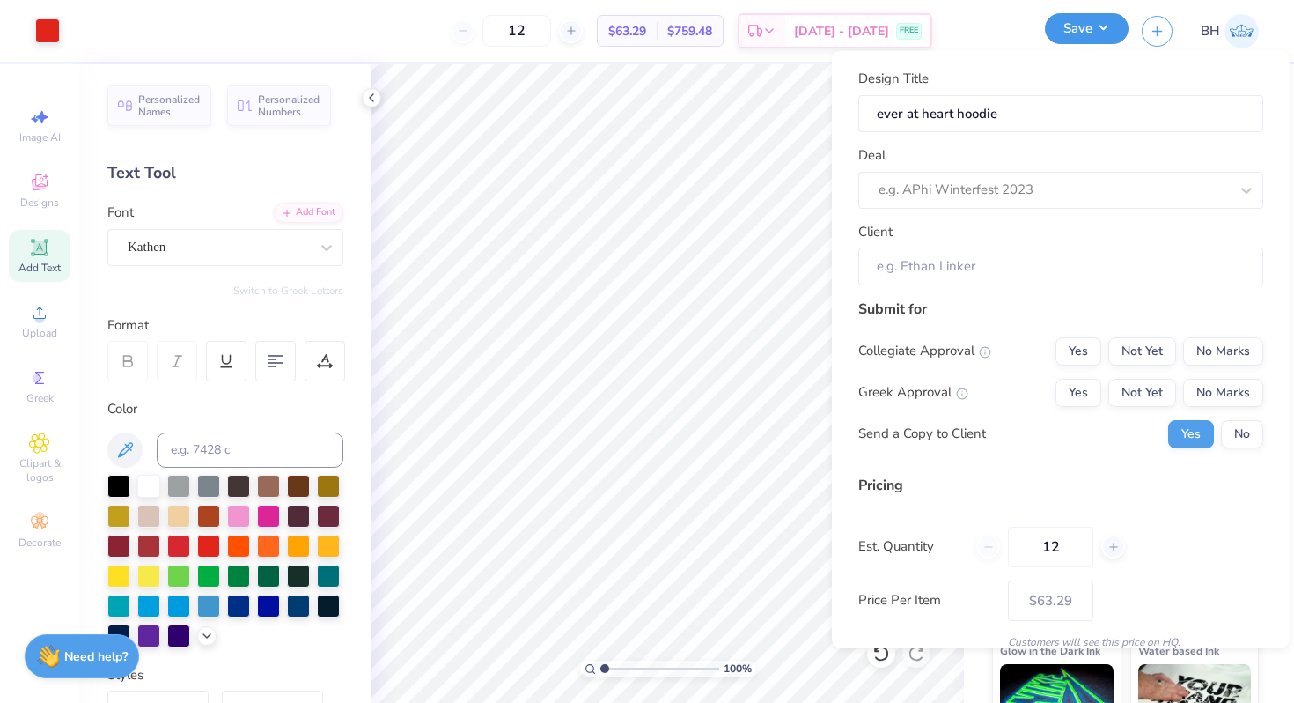
scroll to position [0, 0]
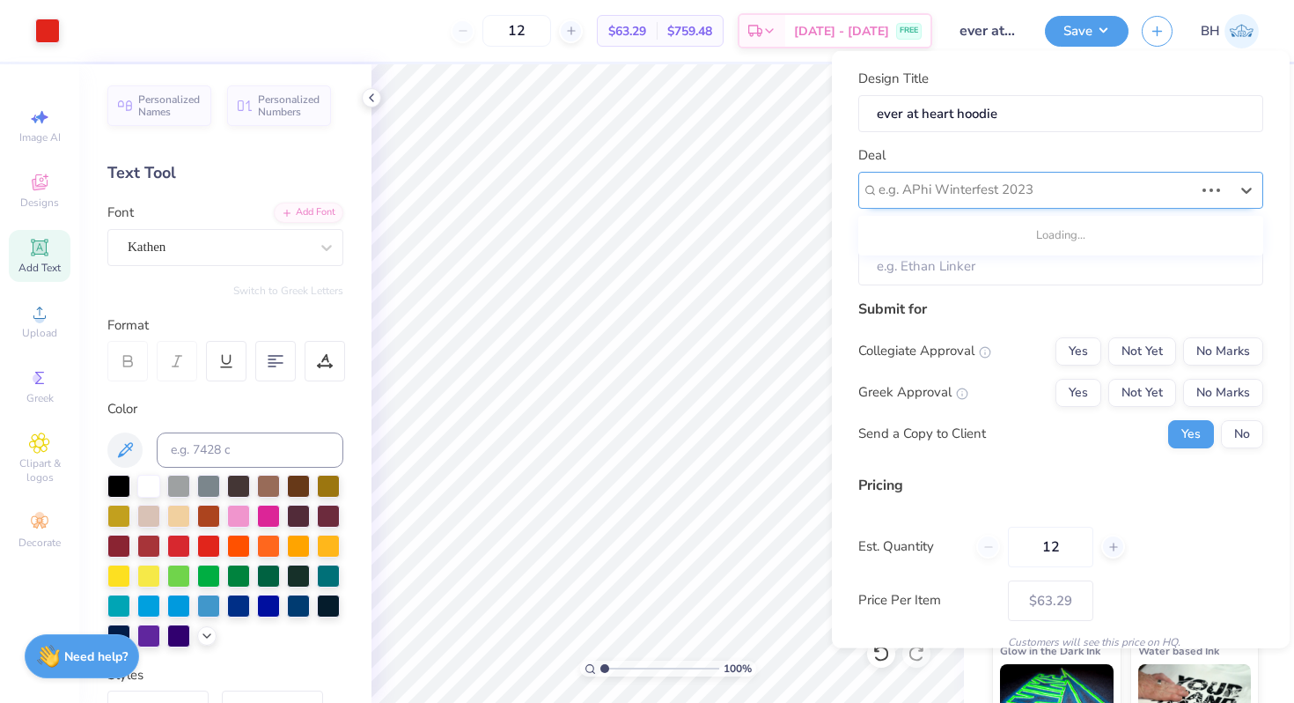
click at [1049, 181] on div at bounding box center [1036, 190] width 315 height 24
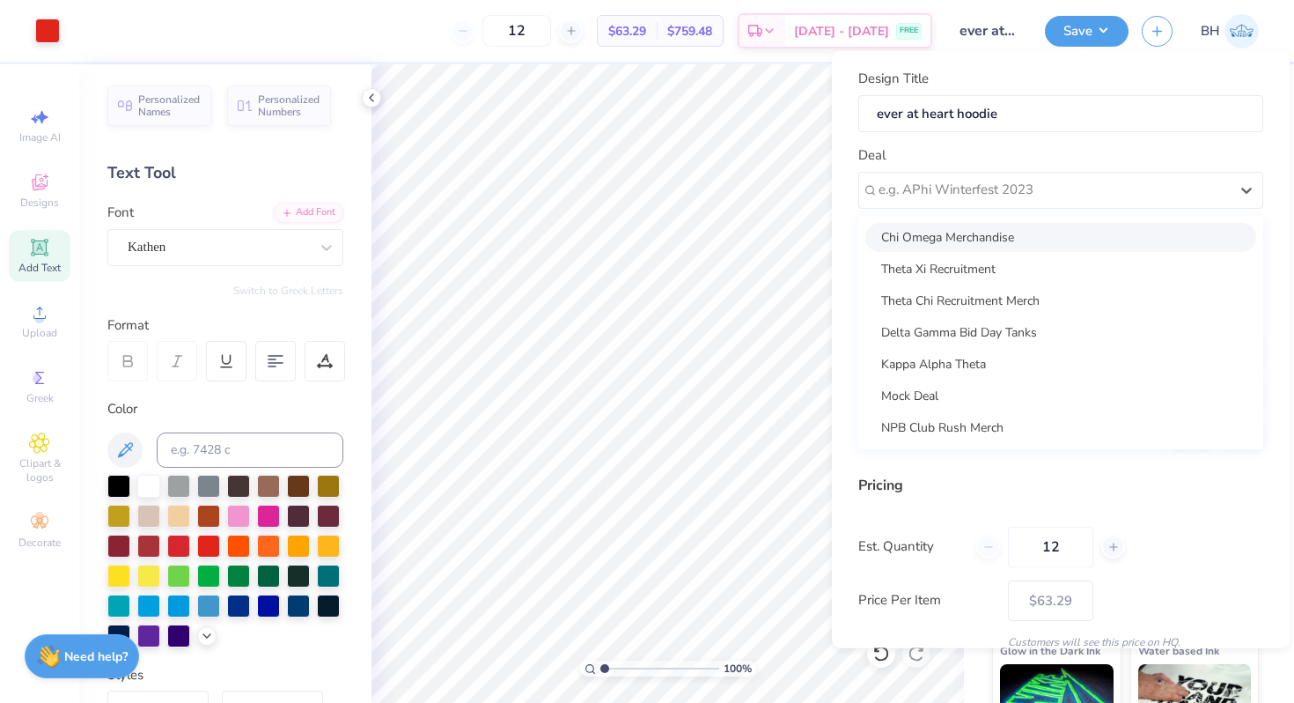
click at [972, 226] on div "Chi Omega Merchandise" at bounding box center [1061, 236] width 391 height 29
type input "[PERSON_NAME]"
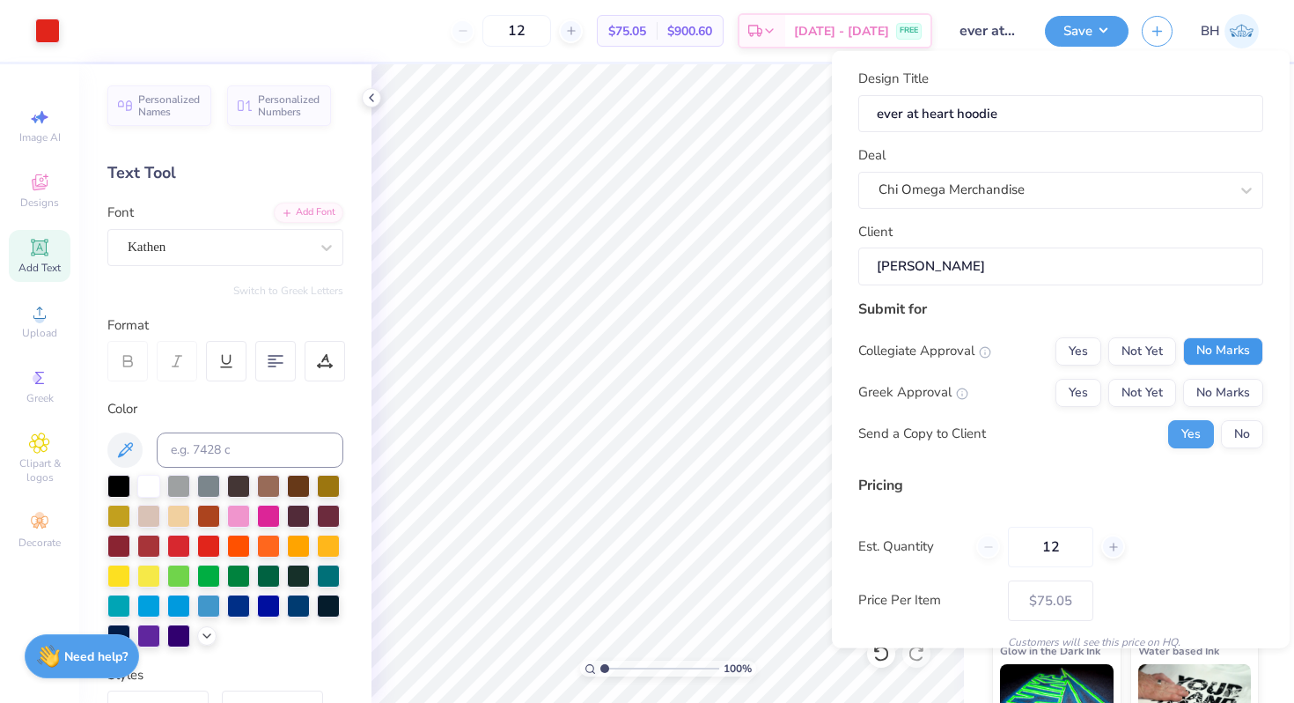
click at [1227, 355] on button "No Marks" at bounding box center [1223, 350] width 80 height 28
click at [1091, 391] on button "Yes" at bounding box center [1079, 392] width 46 height 28
click at [1234, 414] on div "Collegiate Approval Yes Not Yet No Marks Greek Approval Yes Not Yet No Marks Se…" at bounding box center [1061, 391] width 405 height 111
click at [1232, 425] on button "No" at bounding box center [1242, 433] width 42 height 28
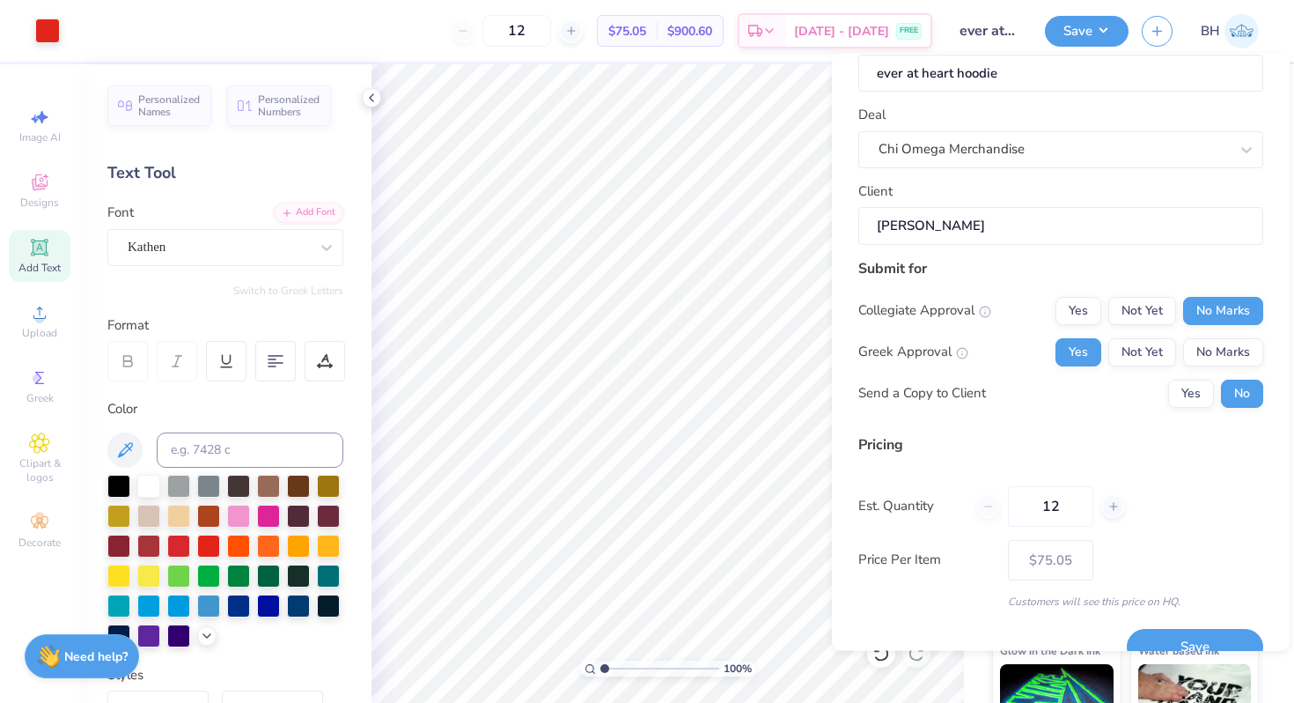
scroll to position [74, 0]
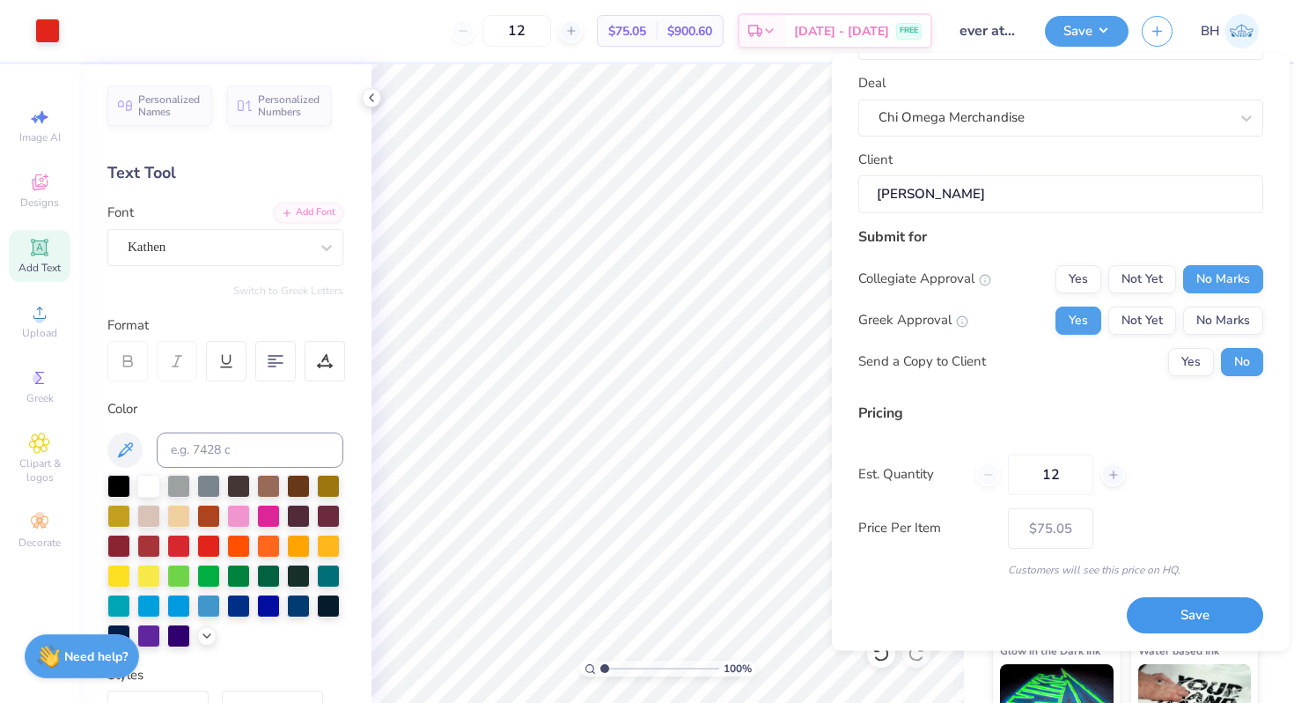
click at [1163, 614] on button "Save" at bounding box center [1195, 616] width 136 height 36
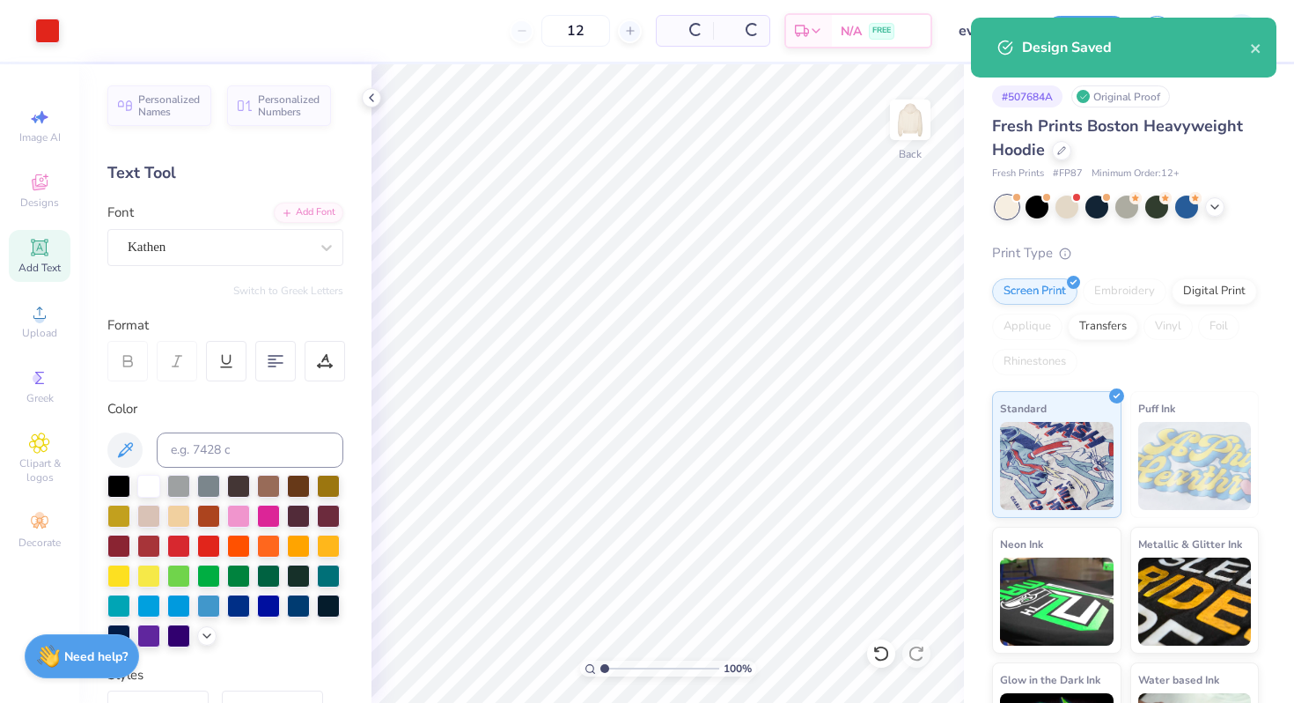
type input "$75.05"
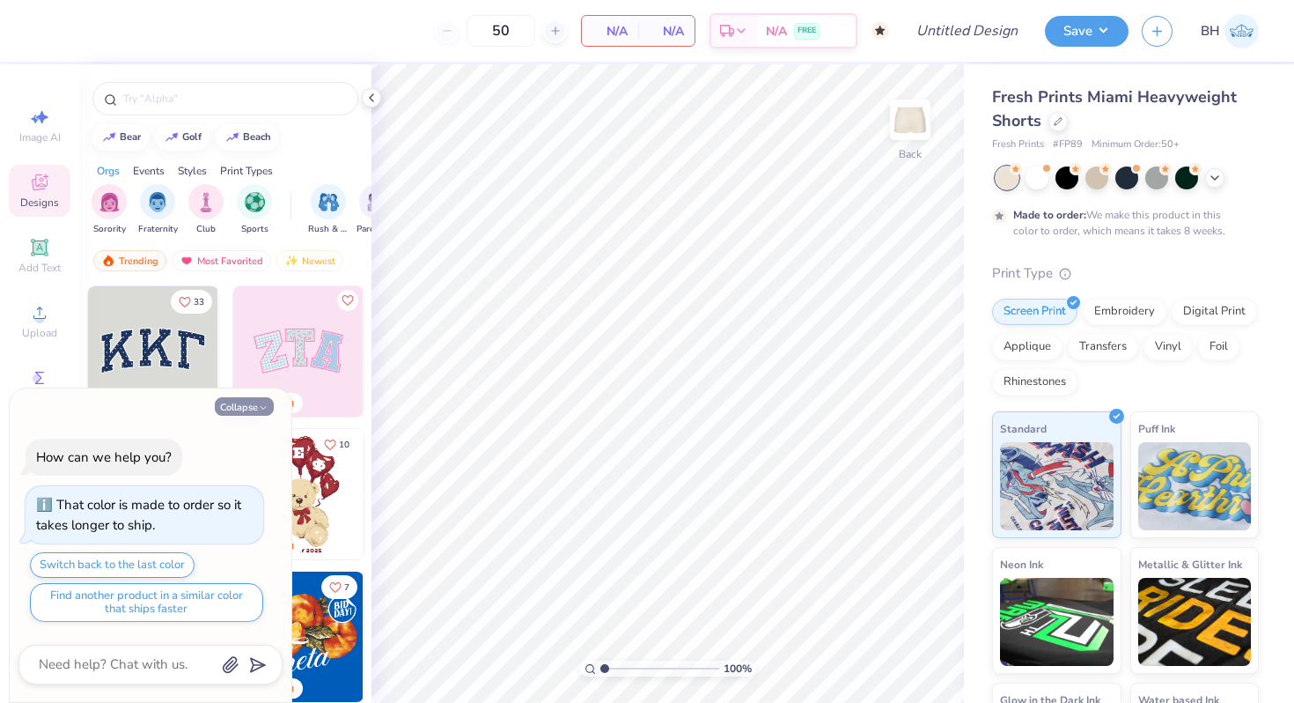
click at [244, 403] on button "Collapse" at bounding box center [244, 406] width 59 height 18
type textarea "x"
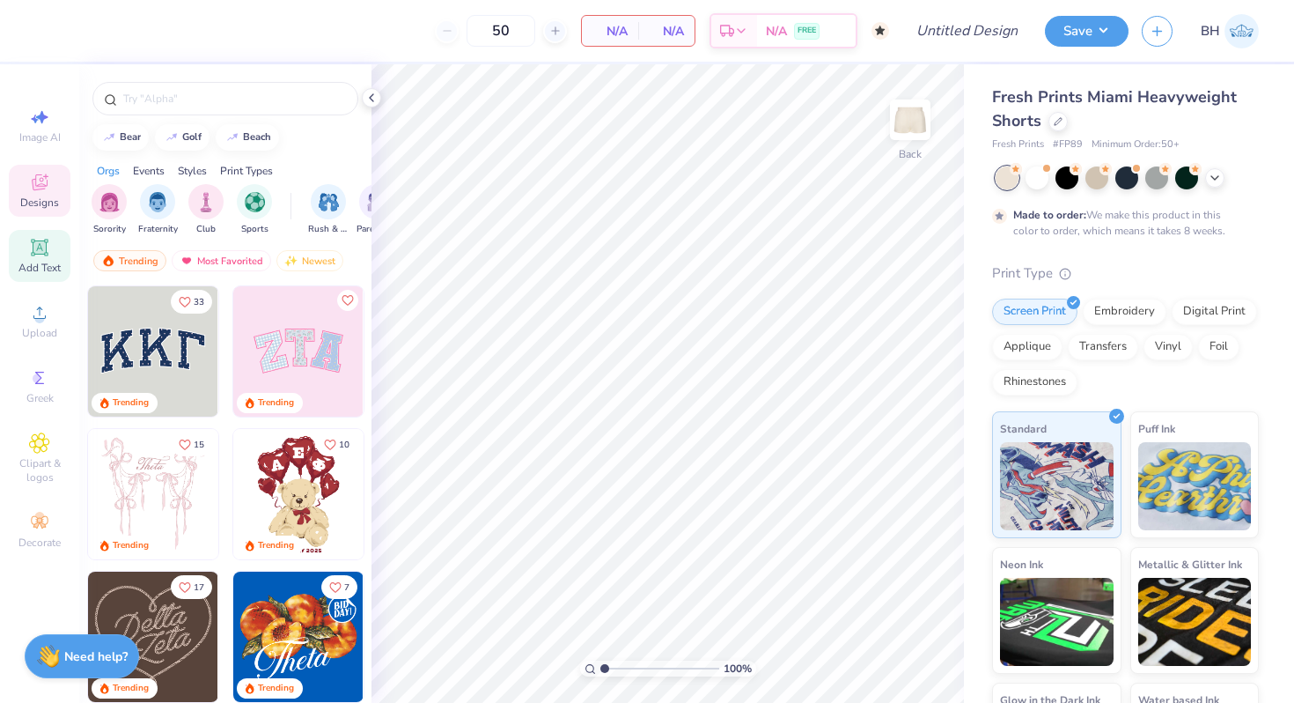
click at [18, 245] on div "Add Text" at bounding box center [40, 256] width 62 height 52
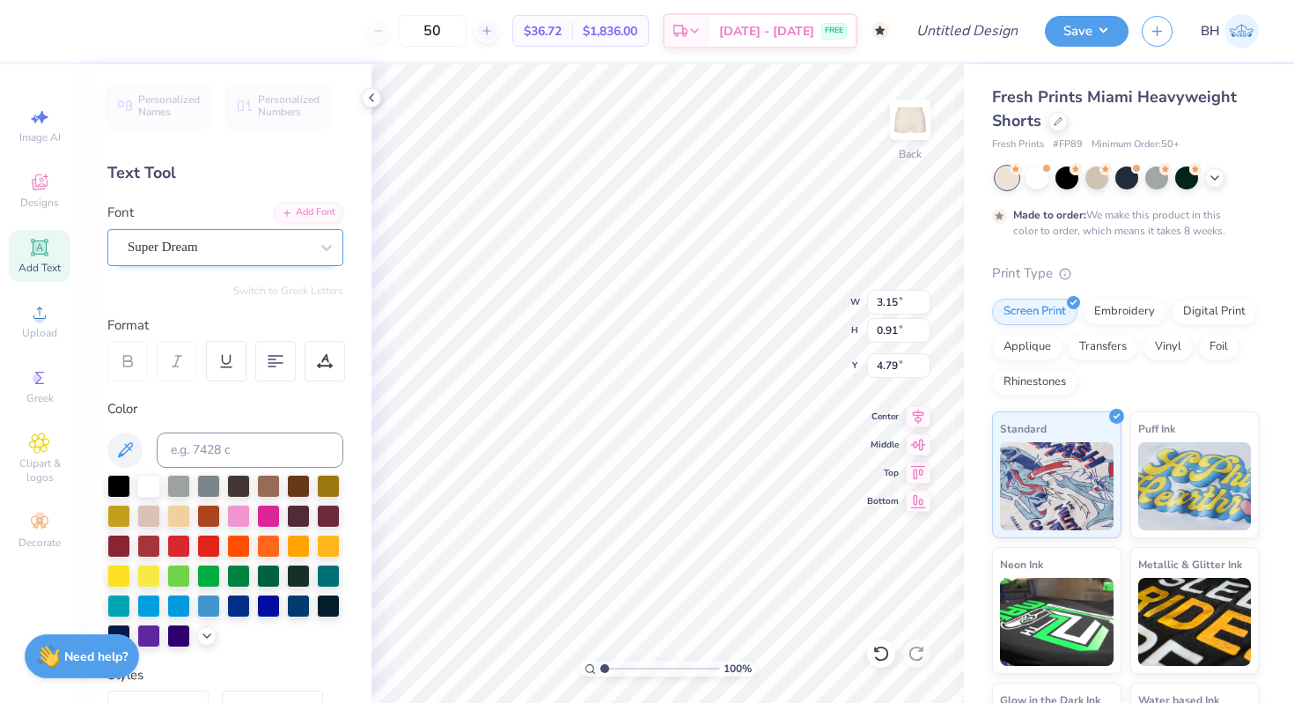
click at [210, 231] on div "Super Dream" at bounding box center [225, 247] width 236 height 37
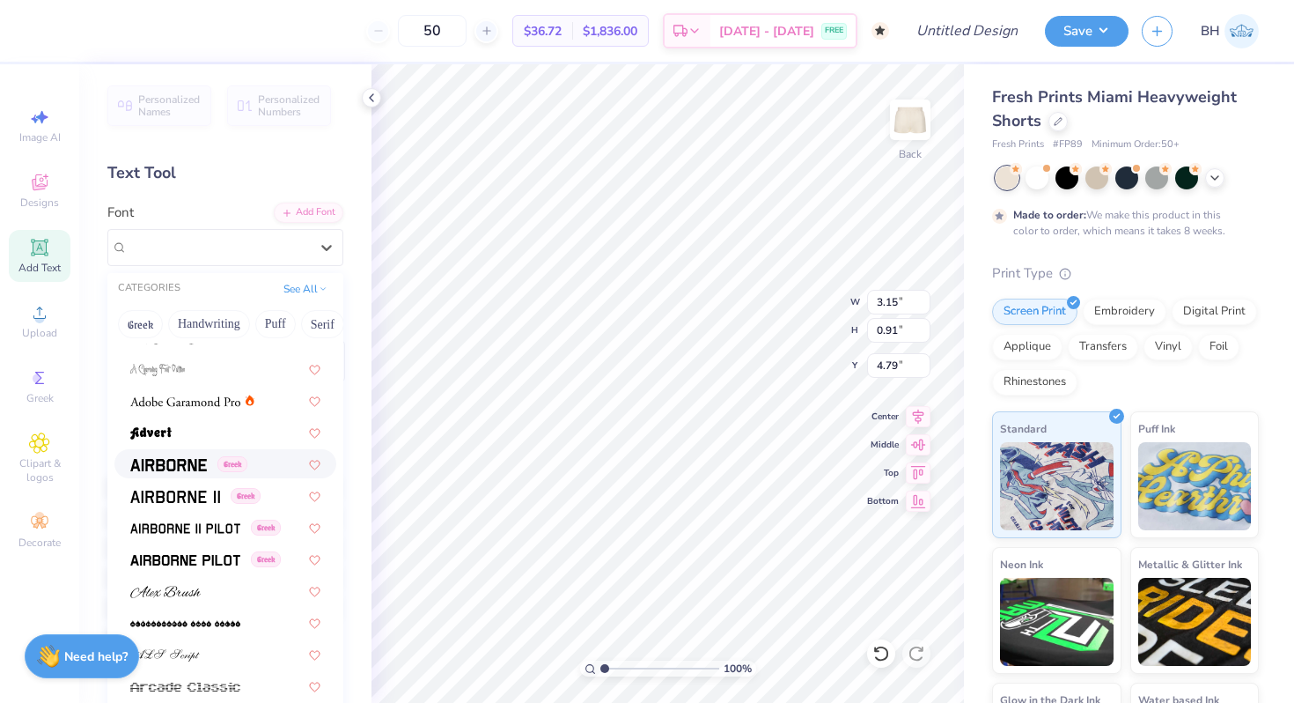
scroll to position [209, 0]
click at [187, 424] on div at bounding box center [225, 431] width 190 height 18
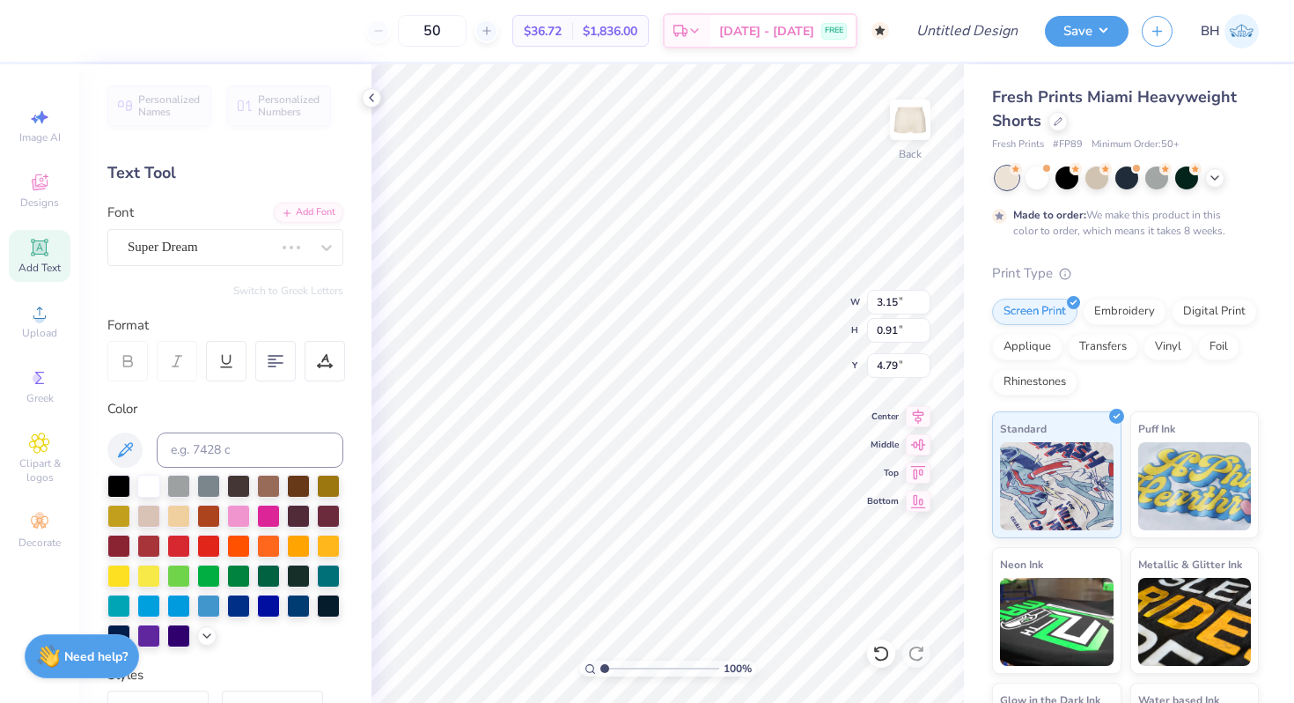
type input "3.05"
type input "1.02"
type input "4.74"
type textarea "1895"
click at [206, 548] on div at bounding box center [208, 544] width 23 height 23
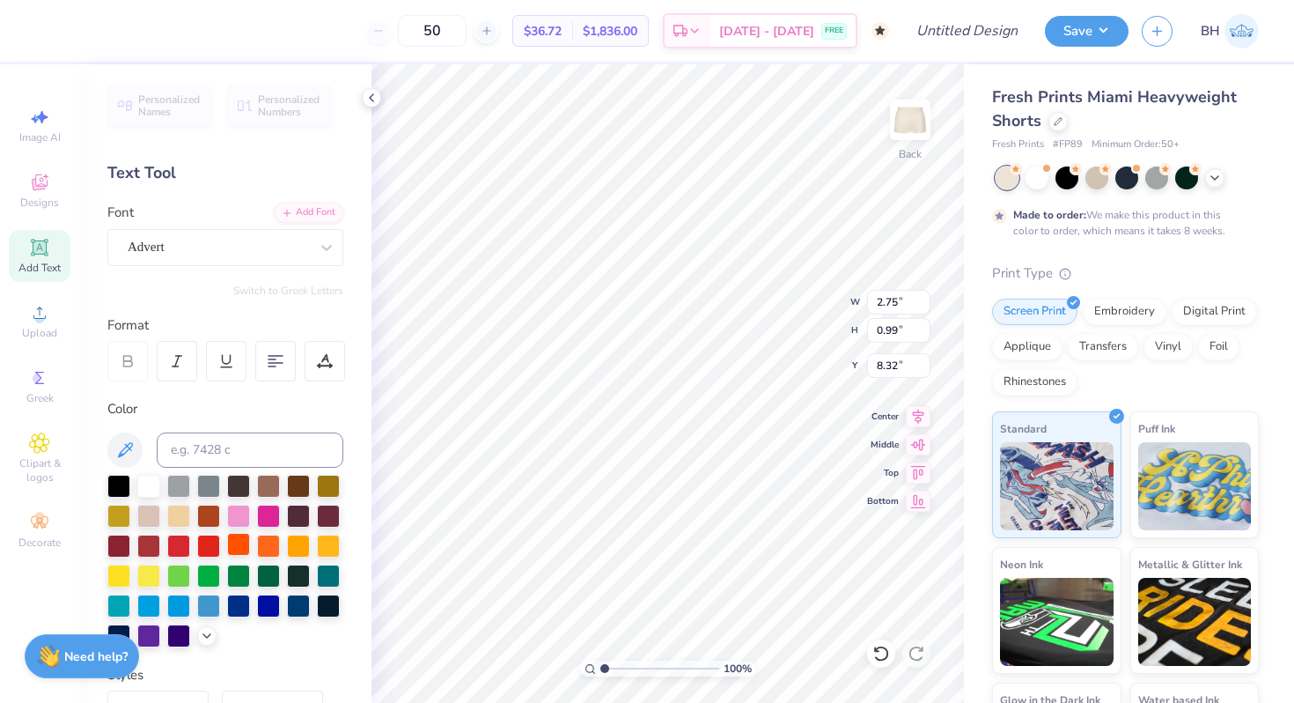
type input "8.32"
type input "4.65"
type input "1.67"
type input "7.80"
click at [236, 249] on div "Advert" at bounding box center [218, 246] width 185 height 27
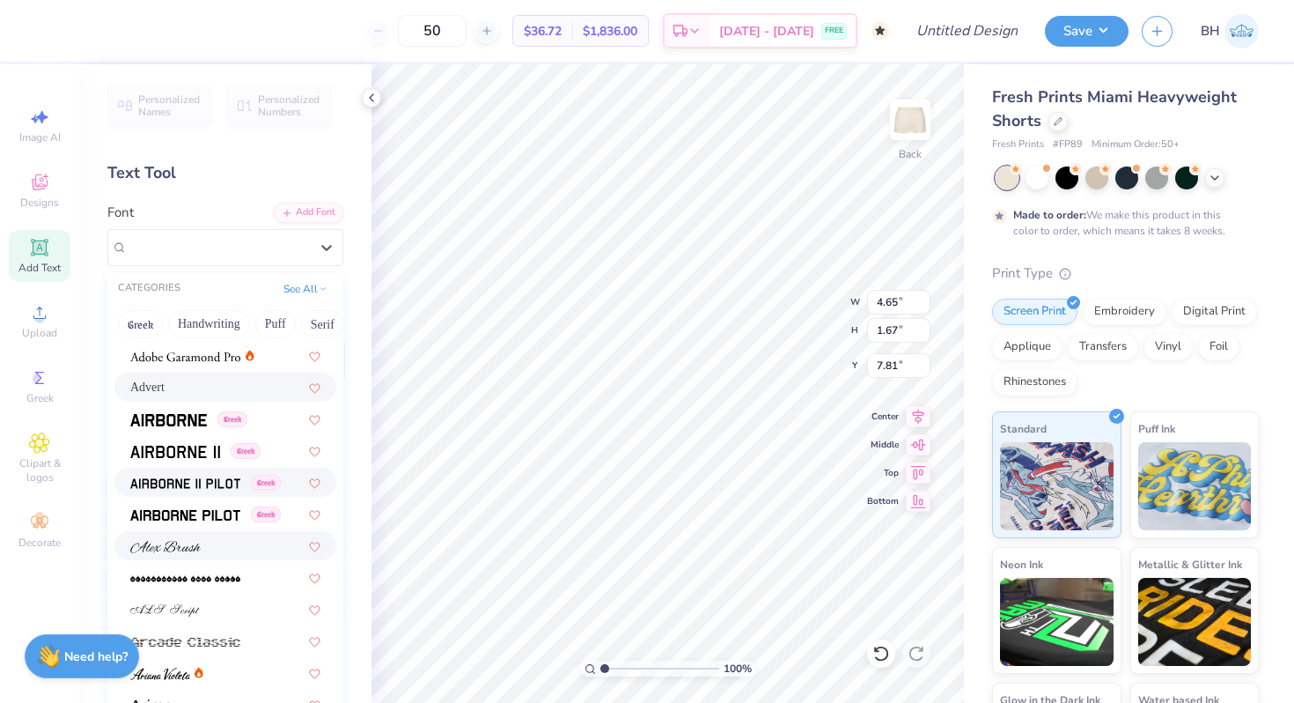
scroll to position [270, 0]
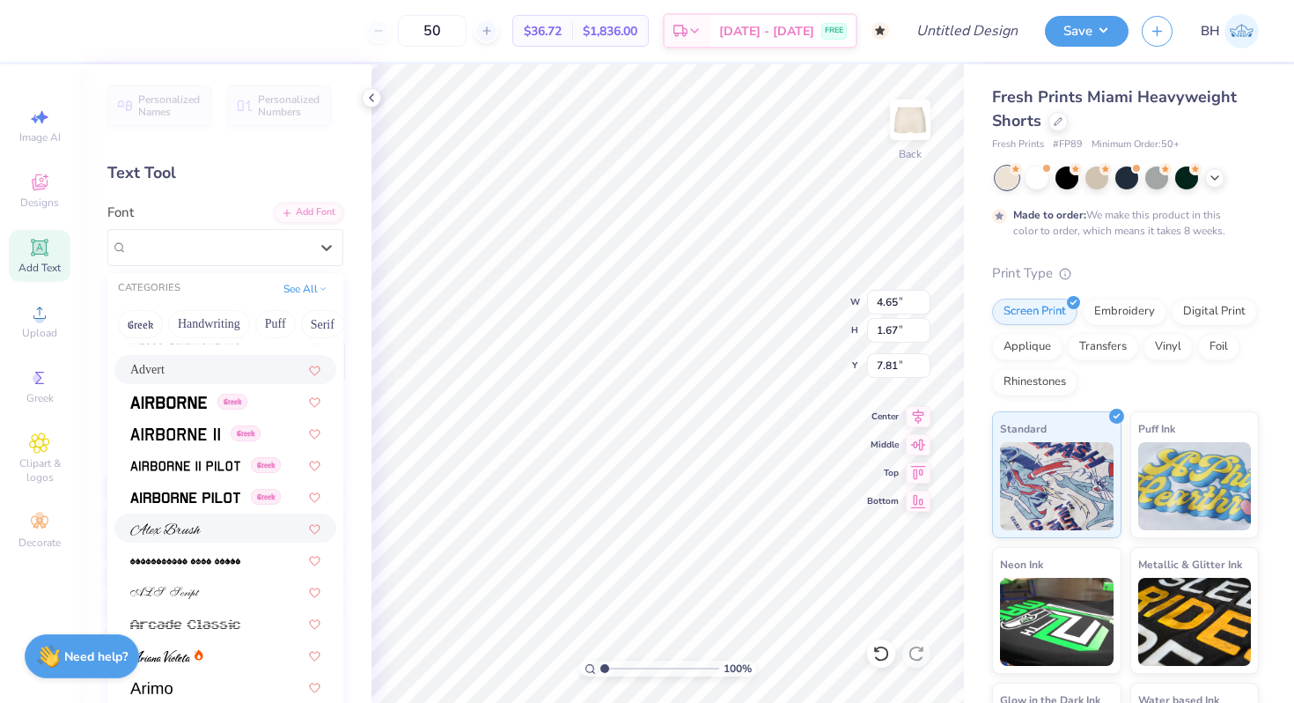
click at [178, 531] on img at bounding box center [165, 529] width 70 height 12
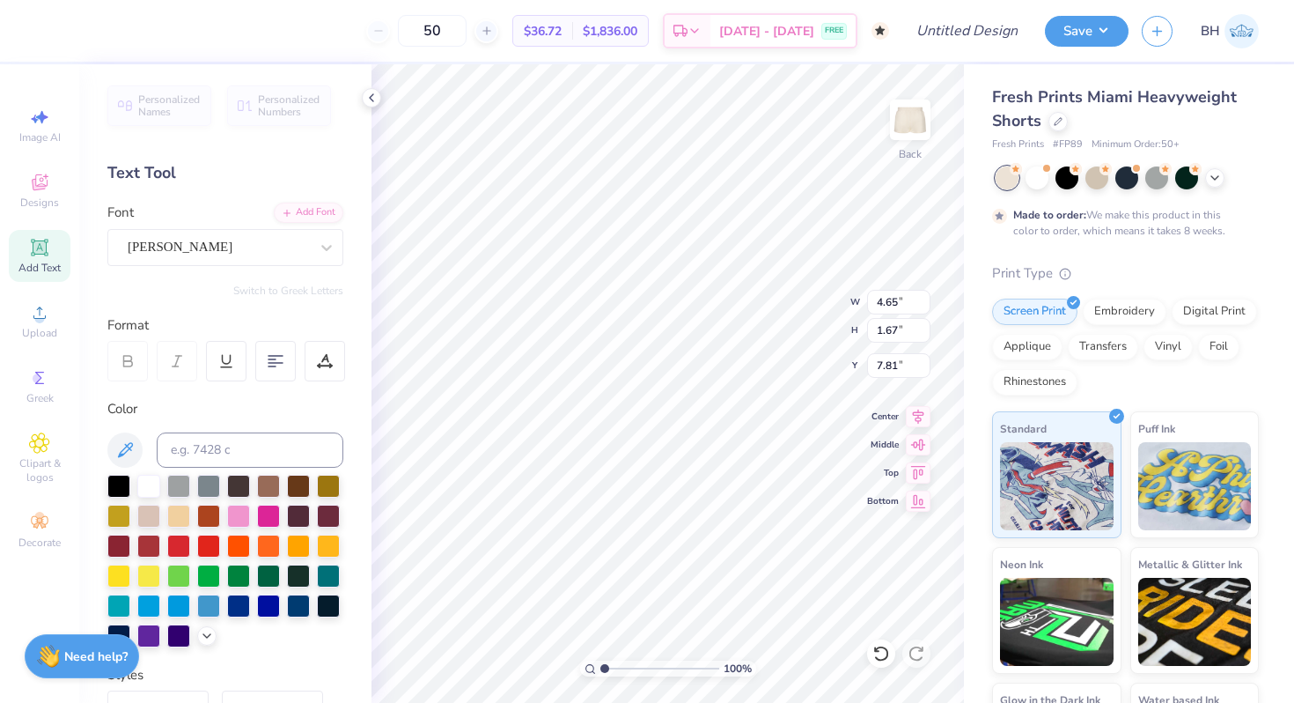
type input "4.83"
type input "1.76"
type input "7.76"
click at [185, 240] on div "[PERSON_NAME]" at bounding box center [218, 246] width 185 height 27
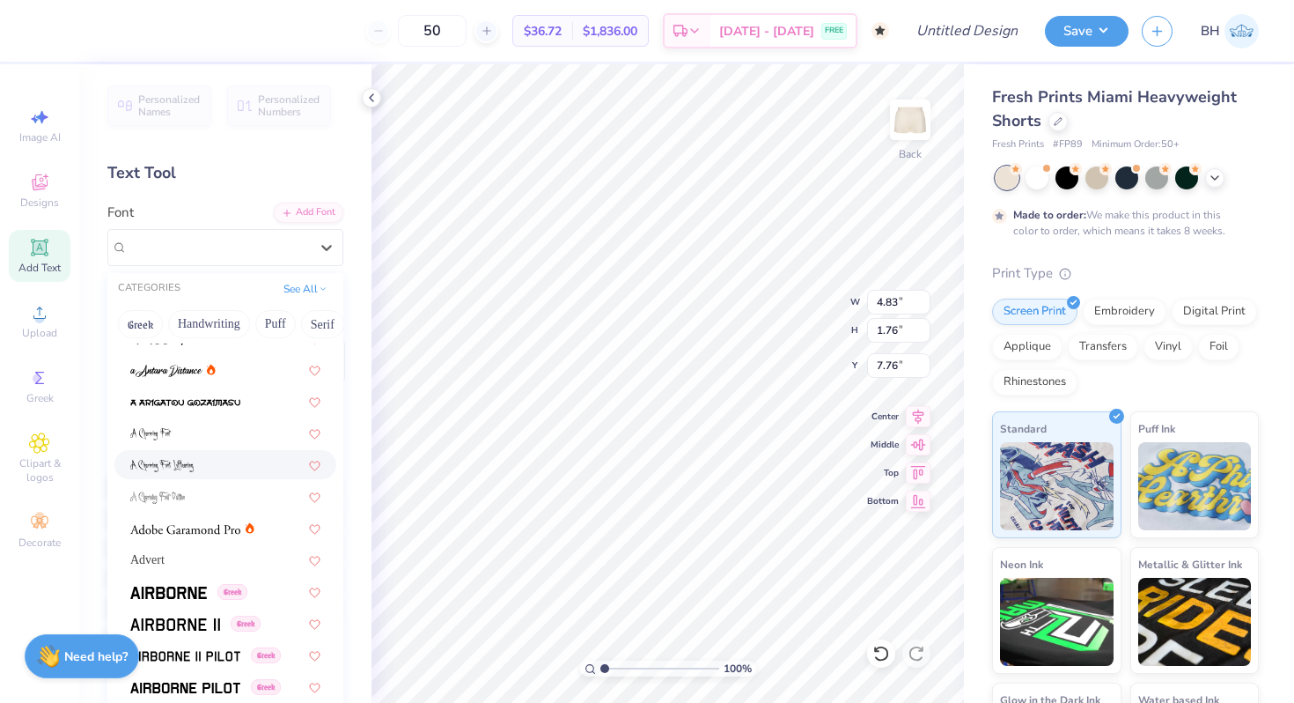
scroll to position [172, 0]
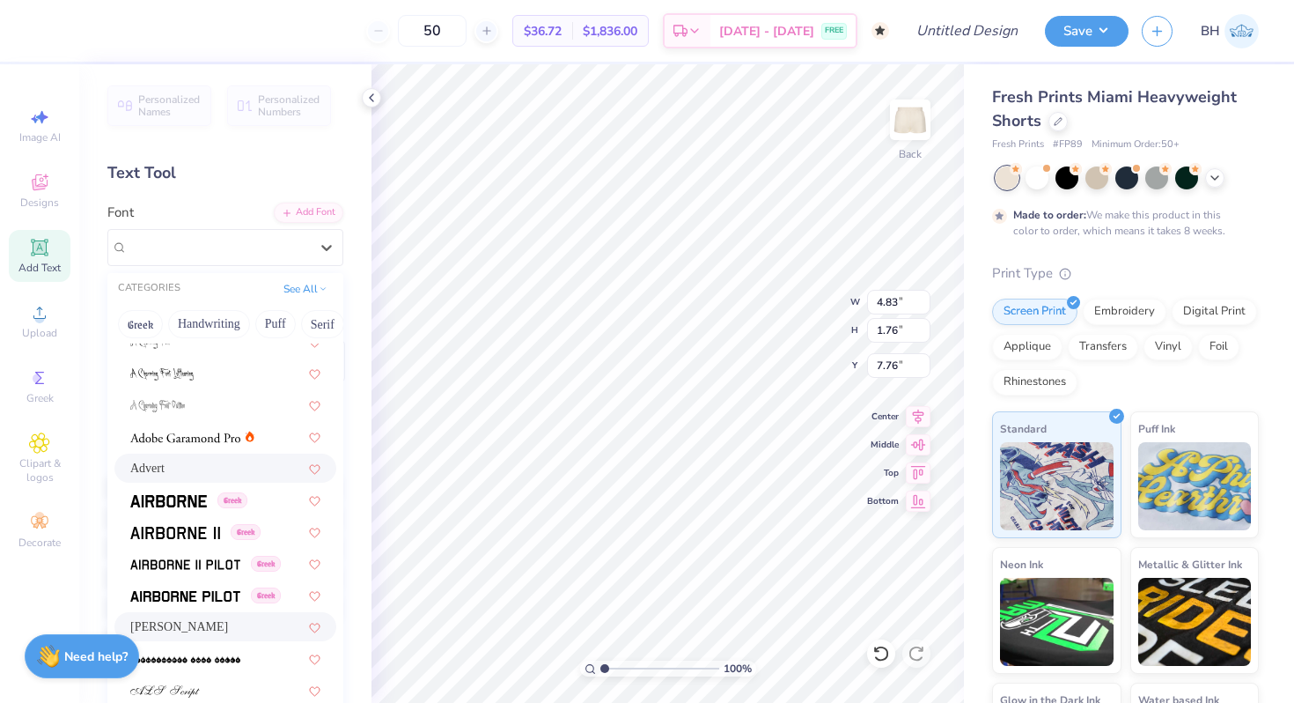
click at [165, 461] on span "Advert" at bounding box center [147, 468] width 34 height 18
type input "4.65"
type input "1.67"
type input "7.81"
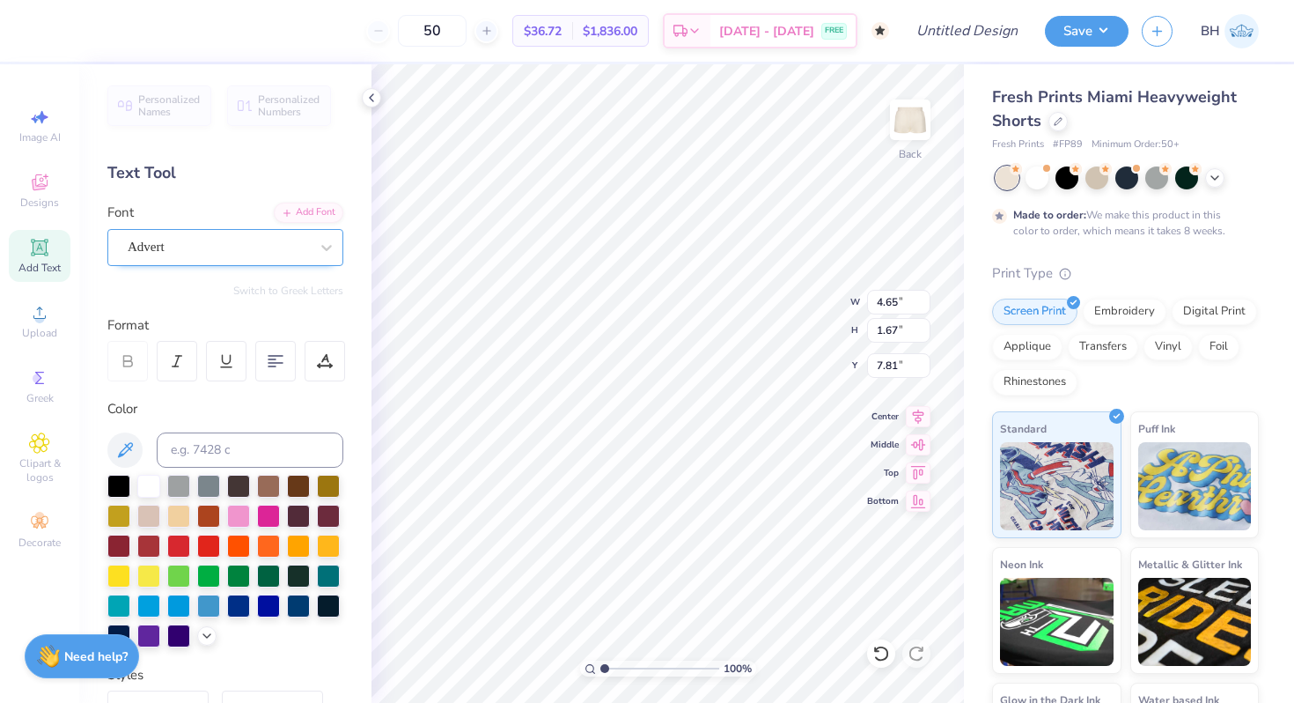
click at [176, 250] on div "Advert" at bounding box center [218, 246] width 185 height 27
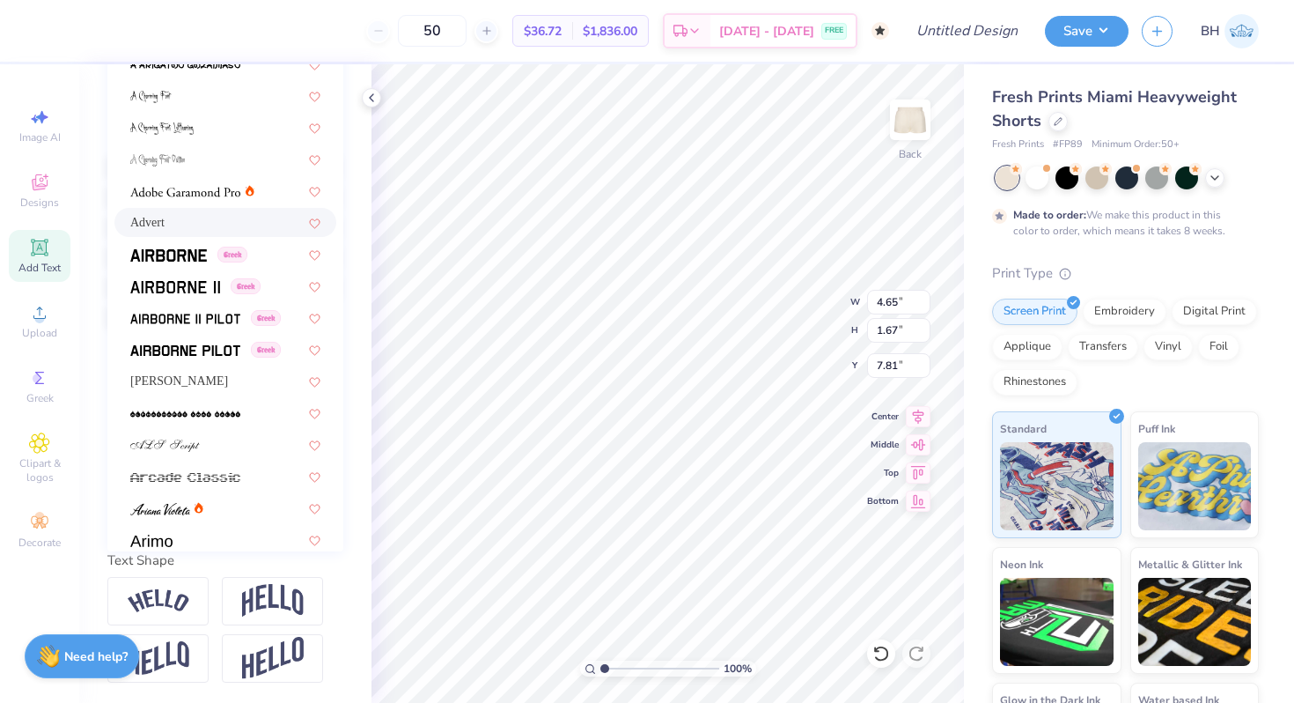
scroll to position [151, 0]
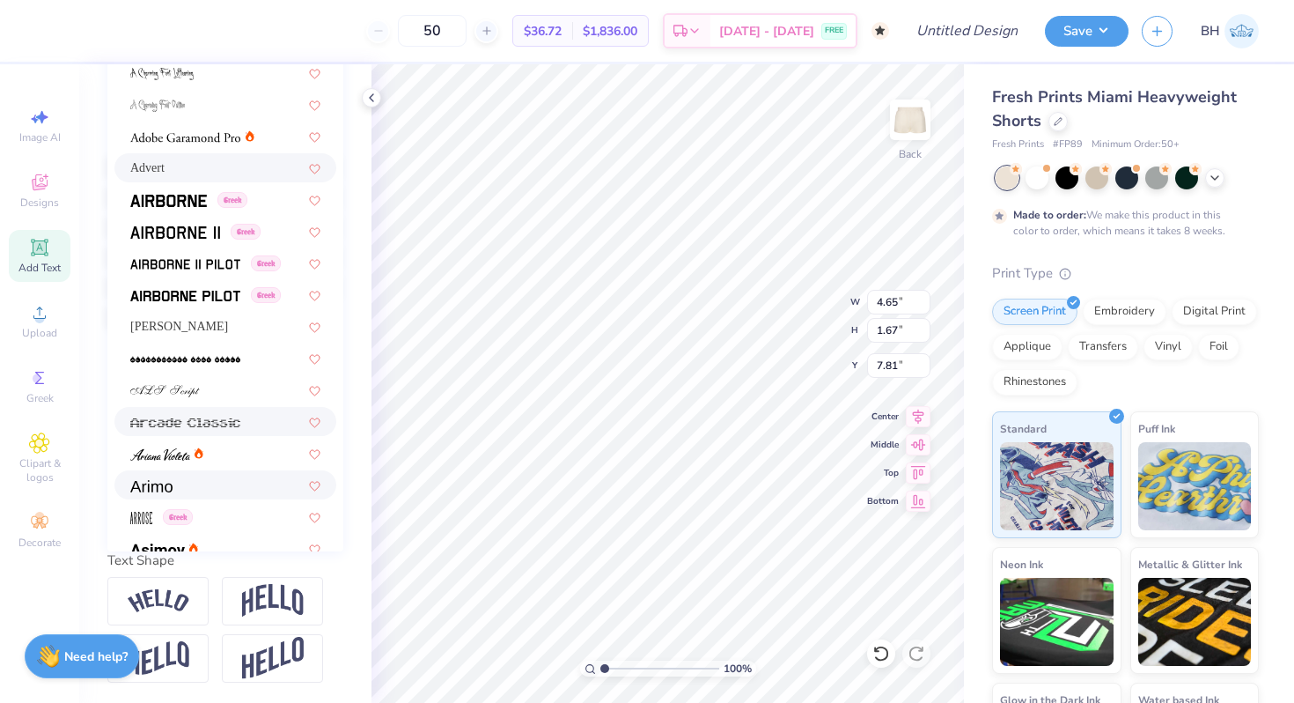
drag, startPoint x: 175, startPoint y: 336, endPoint x: 194, endPoint y: 496, distance: 160.4
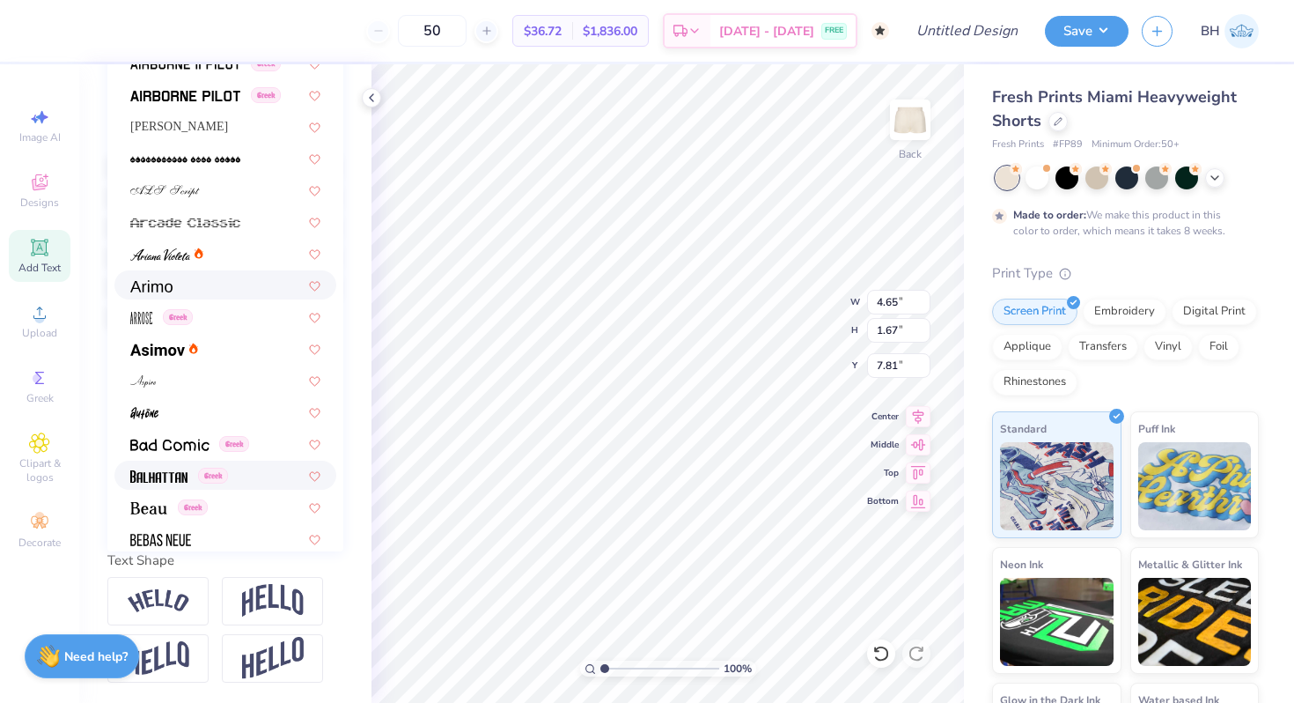
scroll to position [361, 0]
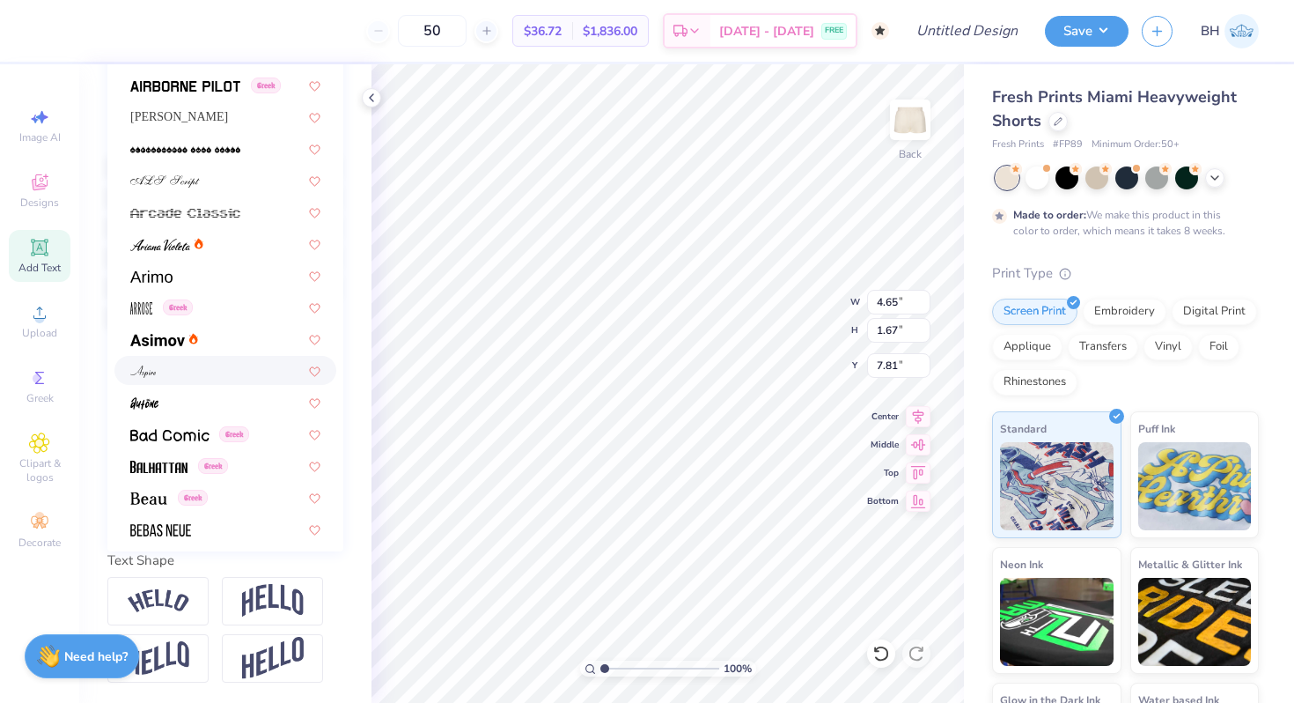
click at [156, 378] on div at bounding box center [225, 370] width 190 height 18
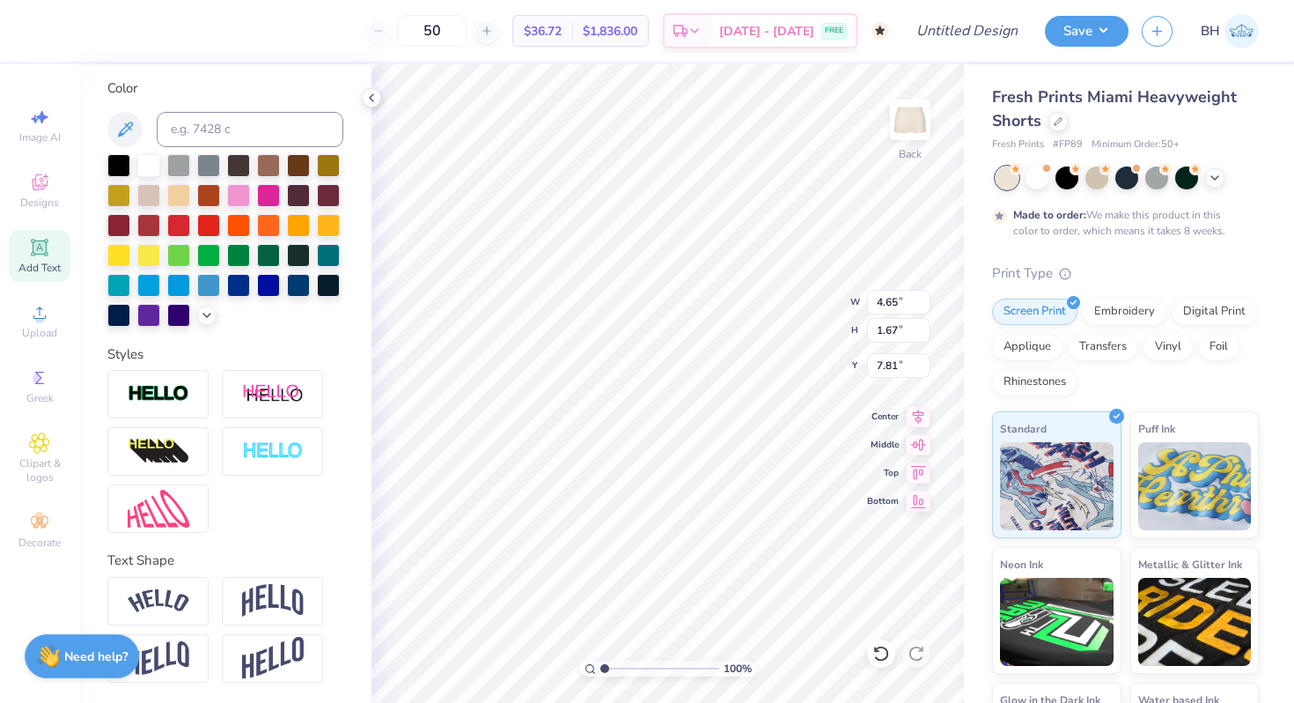
type input "2.57"
type input "1.00"
type input "8.14"
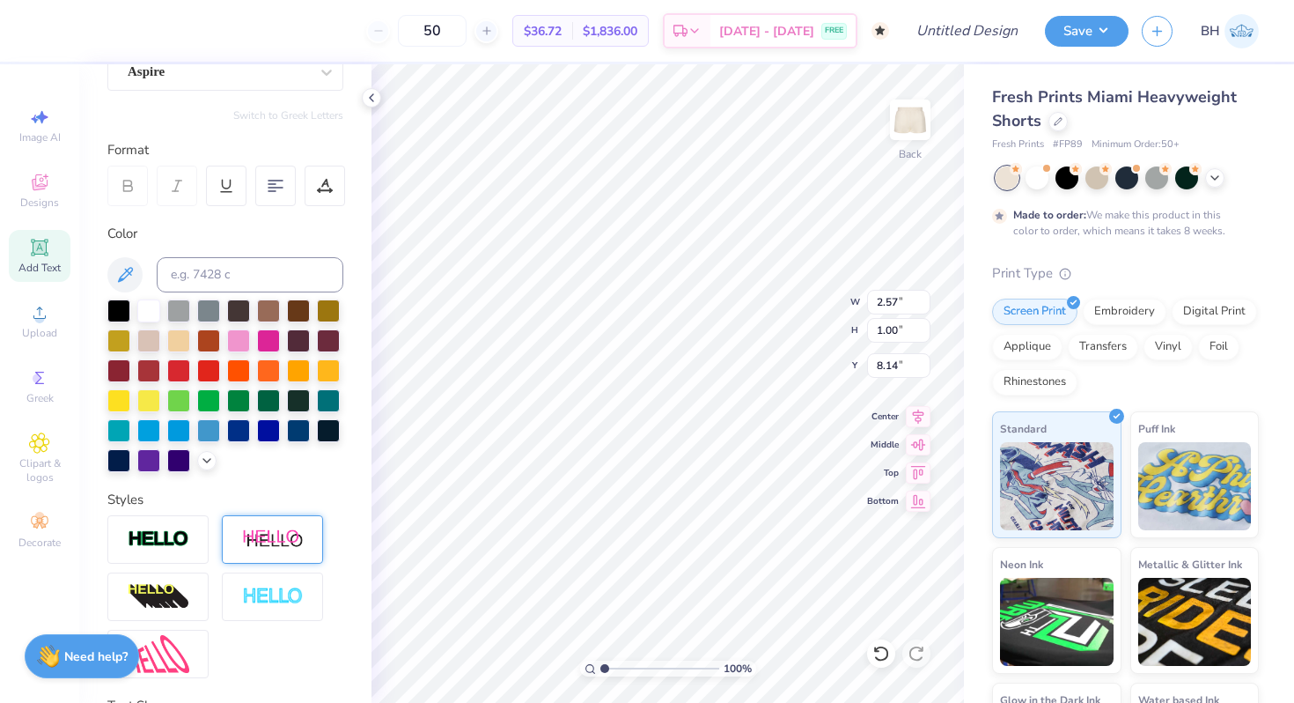
scroll to position [0, 0]
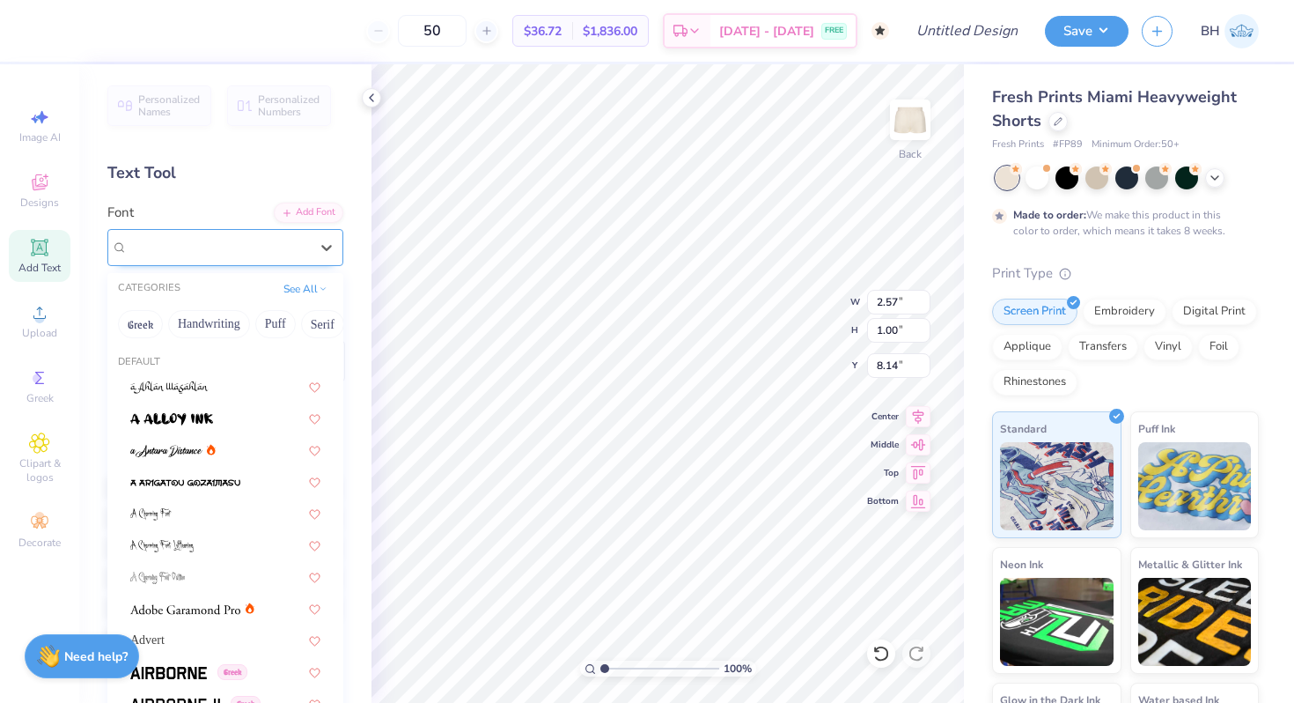
click at [197, 229] on div "Aspire" at bounding box center [225, 247] width 236 height 37
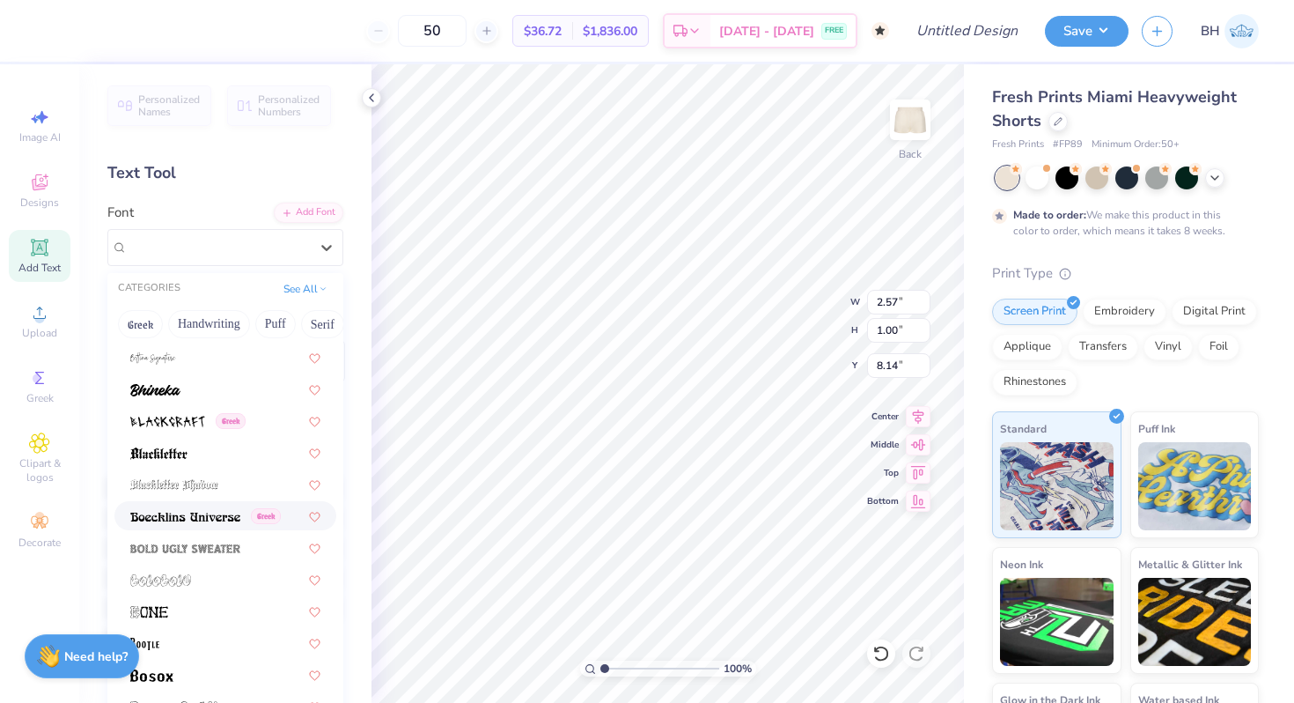
scroll to position [794, 0]
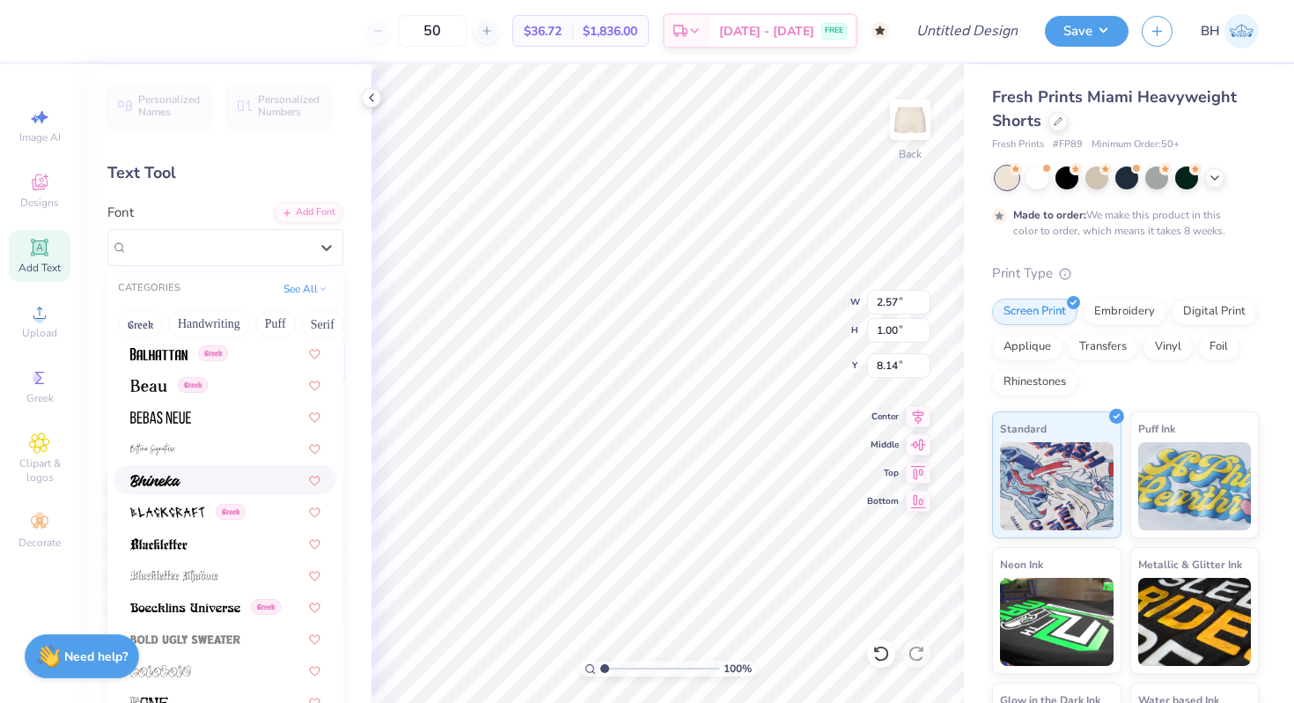
click at [173, 473] on span at bounding box center [155, 479] width 50 height 18
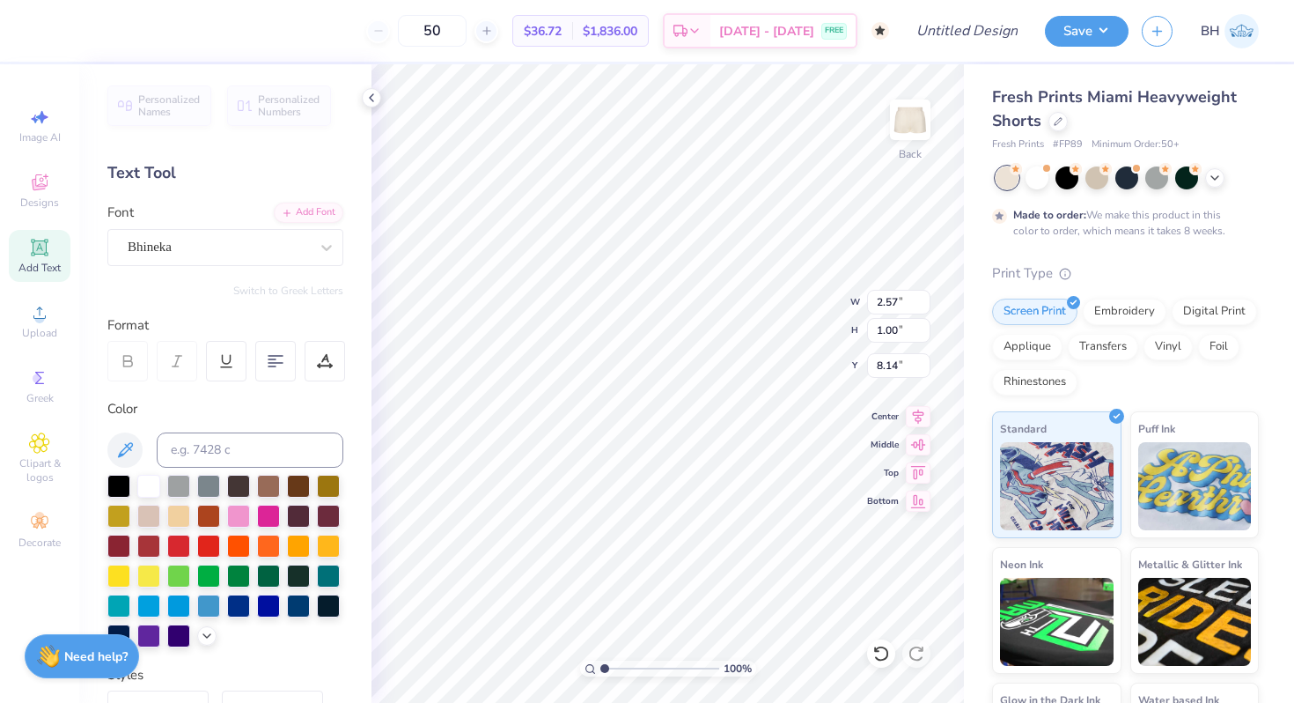
type input "3.66"
type input "1.36"
type input "7.96"
type input "7.97"
click at [961, 50] on div "Design Title" at bounding box center [967, 31] width 129 height 62
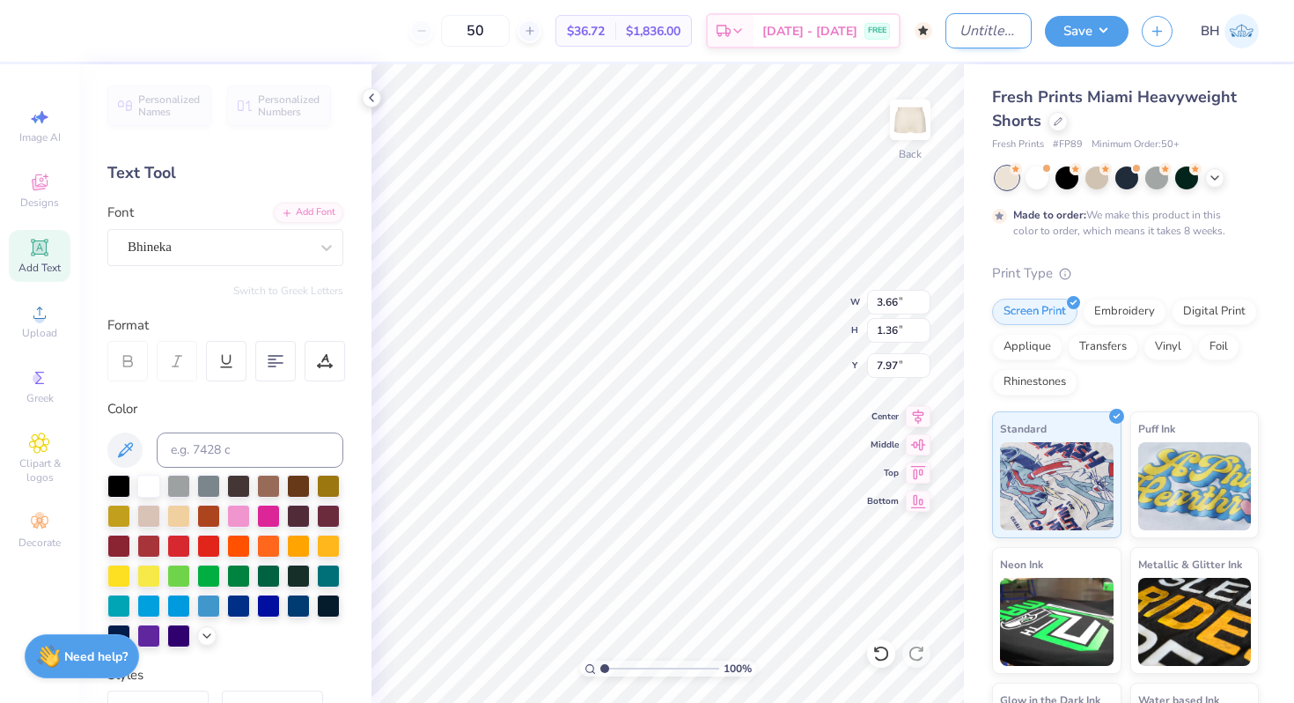
click at [960, 22] on input "Design Title" at bounding box center [989, 30] width 86 height 35
type input "s"
type input "1895 shorts"
click at [1125, 32] on button "Save" at bounding box center [1087, 28] width 84 height 31
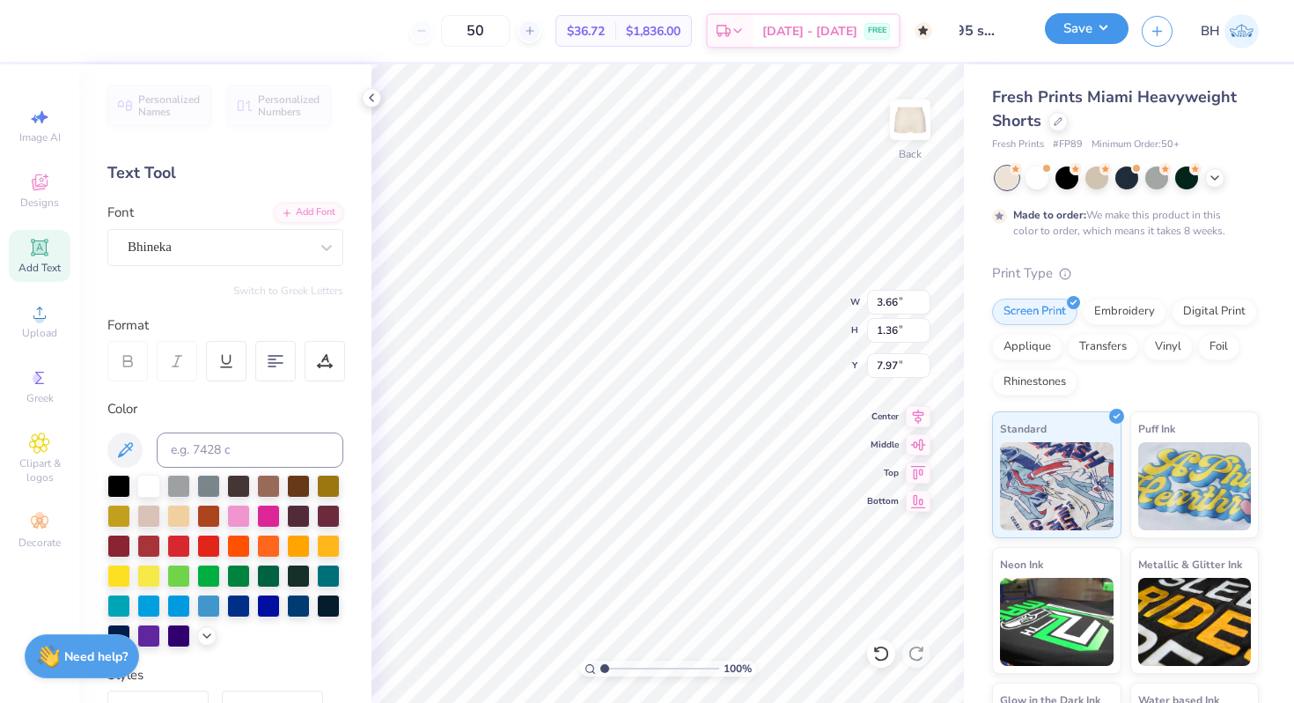
scroll to position [0, 0]
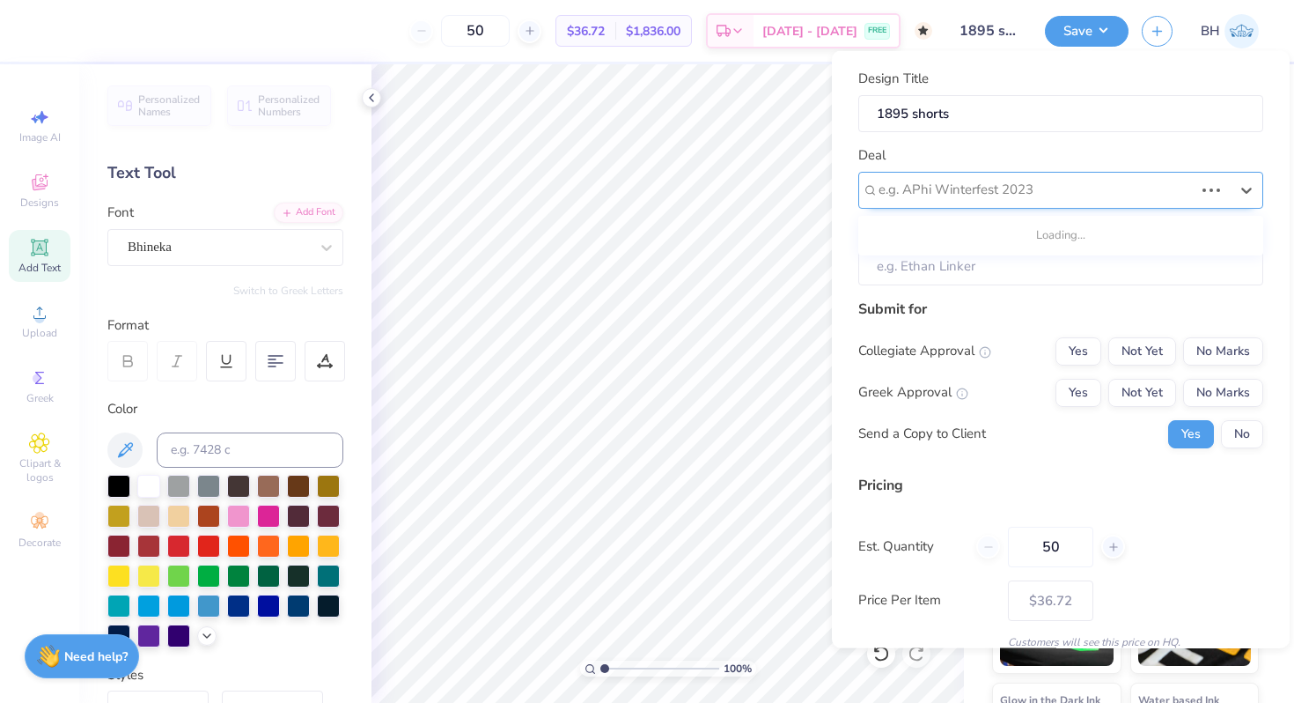
click at [1091, 195] on div at bounding box center [1036, 190] width 315 height 24
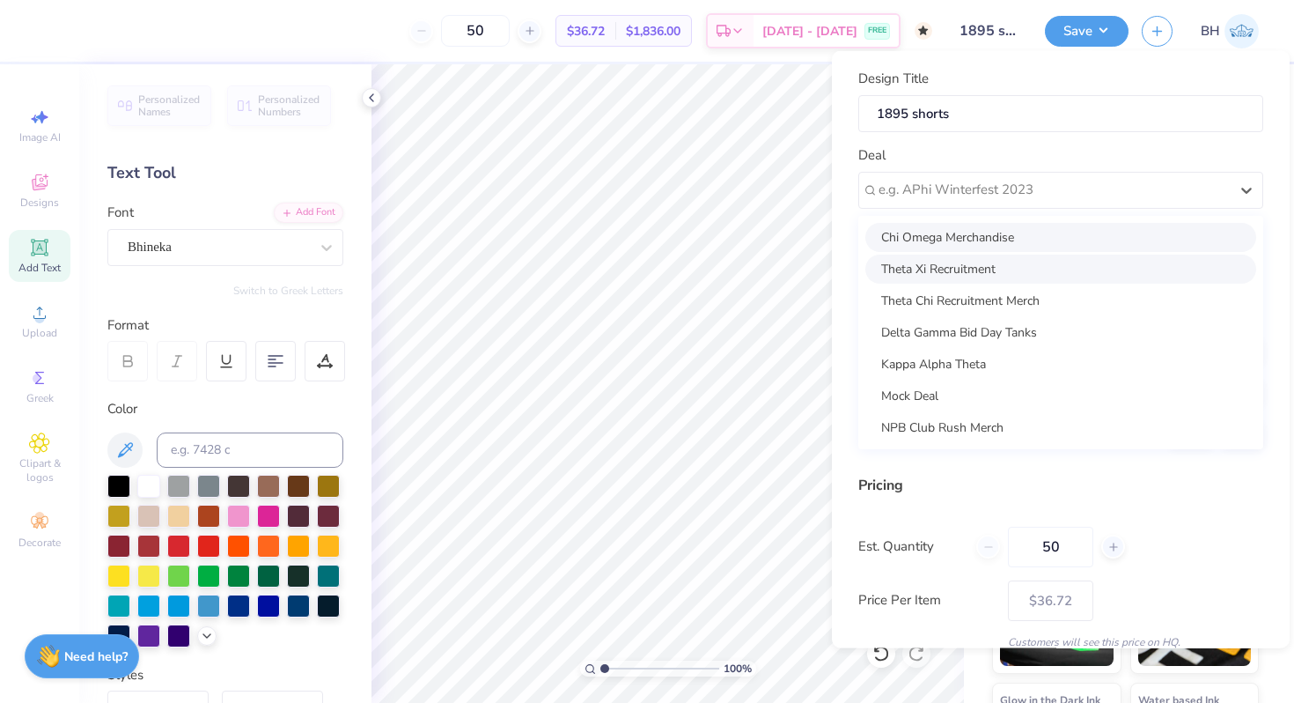
click at [1010, 242] on div "Chi Omega Merchandise" at bounding box center [1061, 236] width 391 height 29
type input "[PERSON_NAME]"
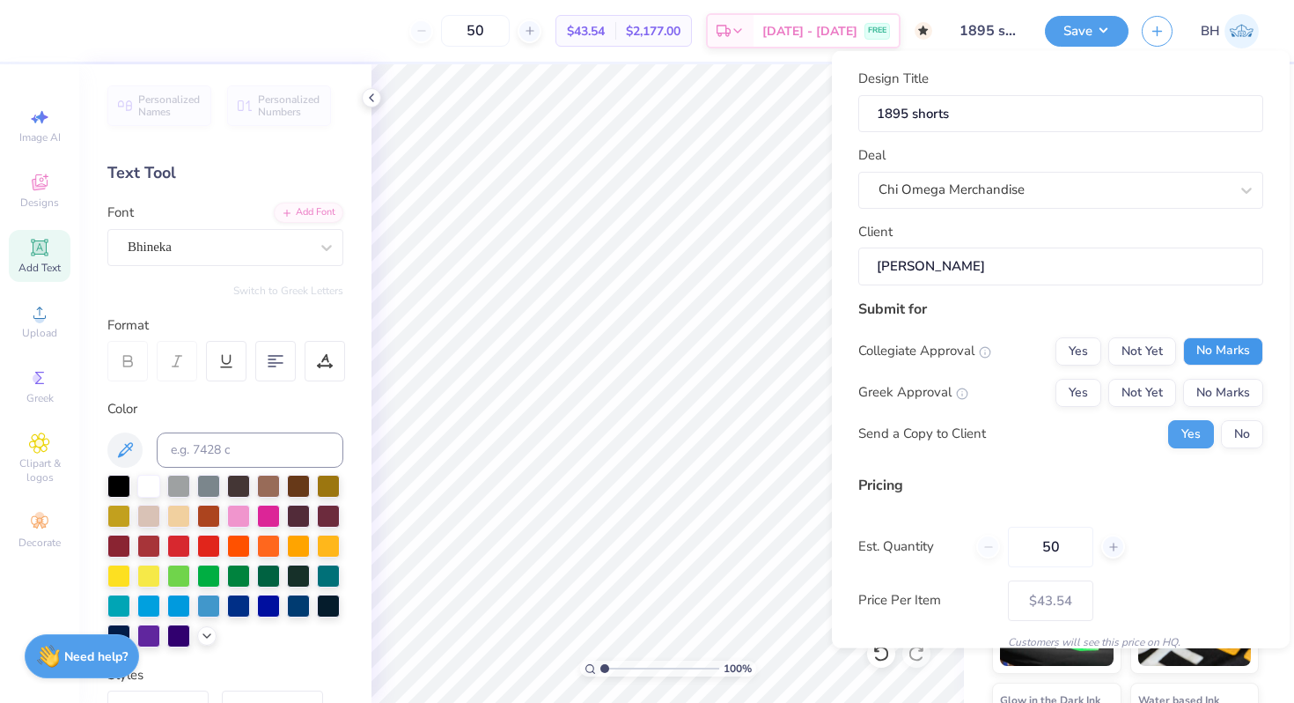
click at [1218, 348] on button "No Marks" at bounding box center [1223, 350] width 80 height 28
click at [1096, 390] on button "Yes" at bounding box center [1079, 392] width 46 height 28
click at [1244, 427] on button "No" at bounding box center [1242, 433] width 42 height 28
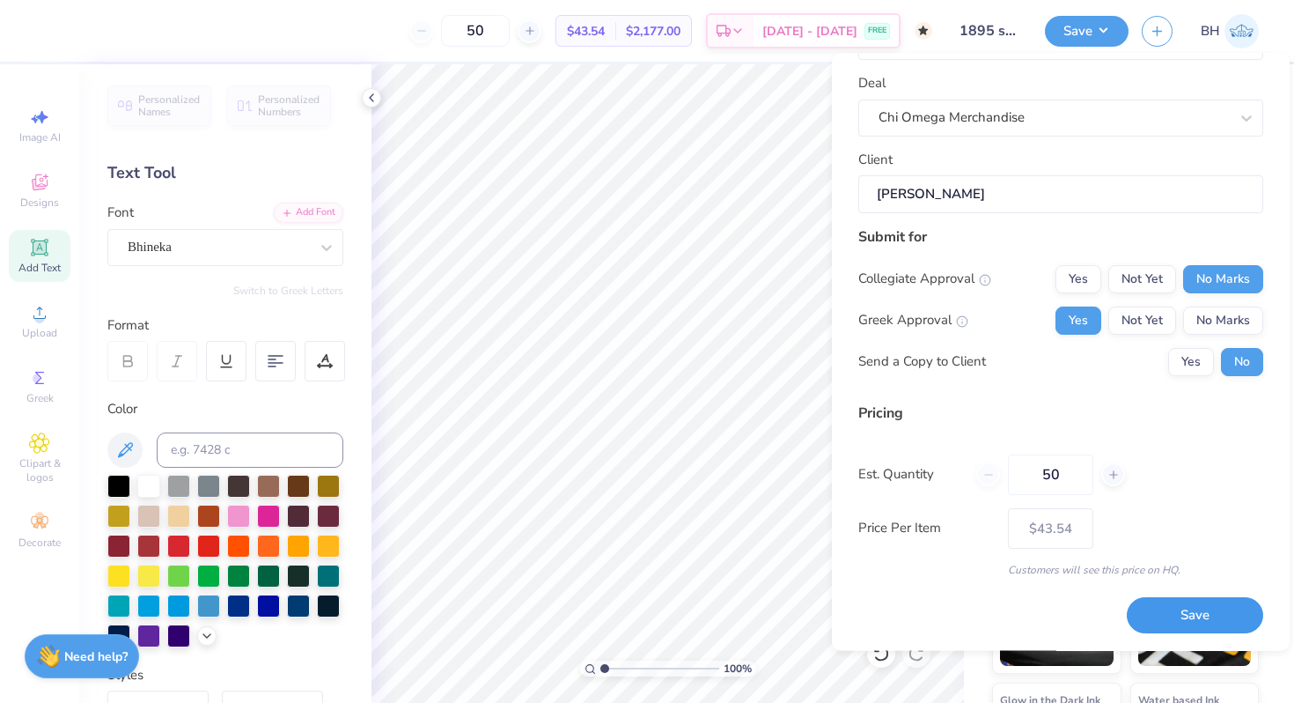
click at [1189, 600] on button "Save" at bounding box center [1195, 616] width 136 height 36
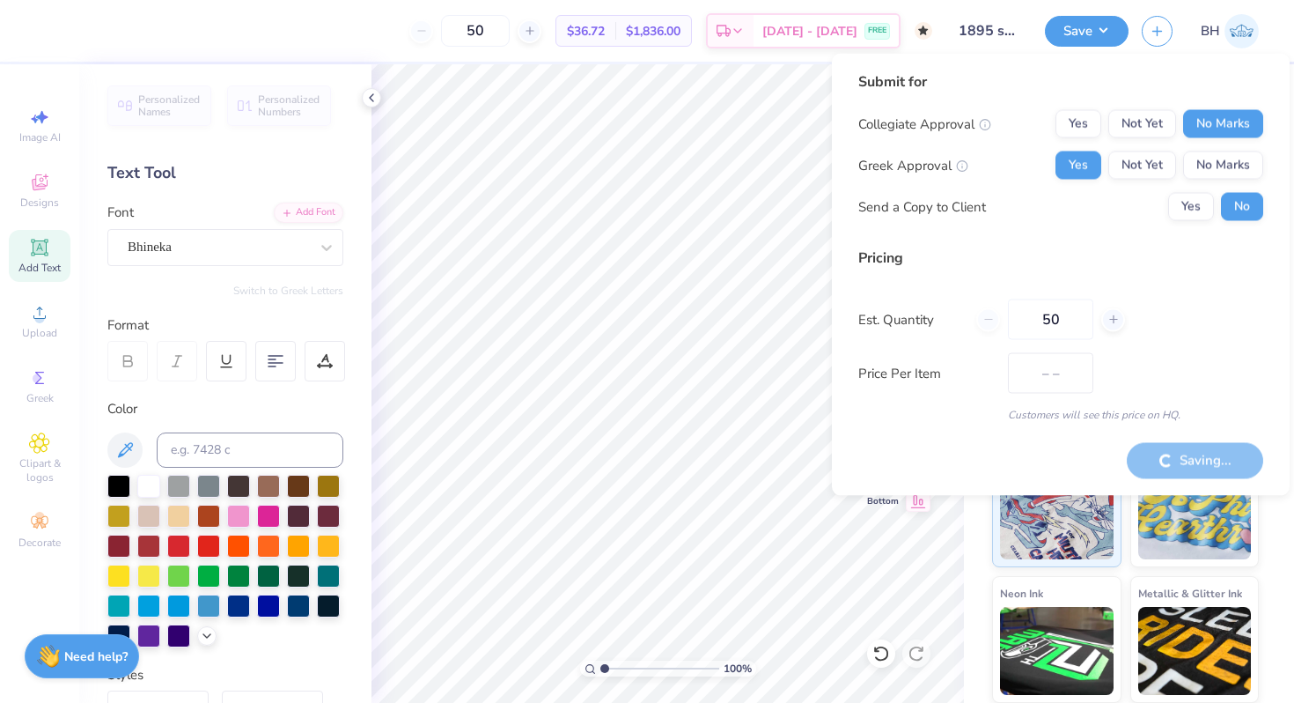
type input "$43.54"
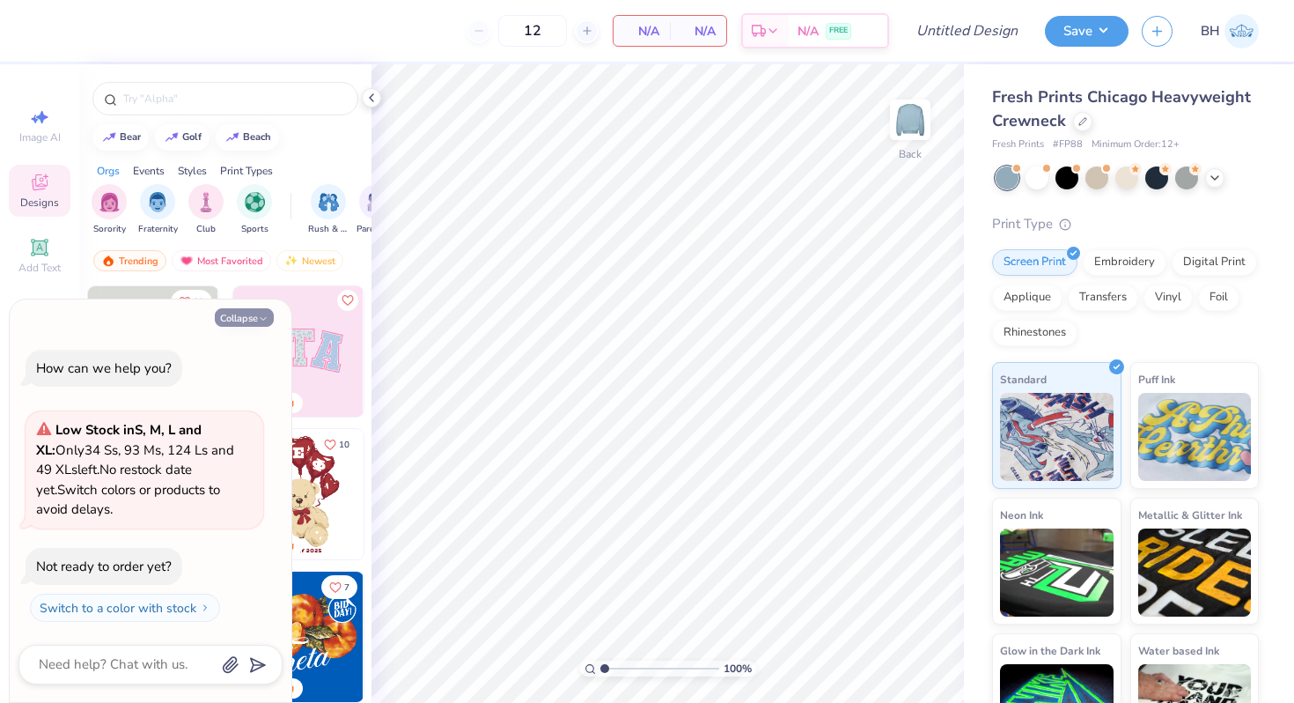
click at [249, 316] on button "Collapse" at bounding box center [244, 317] width 59 height 18
type textarea "x"
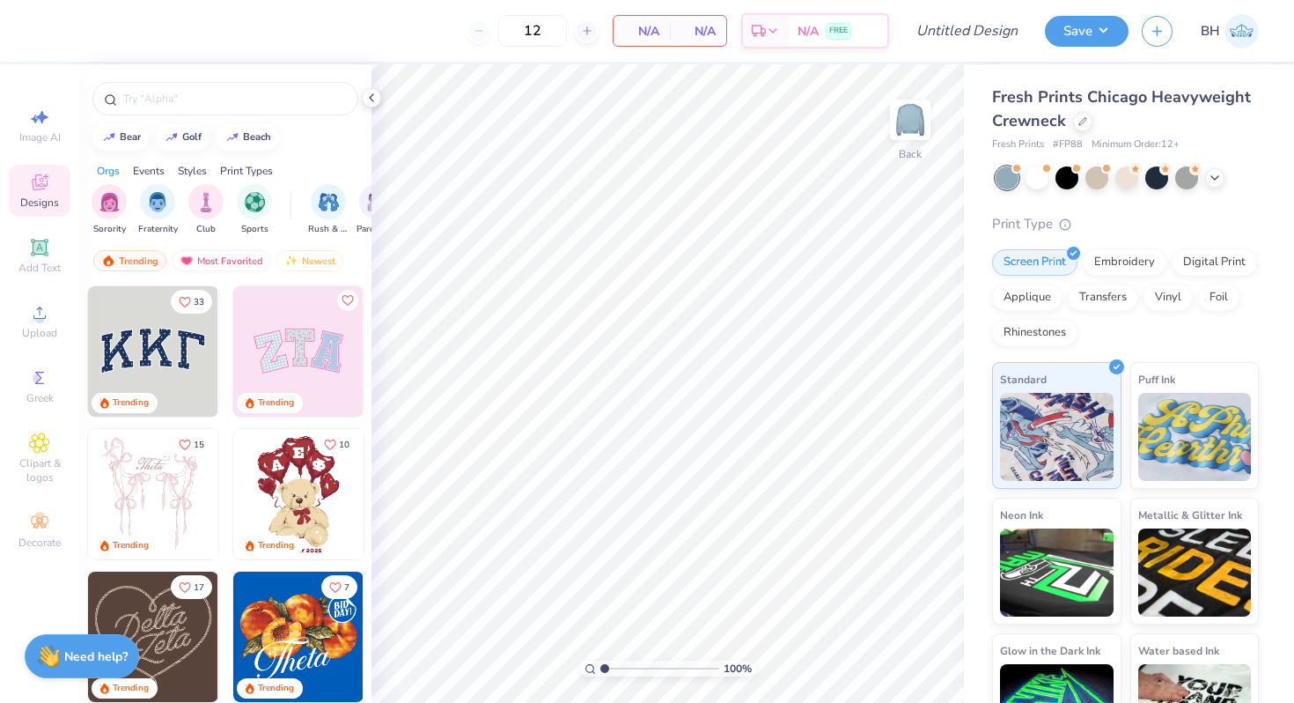
click at [172, 120] on div at bounding box center [225, 94] width 292 height 60
click at [172, 102] on input "text" at bounding box center [234, 99] width 225 height 18
type input "flower"
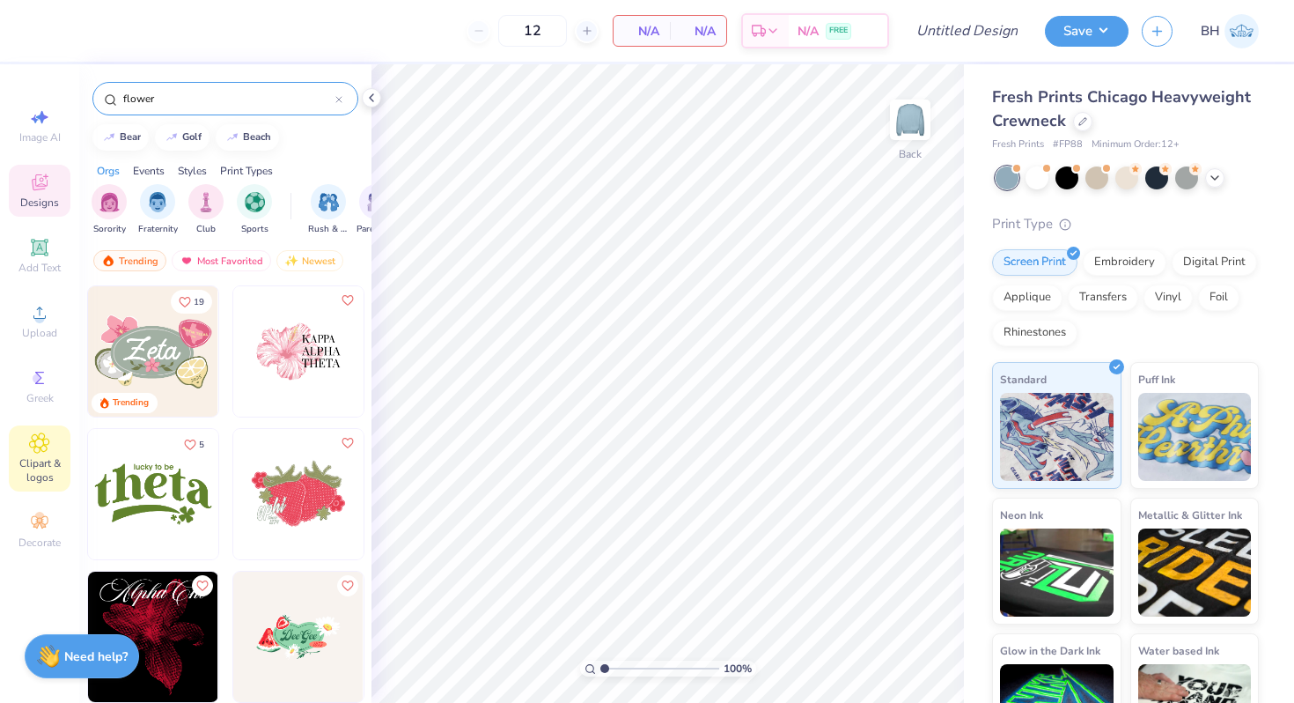
click at [46, 482] on span "Clipart & logos" at bounding box center [40, 470] width 62 height 28
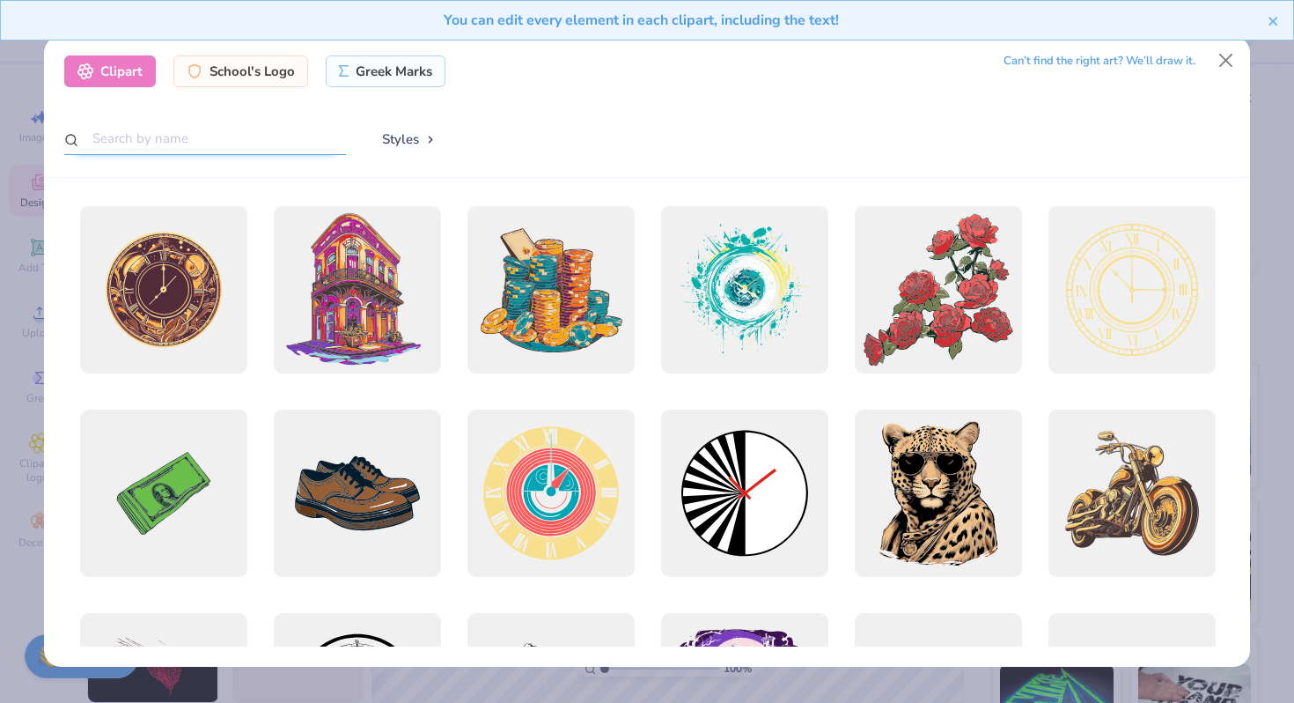
click at [253, 136] on input "text" at bounding box center [205, 138] width 282 height 33
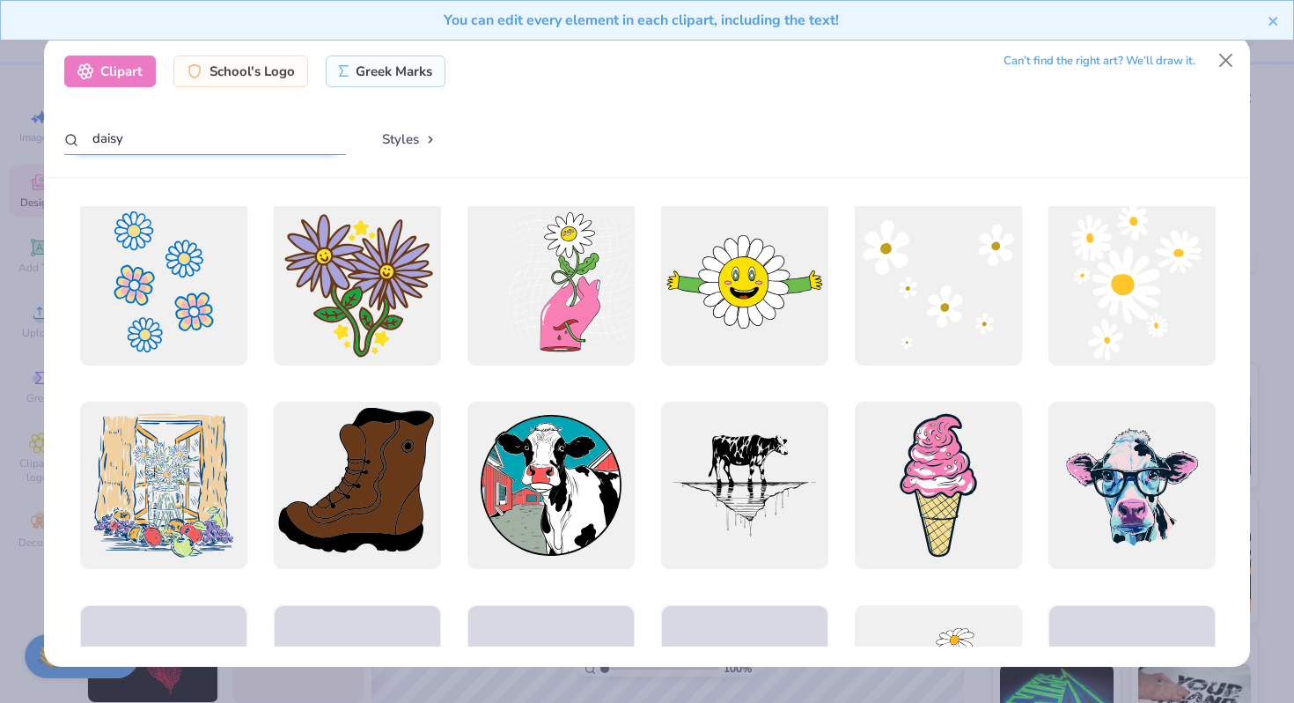
scroll to position [420, 0]
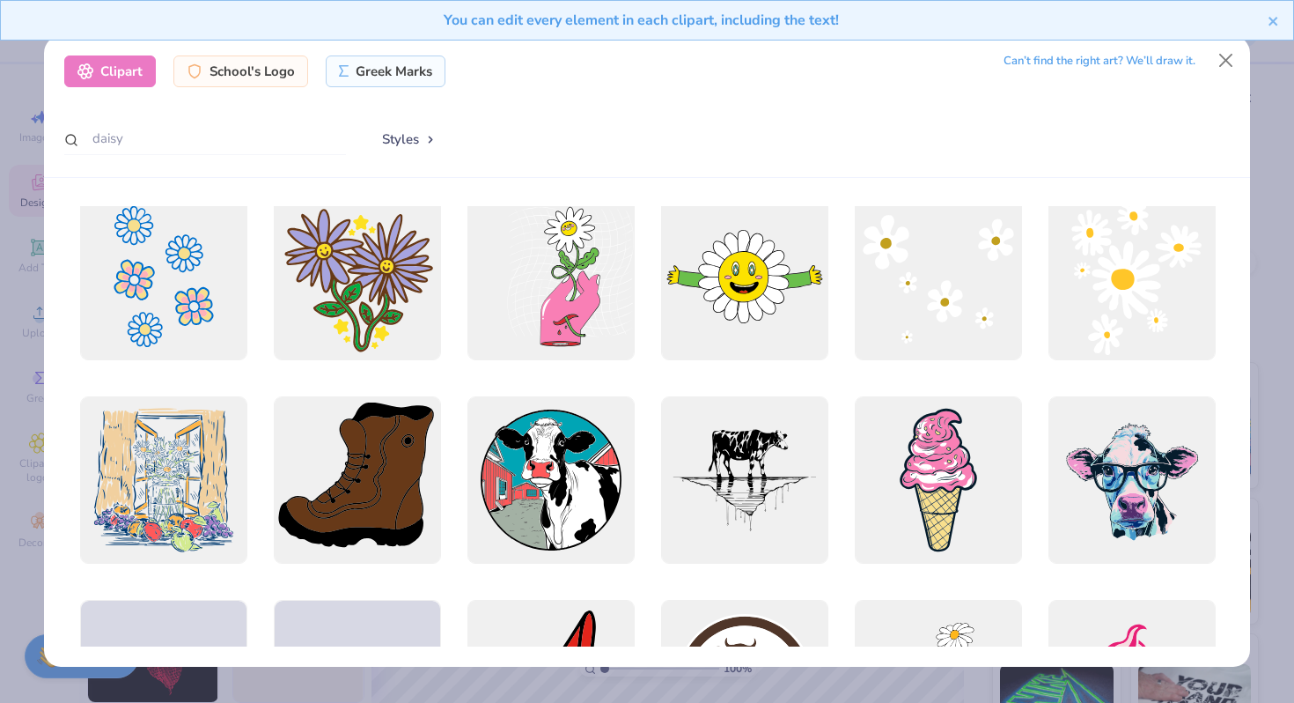
click at [244, 158] on div "Clipart School's Logo Greek Marks Can’t find the right art? We’ll draw it. dais…" at bounding box center [647, 107] width 1206 height 142
click at [240, 135] on input "daisy" at bounding box center [205, 138] width 282 height 33
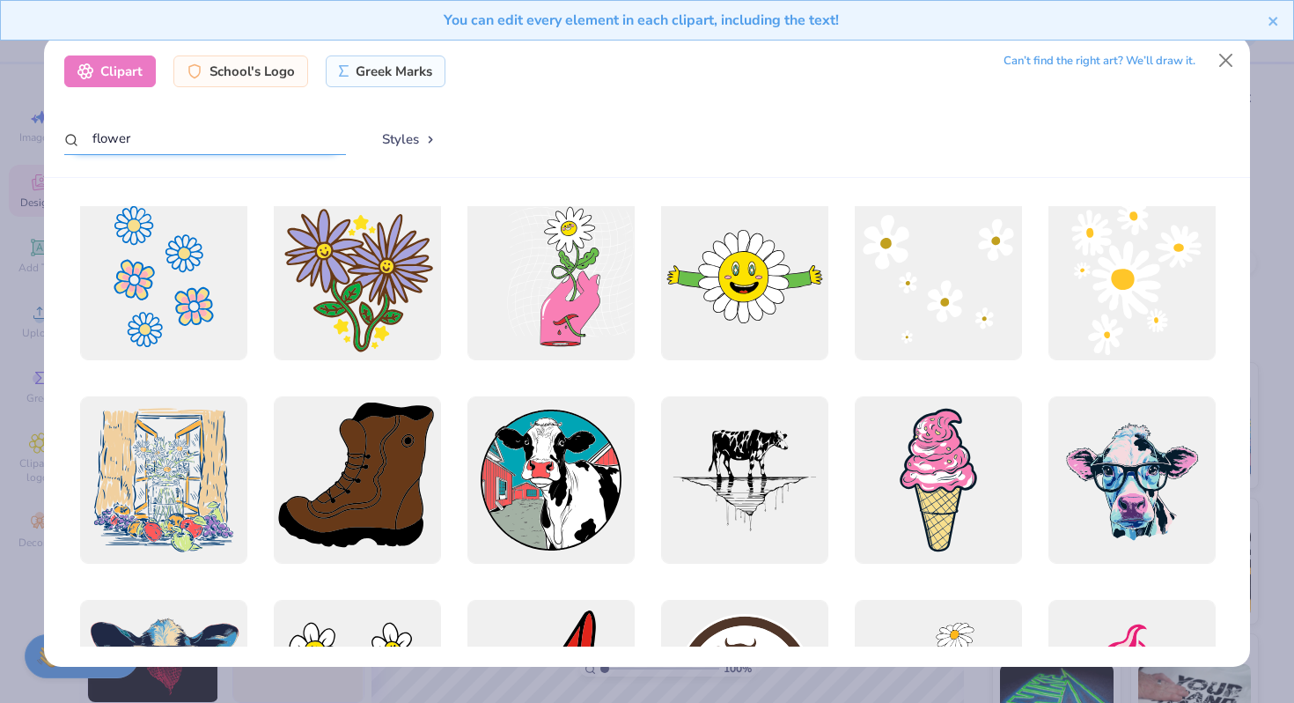
type input "flower"
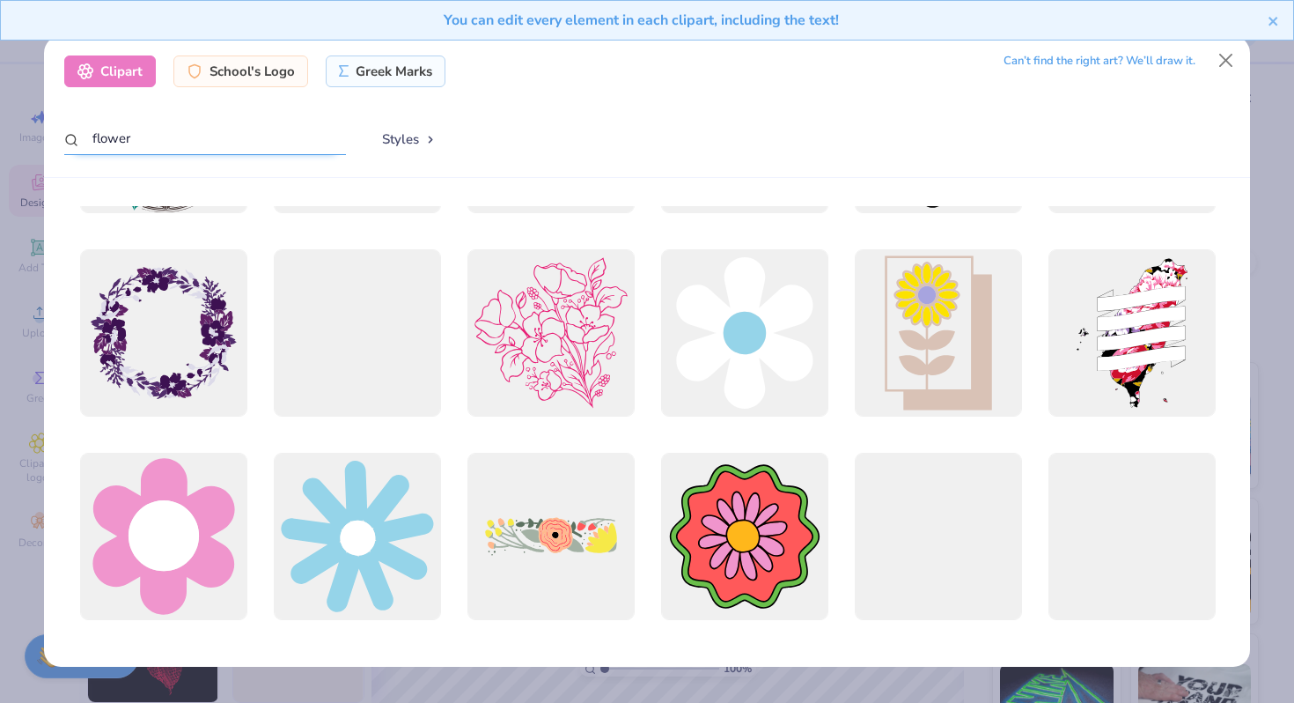
scroll to position [365, 0]
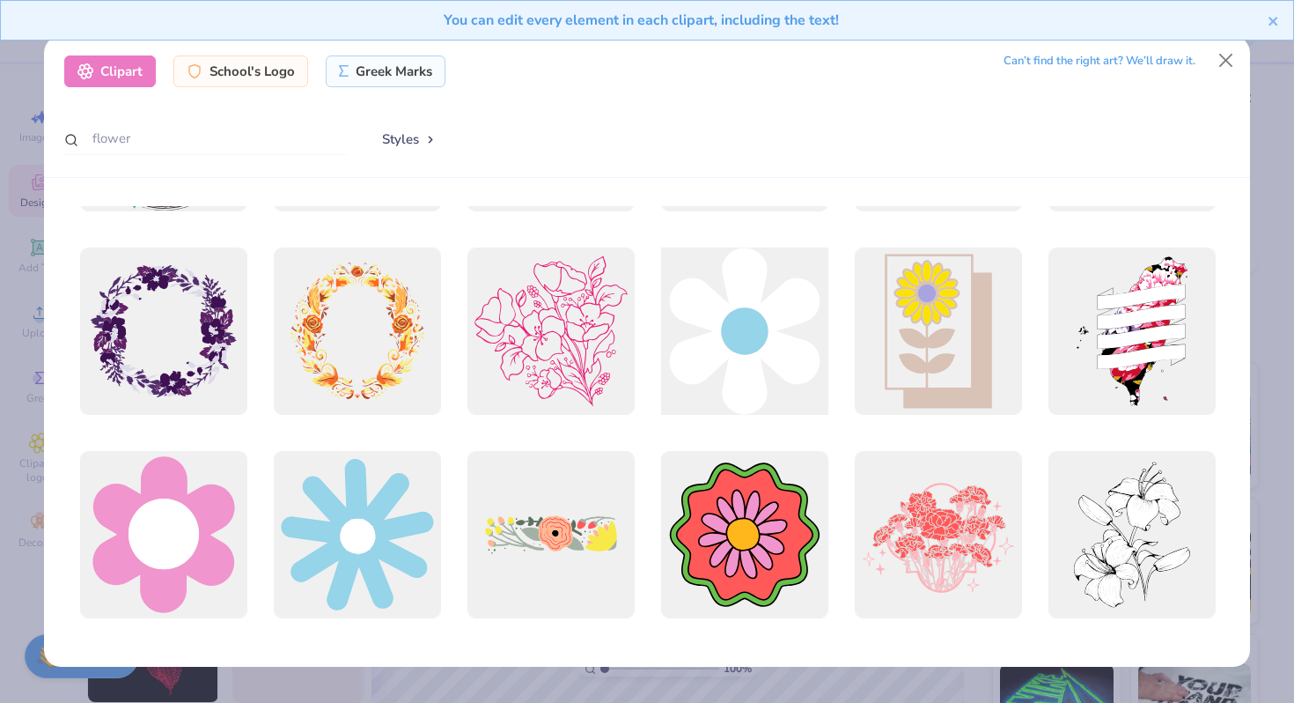
click at [733, 319] on div at bounding box center [744, 332] width 184 height 184
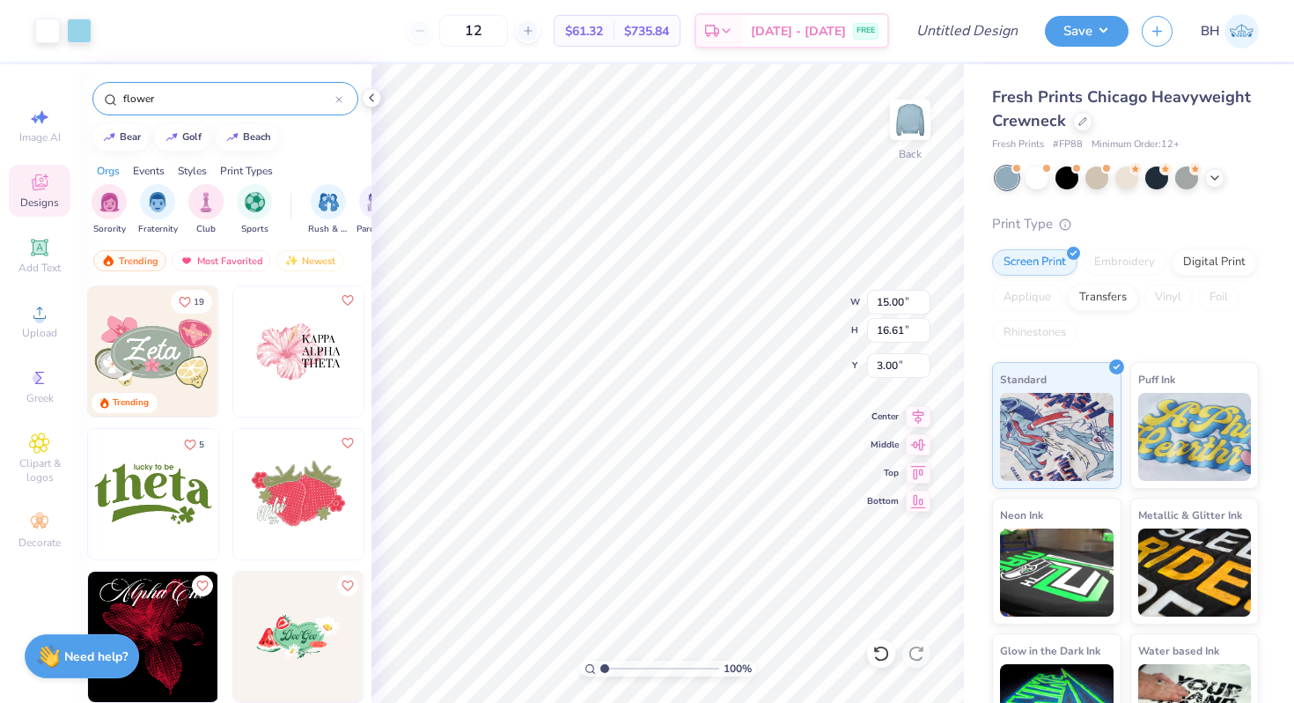
type input "2.96"
type input "3.27"
type input "4.87"
click at [86, 30] on div at bounding box center [79, 29] width 25 height 25
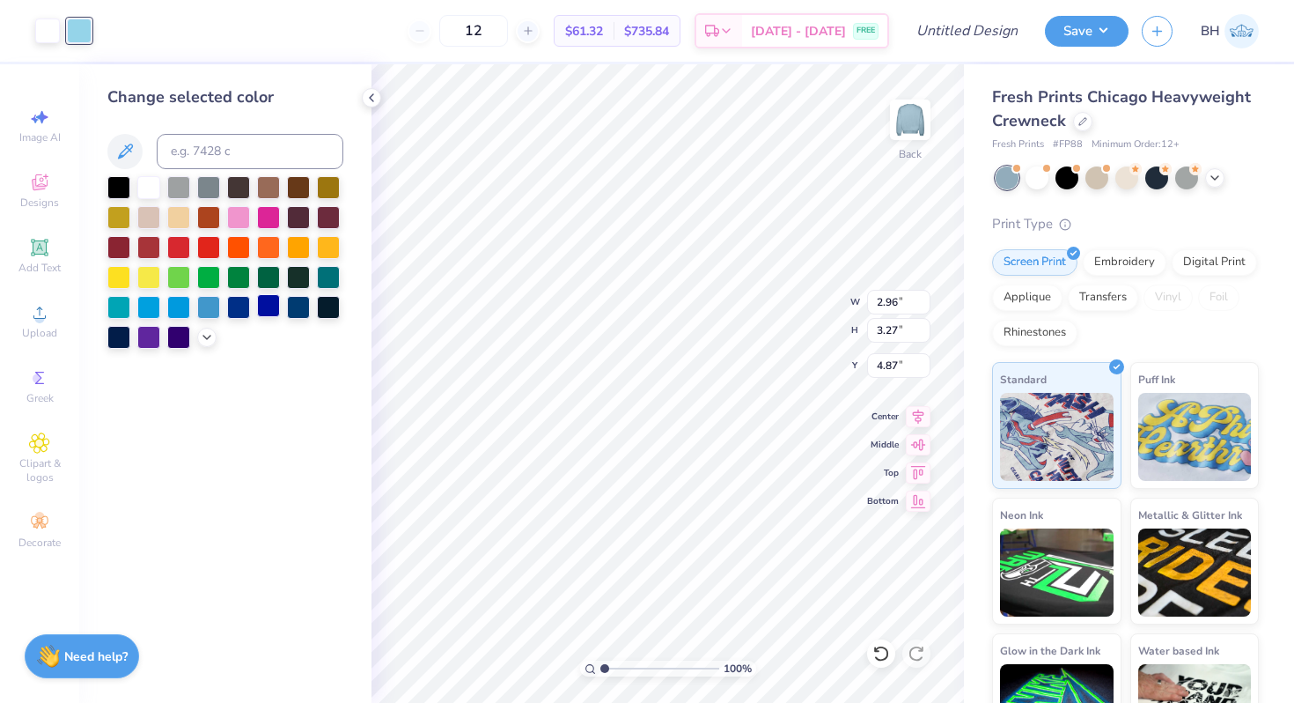
click at [265, 313] on div at bounding box center [268, 305] width 23 height 23
click at [232, 313] on div at bounding box center [238, 305] width 23 height 23
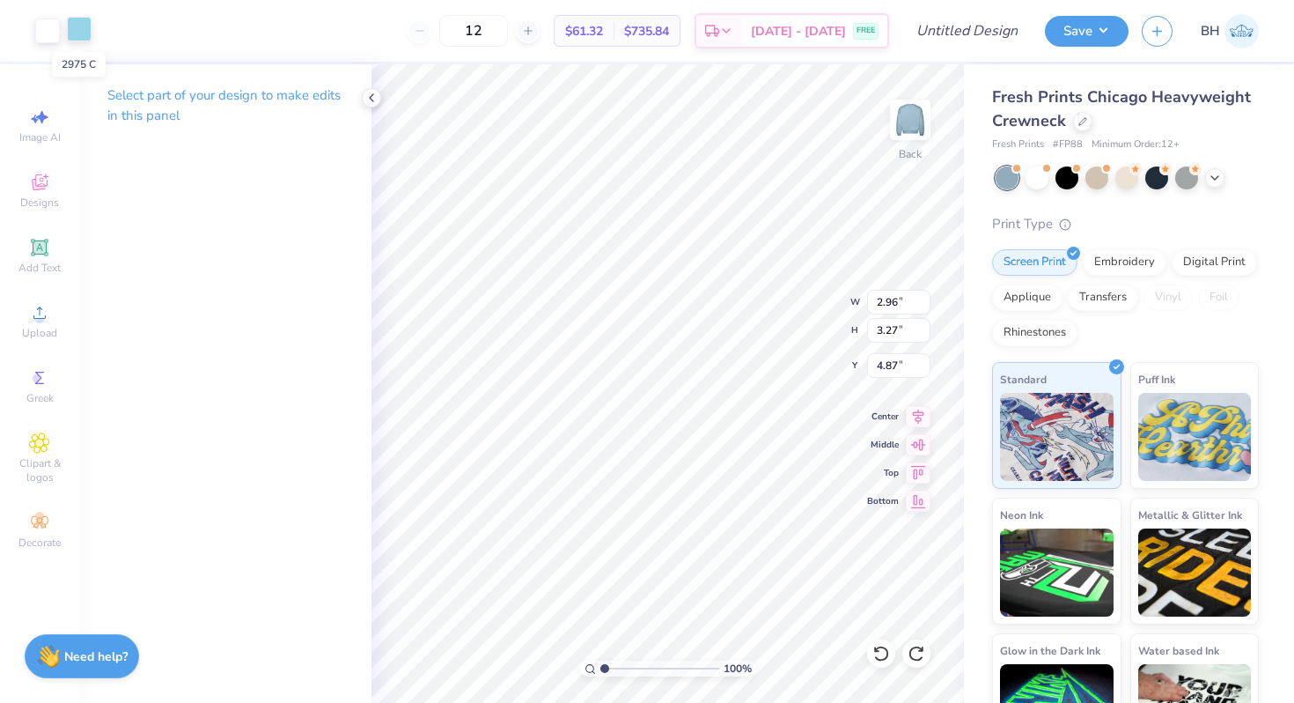
click at [79, 34] on div at bounding box center [79, 29] width 25 height 25
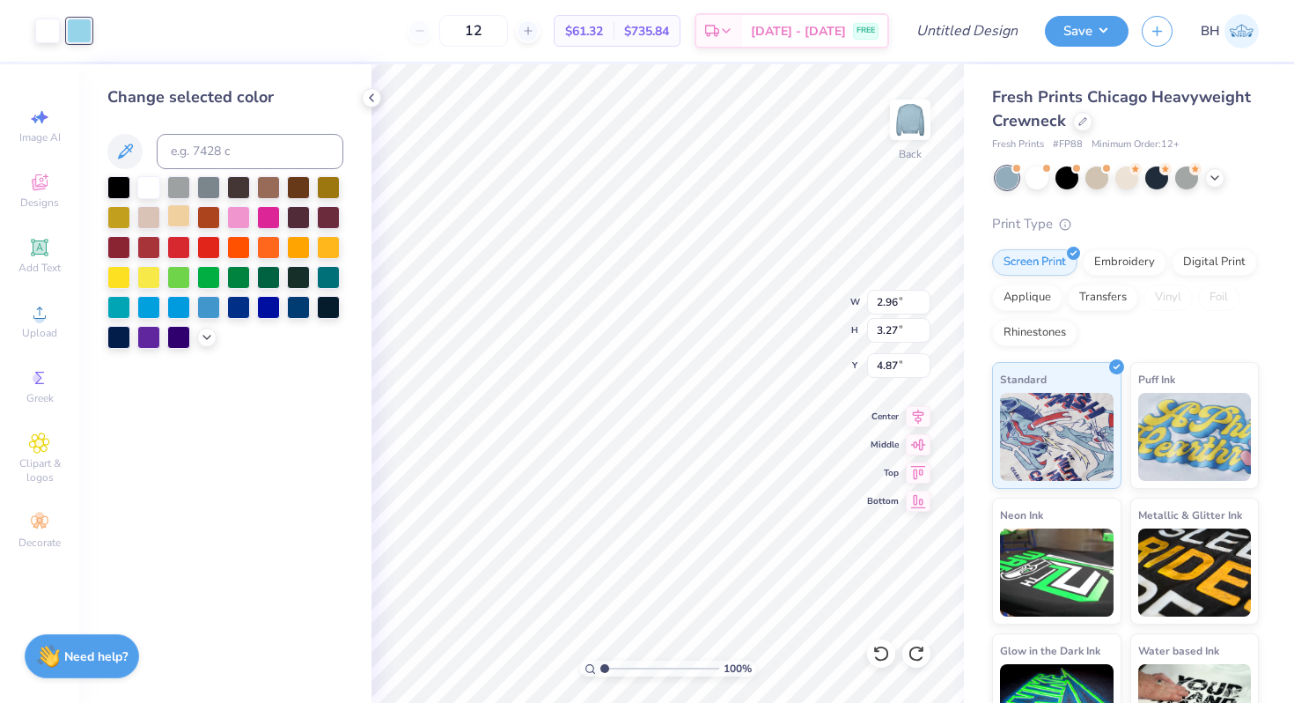
click at [178, 214] on div at bounding box center [178, 215] width 23 height 23
click at [49, 34] on div at bounding box center [47, 29] width 25 height 25
click at [245, 307] on div at bounding box center [238, 305] width 23 height 23
click at [82, 40] on div at bounding box center [79, 29] width 25 height 25
click at [152, 192] on div at bounding box center [148, 185] width 23 height 23
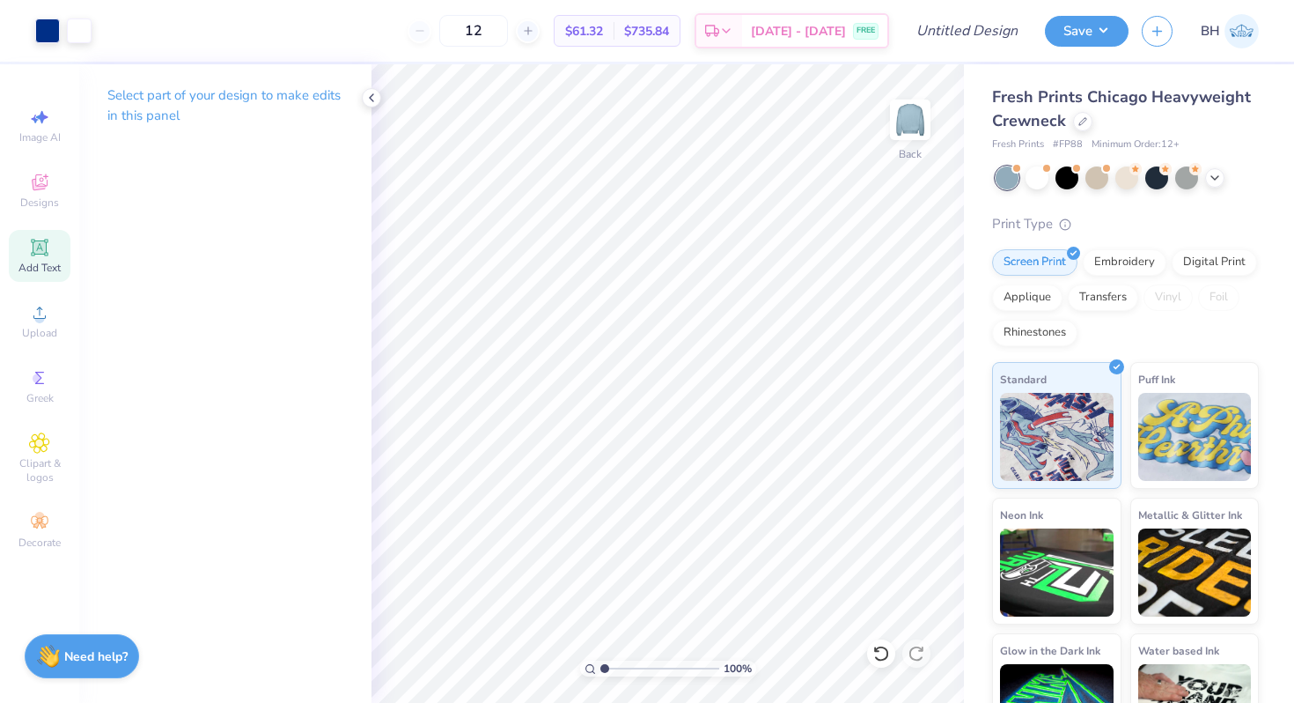
click at [49, 259] on div "Add Text" at bounding box center [40, 256] width 62 height 52
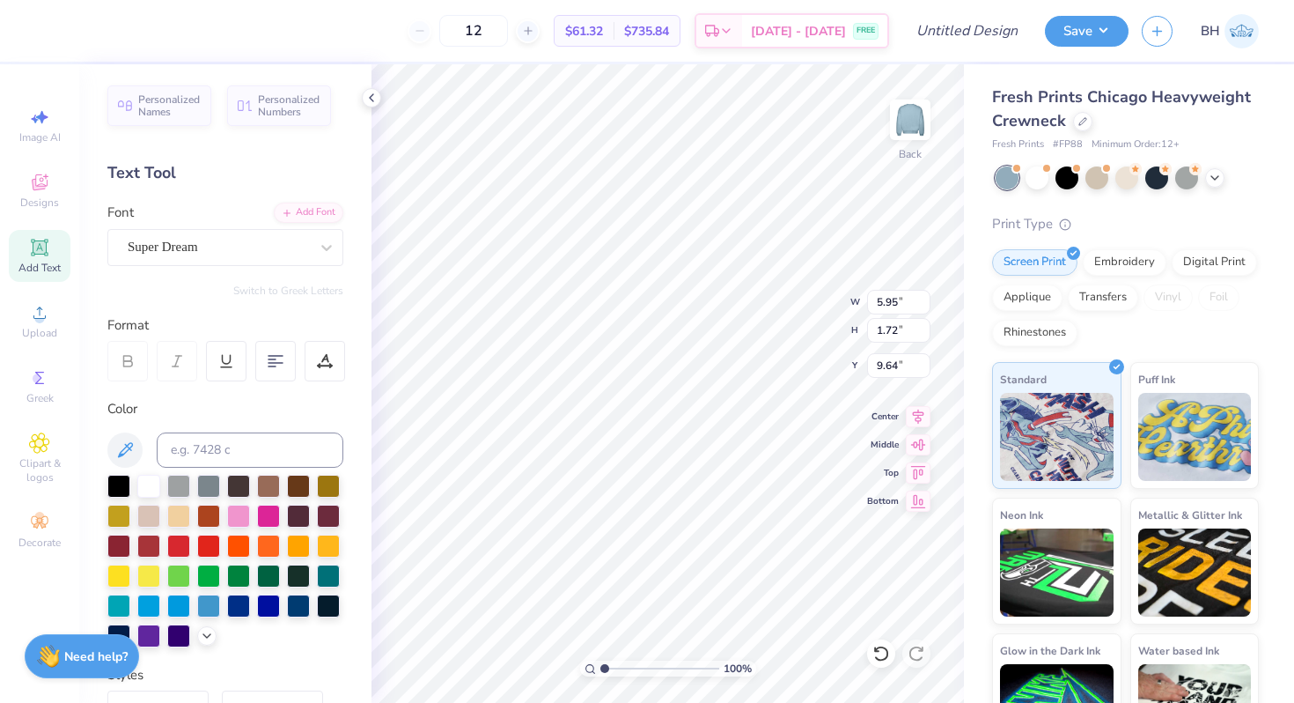
type textarea "chi"
type input "8.14"
type textarea "omega"
type input "8.71"
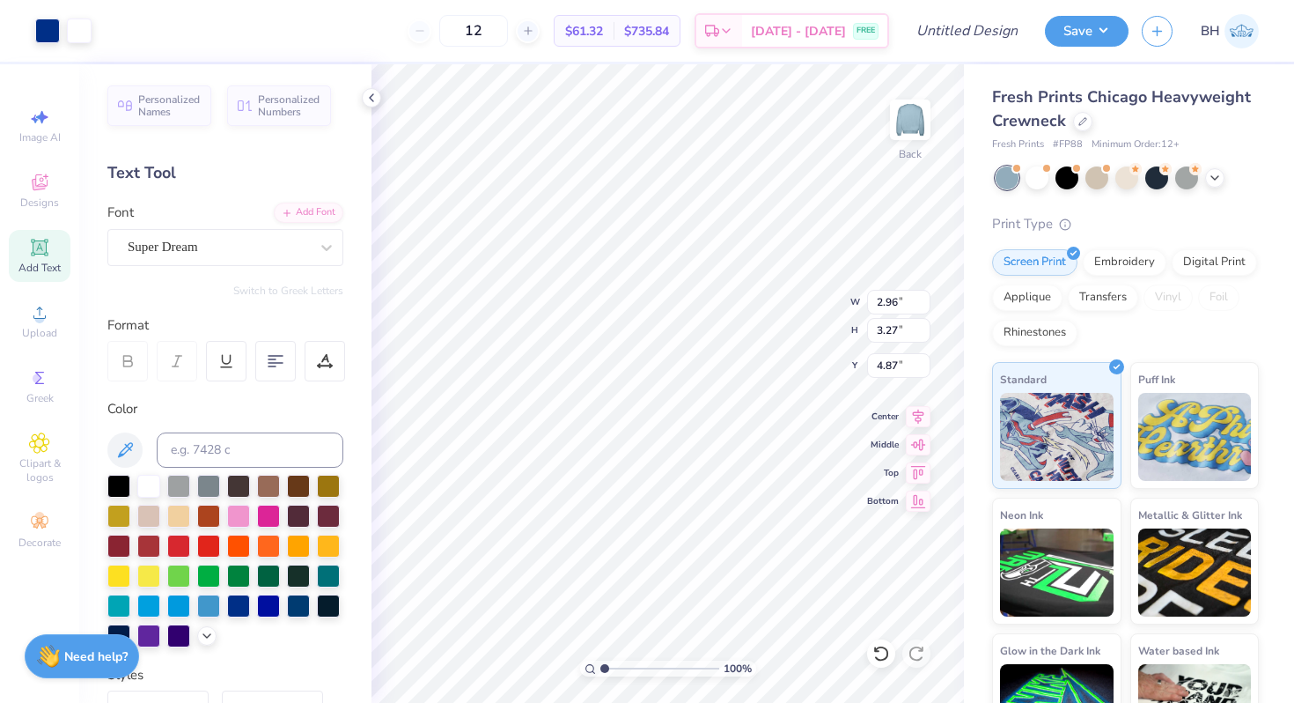
type input "4.41"
type input "3.24"
type input "3.12"
type input "4.48"
type input "2.08"
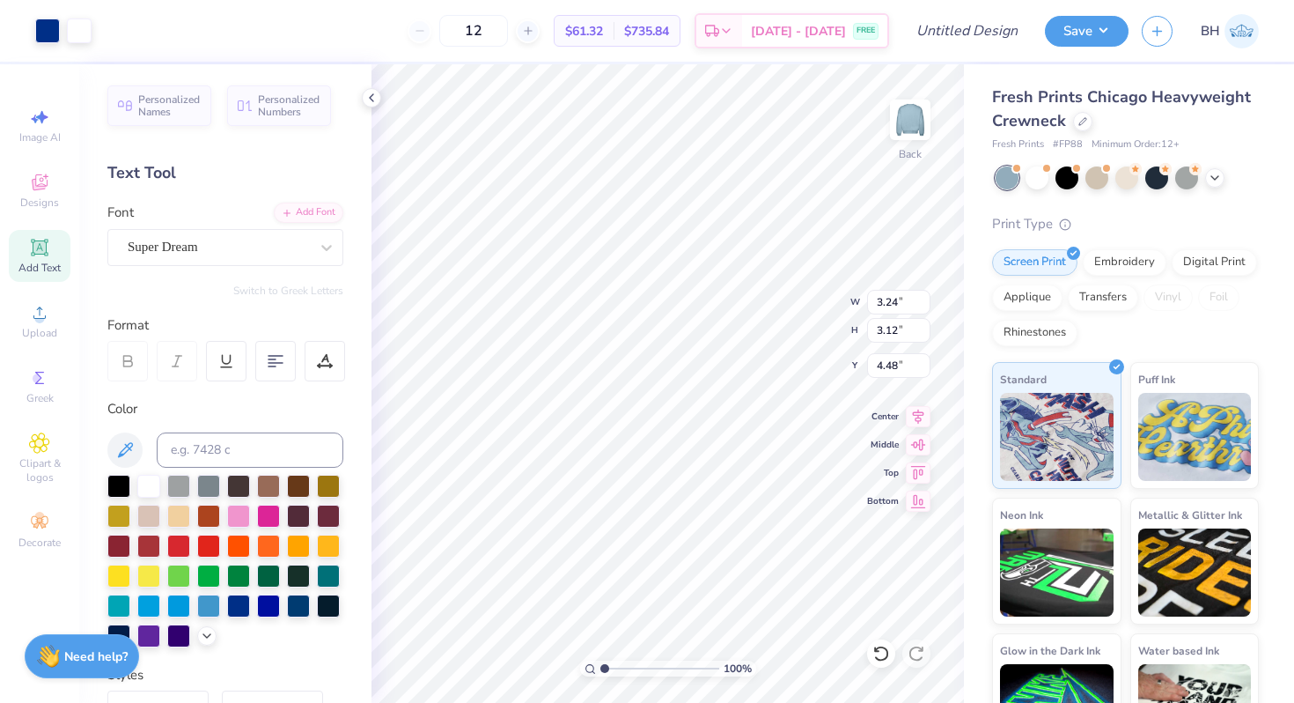
type input "2.00"
type input "5.41"
type input "2.96"
type input "3.27"
type input "9.19"
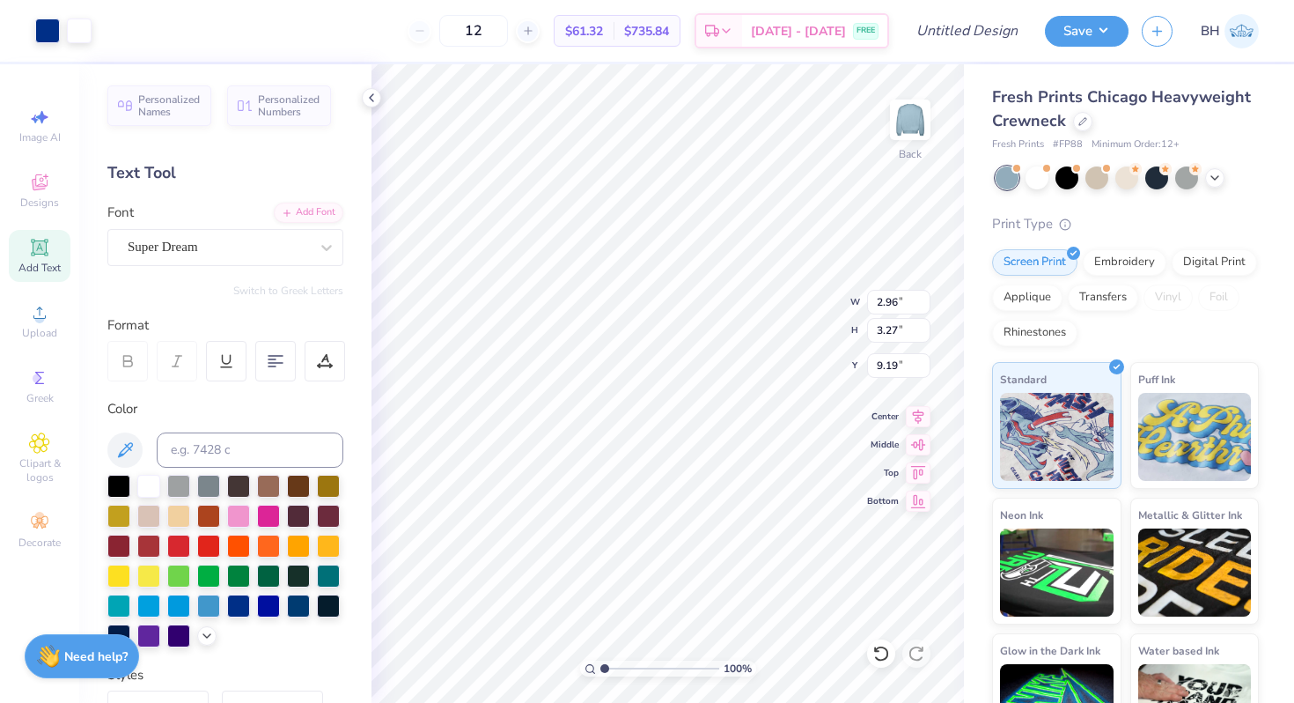
type input "1.69"
type input "1.87"
type input "9.57"
click at [780, 291] on div "100 % Back W 1.69 1.69 " H 1.87 1.87 " Y 9.57 9.57 " Center Middle Top Bottom" at bounding box center [668, 383] width 593 height 638
type input "4.78"
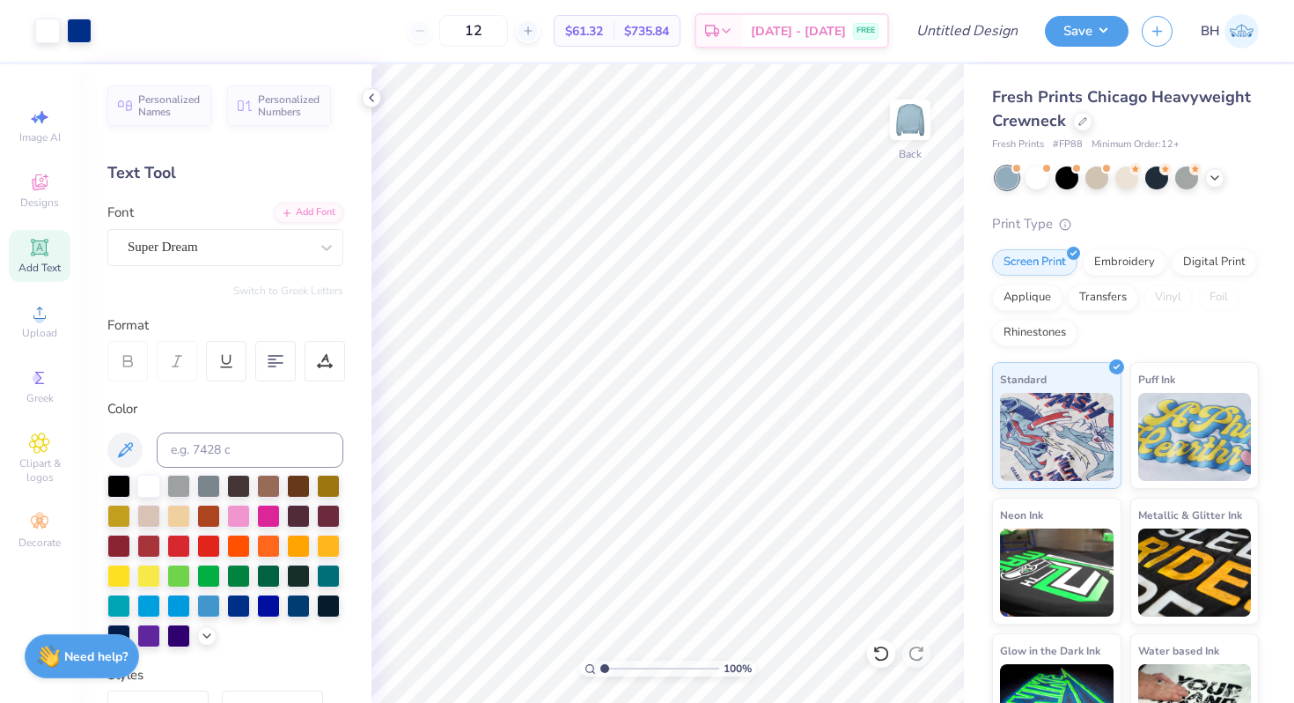
click at [62, 253] on div "Add Text" at bounding box center [40, 256] width 62 height 52
type input "7.23"
type input "1.79"
type input "7.85"
type input "5.95"
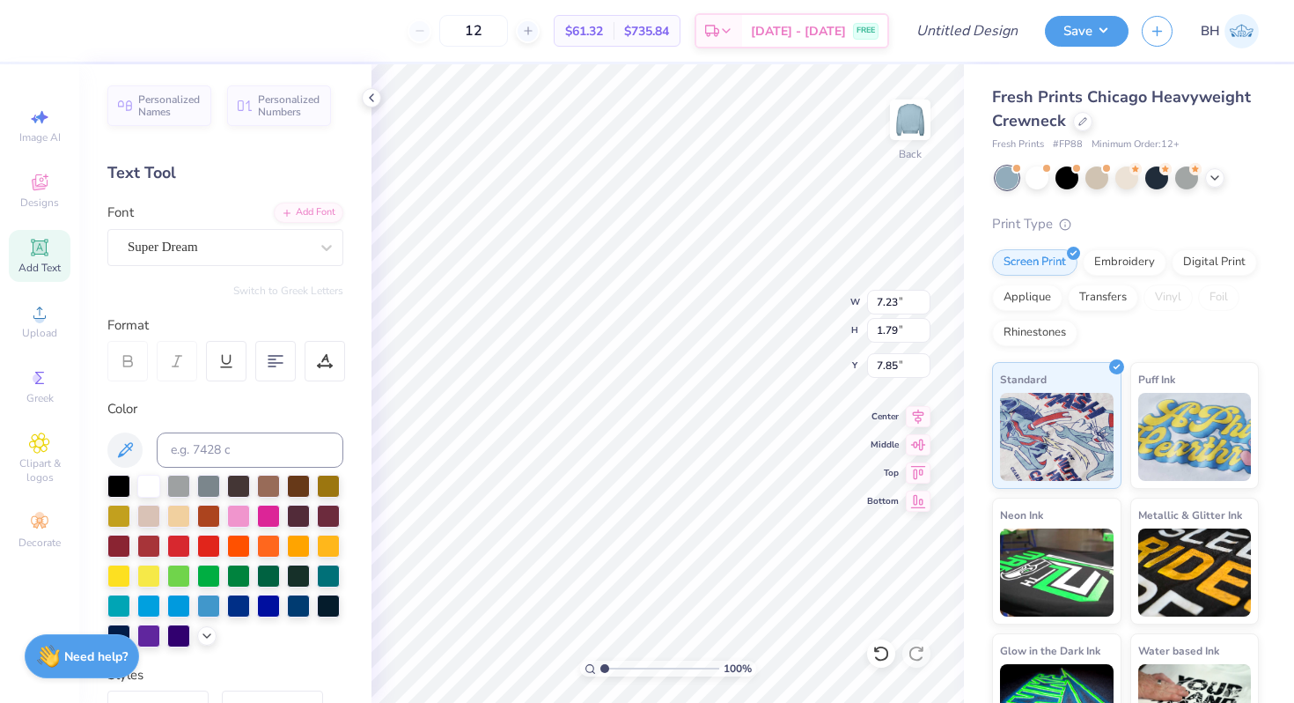
type input "1.72"
type input "9.64"
type textarea "est. 1895"
type input "5.77"
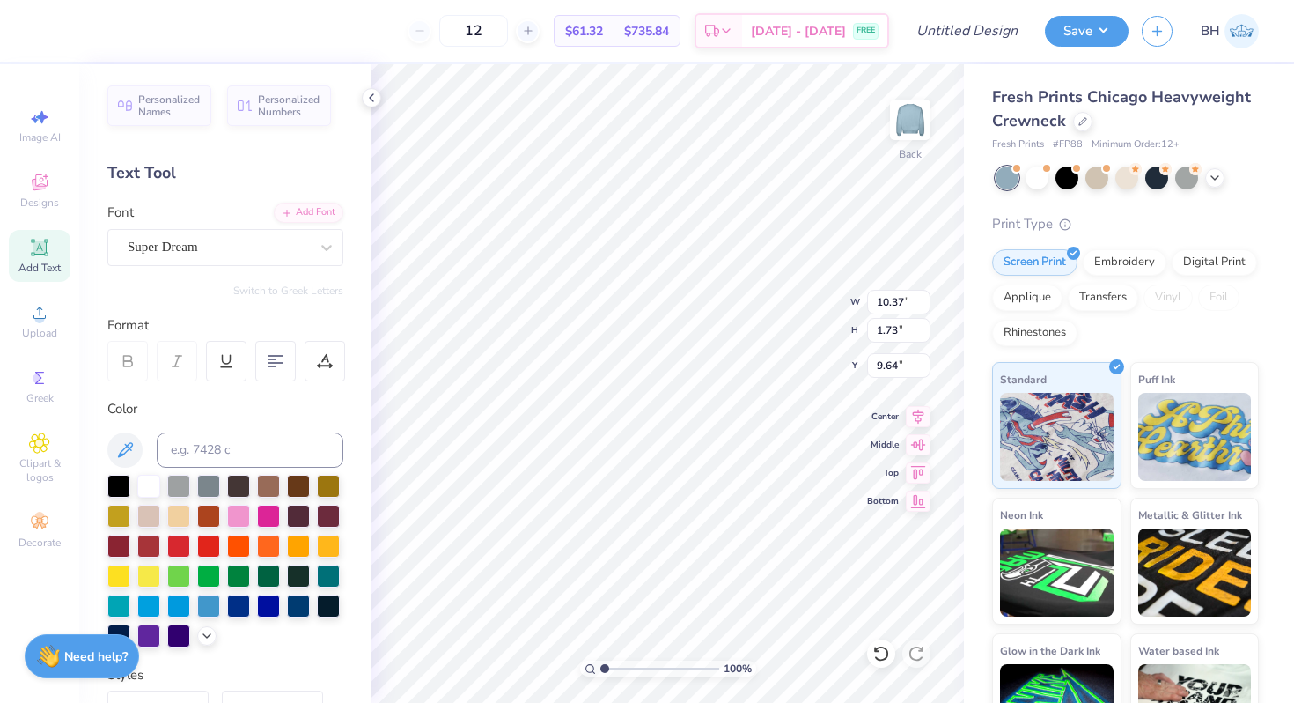
type input "0.96"
type input "10.40"
type input "4.73"
type input "0.79"
type input "10.50"
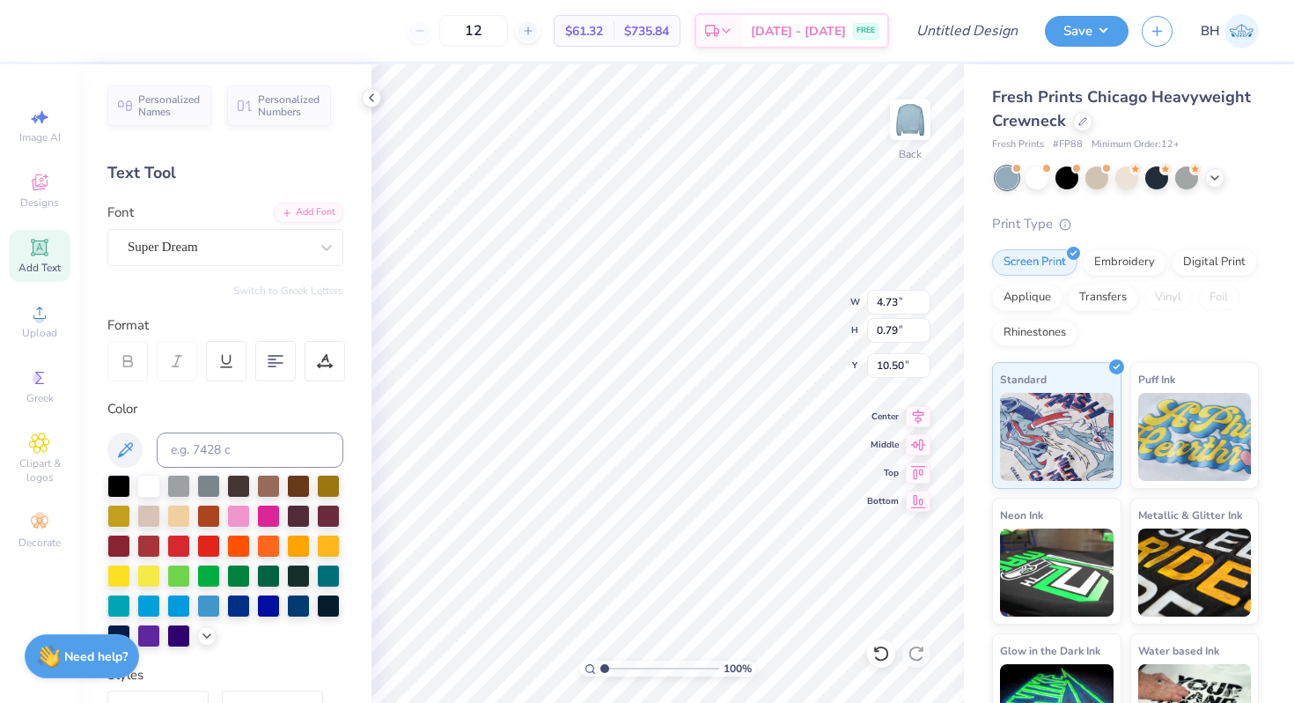
click at [206, 271] on div "Personalized Names Personalized Numbers Text Tool Add Font Font Super Dream Swi…" at bounding box center [225, 383] width 292 height 638
click at [202, 260] on div "Super Dream" at bounding box center [225, 247] width 236 height 37
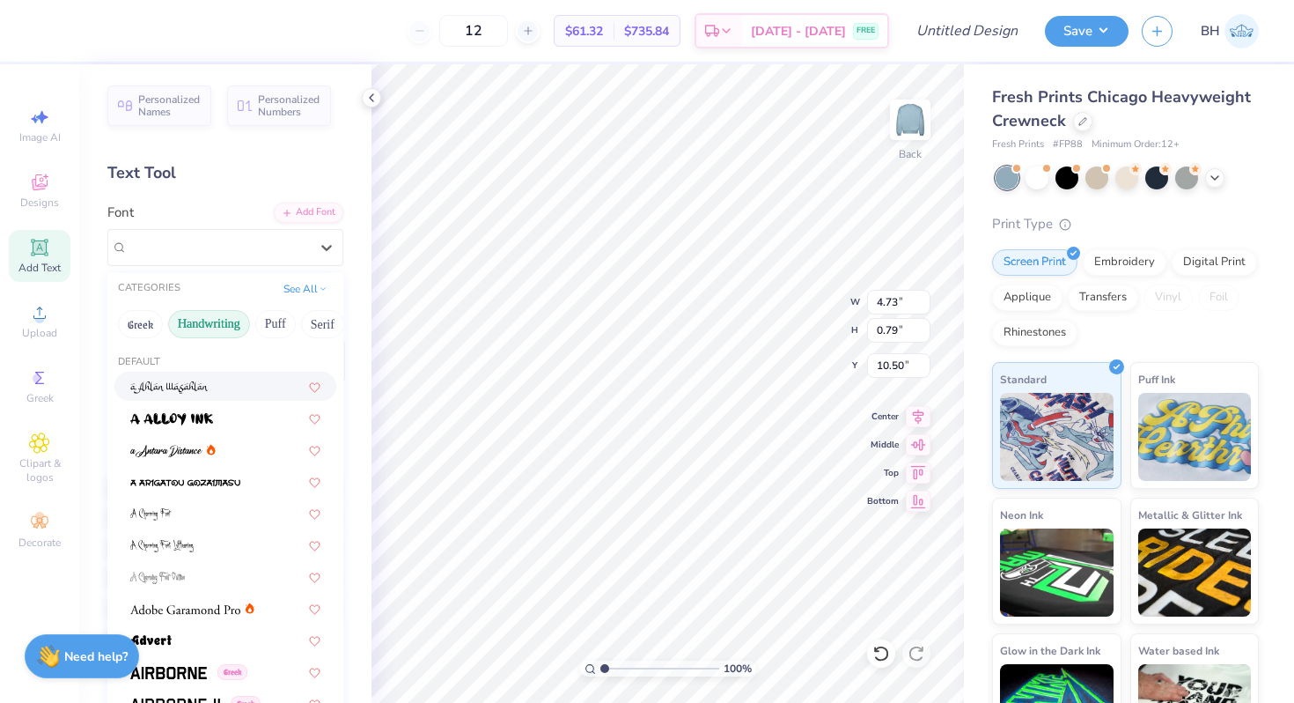
click at [216, 322] on button "Handwriting" at bounding box center [209, 324] width 82 height 28
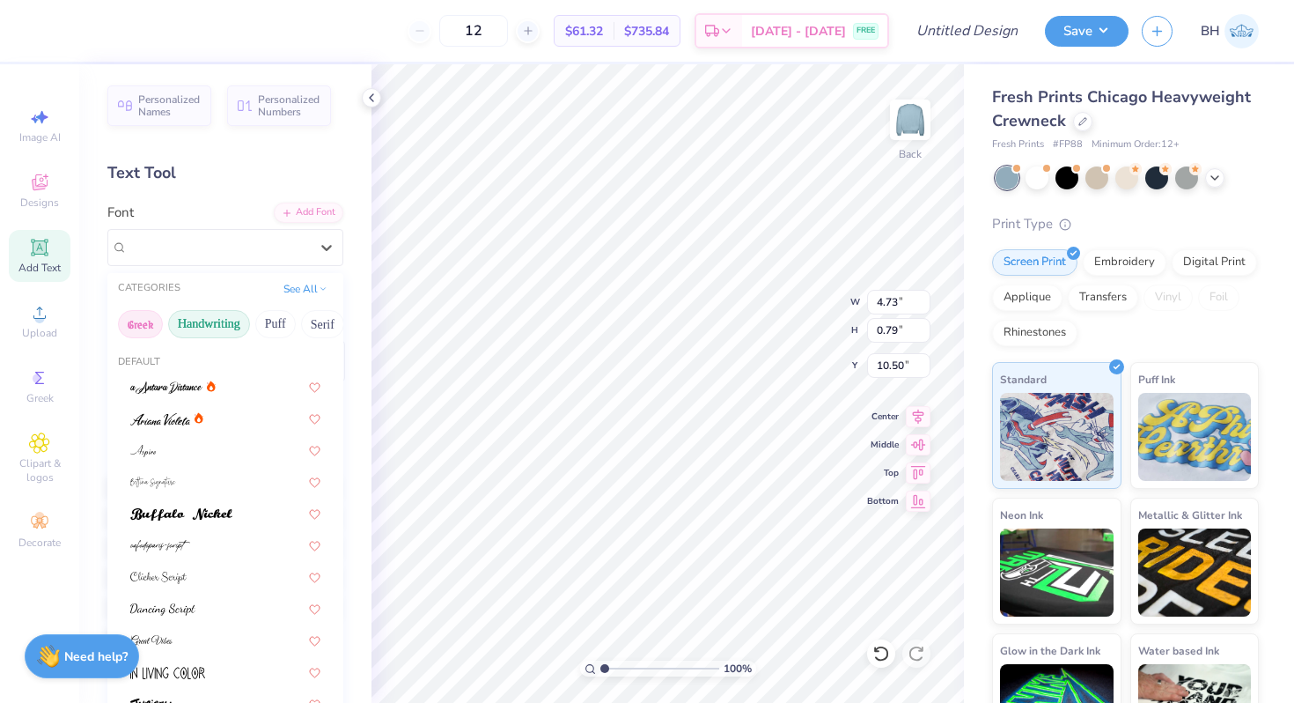
click at [152, 321] on button "Greek" at bounding box center [140, 324] width 45 height 28
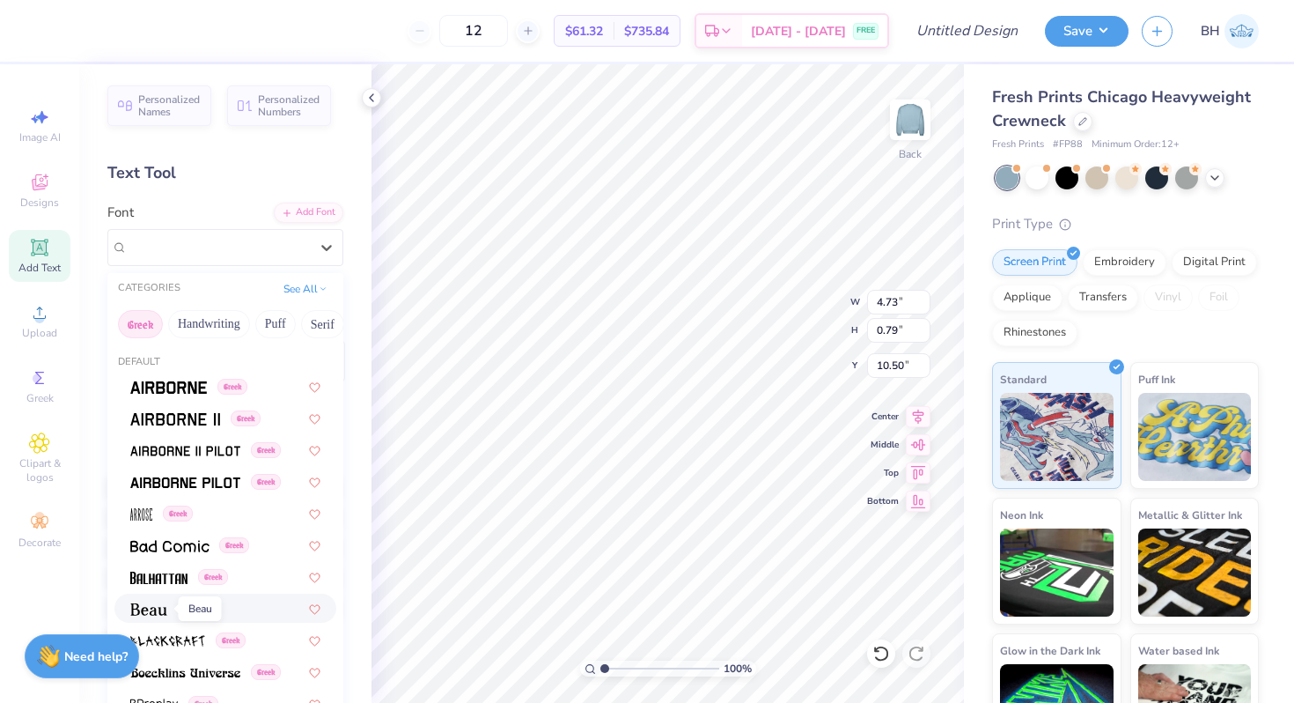
click at [152, 606] on img at bounding box center [148, 609] width 37 height 12
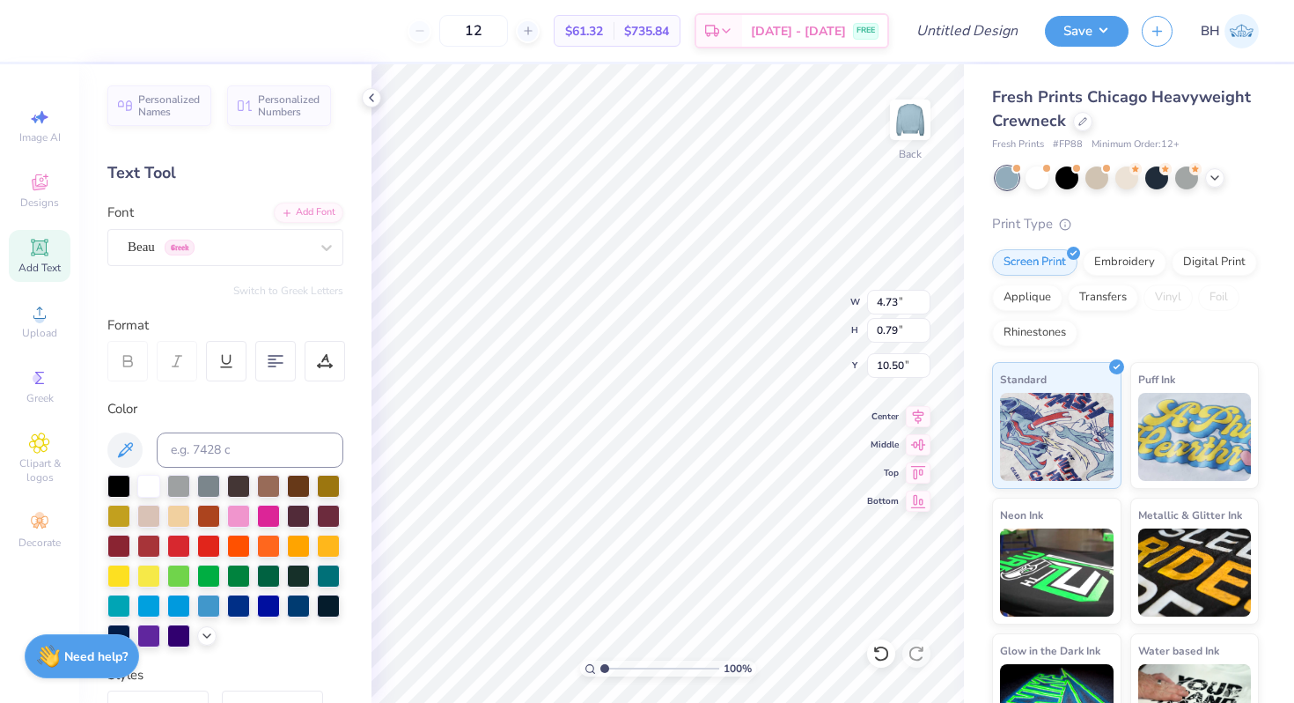
type input "4.33"
type input "0.95"
type input "10.42"
type input "10.02"
type input "1.69"
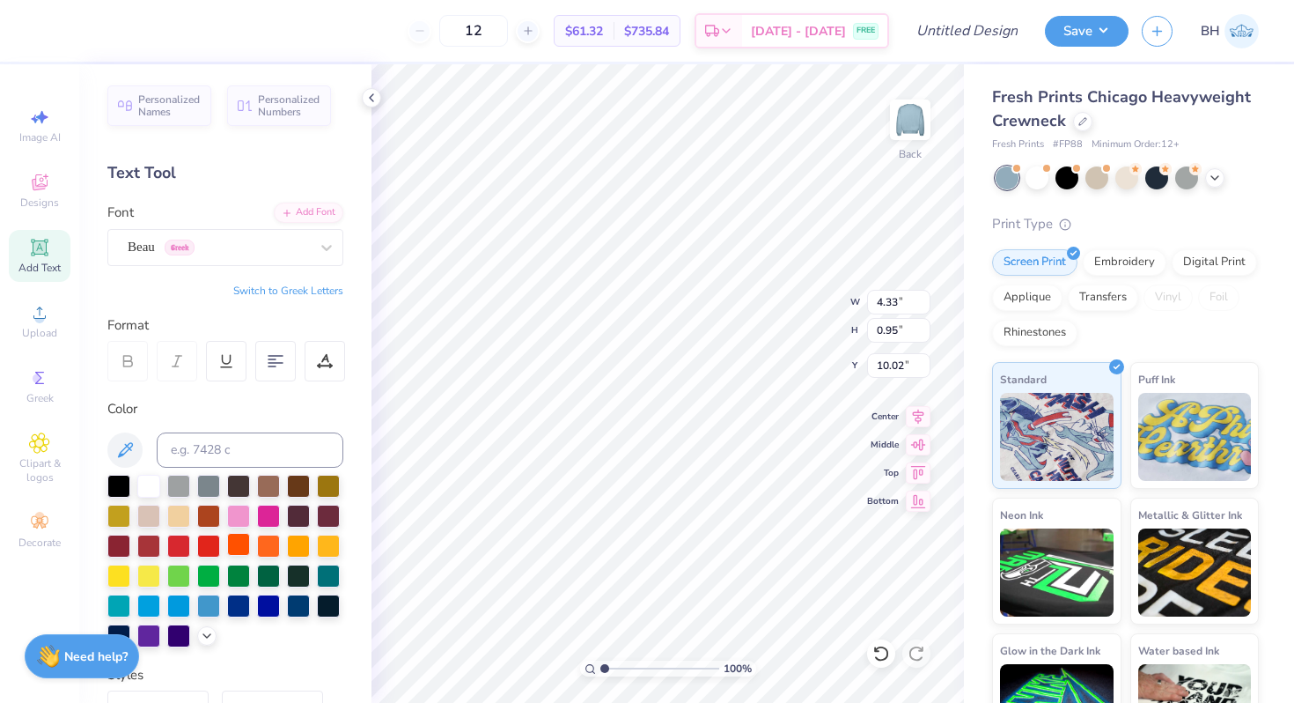
type input "1.87"
type input "10.04"
type input "1.17"
type input "1.29"
type input "10.62"
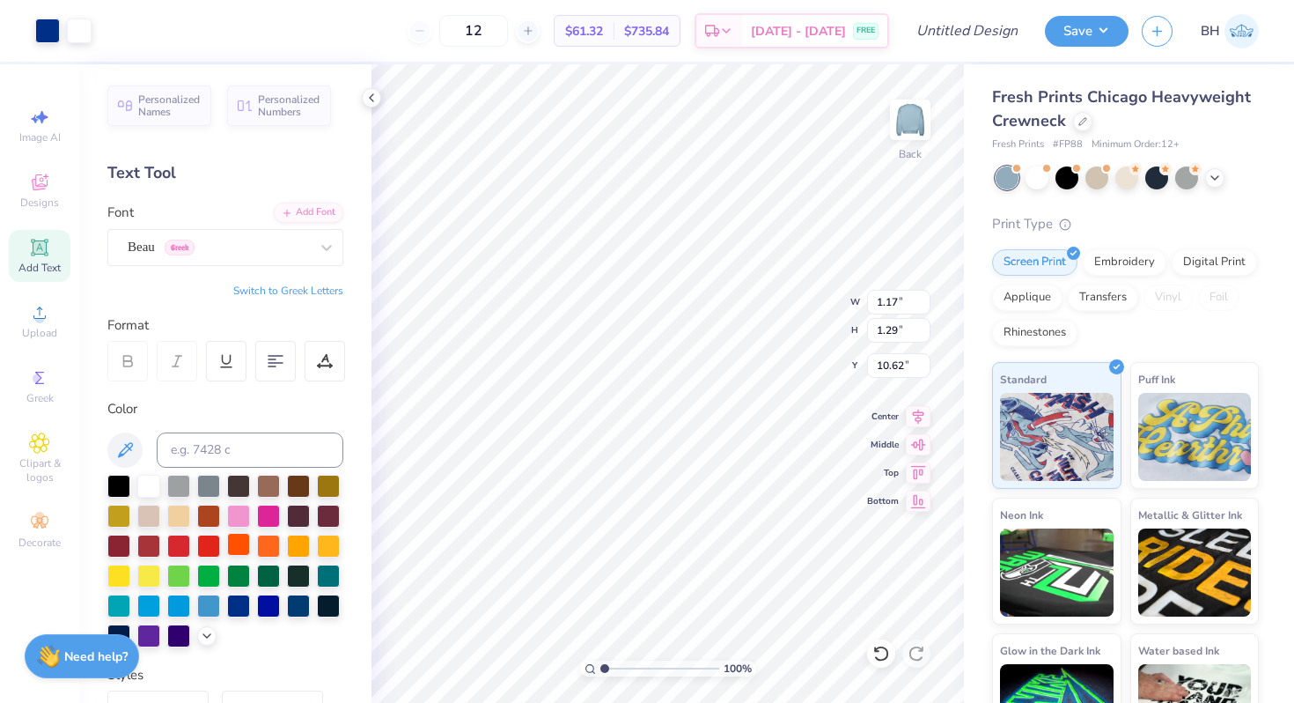
type input "9.85"
type input "4.68"
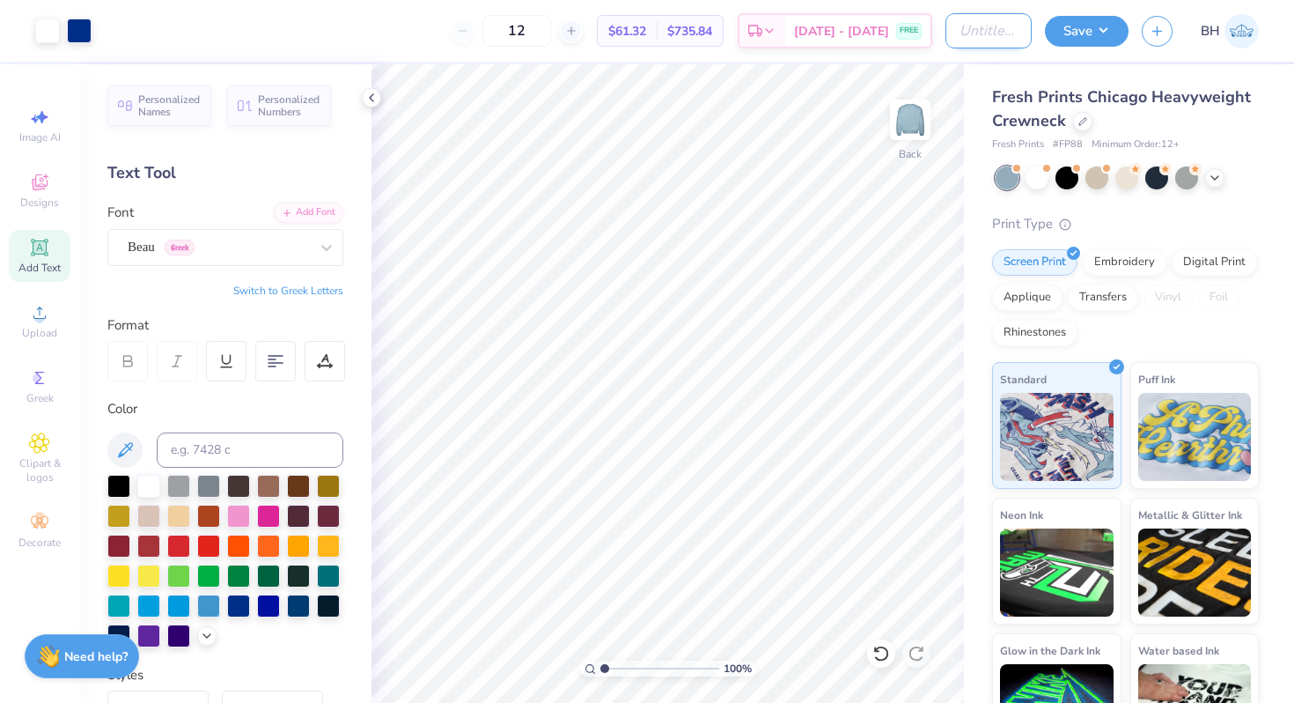
click at [963, 28] on input "Design Title" at bounding box center [989, 30] width 86 height 35
click at [1085, 28] on button "Save" at bounding box center [1087, 28] width 84 height 31
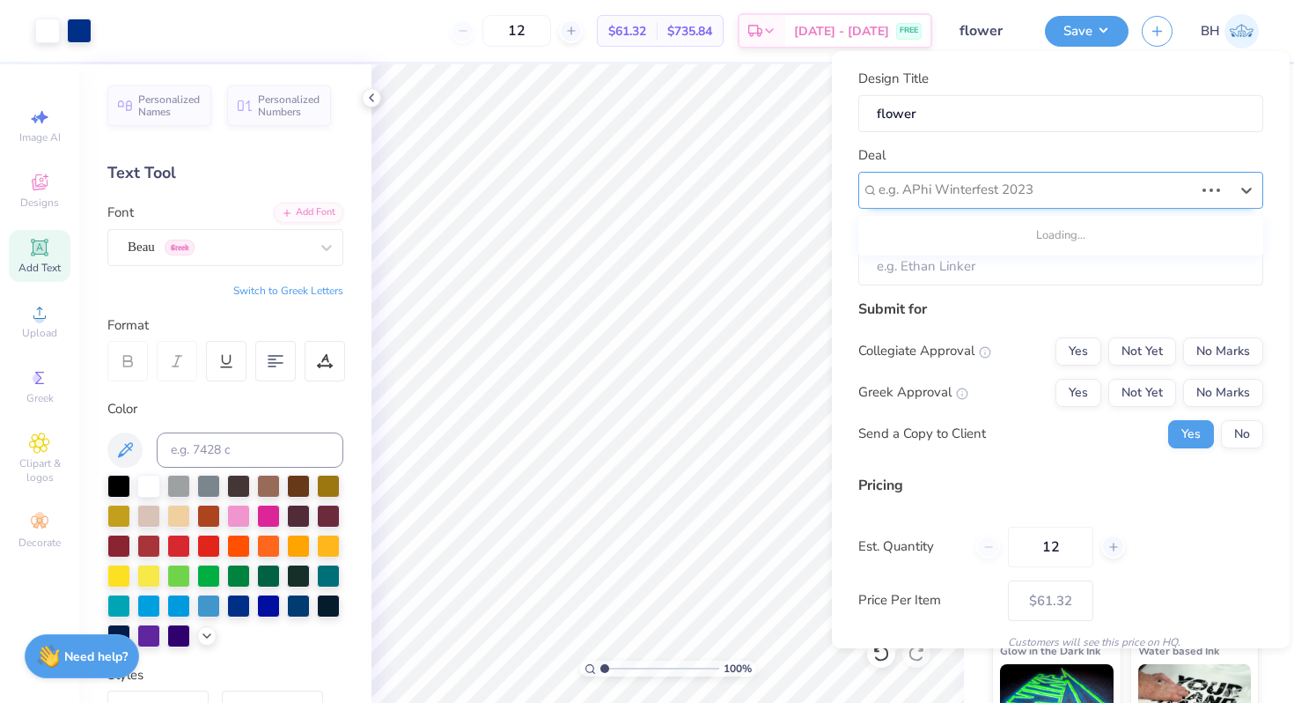
click at [1075, 186] on div at bounding box center [1036, 190] width 315 height 24
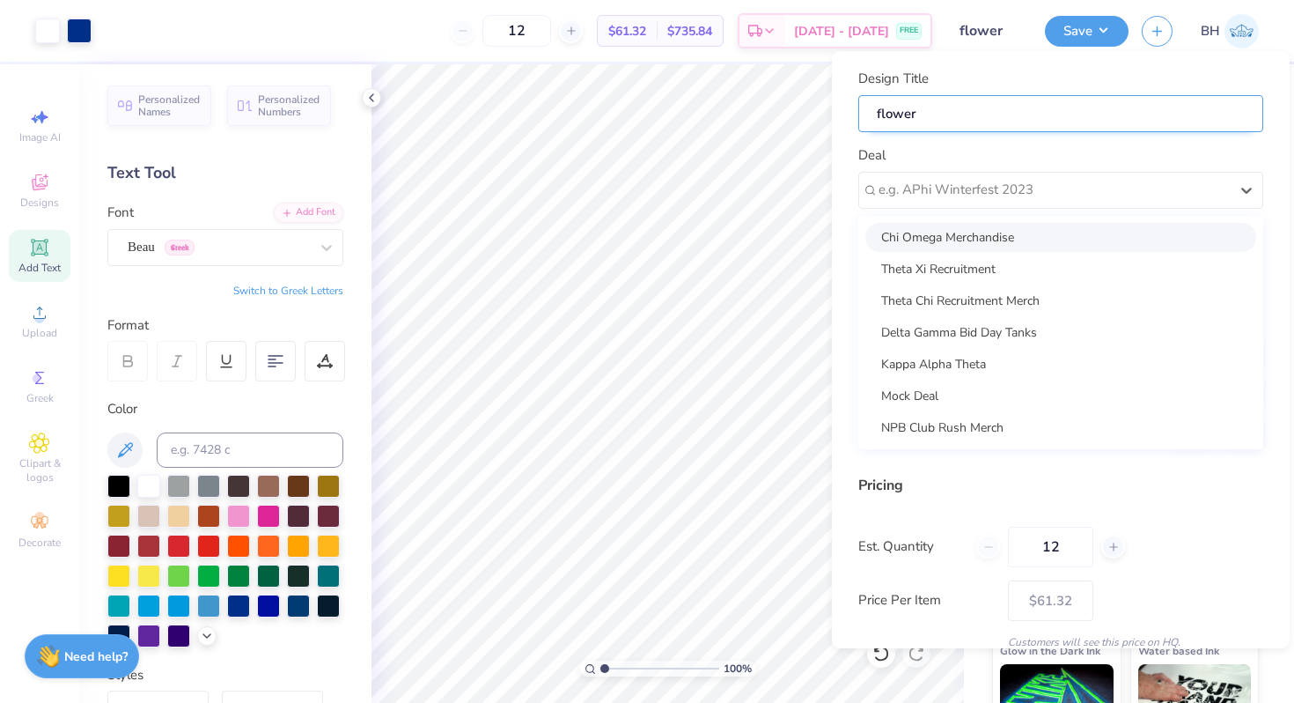
click at [938, 127] on input "flower" at bounding box center [1061, 114] width 405 height 38
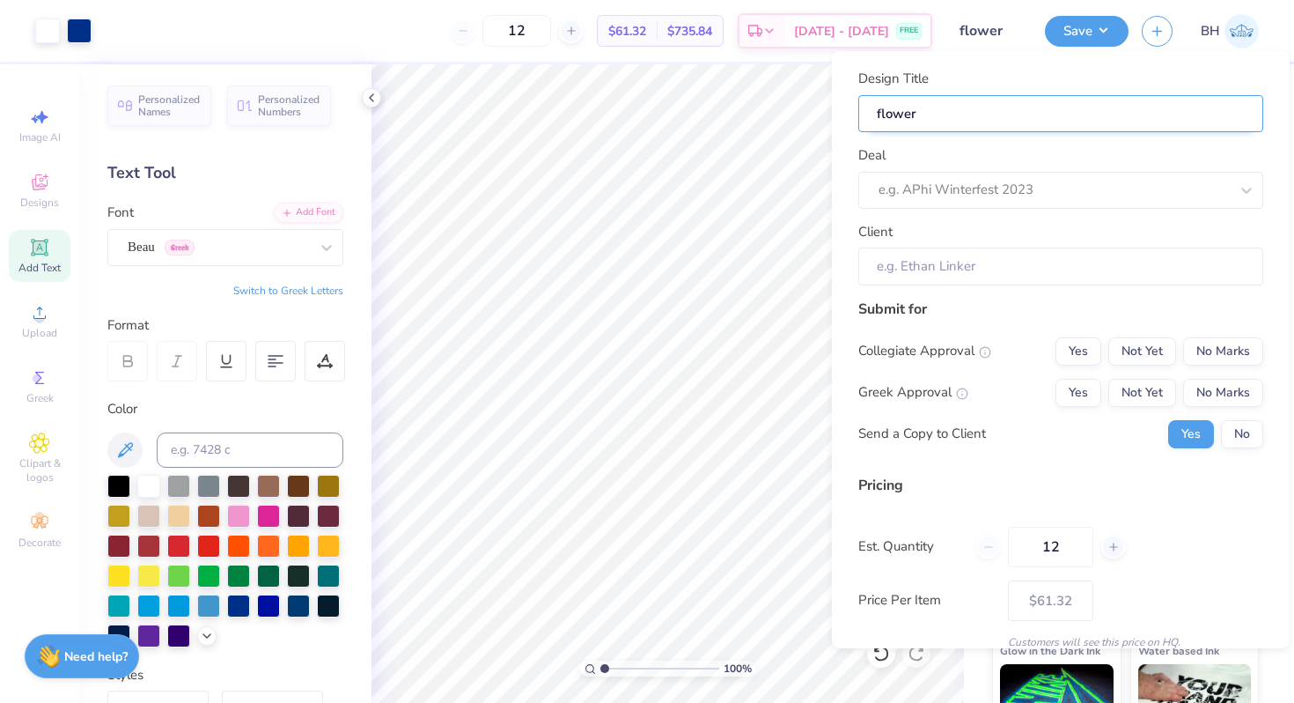
type input "flower"
type input "flower f"
type input "flower fe"
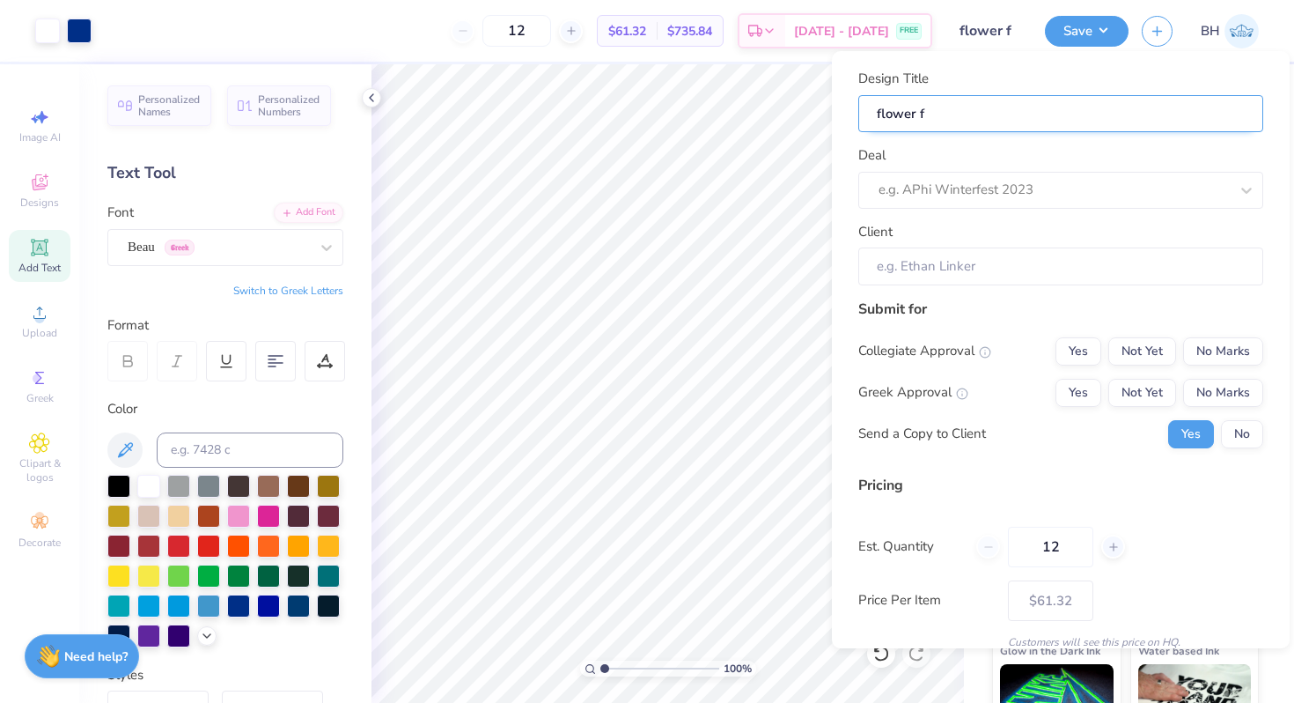
type input "flower fe"
type input "flower f"
type input "flower"
type input "flower c"
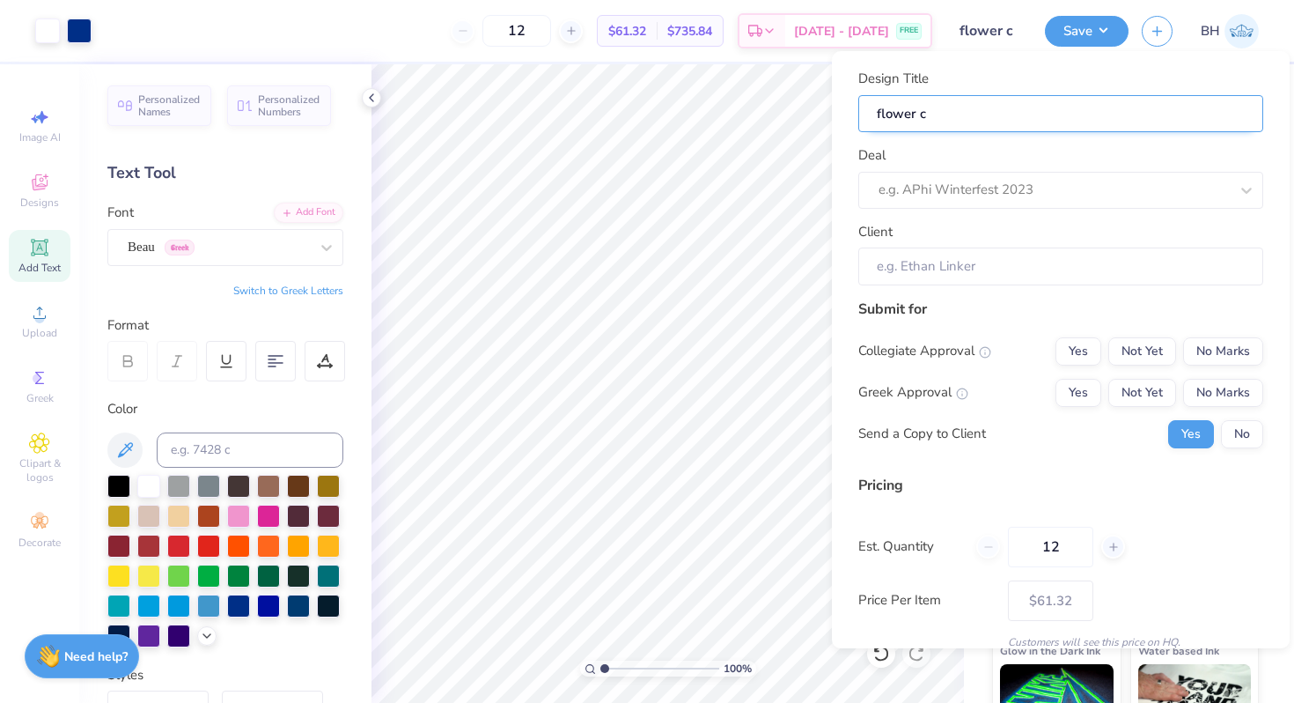
type input "flower cr"
type input "flower cre"
type input "flower crew"
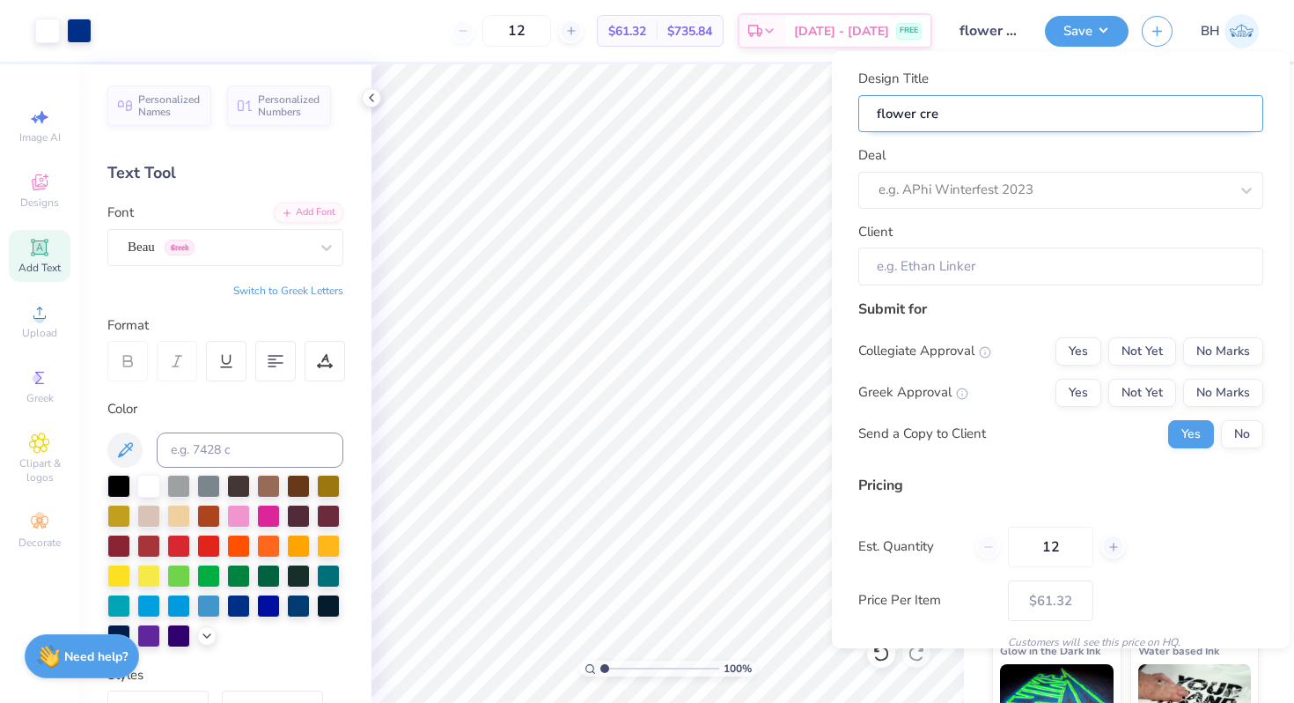
type input "flower crew"
type input "flower crewn"
type input "flower crewne"
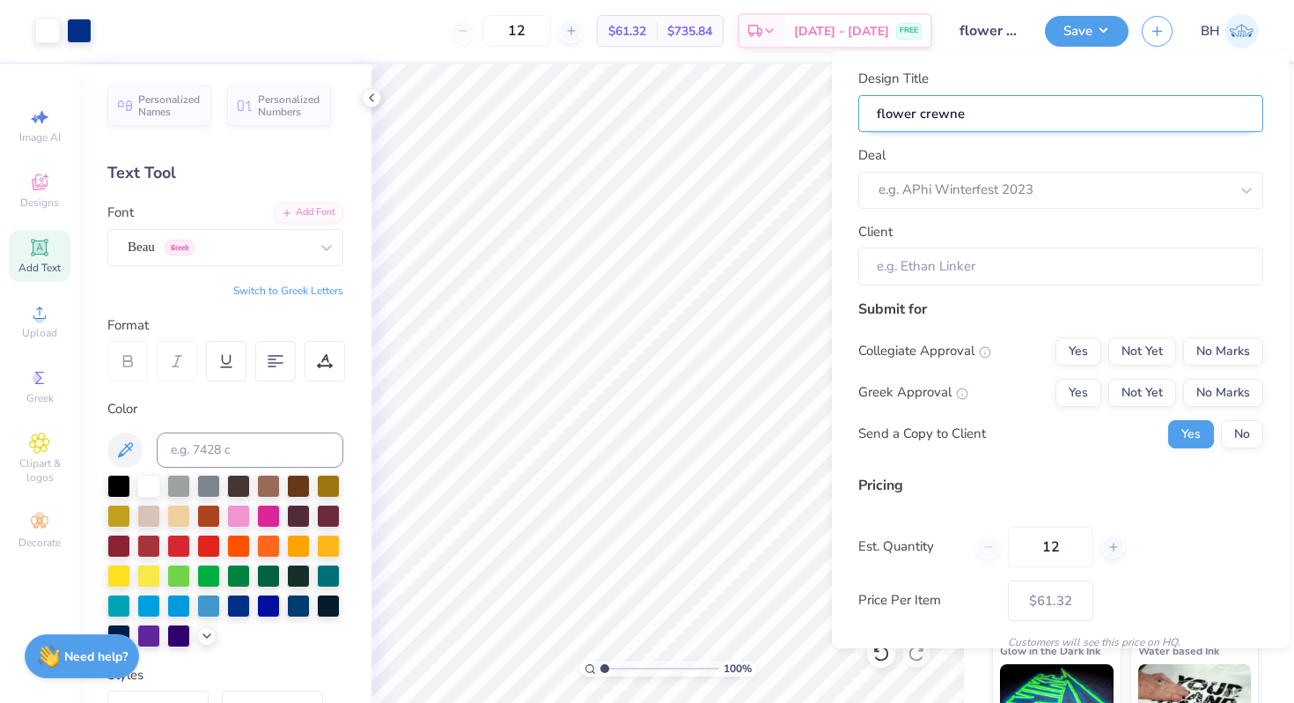
type input "flower crewnec"
type input "flower crewneck"
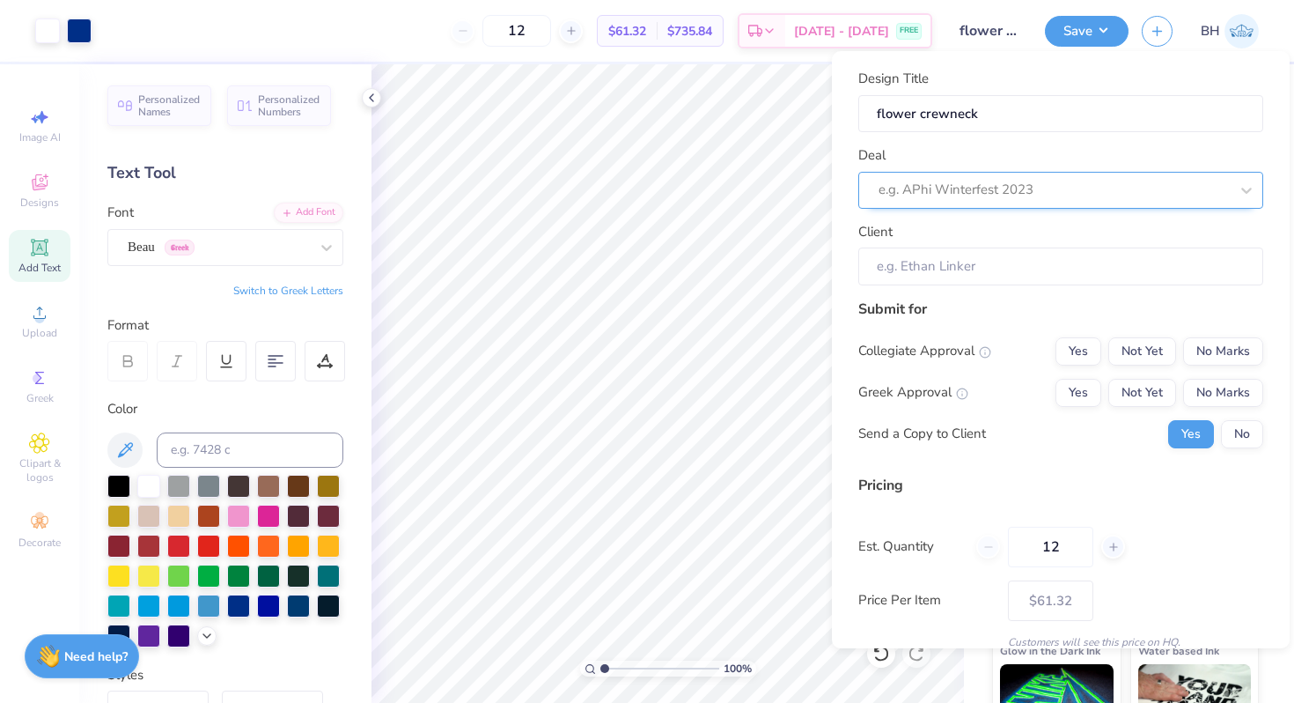
click at [954, 196] on div at bounding box center [1054, 190] width 350 height 24
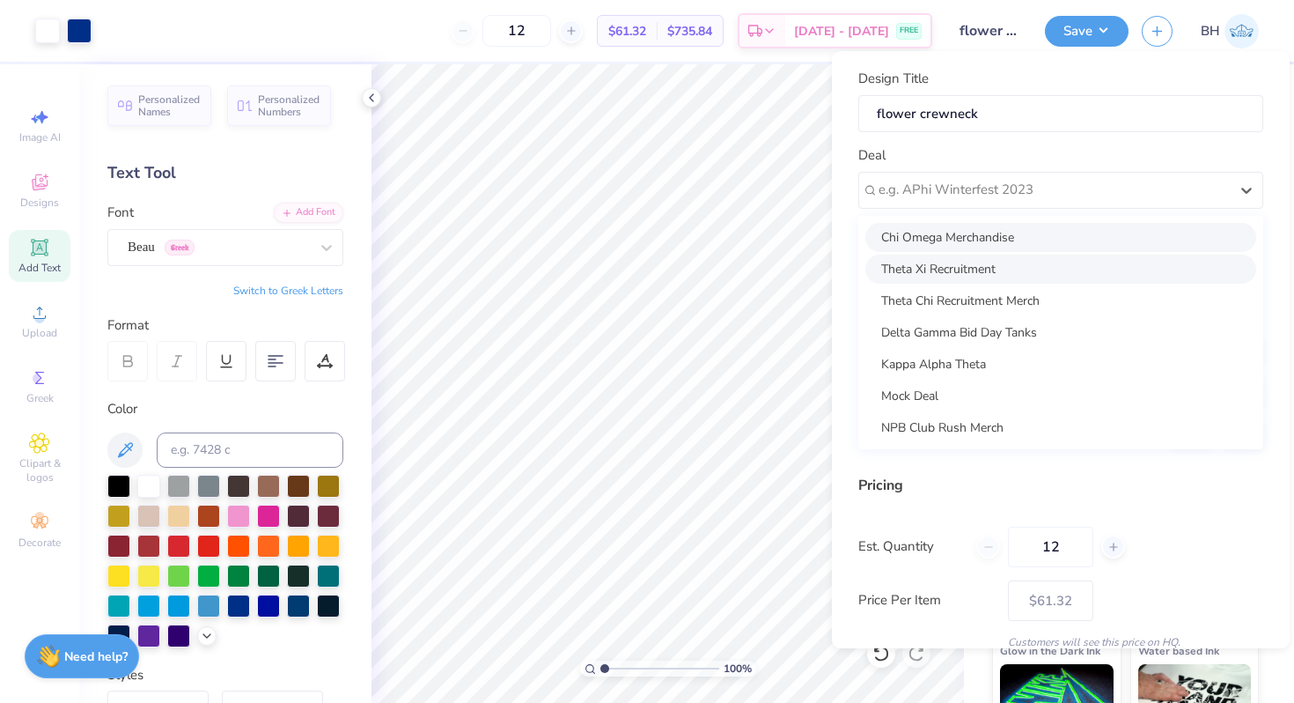
click at [935, 239] on div "Chi Omega Merchandise" at bounding box center [1061, 237] width 391 height 29
type input "[PERSON_NAME]"
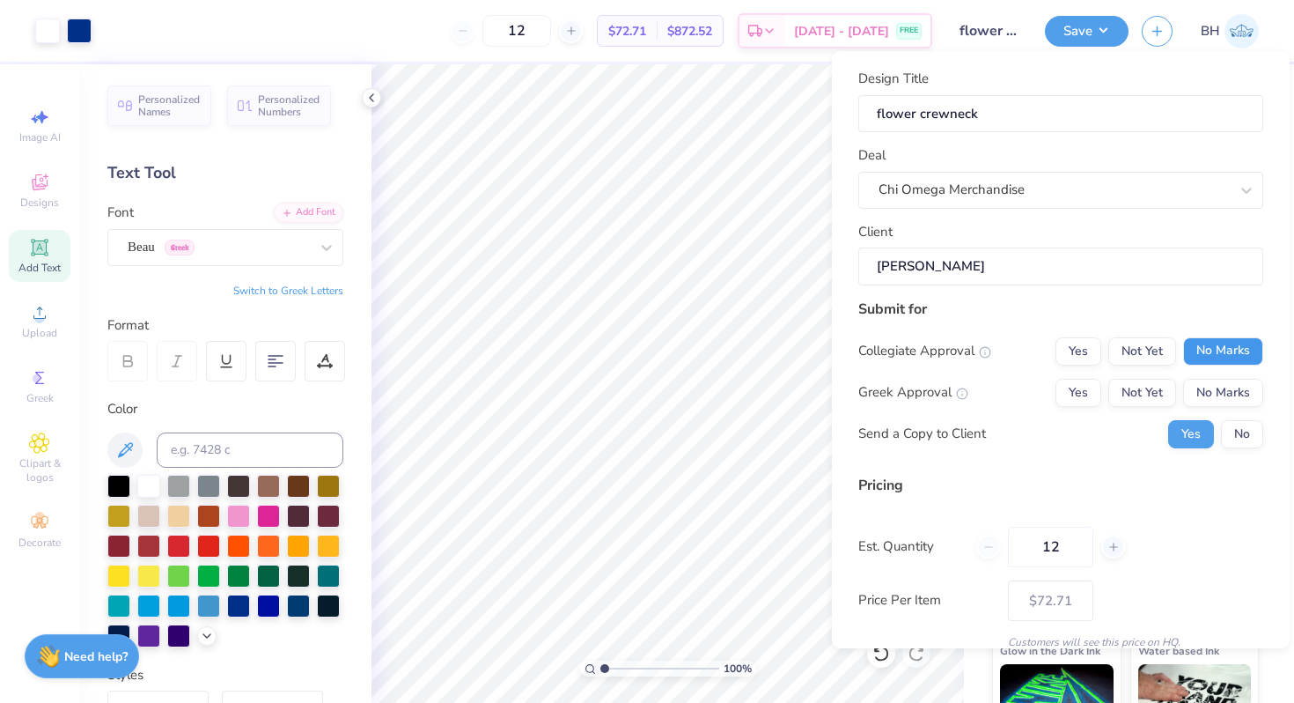
click at [1198, 337] on button "No Marks" at bounding box center [1223, 351] width 80 height 28
click at [1089, 381] on button "Yes" at bounding box center [1079, 393] width 46 height 28
click at [1242, 431] on button "No" at bounding box center [1242, 434] width 42 height 28
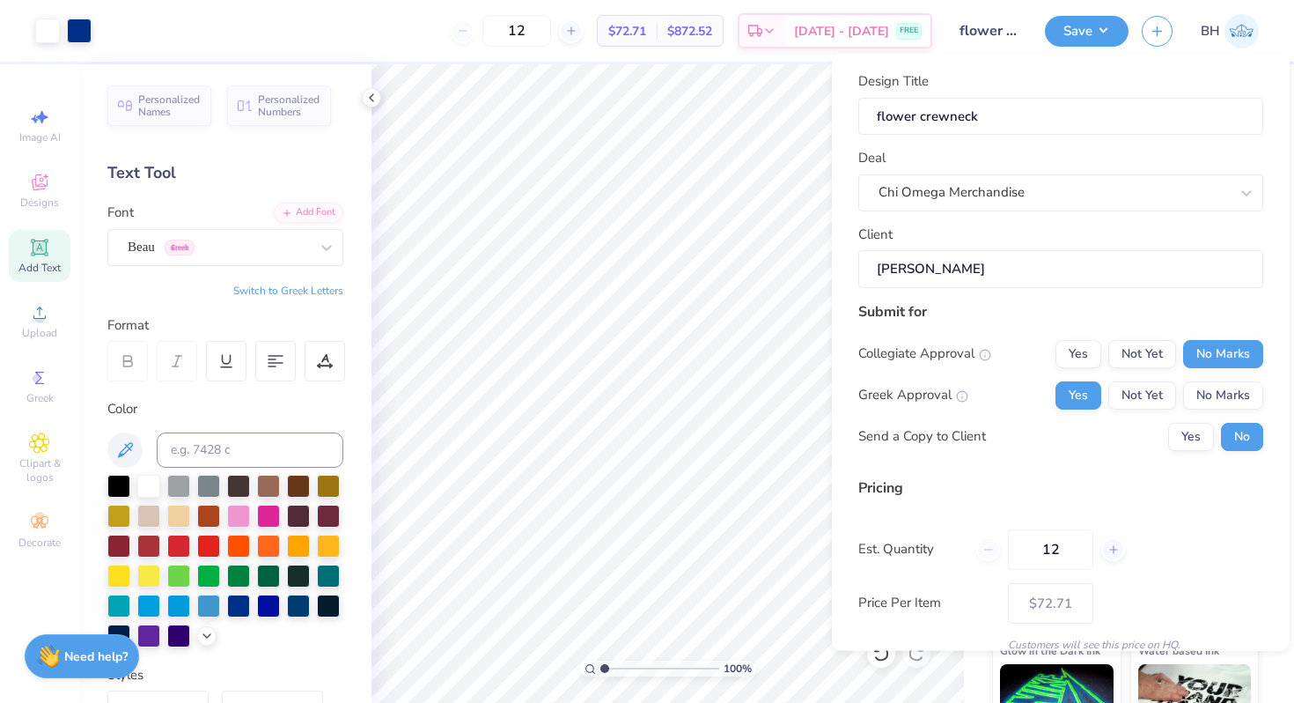
scroll to position [74, 0]
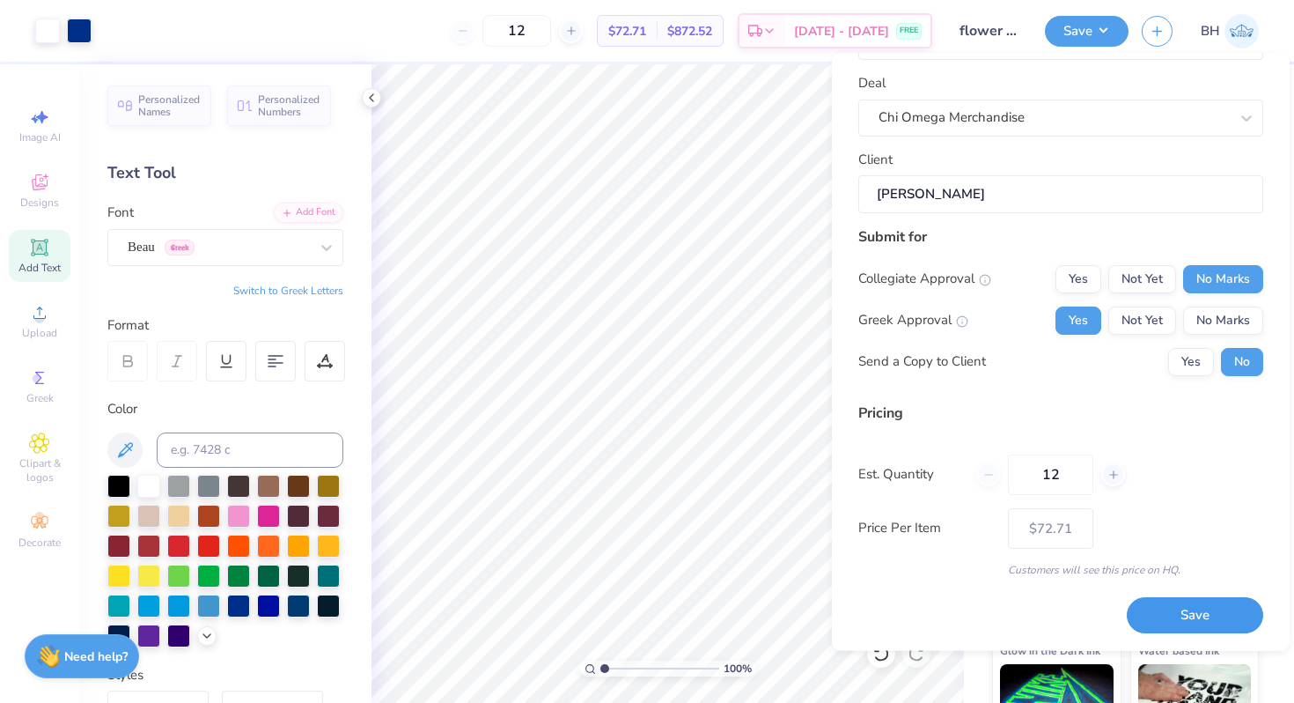
click at [1205, 625] on button "Save" at bounding box center [1195, 616] width 136 height 36
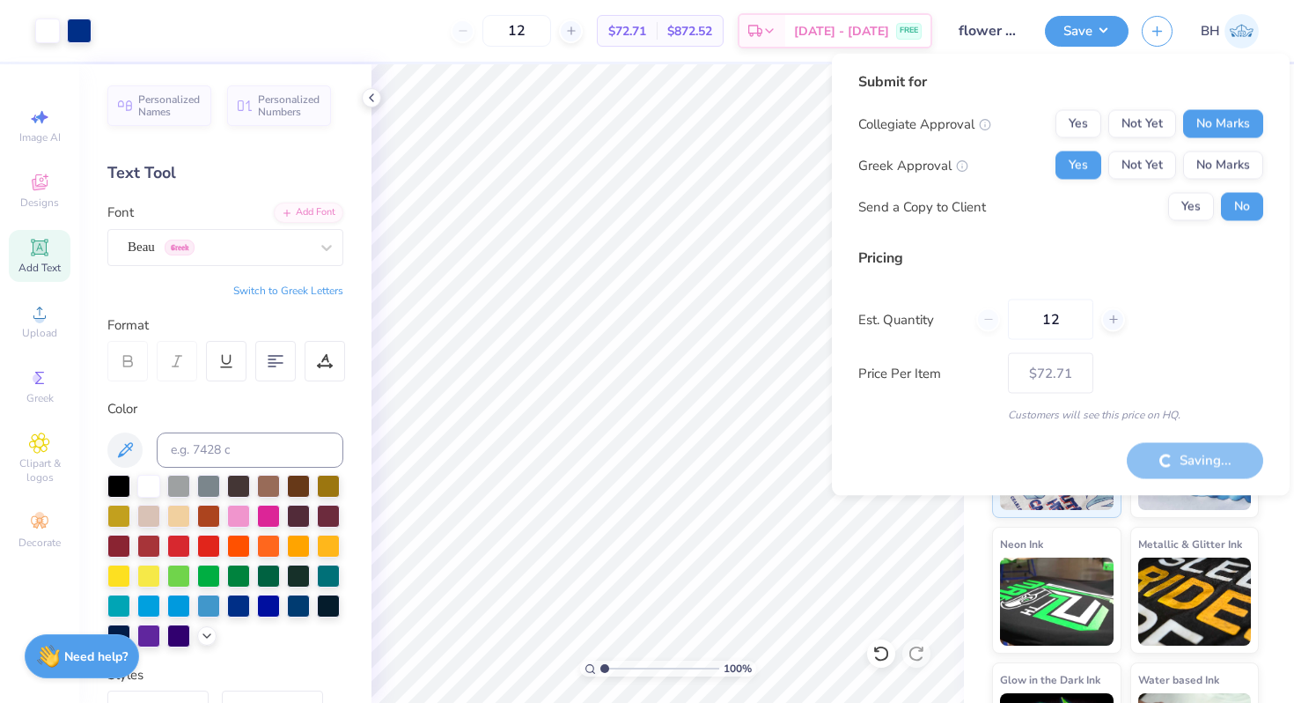
type input "– –"
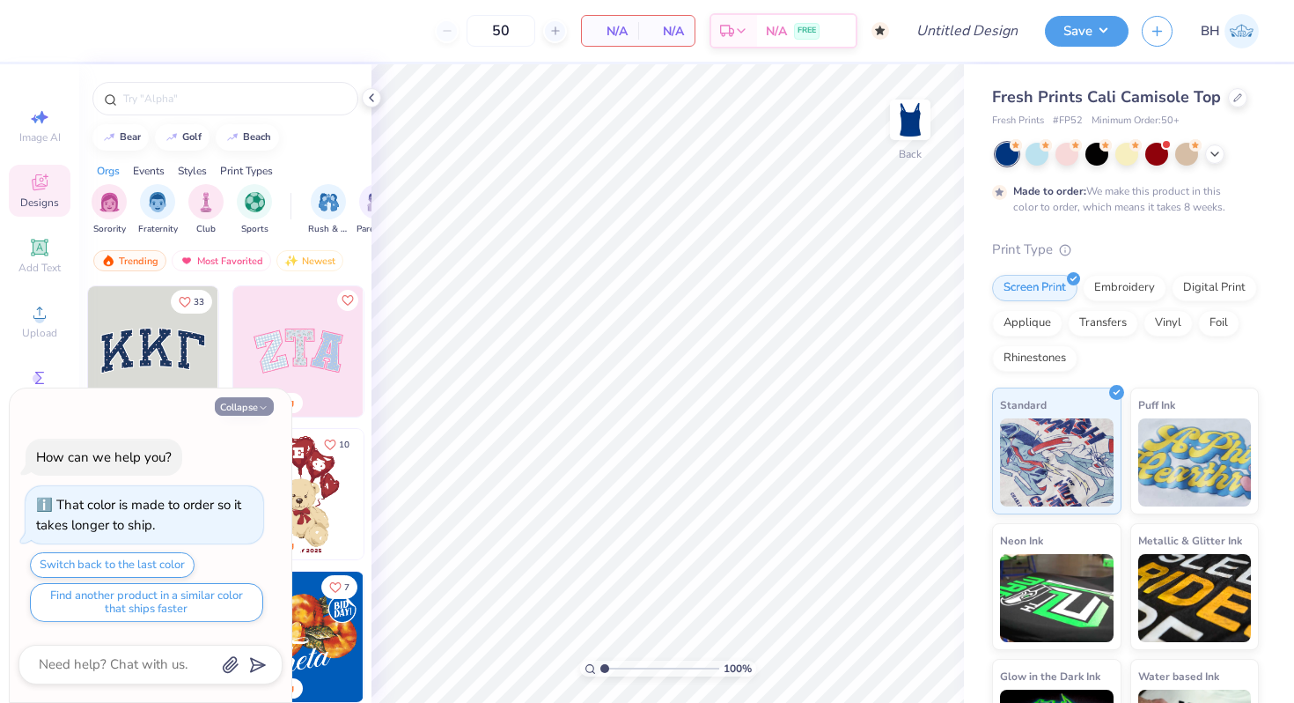
click at [244, 405] on button "Collapse" at bounding box center [244, 406] width 59 height 18
type textarea "x"
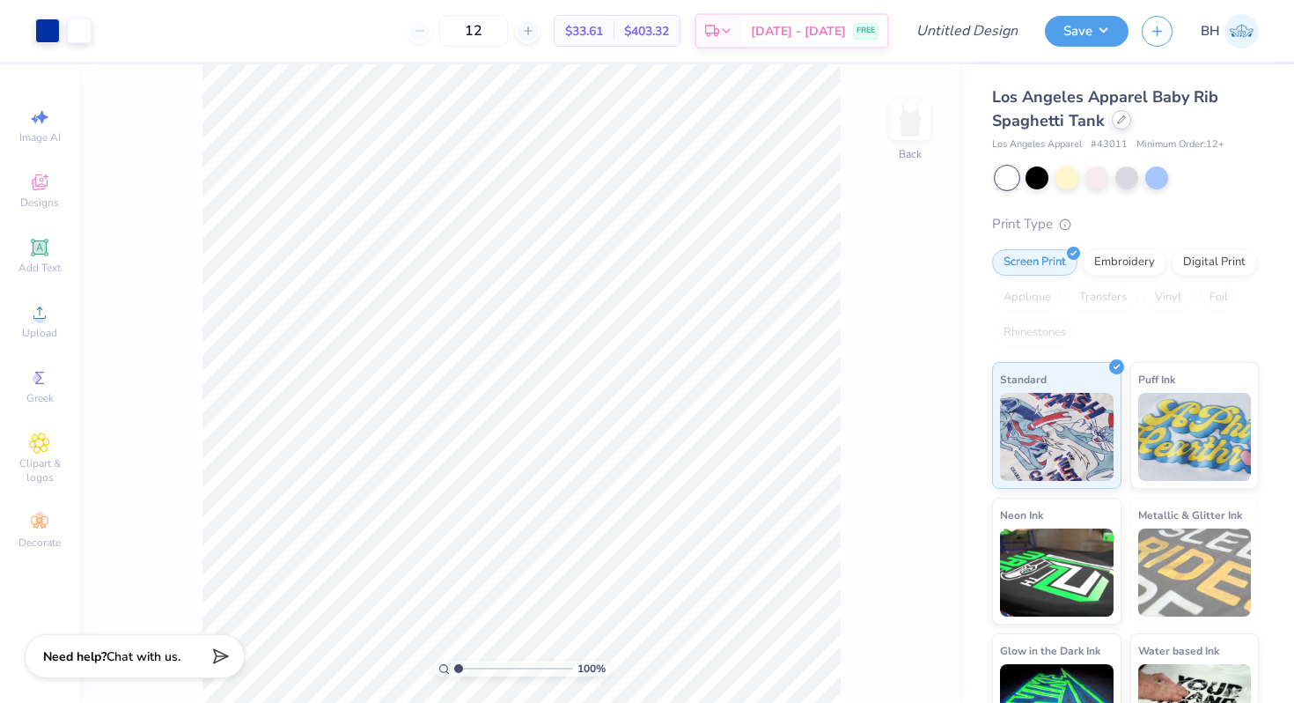
click at [1121, 128] on div at bounding box center [1121, 119] width 19 height 19
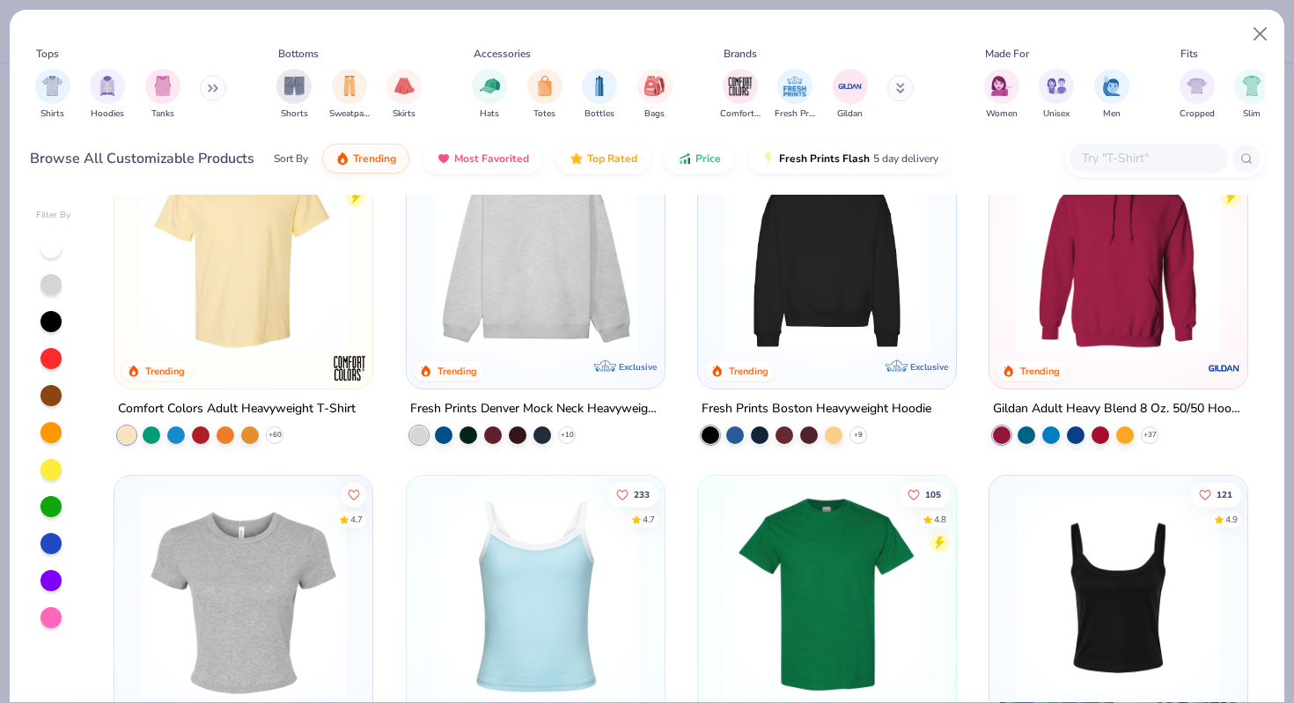
scroll to position [193, 0]
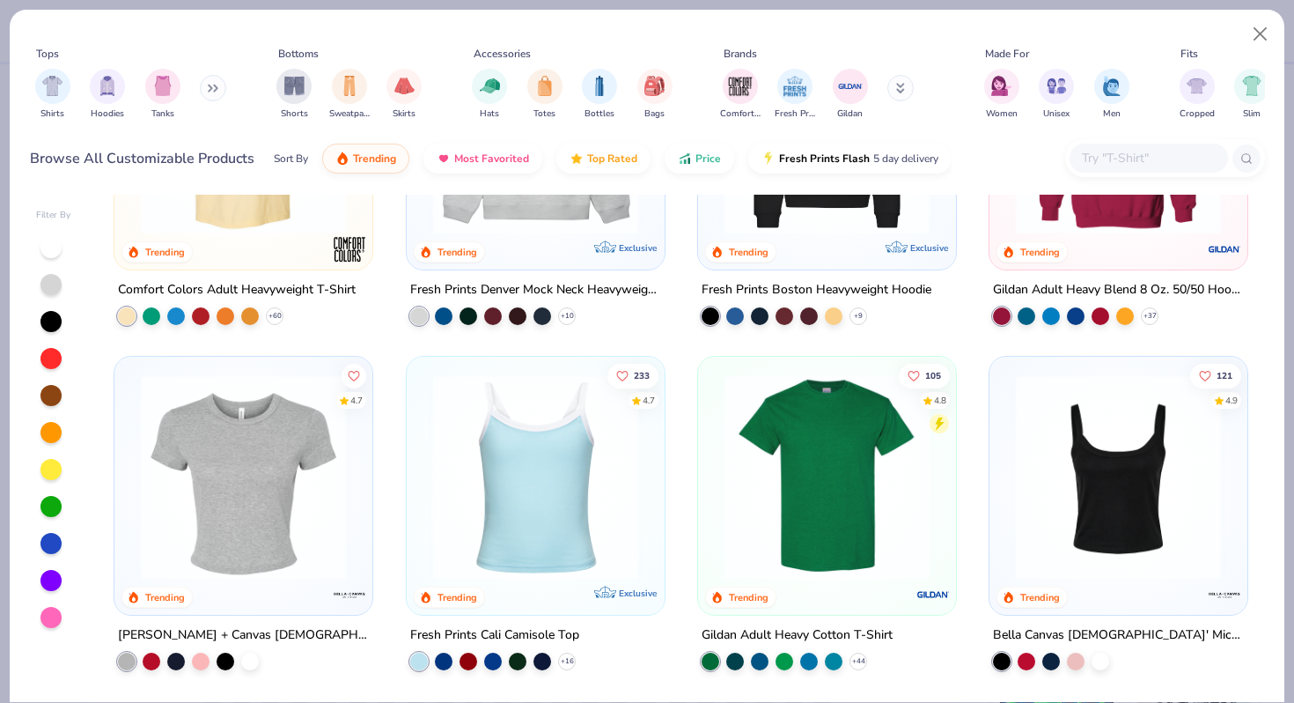
click at [615, 532] on img at bounding box center [535, 476] width 223 height 205
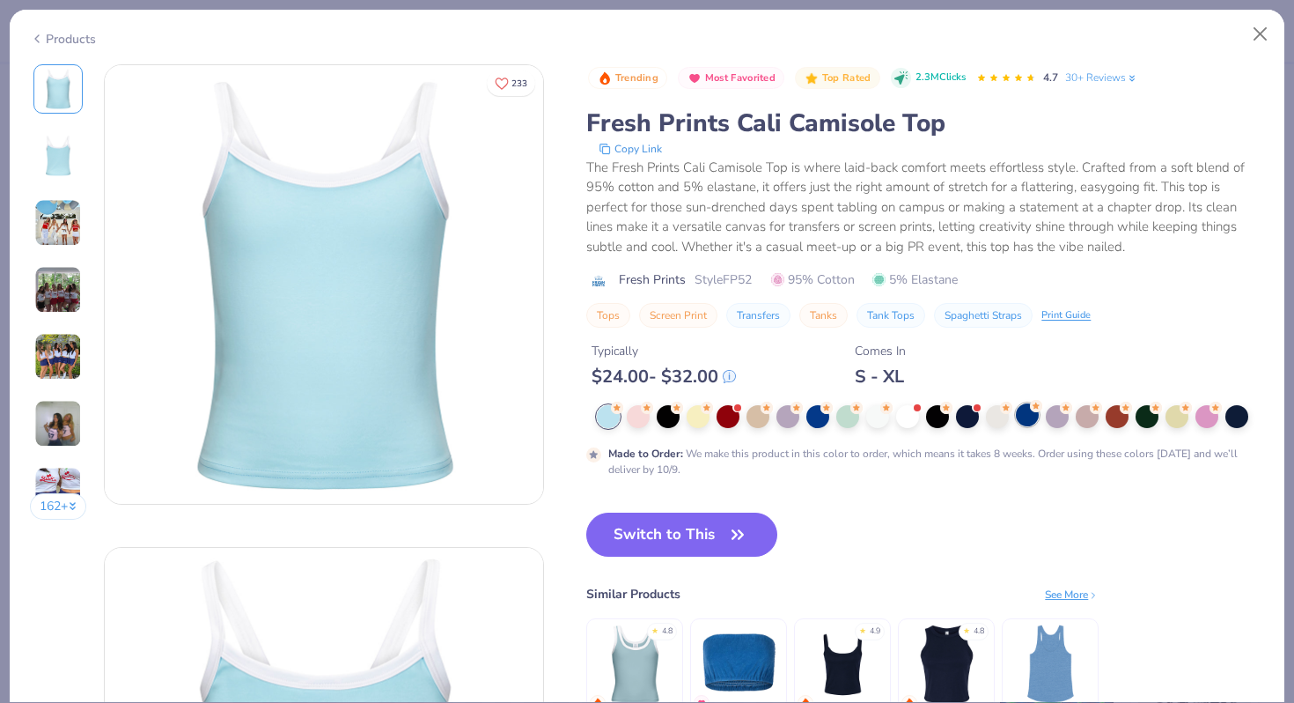
click at [1027, 421] on div at bounding box center [1027, 414] width 23 height 23
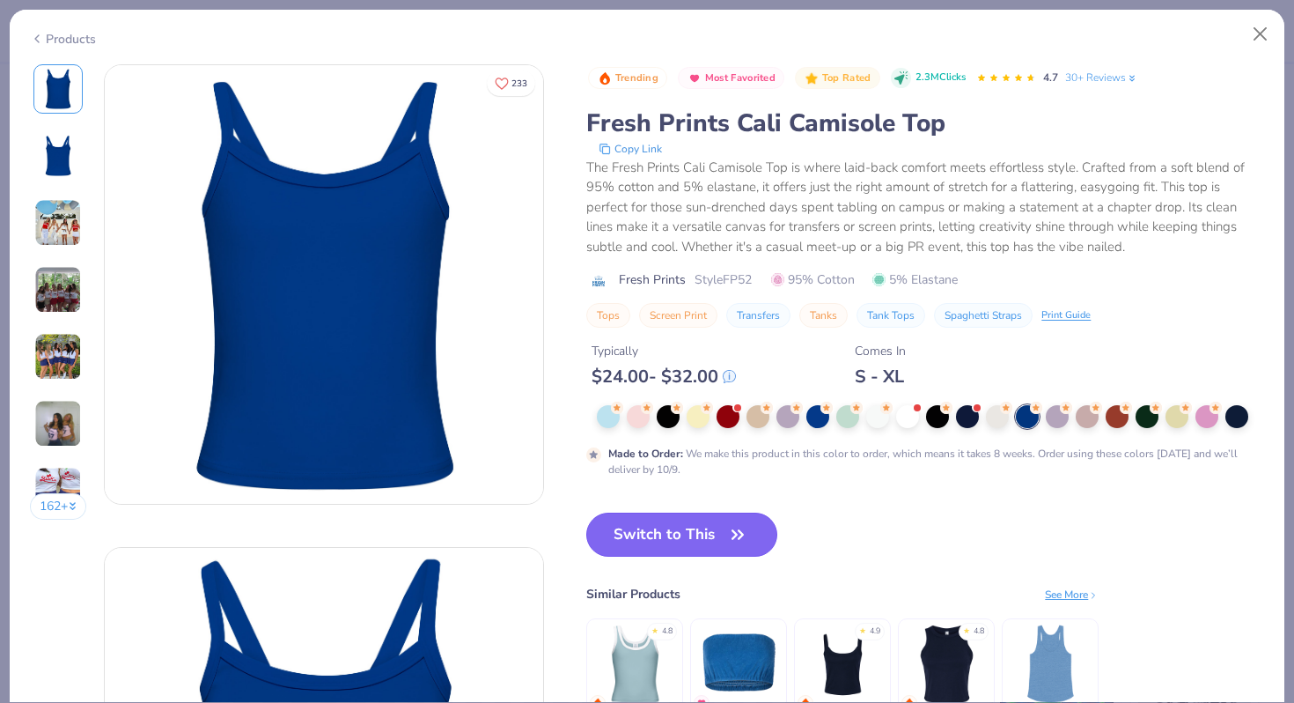
click at [733, 520] on button "Switch to This" at bounding box center [681, 534] width 191 height 44
type input "50"
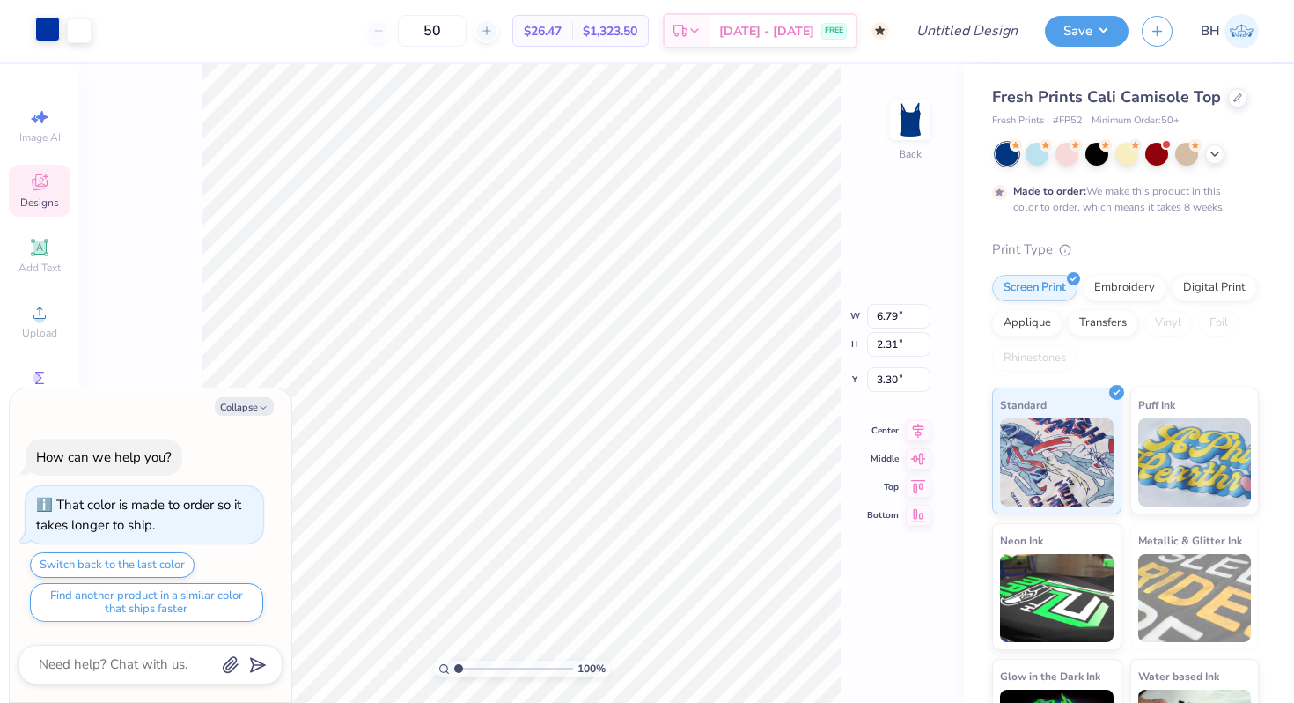
click at [46, 34] on div at bounding box center [47, 29] width 25 height 25
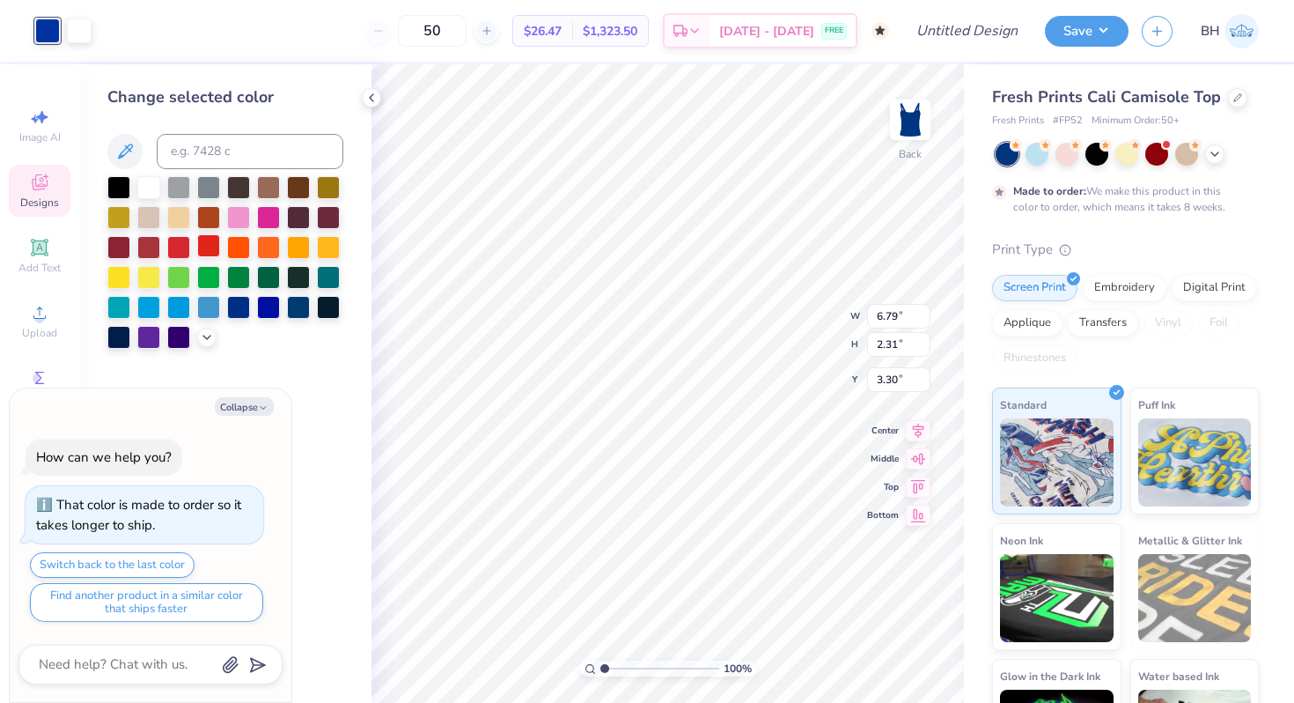
click at [208, 242] on div at bounding box center [208, 245] width 23 height 23
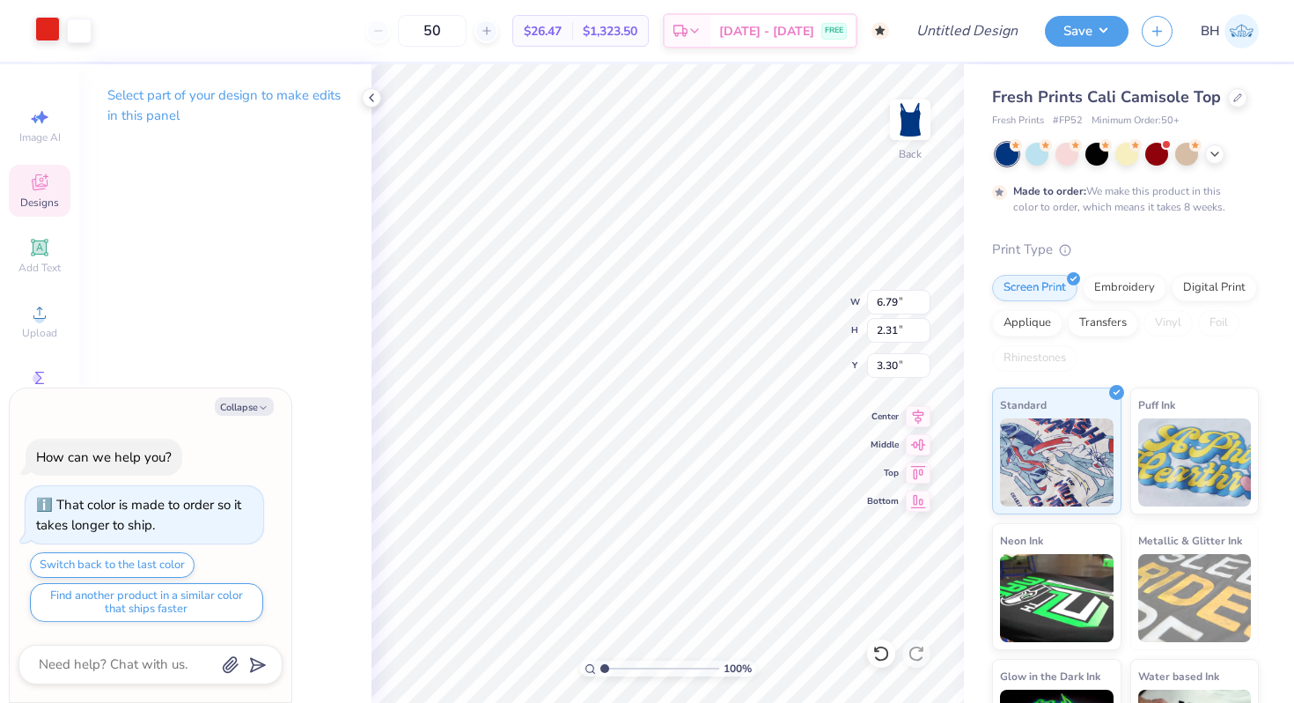
click at [45, 37] on div at bounding box center [47, 29] width 25 height 25
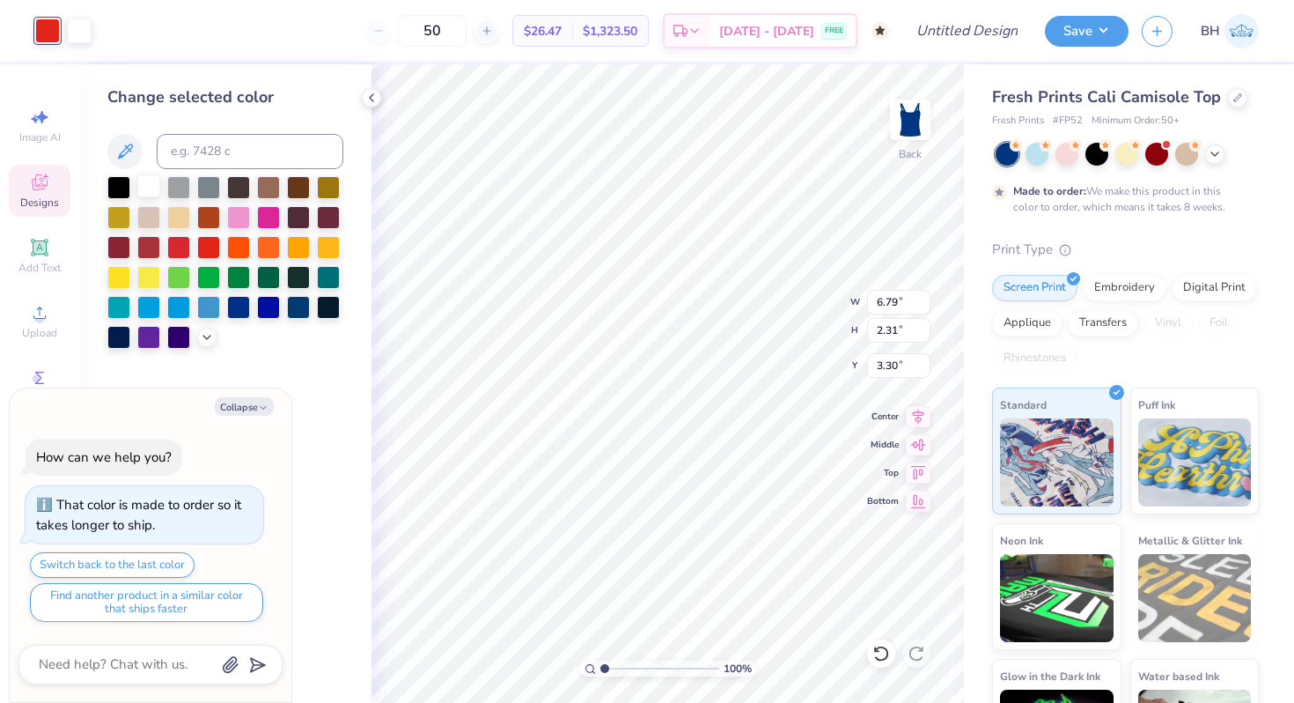
click at [143, 179] on div at bounding box center [148, 185] width 23 height 23
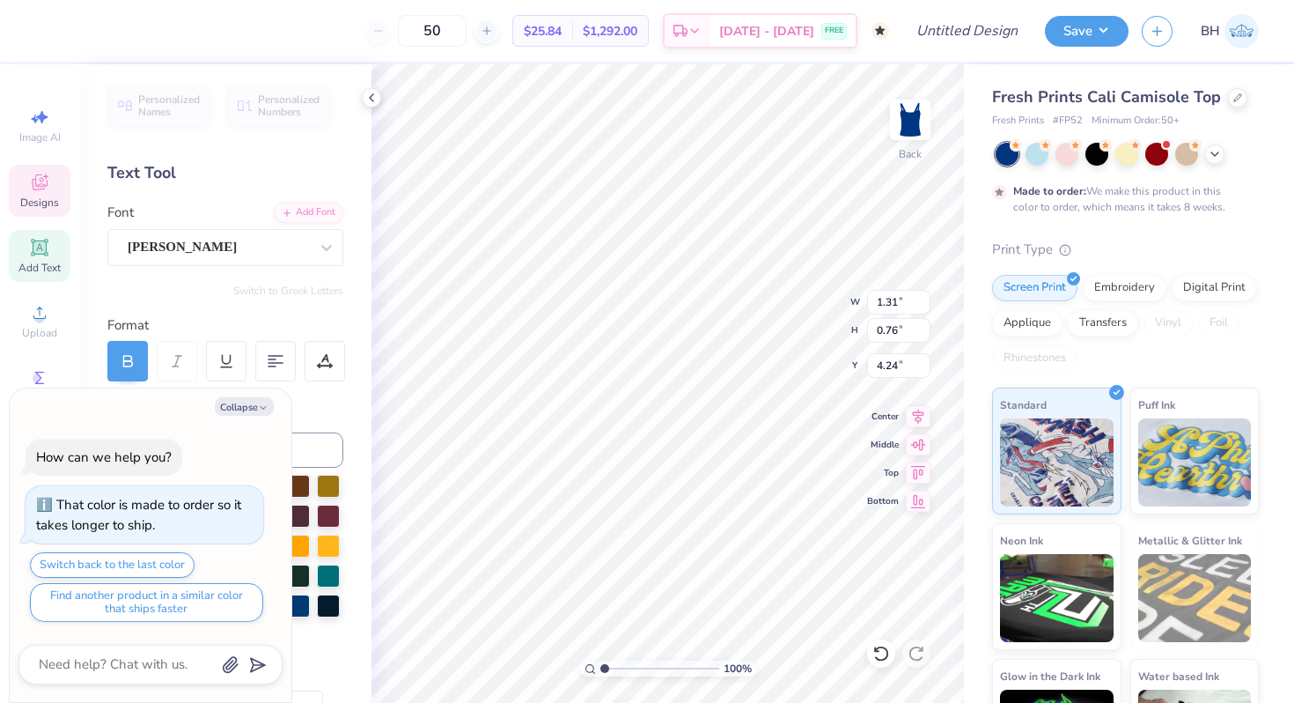
type textarea "x"
type input "4.21"
click at [236, 402] on button "Collapse" at bounding box center [244, 406] width 59 height 18
type textarea "x"
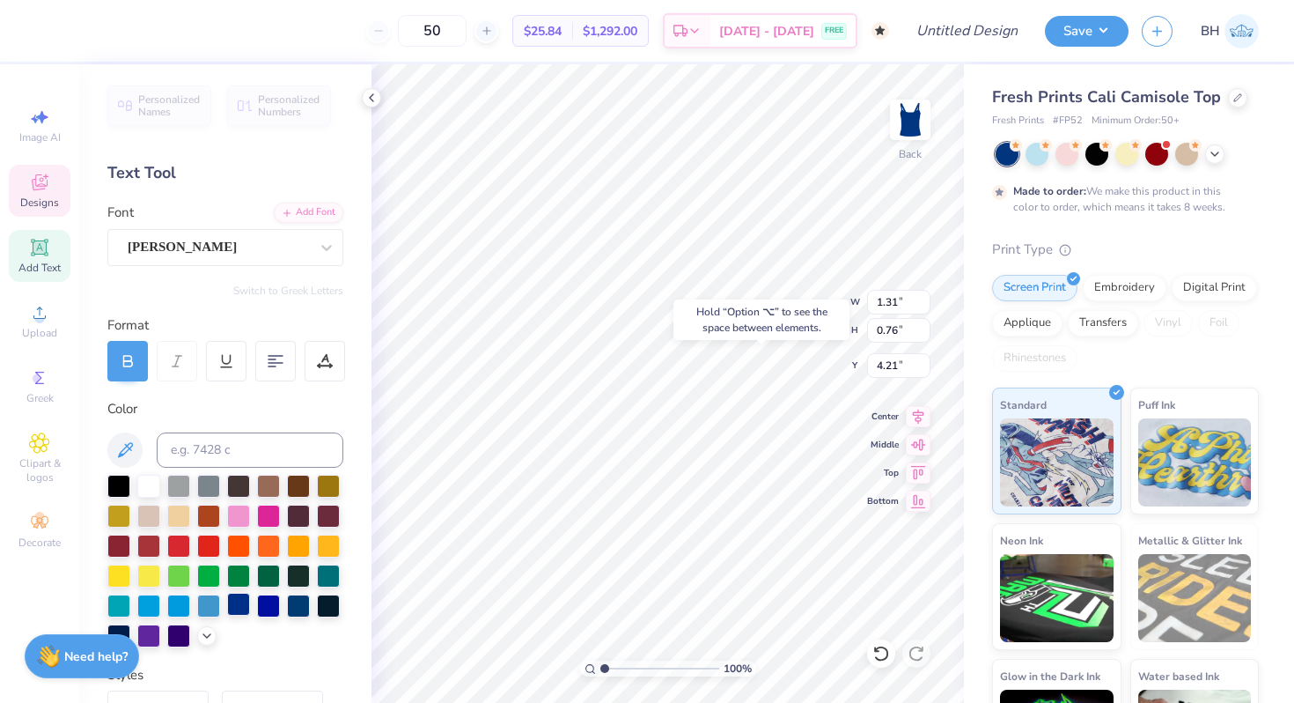
click at [239, 603] on div at bounding box center [238, 604] width 23 height 23
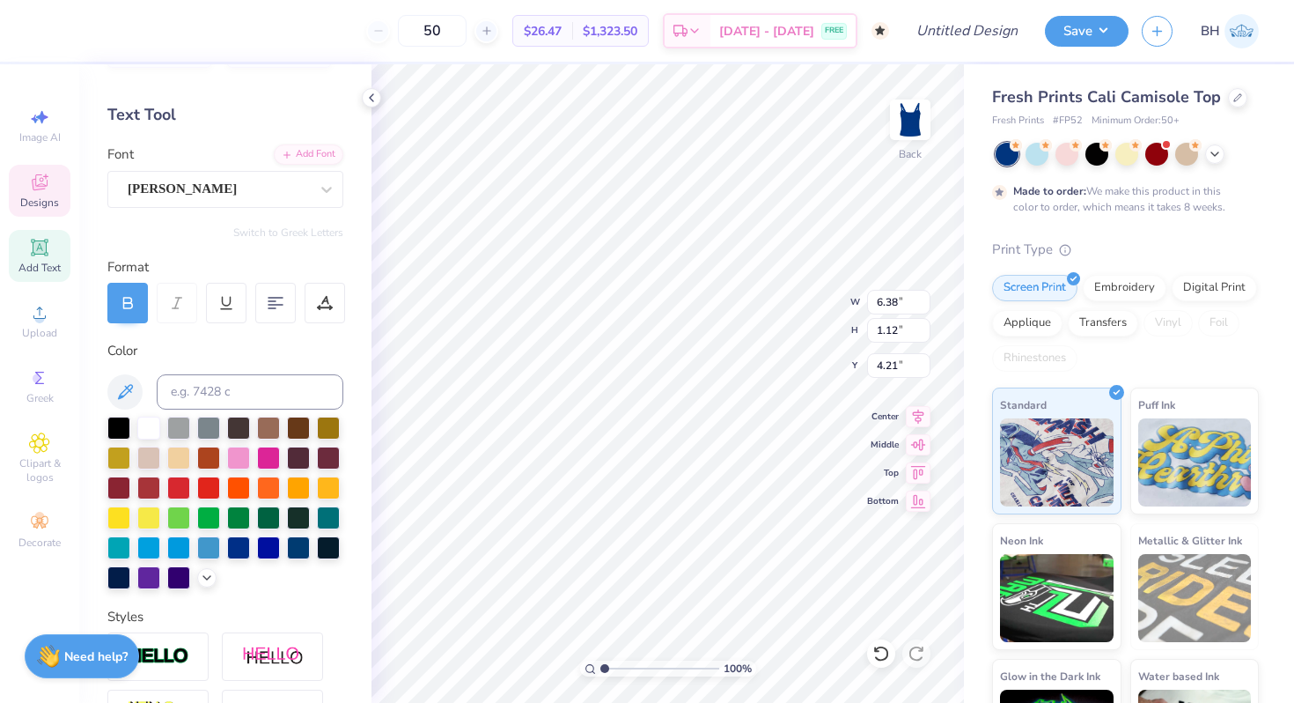
type textarea "Chi Omega"
type textarea "a"
type input "3.83"
type input "0.68"
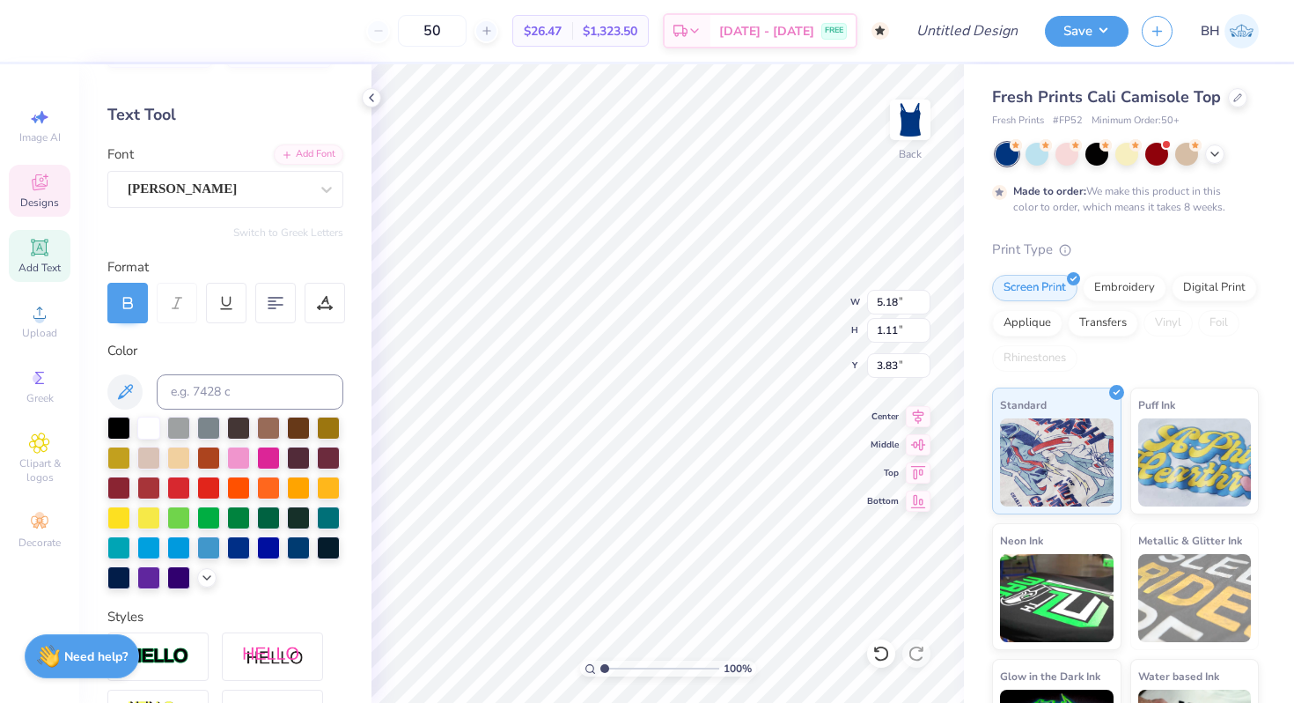
type input "0.40"
type input "4.18"
type textarea "MAKE A WISH FOUNDATION"
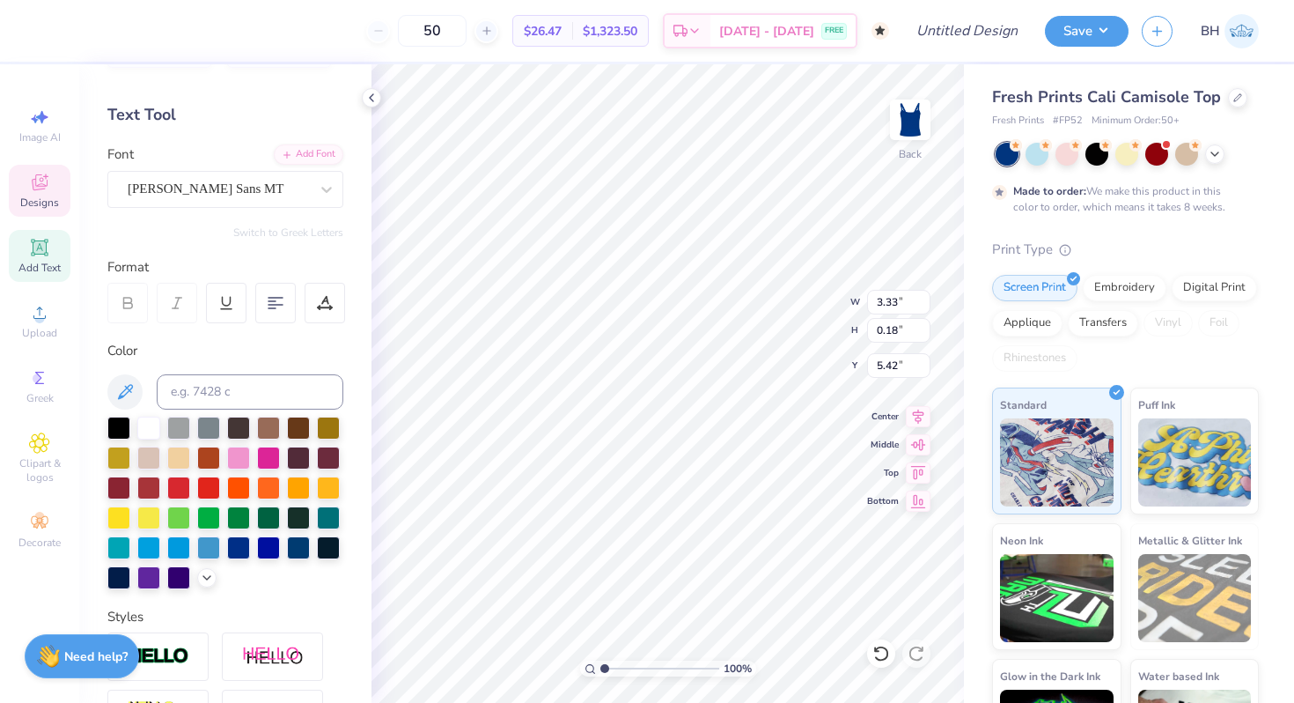
type input "4.85"
click at [46, 195] on div "Designs" at bounding box center [40, 191] width 62 height 52
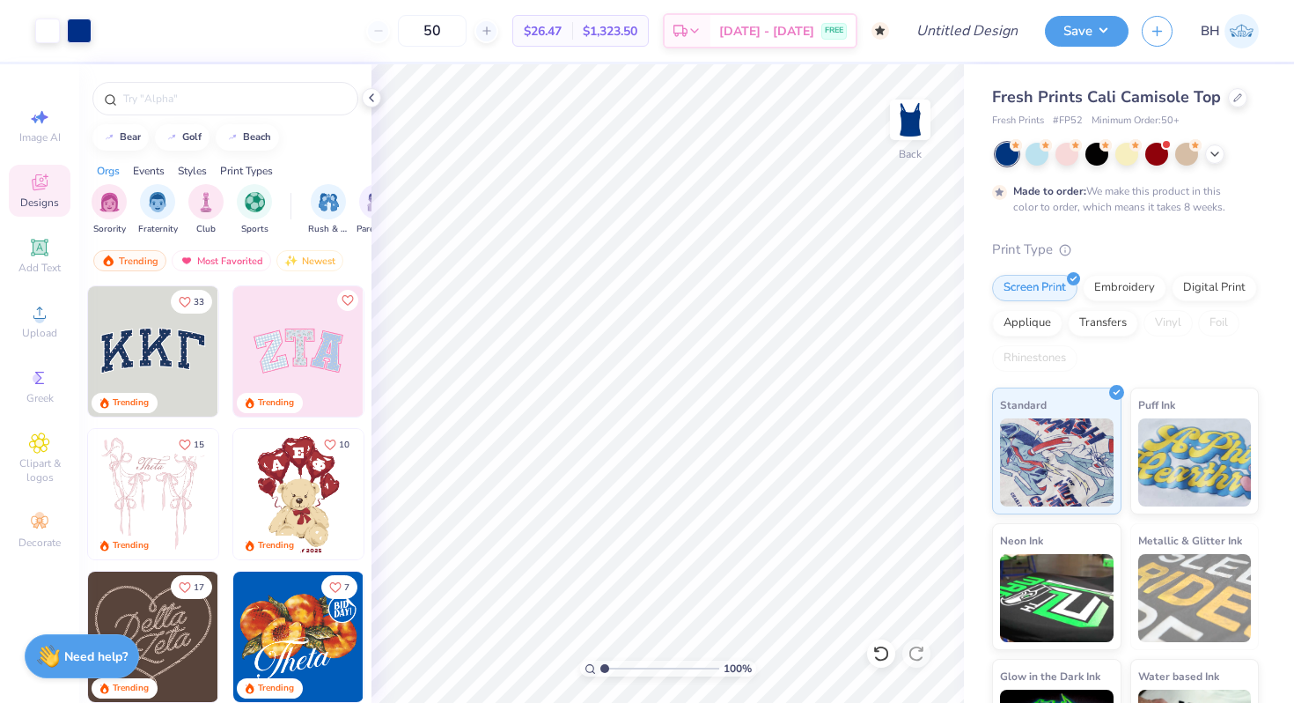
click at [179, 119] on div at bounding box center [225, 94] width 292 height 60
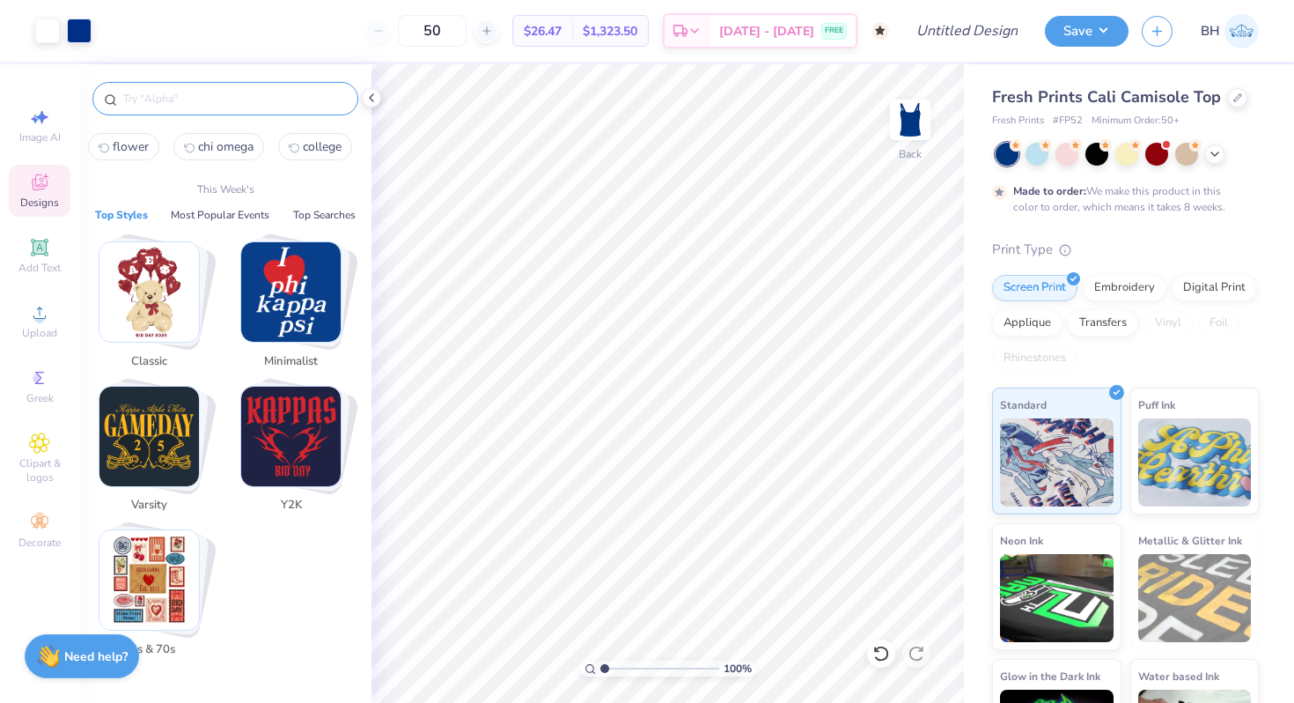
click at [166, 106] on input "text" at bounding box center [234, 99] width 225 height 18
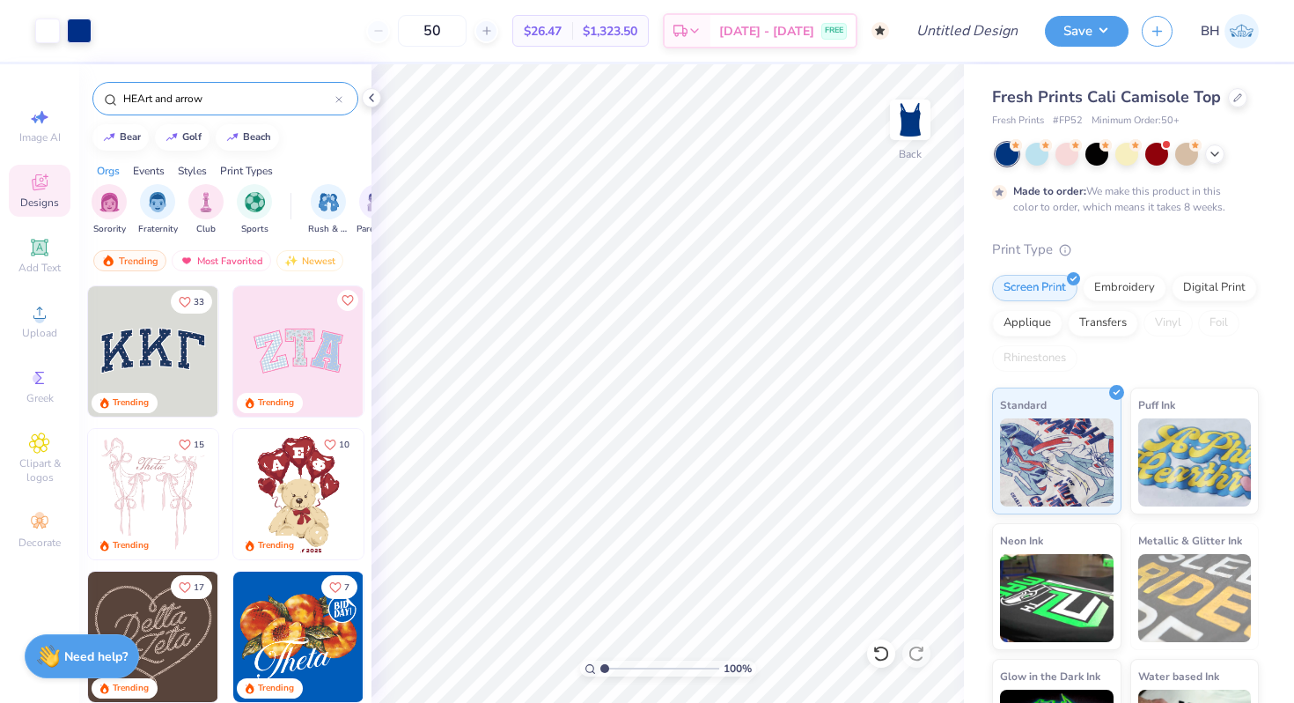
type input "HEArt and arrow"
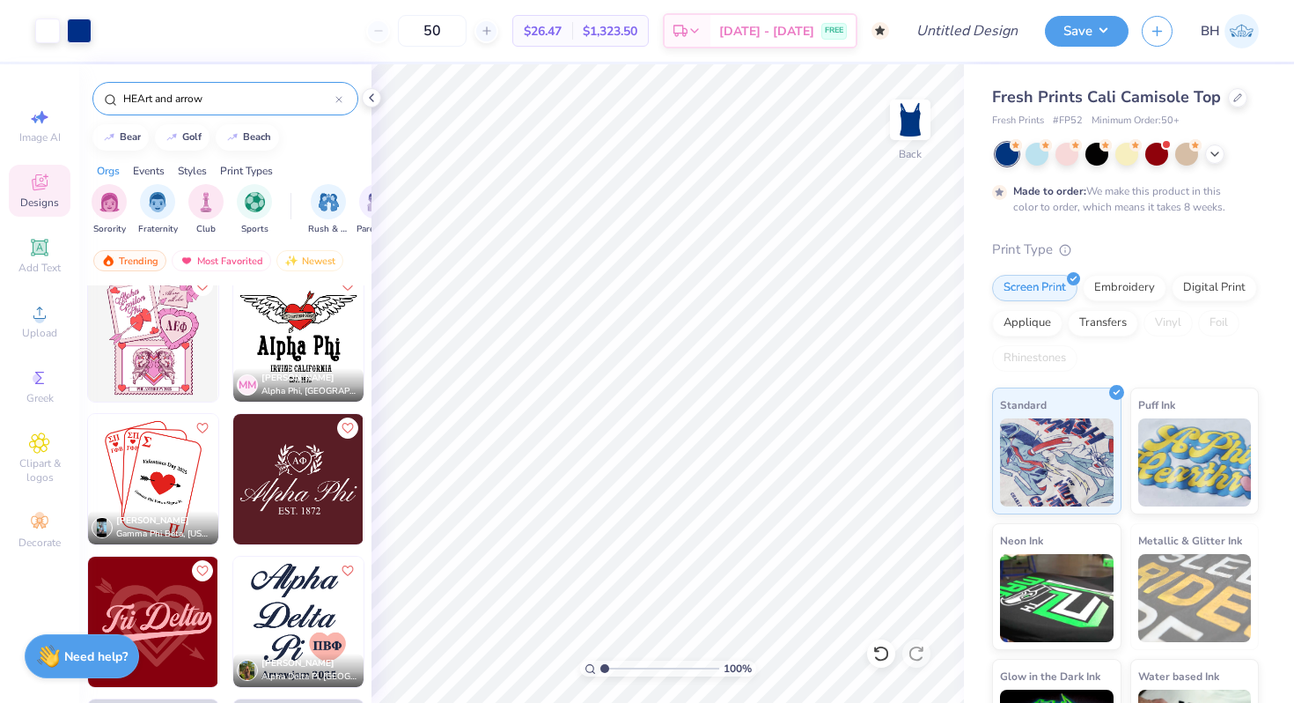
scroll to position [372, 0]
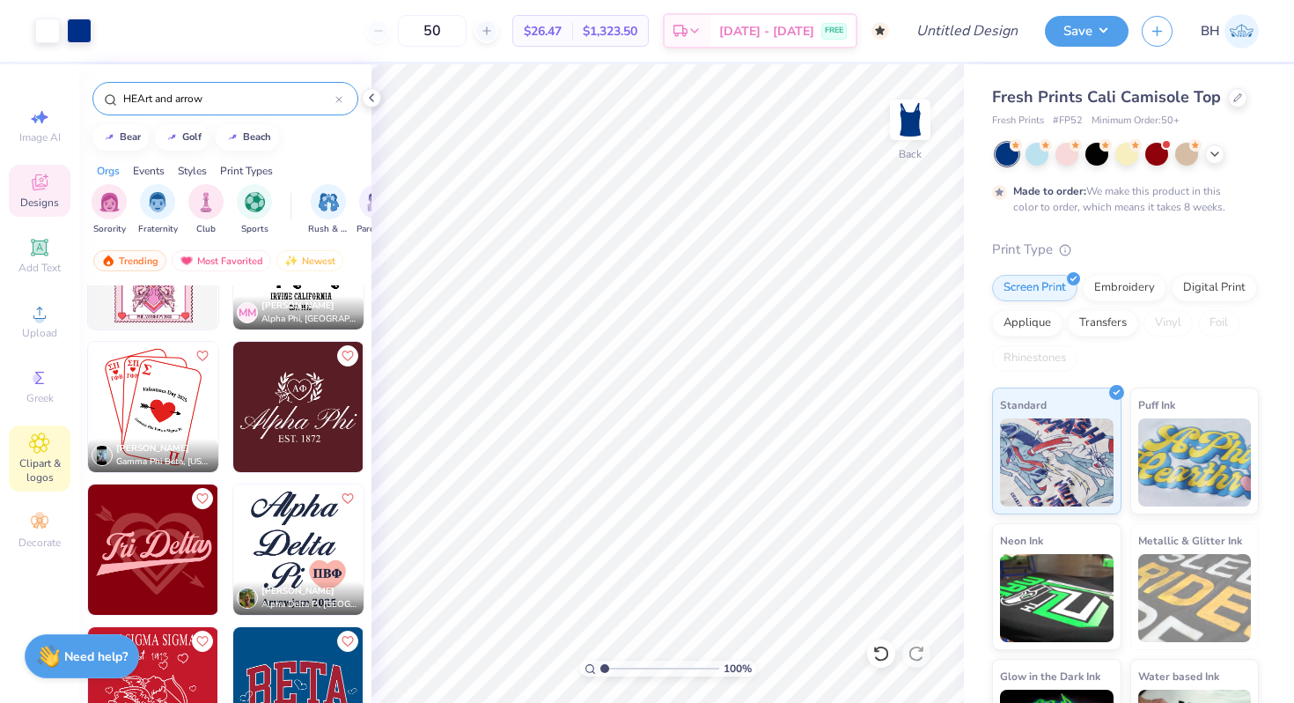
click at [43, 446] on icon at bounding box center [39, 442] width 9 height 9
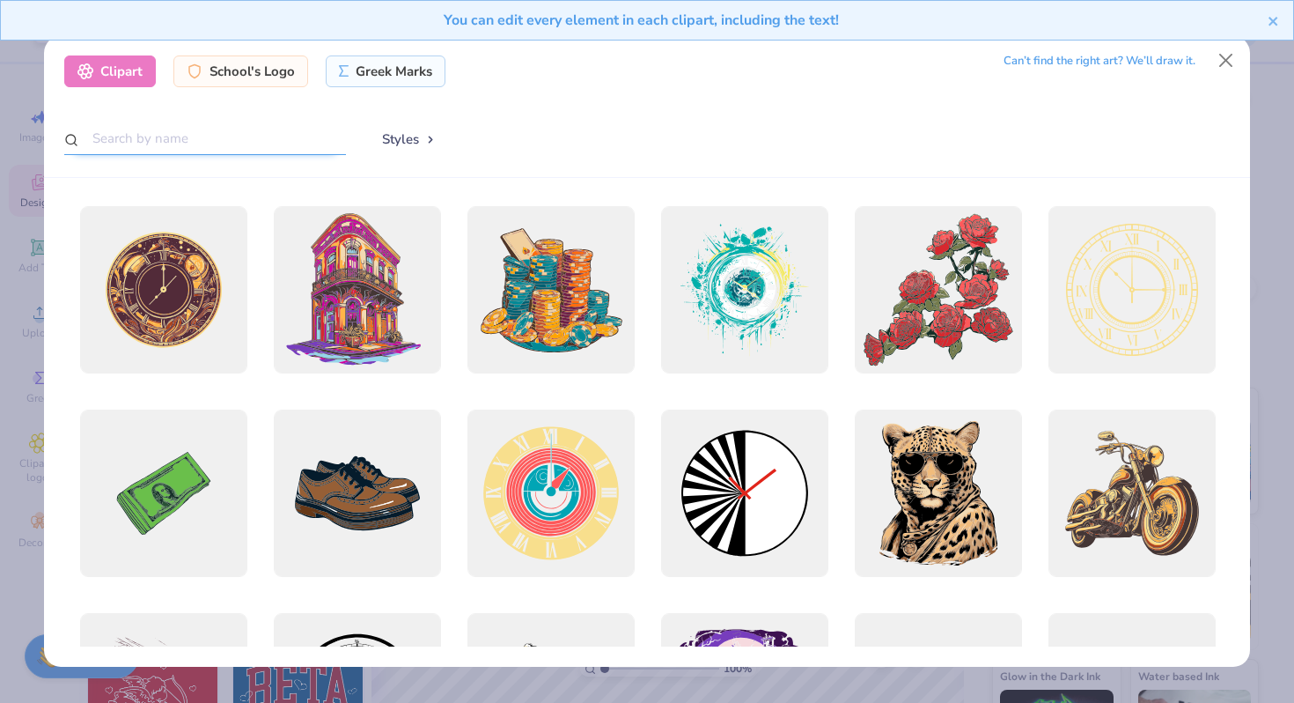
click at [220, 143] on input "text" at bounding box center [205, 138] width 282 height 33
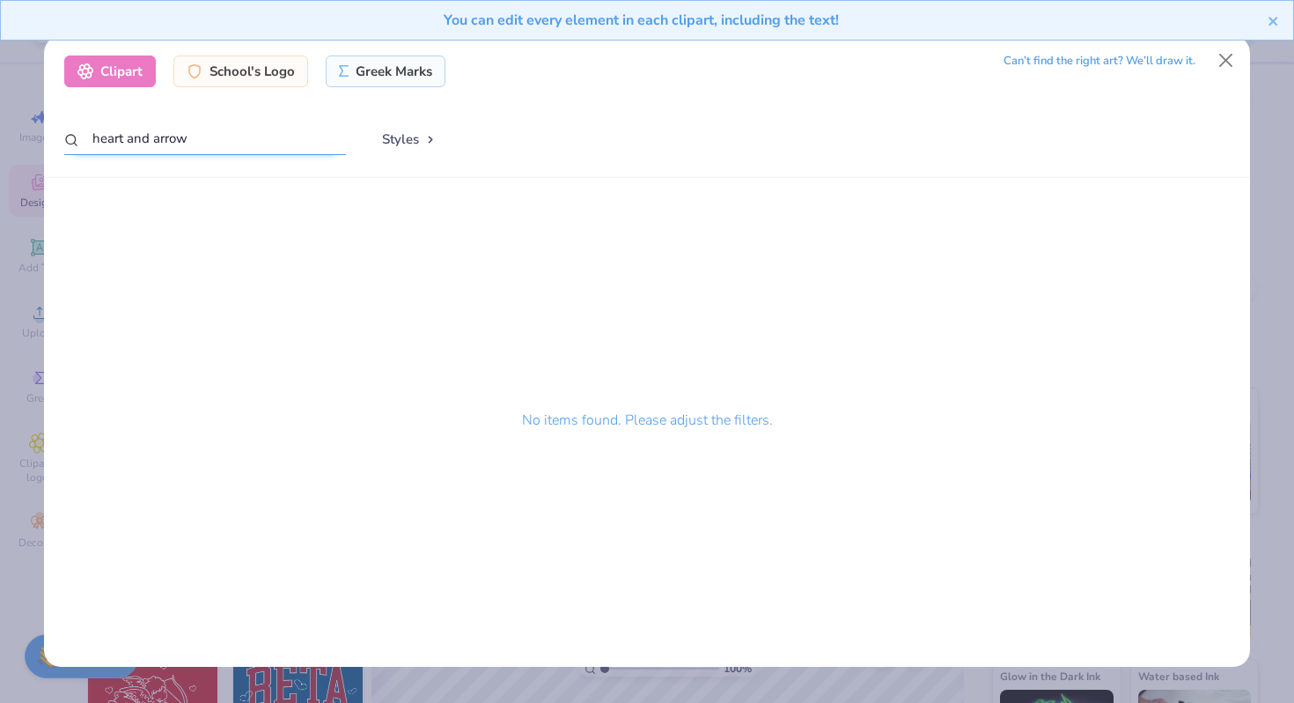
drag, startPoint x: 236, startPoint y: 145, endPoint x: 122, endPoint y: 145, distance: 113.6
click at [122, 145] on input "heart and arrow" at bounding box center [205, 138] width 282 height 33
type input "heart arrow"
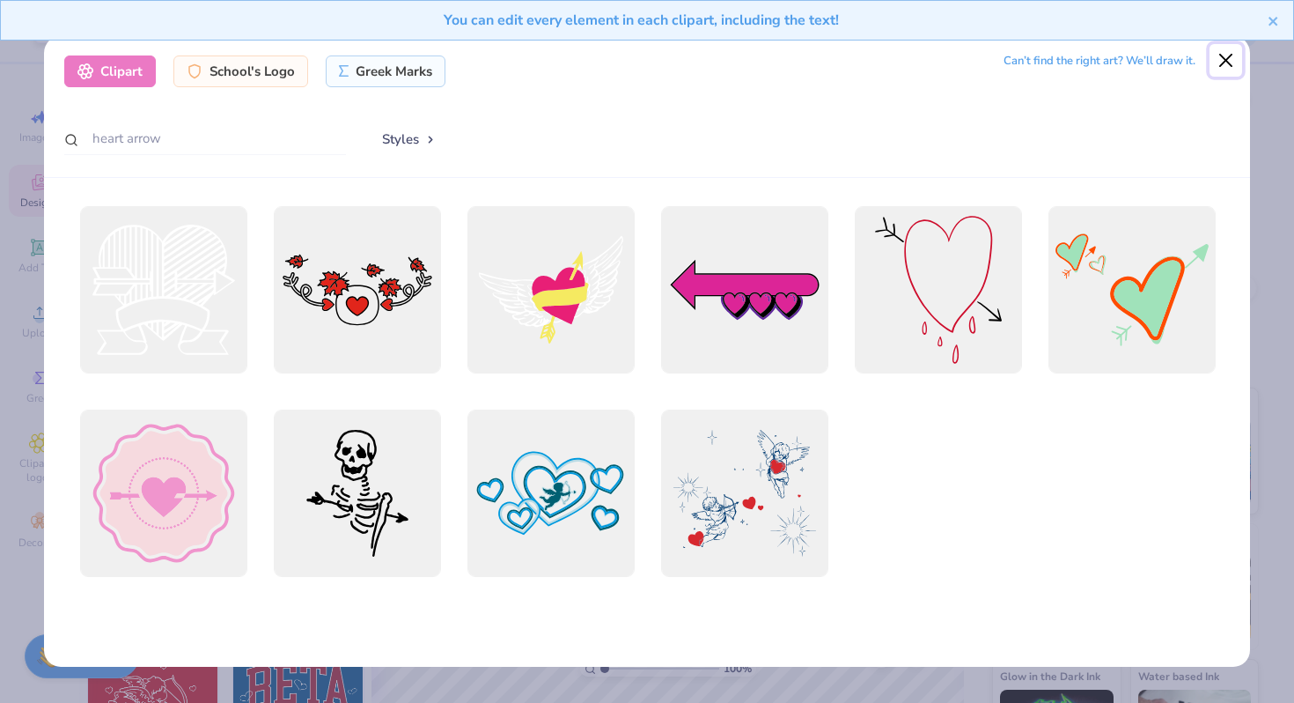
click at [1227, 62] on button "Close" at bounding box center [1226, 60] width 33 height 33
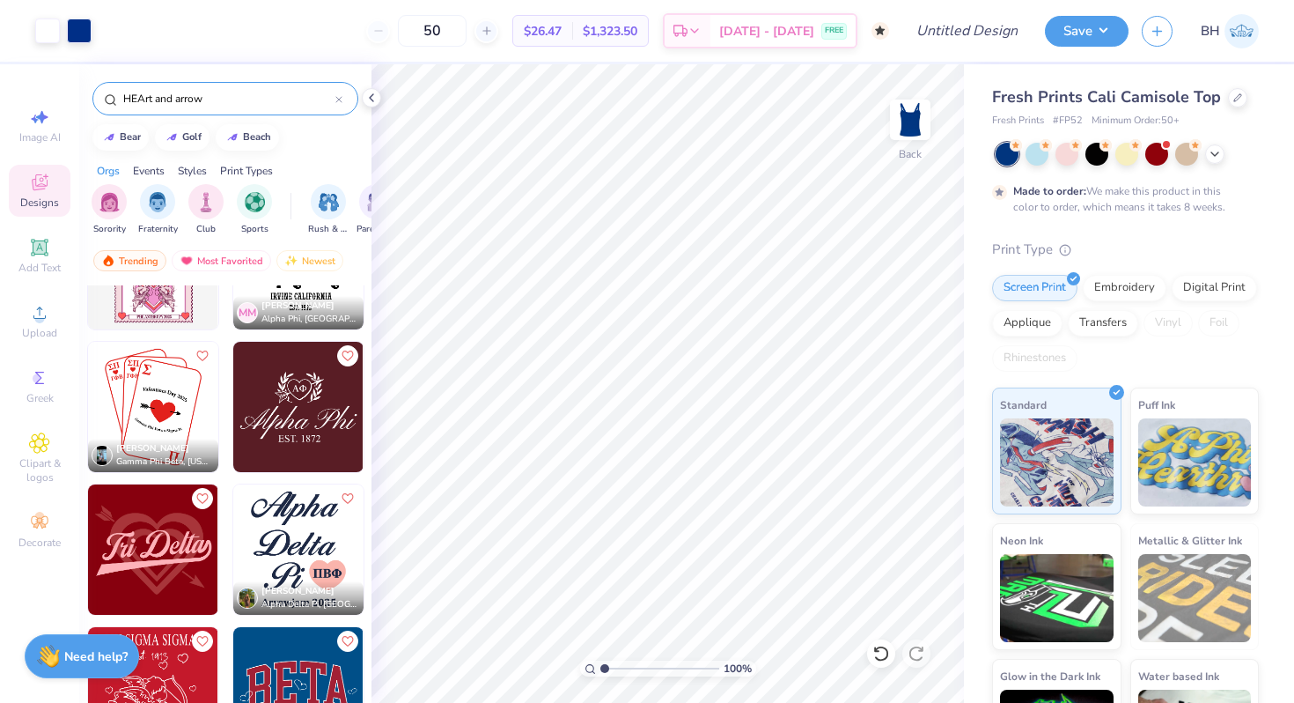
click at [181, 96] on input "HEArt and arrow" at bounding box center [229, 99] width 214 height 18
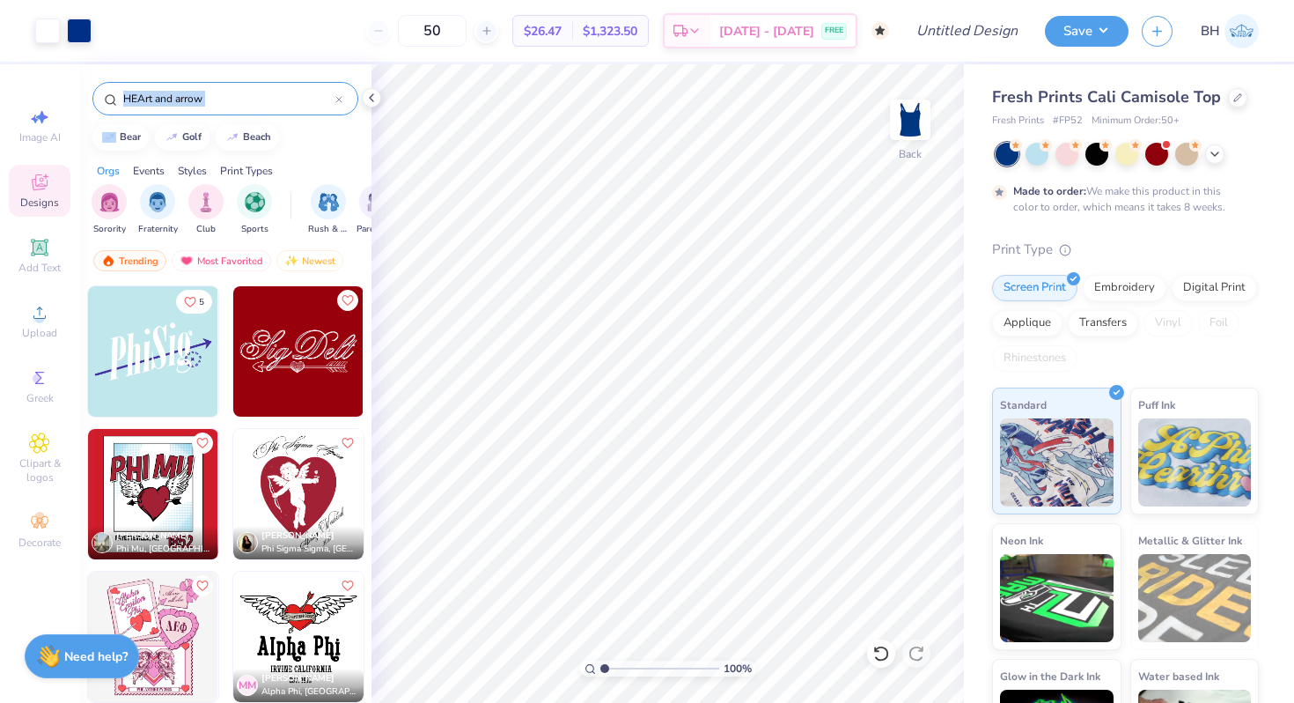
drag, startPoint x: 188, startPoint y: 108, endPoint x: 94, endPoint y: 106, distance: 94.3
click at [94, 106] on div "HEArt and arrow" at bounding box center [225, 98] width 266 height 33
click at [163, 91] on input "HEArt and arrow" at bounding box center [229, 99] width 214 height 18
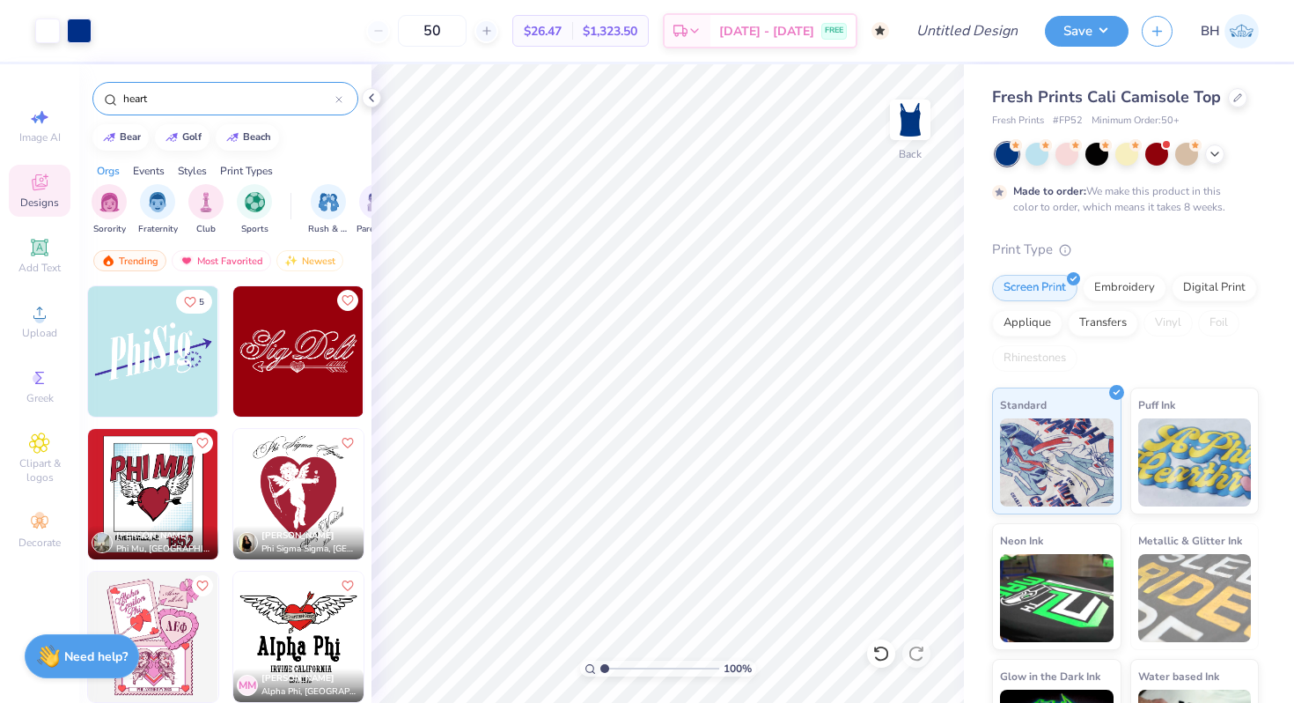
type input "heart"
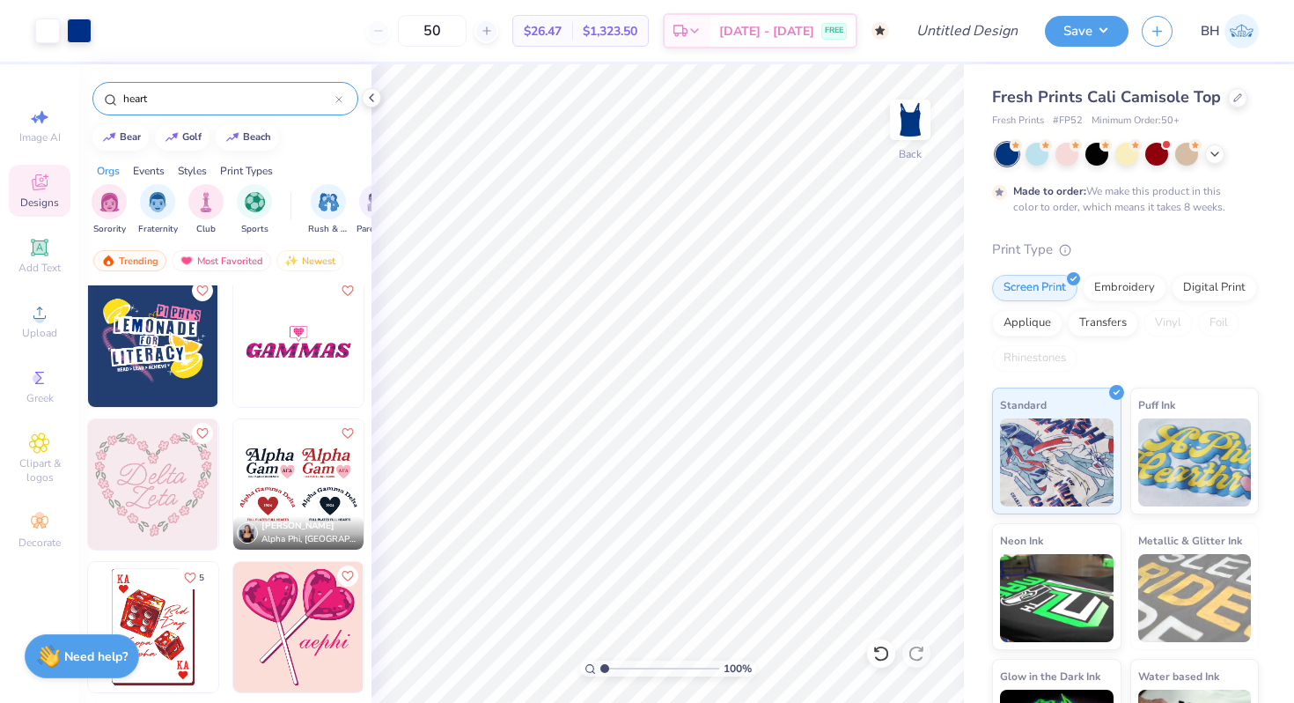
scroll to position [1441, 0]
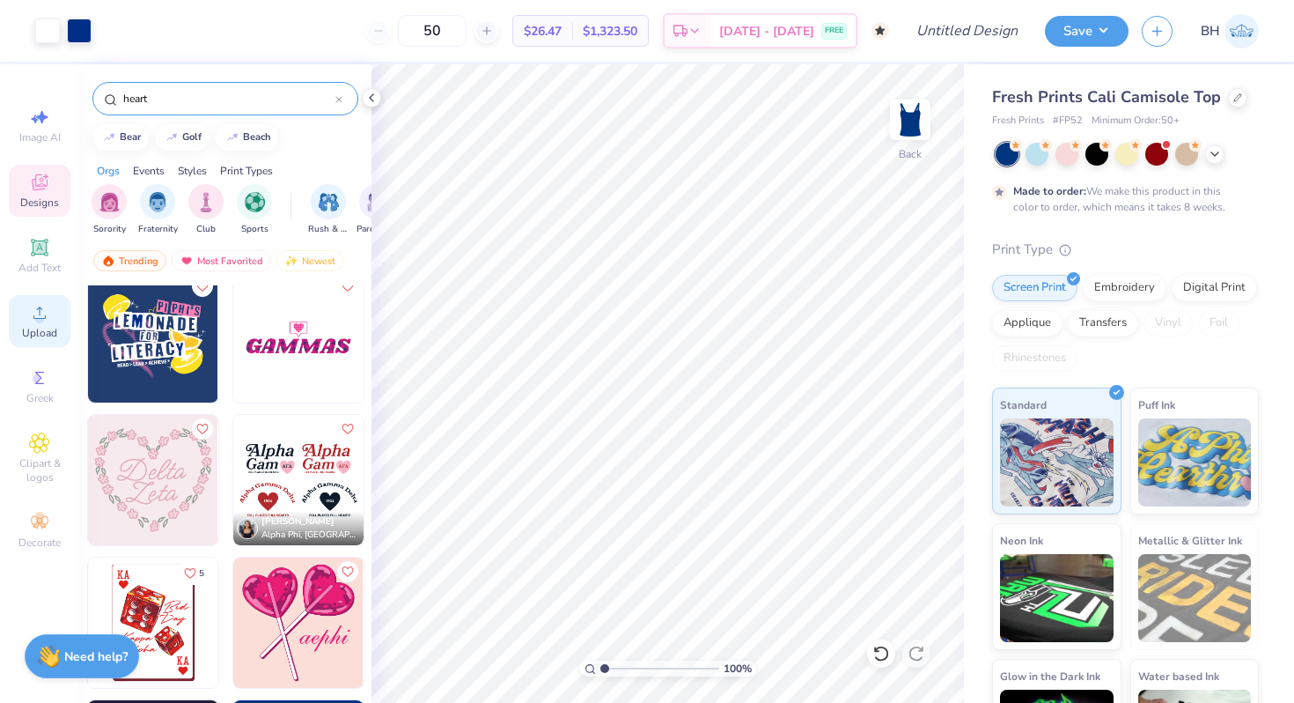
click at [38, 313] on circle at bounding box center [39, 318] width 10 height 10
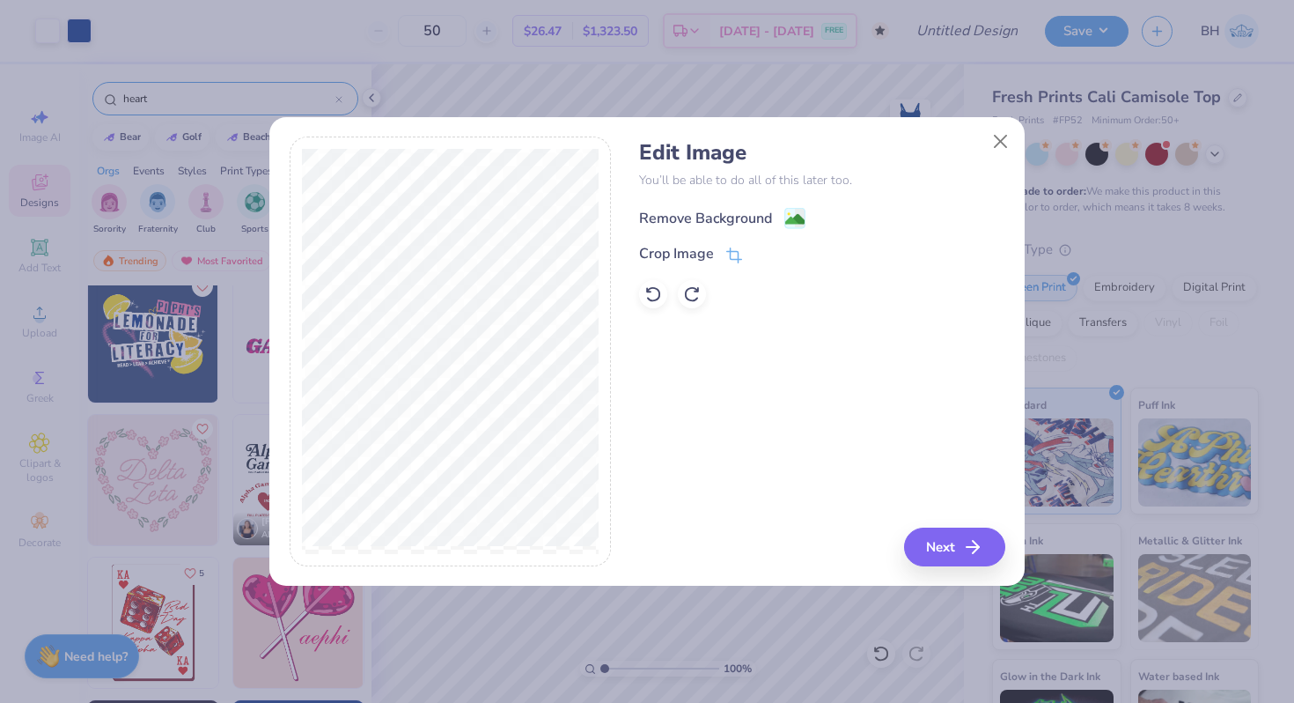
click at [741, 216] on div "Remove Background" at bounding box center [705, 218] width 133 height 21
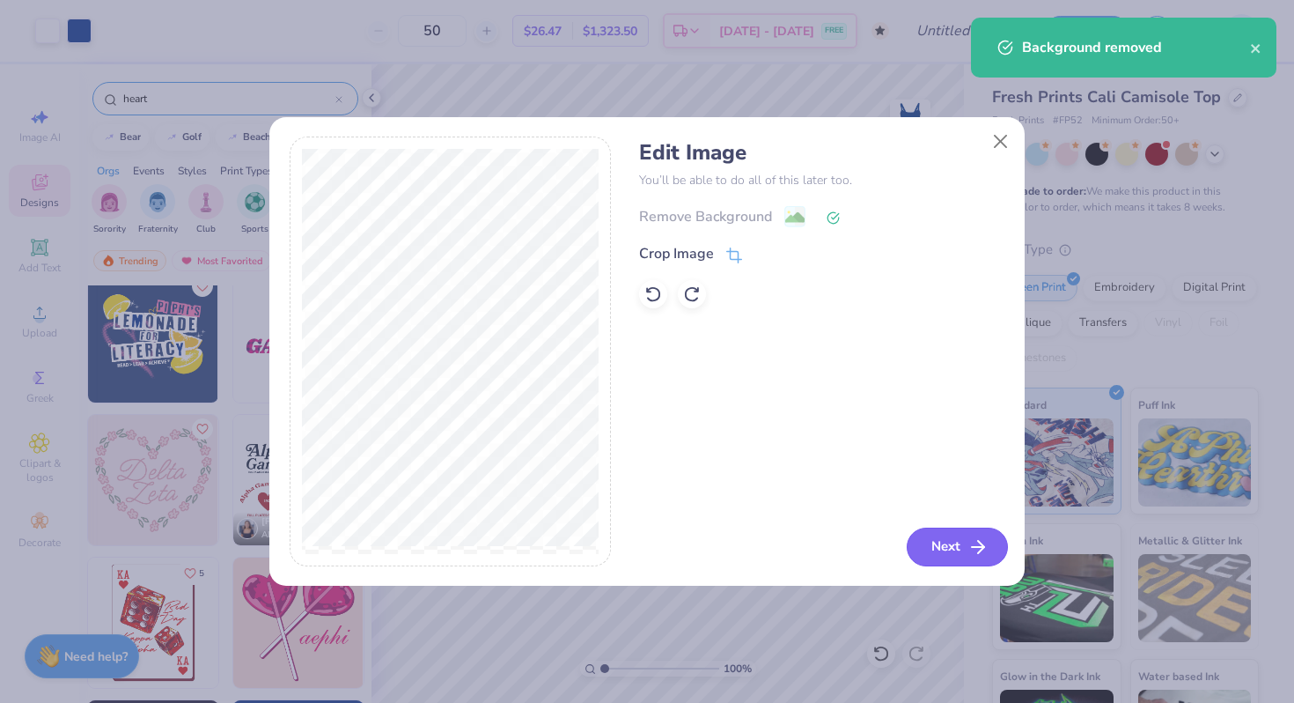
click at [986, 548] on icon "button" at bounding box center [978, 546] width 21 height 21
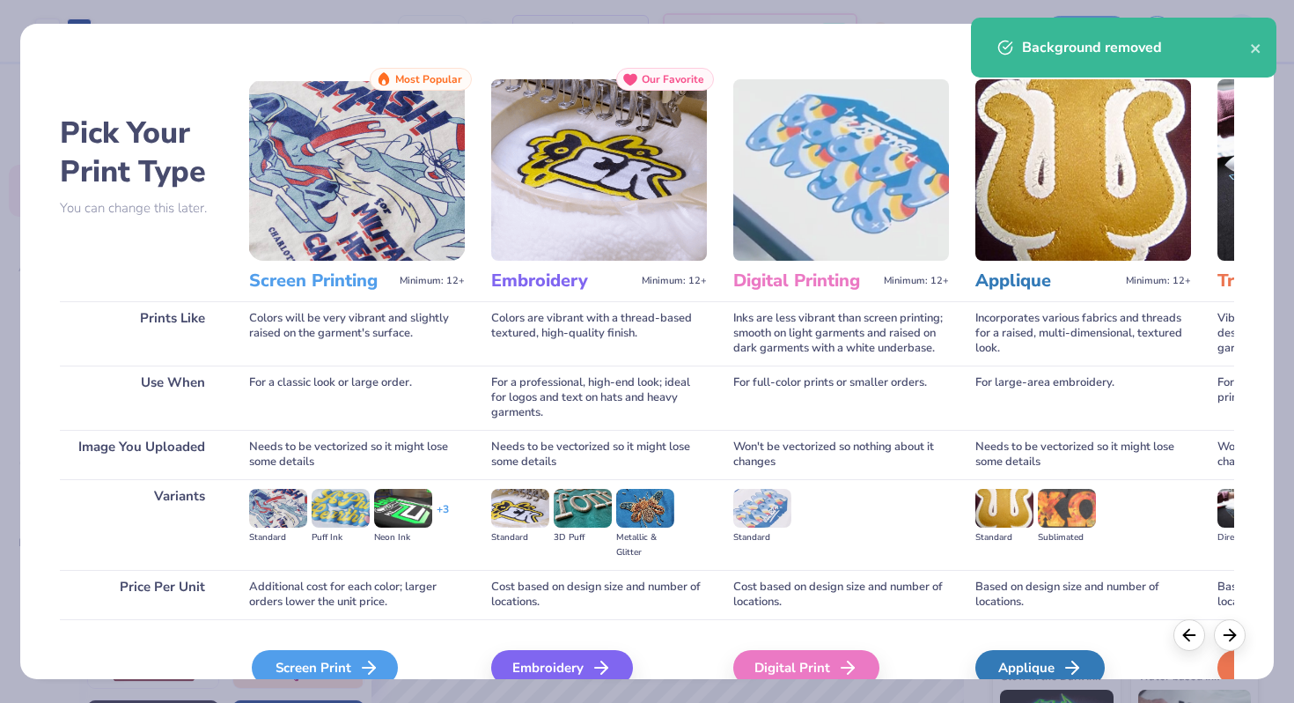
click at [371, 666] on icon at bounding box center [368, 667] width 21 height 21
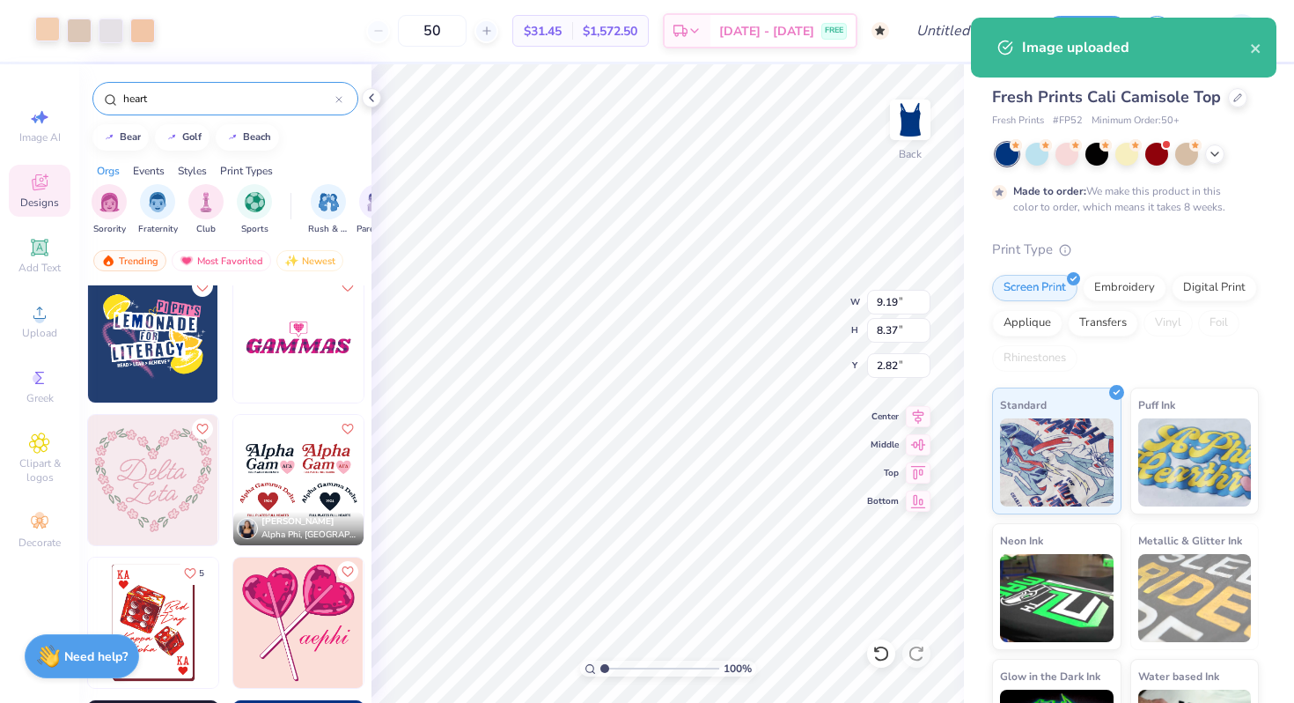
click at [53, 29] on div at bounding box center [47, 29] width 25 height 25
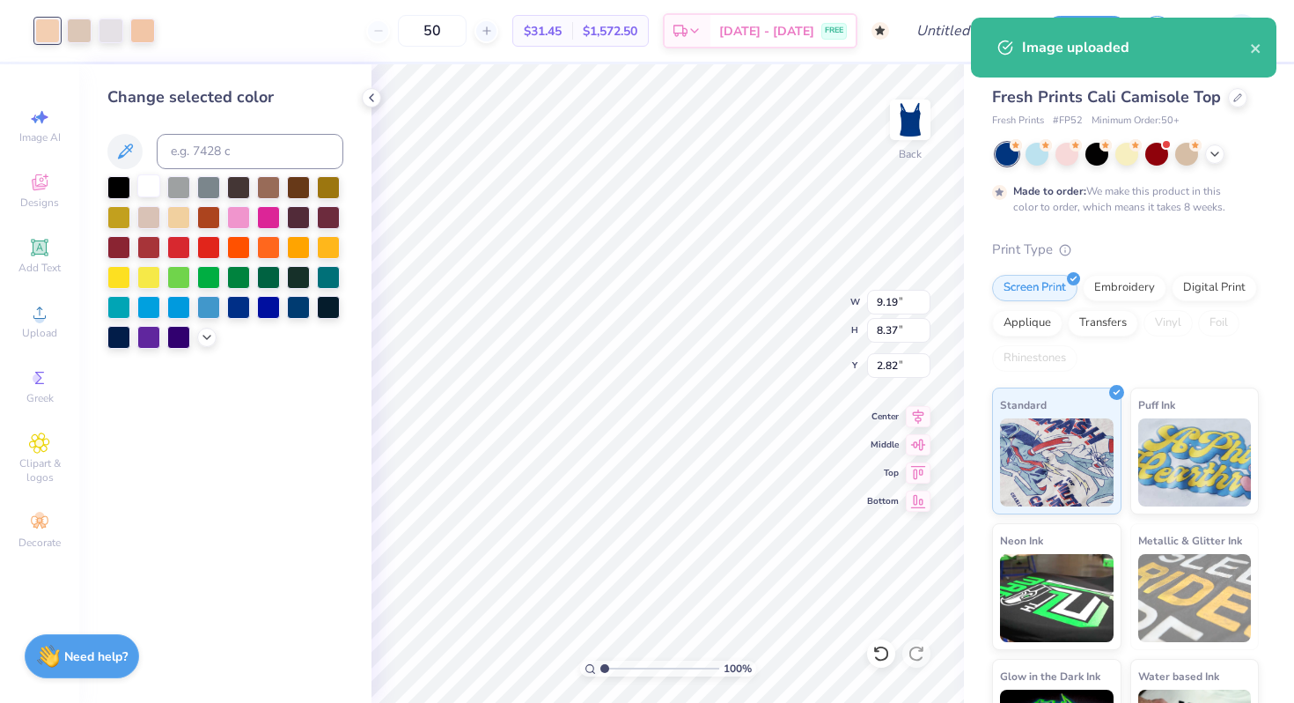
click at [152, 191] on div at bounding box center [148, 185] width 23 height 23
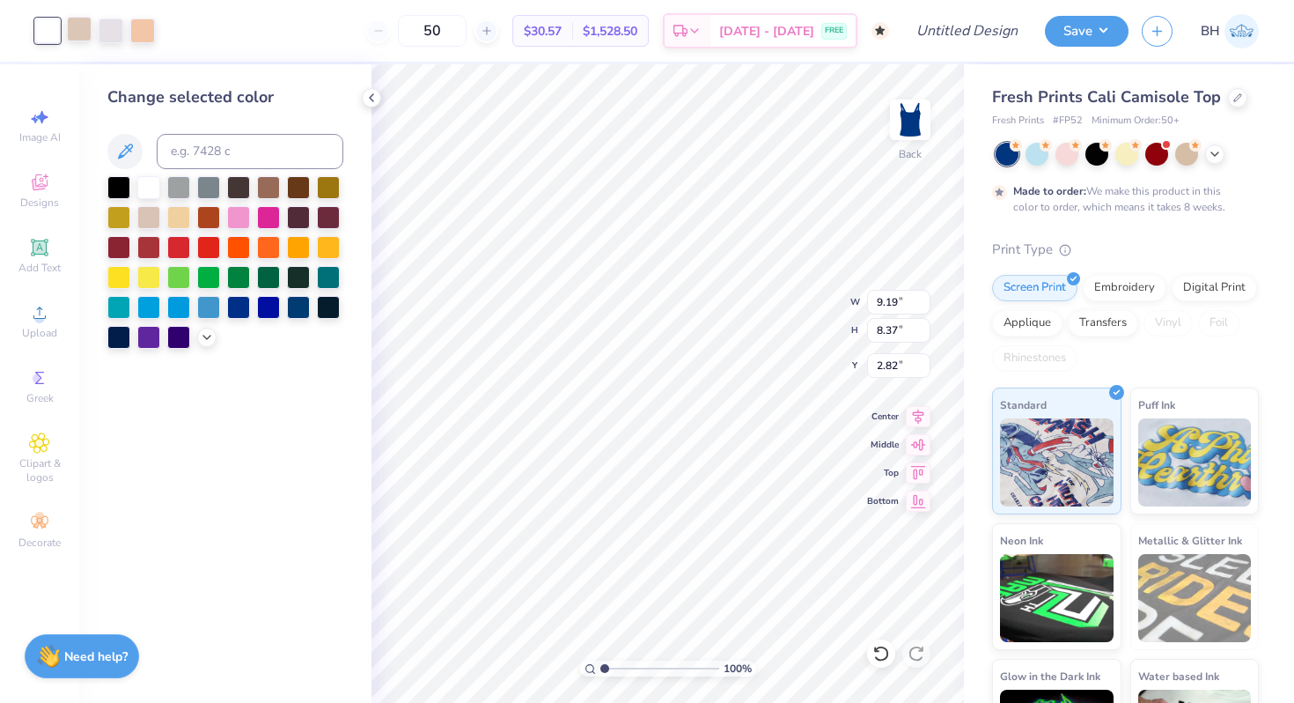
click at [72, 33] on div at bounding box center [79, 29] width 25 height 25
click at [152, 188] on div at bounding box center [148, 185] width 23 height 23
click at [81, 33] on div at bounding box center [79, 29] width 25 height 25
click at [151, 189] on div at bounding box center [148, 185] width 23 height 23
click at [87, 41] on div at bounding box center [79, 29] width 25 height 25
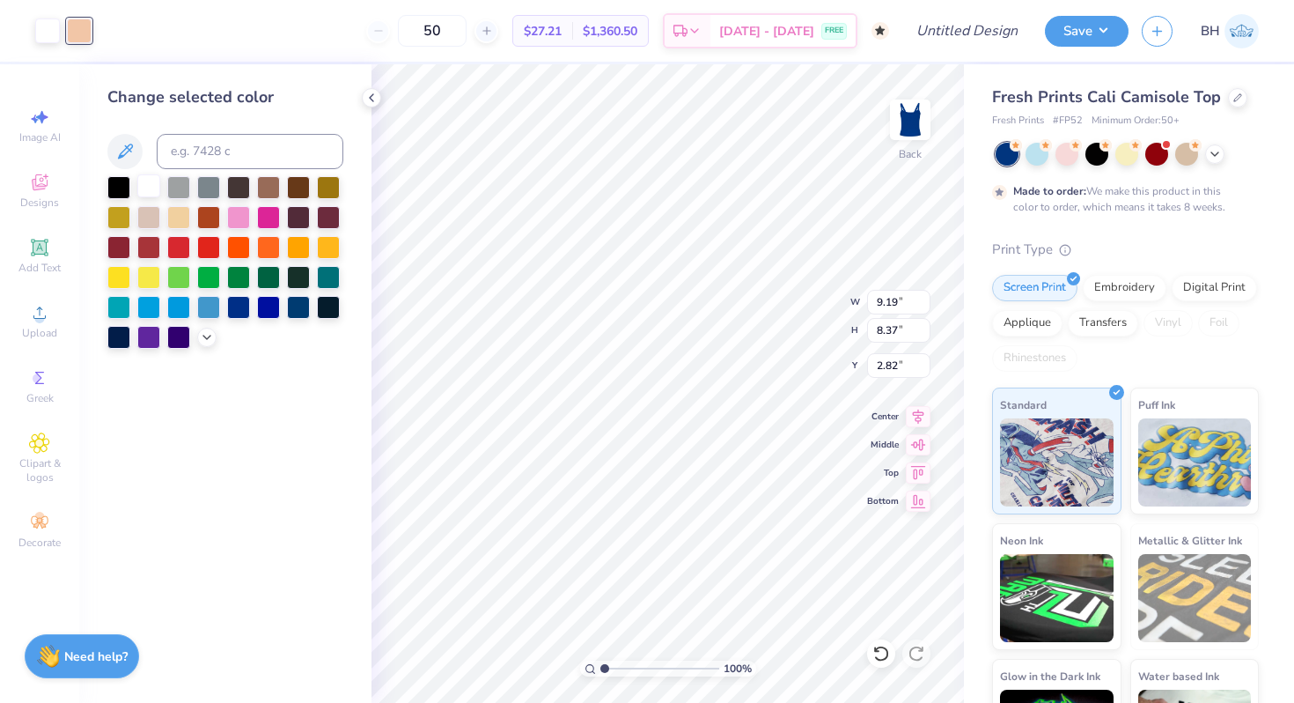
click at [141, 184] on div at bounding box center [148, 185] width 23 height 23
type input "3.46"
type input "3.15"
type input "8.04"
type input "2.14"
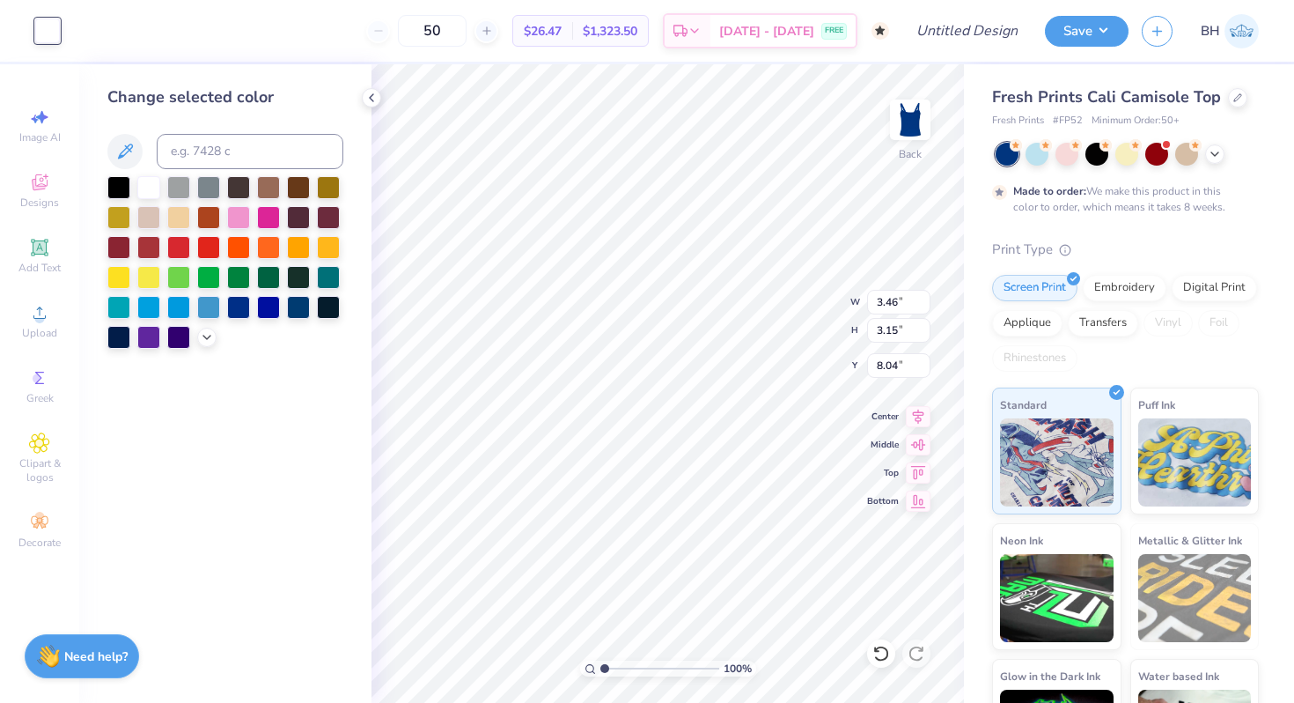
type input "2.22"
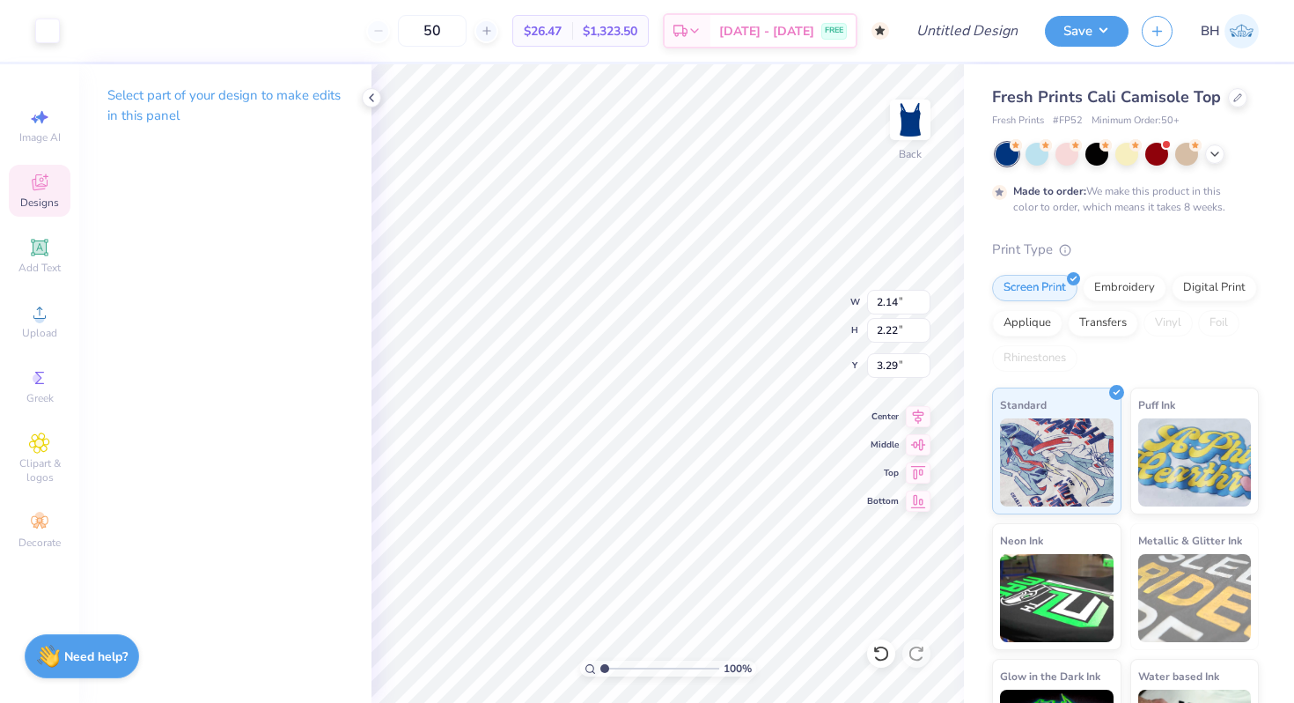
type input "8.04"
type input "2.81"
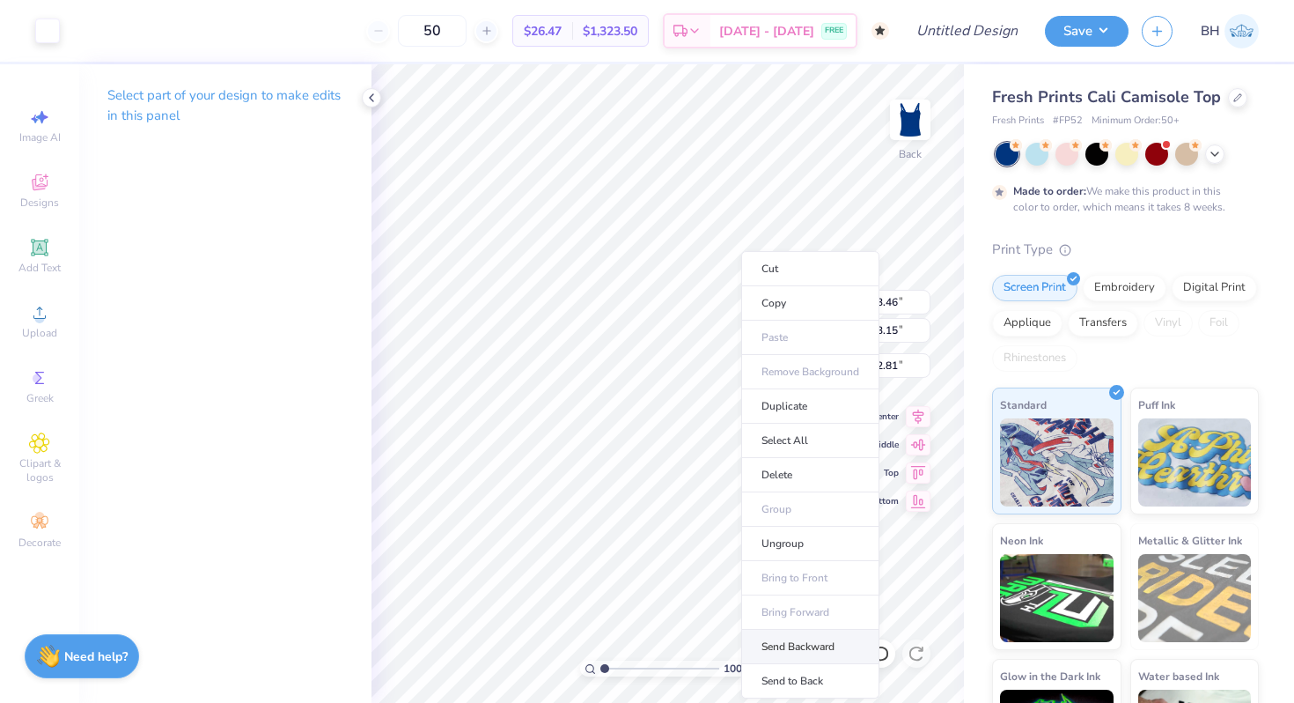
click at [776, 658] on li "Send Backward" at bounding box center [810, 647] width 138 height 34
click at [790, 673] on li "Send to Back" at bounding box center [817, 681] width 138 height 34
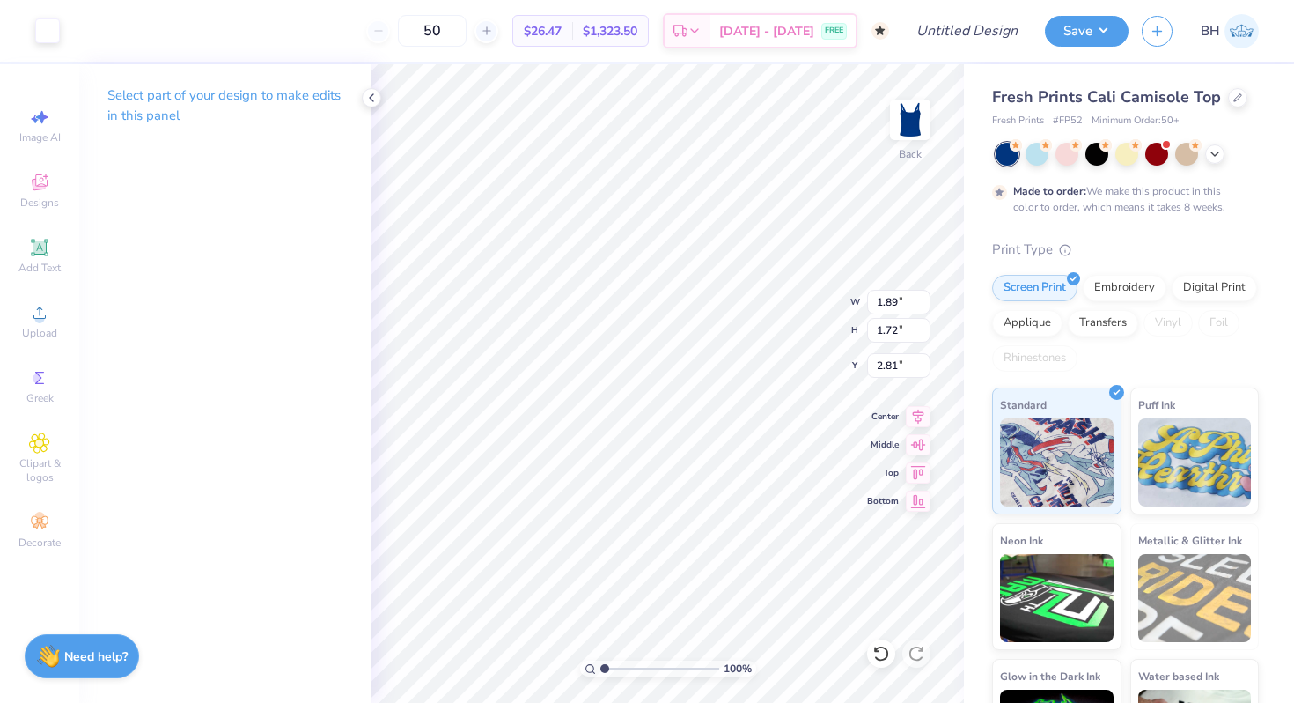
type input "1.89"
type input "1.72"
type input "4.24"
type input "1.85"
type input "1.80"
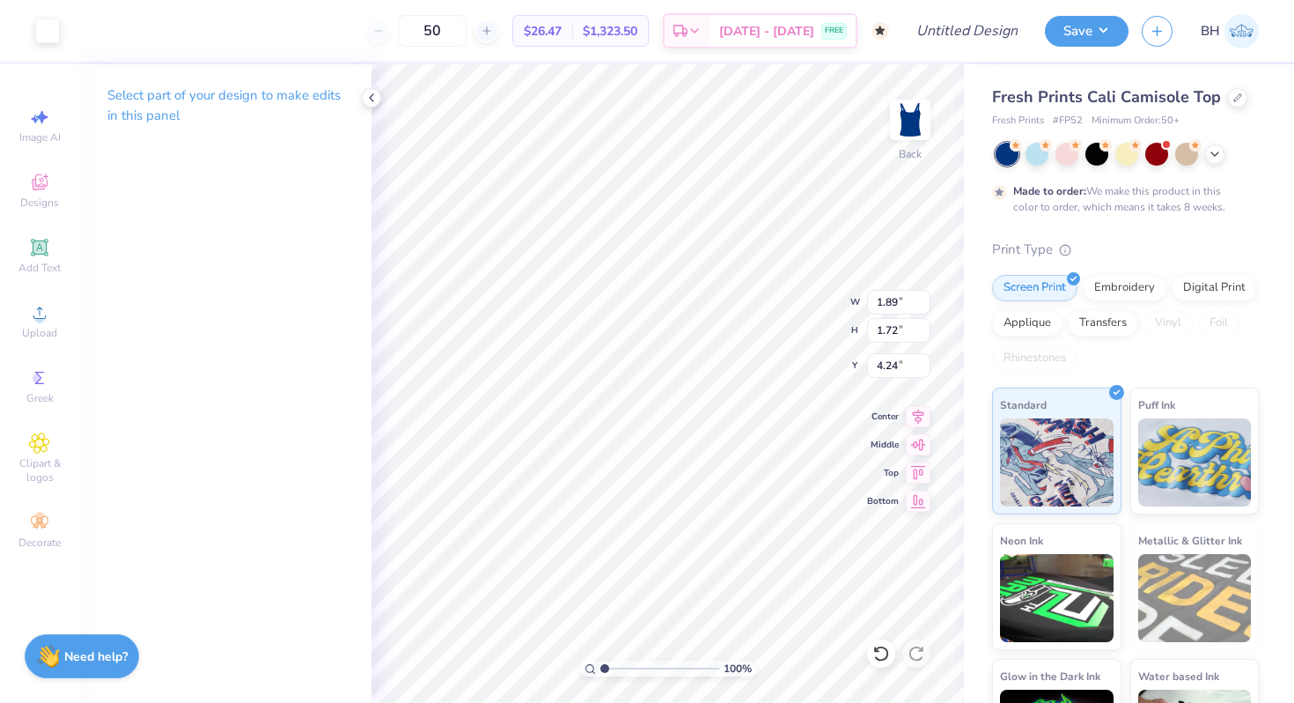
type input "4.12"
type input "3.28"
click at [46, 190] on icon at bounding box center [39, 182] width 21 height 21
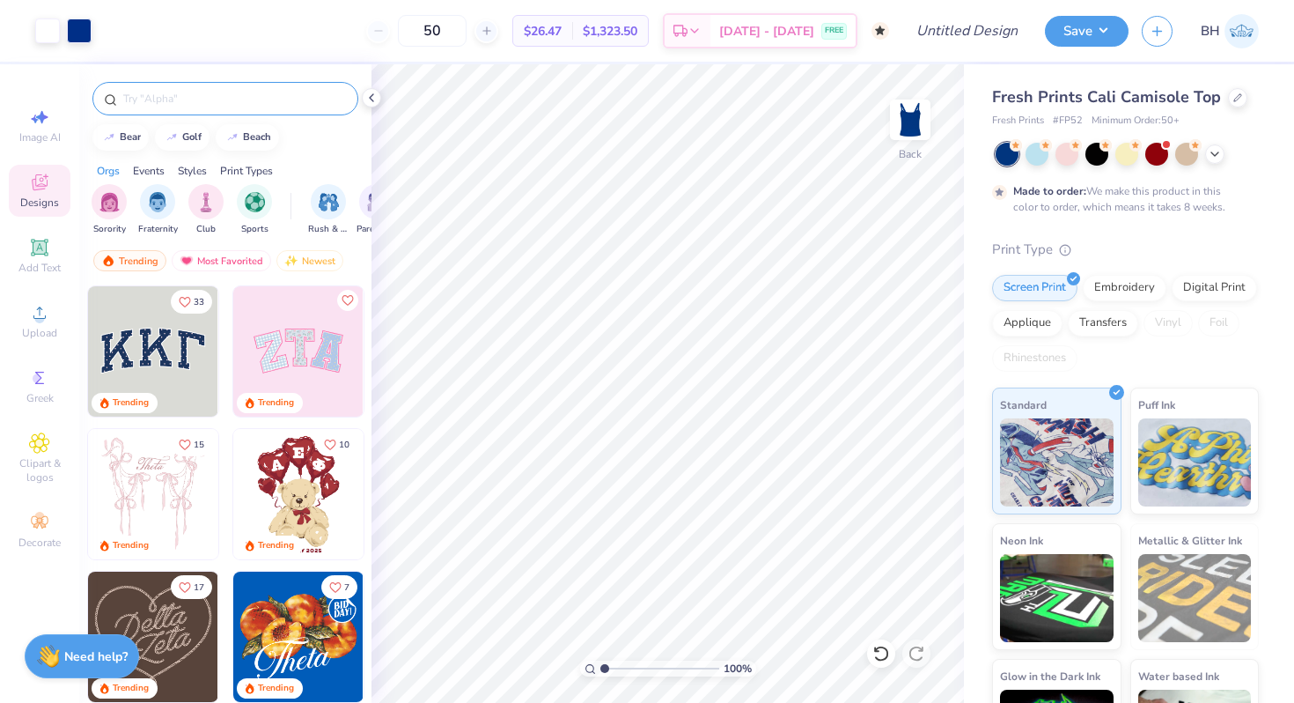
click at [170, 96] on input "text" at bounding box center [234, 99] width 225 height 18
type input "arrow"
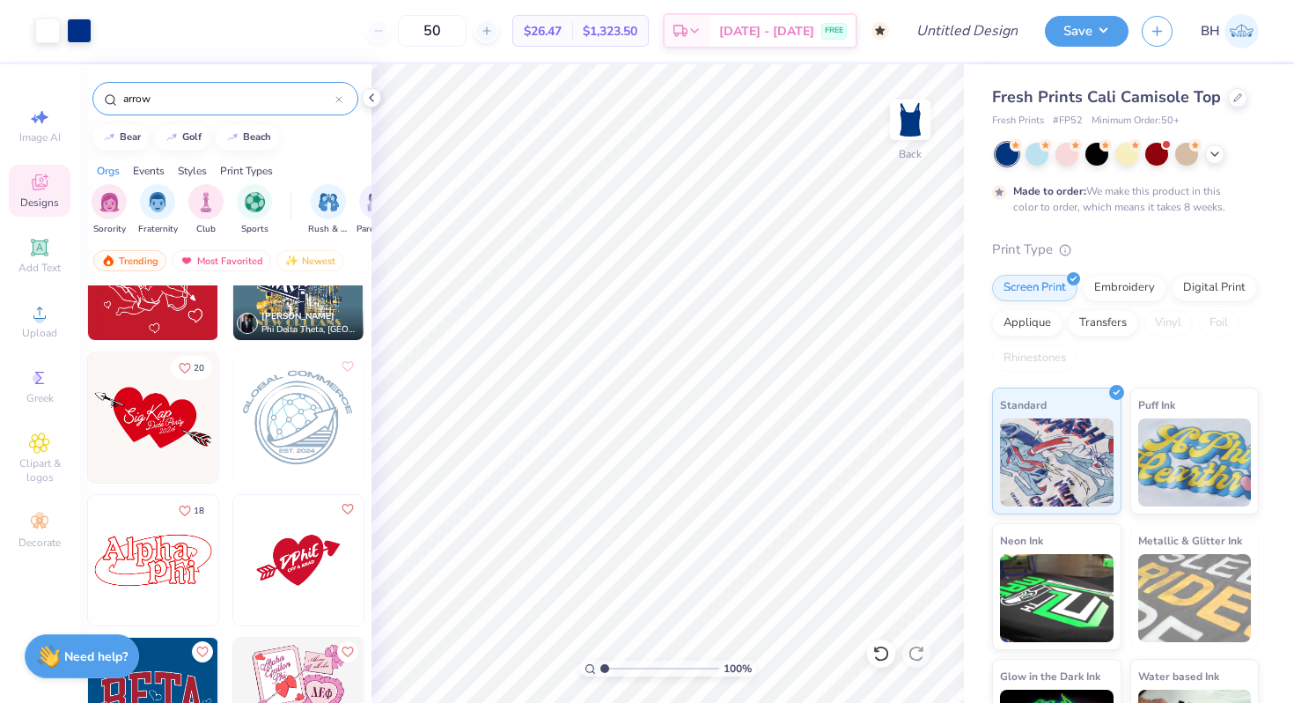
scroll to position [700, 0]
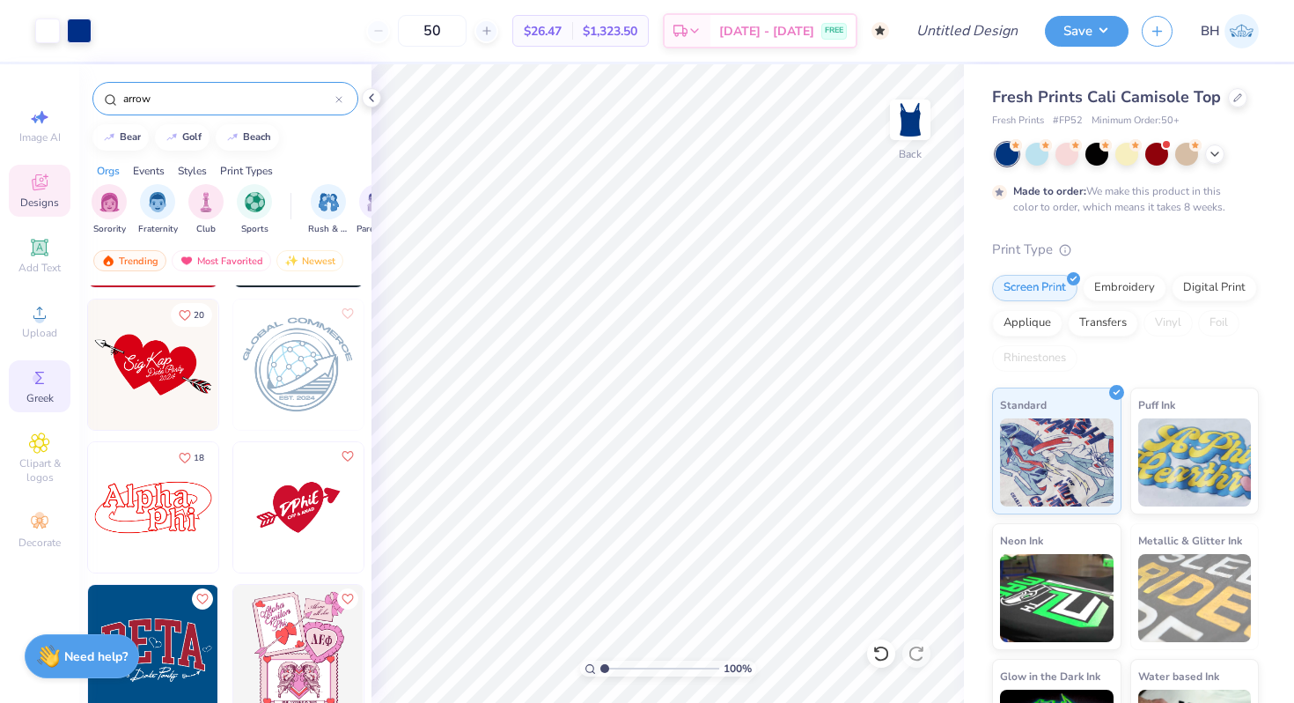
click at [41, 390] on div "Greek" at bounding box center [40, 386] width 62 height 52
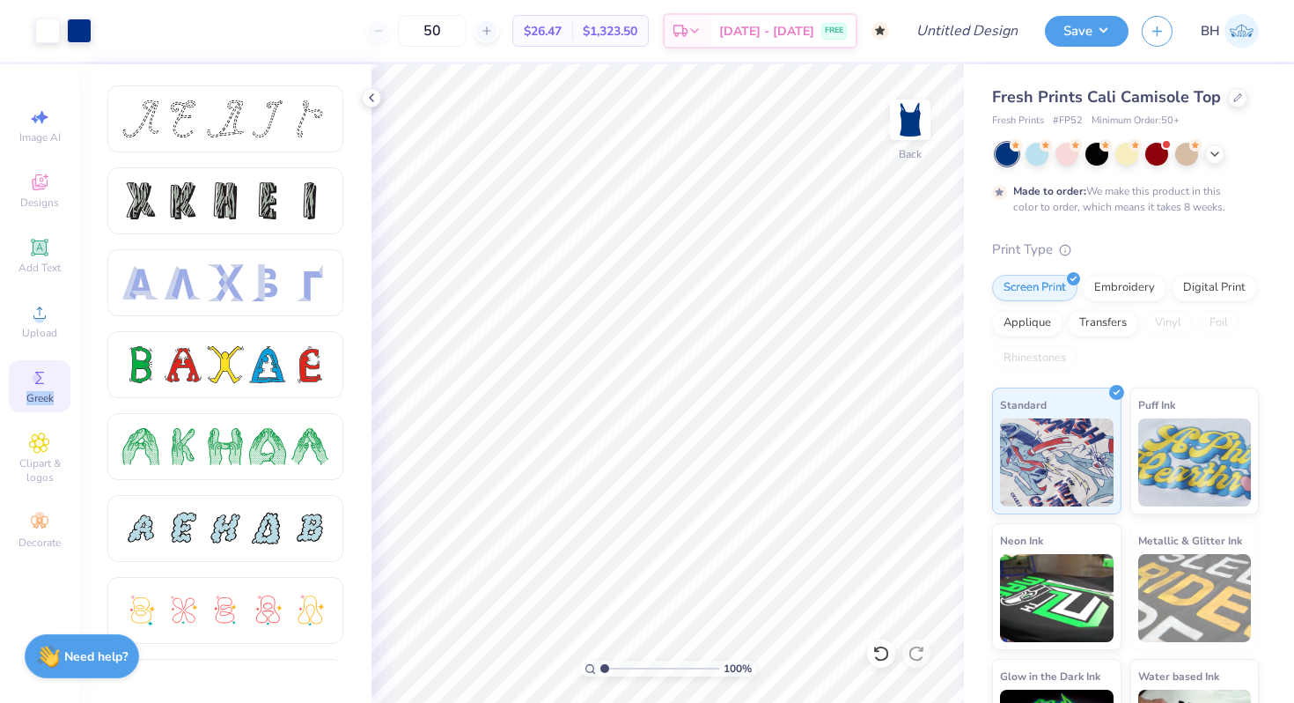
click at [41, 390] on div "Greek" at bounding box center [40, 386] width 62 height 52
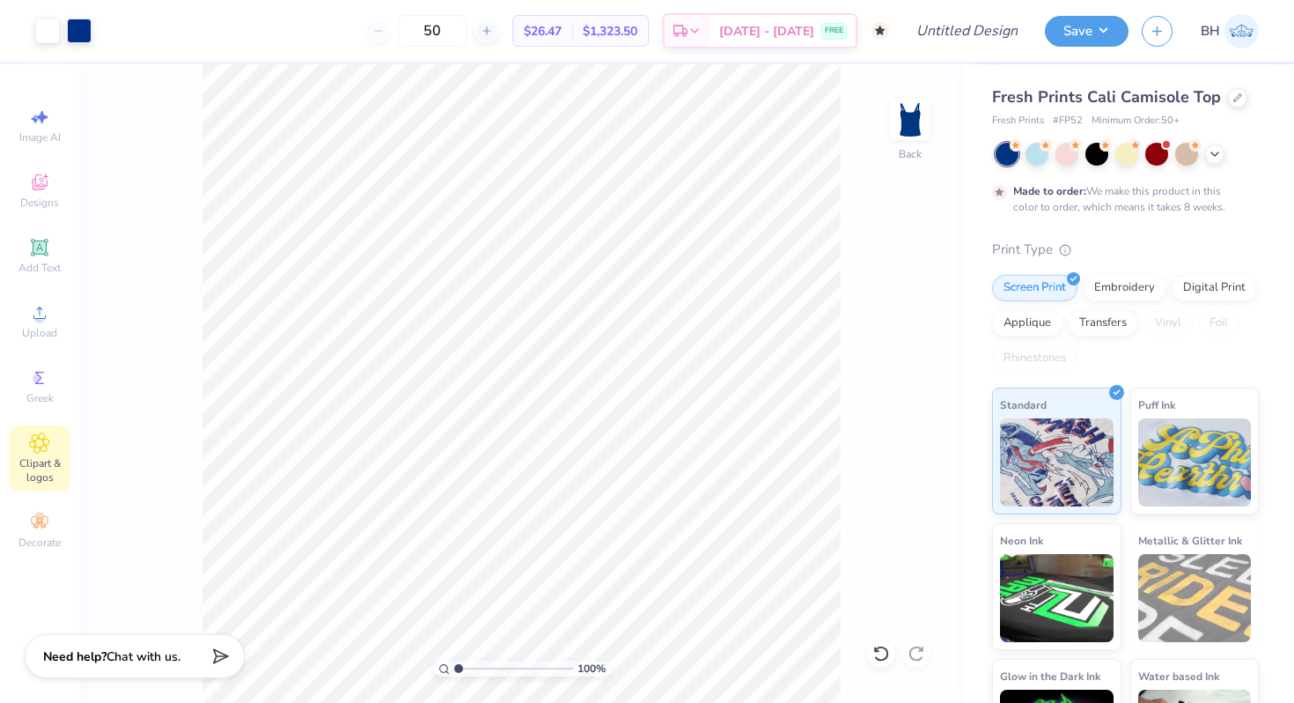
click at [41, 465] on span "Clipart & logos" at bounding box center [40, 470] width 62 height 28
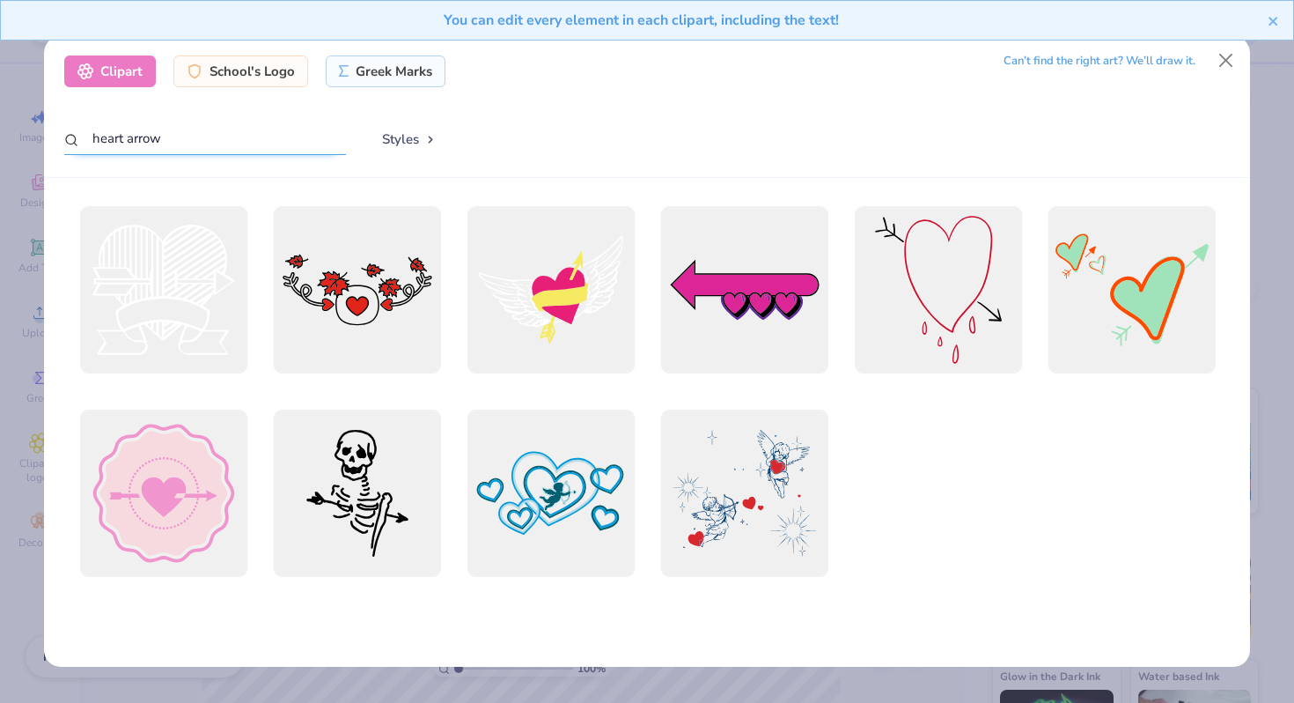
click at [212, 146] on input "heart arrow" at bounding box center [205, 138] width 282 height 33
click at [212, 146] on input "heart arrowarr" at bounding box center [205, 138] width 282 height 33
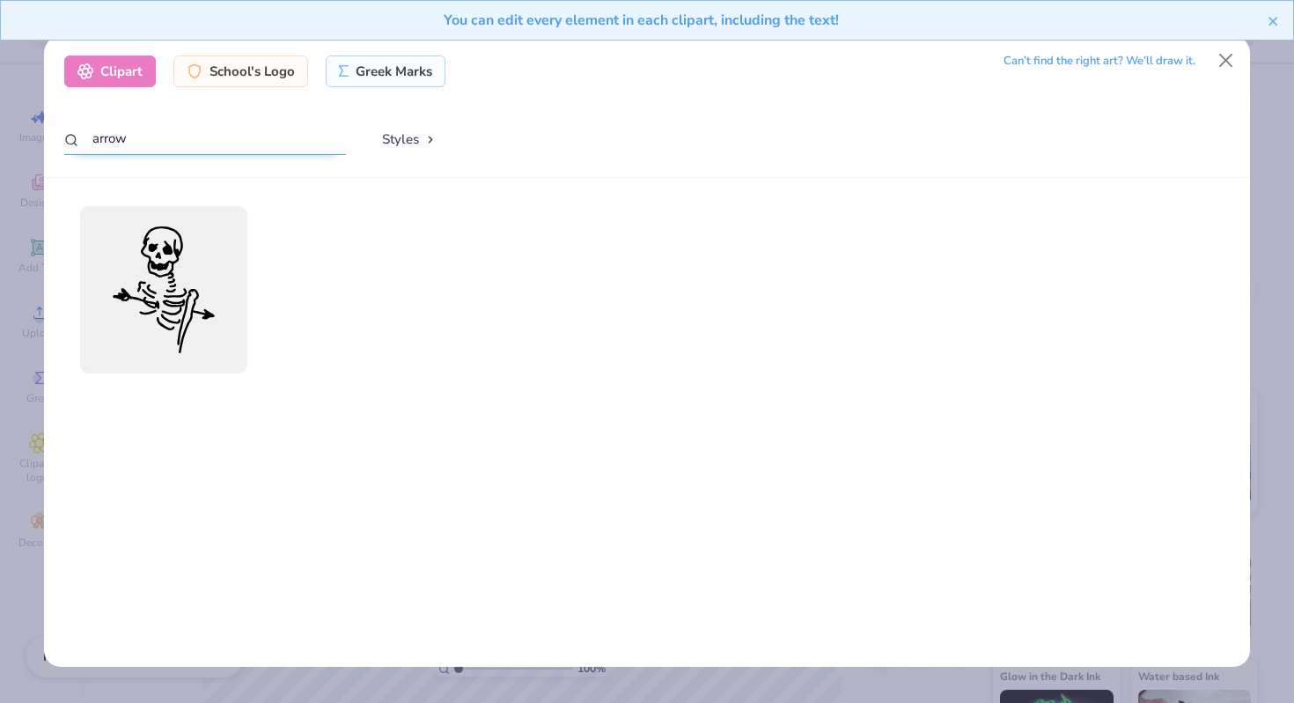
type input "arrow"
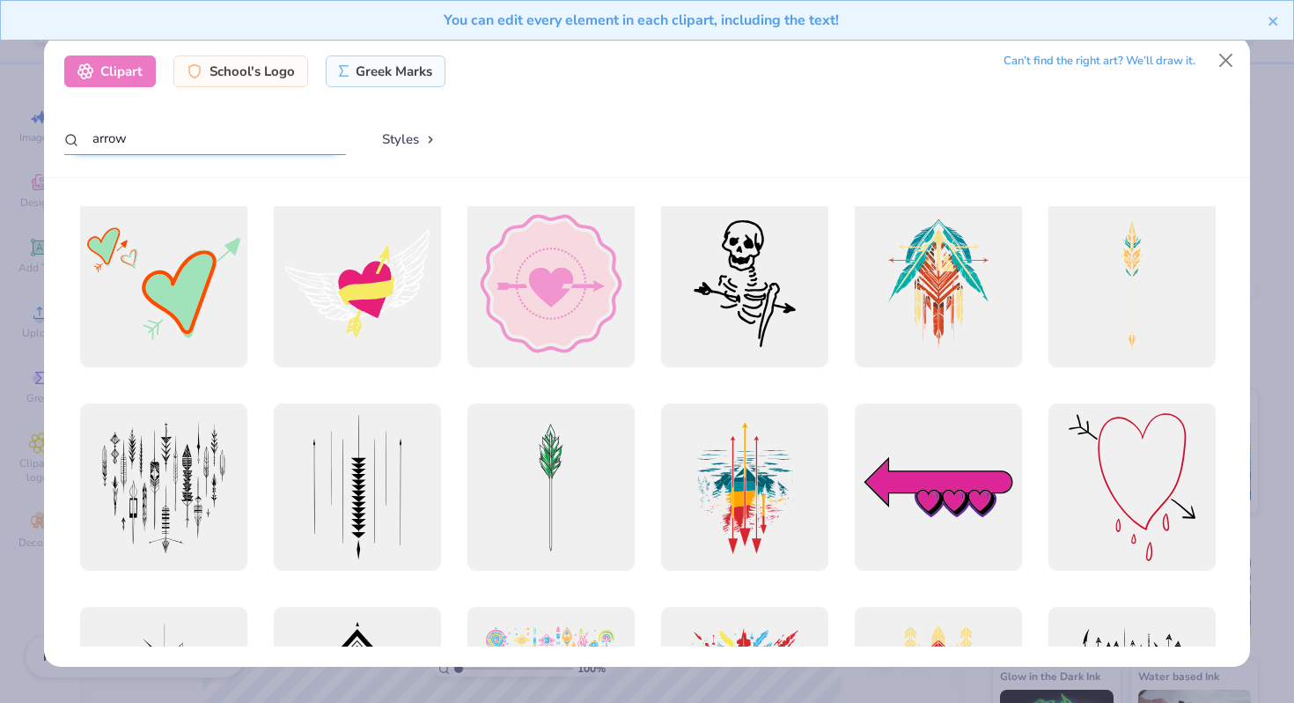
scroll to position [0, 0]
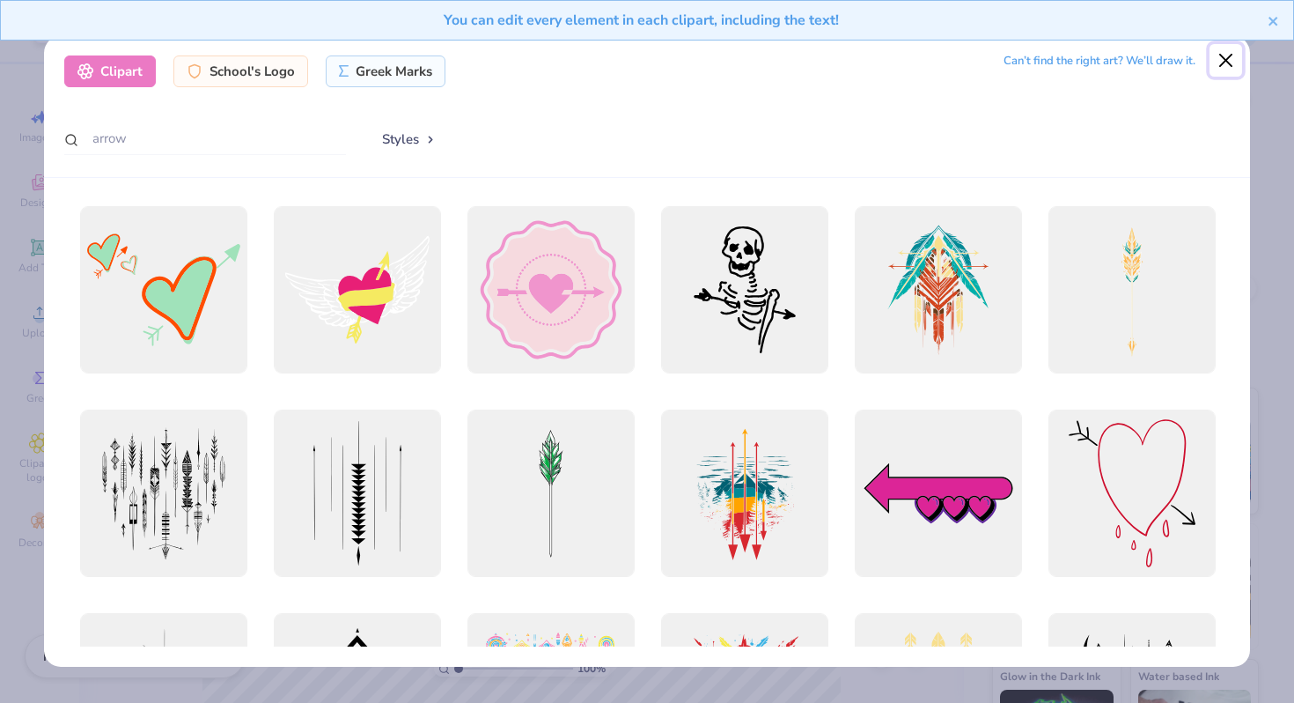
click at [1227, 57] on button "Close" at bounding box center [1226, 60] width 33 height 33
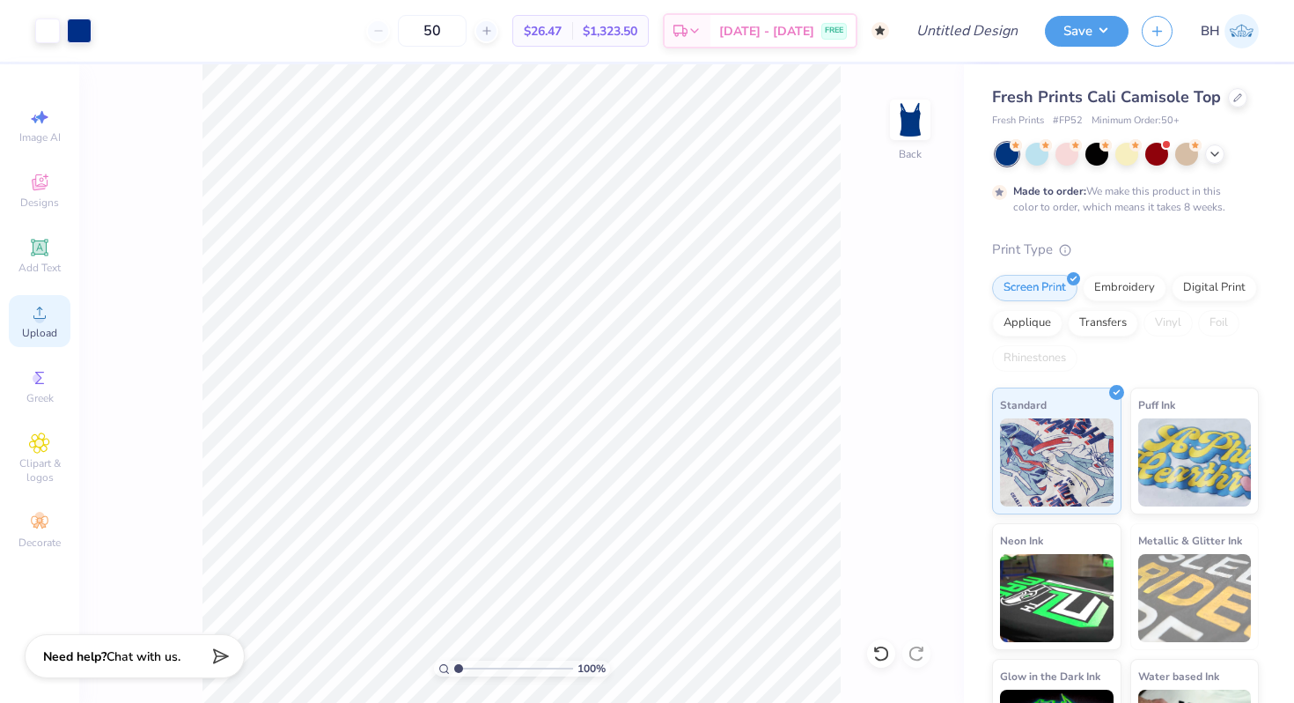
click at [35, 321] on icon at bounding box center [39, 312] width 21 height 21
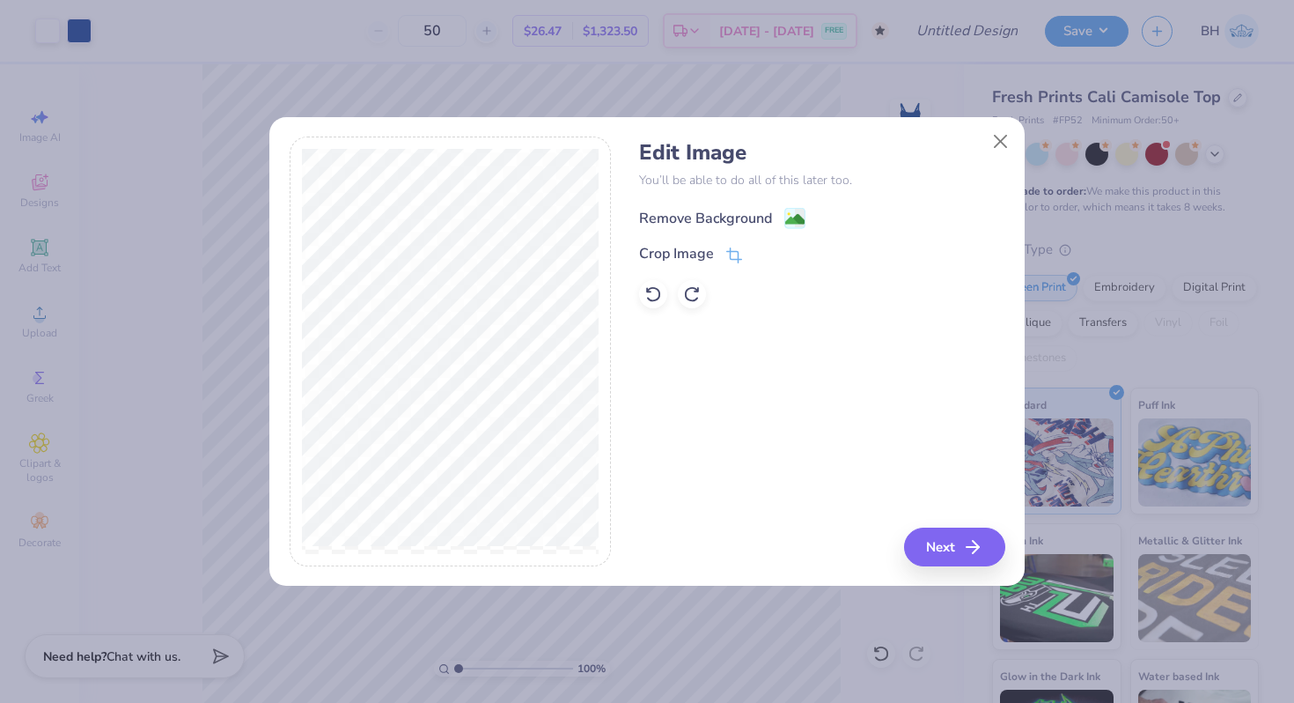
click at [681, 224] on div "Remove Background" at bounding box center [705, 218] width 133 height 21
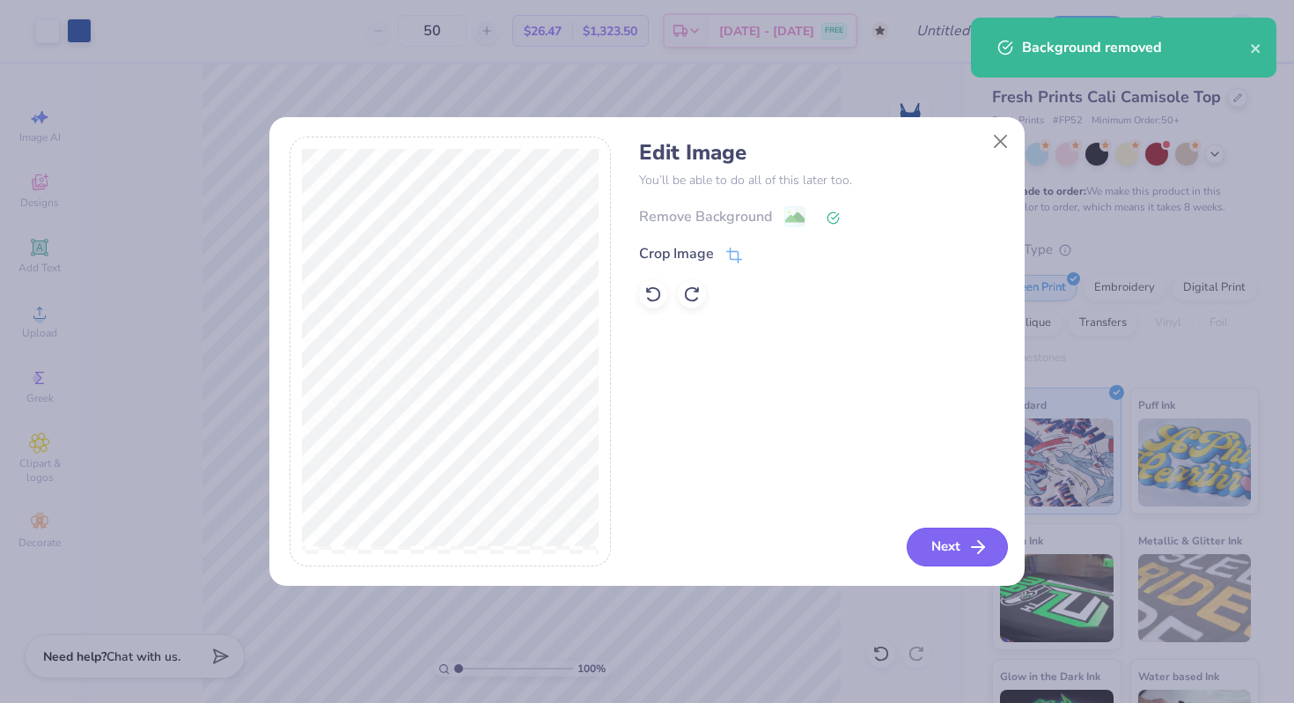
click at [968, 552] on icon "button" at bounding box center [978, 546] width 21 height 21
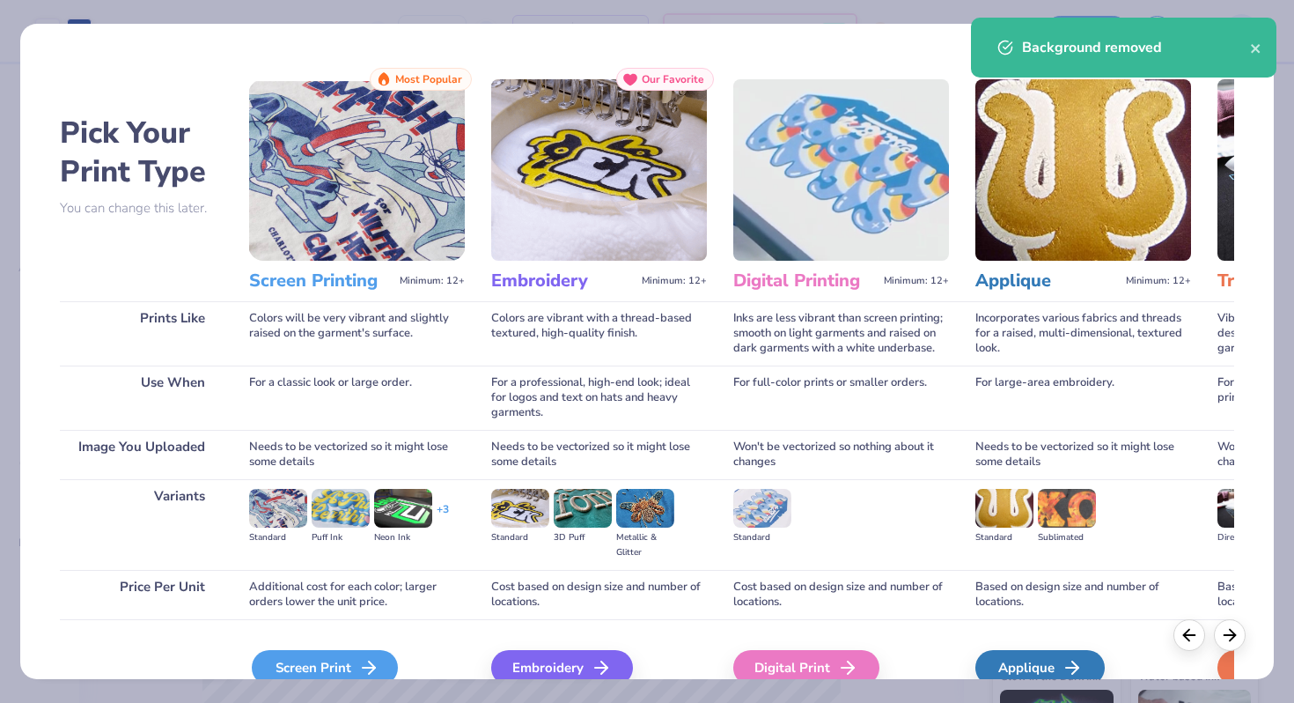
click at [363, 653] on div "Screen Print" at bounding box center [325, 667] width 146 height 35
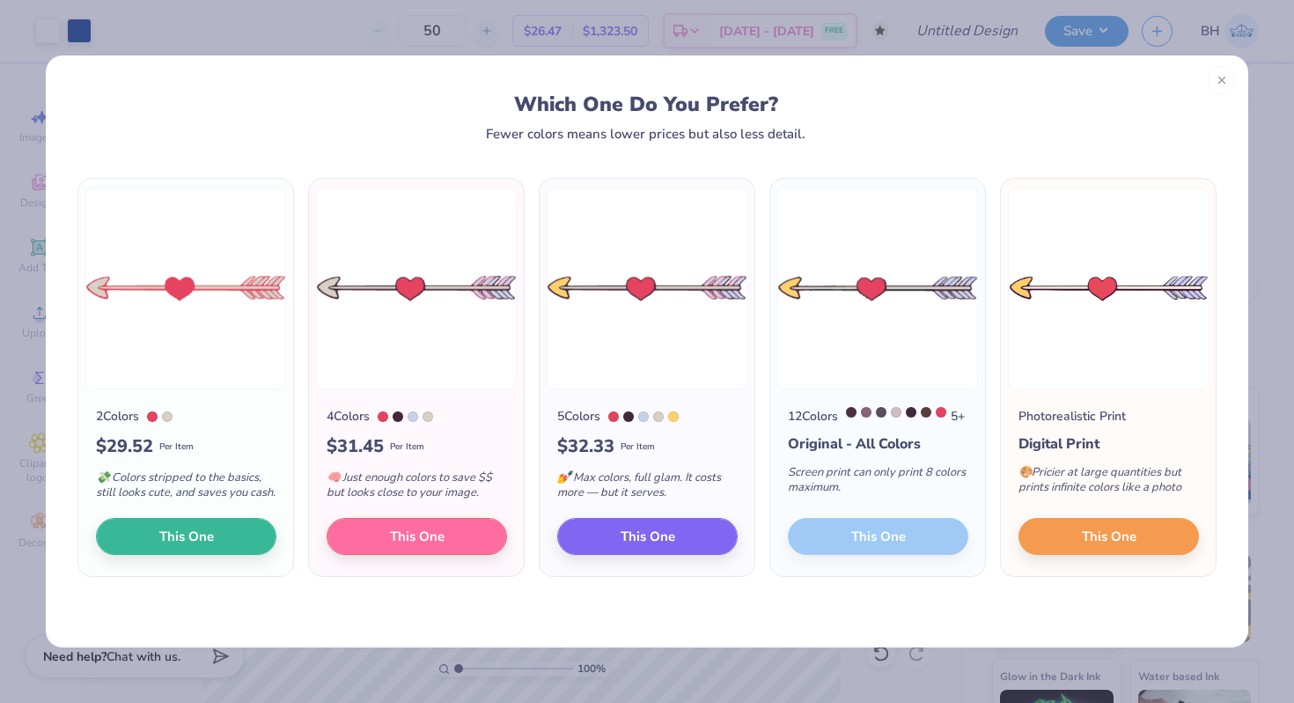
click at [234, 568] on div "2 Colors $ 29.52 Per Item 💸 Colors stripped to the basics, still looks cute, an…" at bounding box center [185, 482] width 215 height 187
click at [233, 532] on button "This One" at bounding box center [186, 533] width 181 height 37
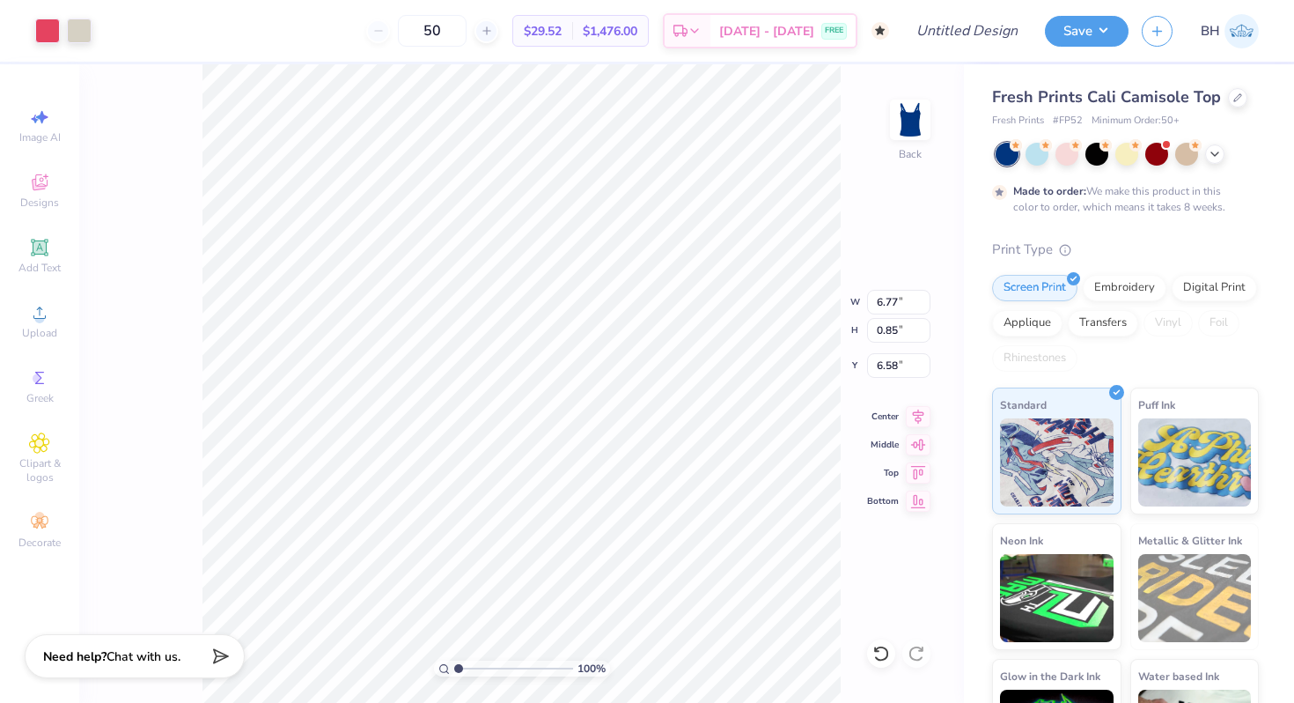
click at [30, 27] on div "Art colors" at bounding box center [46, 31] width 92 height 62
click at [46, 28] on div at bounding box center [47, 29] width 25 height 25
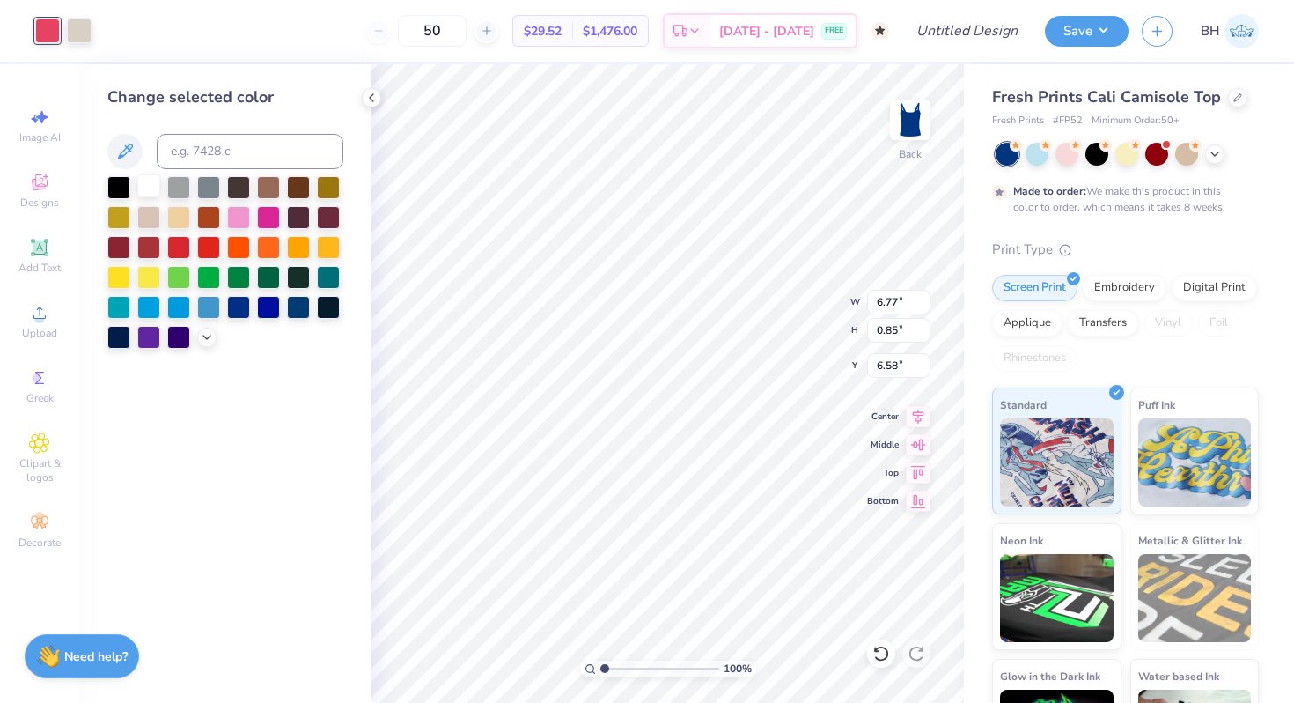
click at [156, 179] on div at bounding box center [148, 185] width 23 height 23
click at [74, 24] on div at bounding box center [79, 29] width 25 height 25
click at [152, 189] on div at bounding box center [148, 185] width 23 height 23
type input "3.34"
type input "0.42"
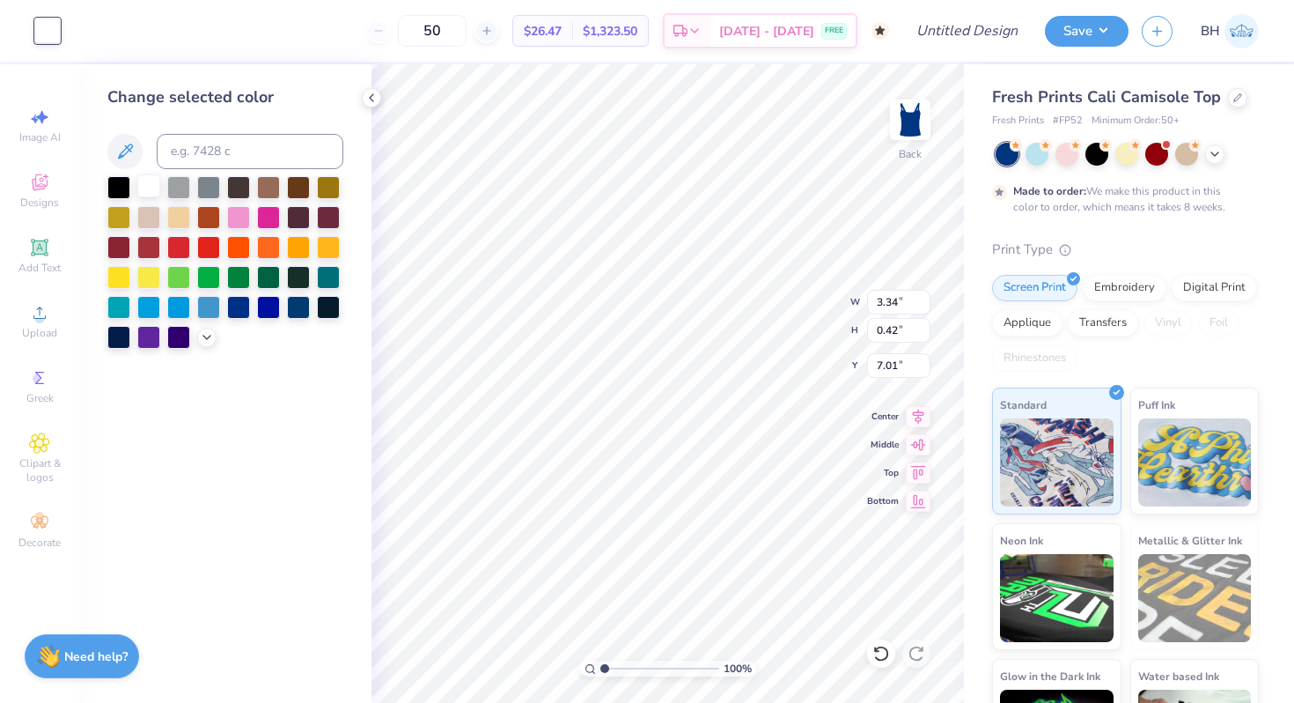
type input "7.01"
type input "3.01"
type input "1.81"
type input "3.04"
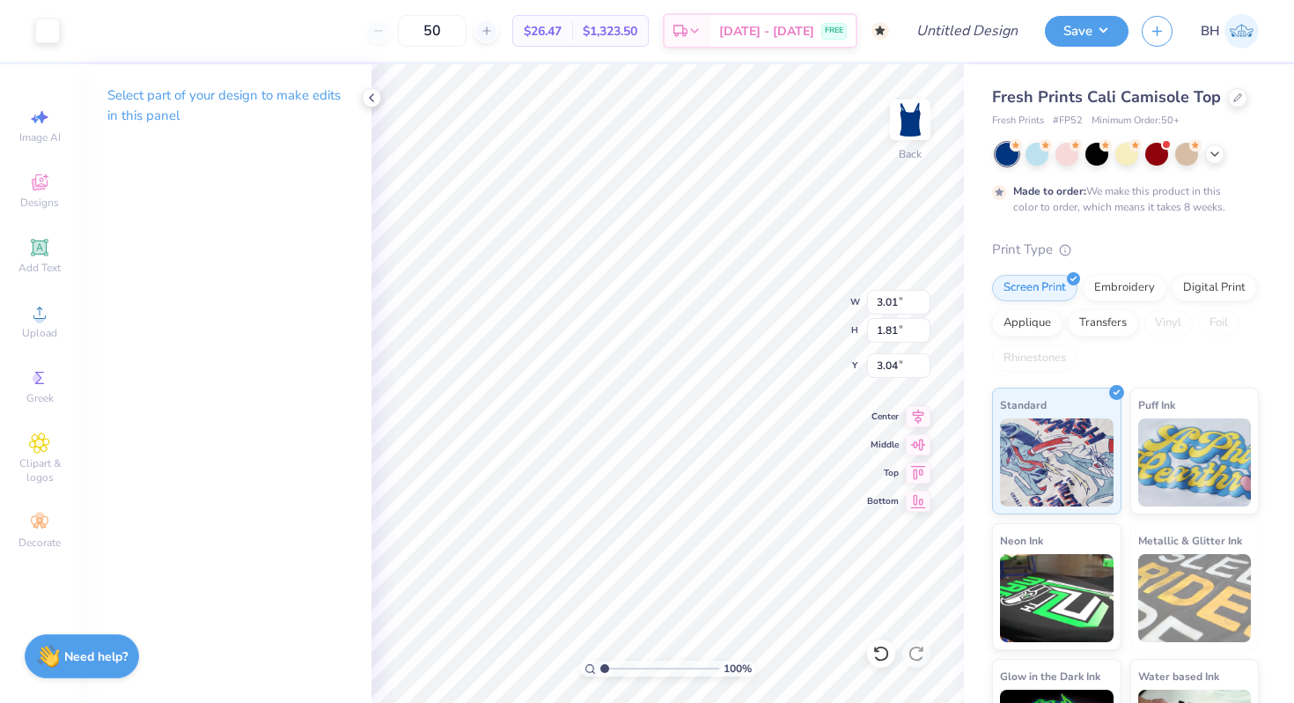
type input "3.13"
type input "1.85"
type input "1.80"
type input "7.68"
type input "0.71"
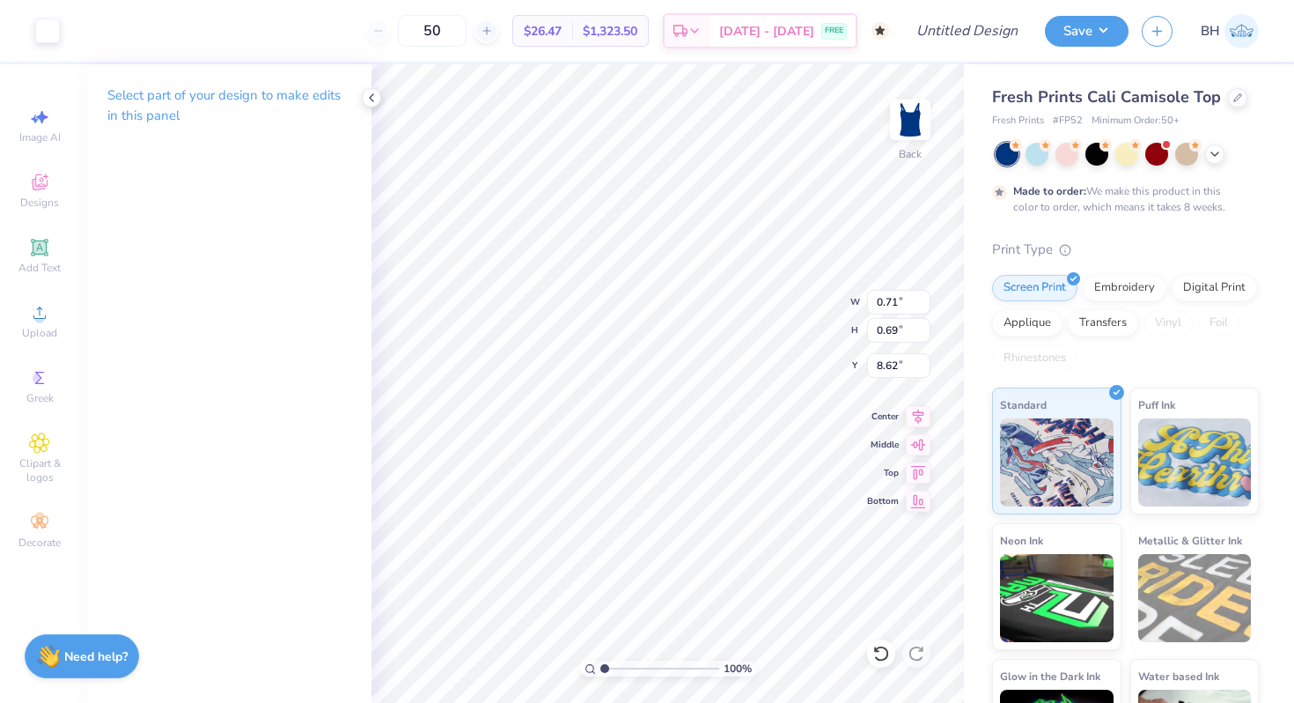
type input "0.69"
type input "8.62"
type input "0.67"
type input "0.68"
type input "2.45"
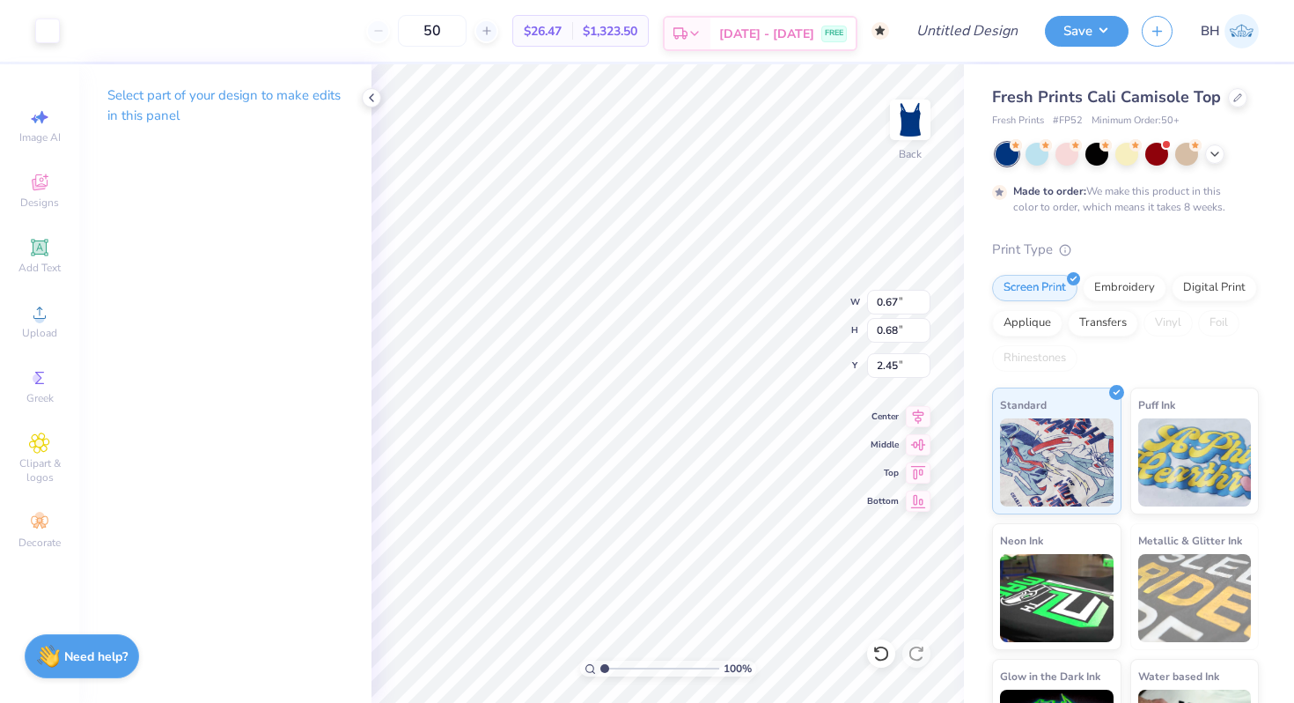
type input "0.72"
type input "0.67"
type input "2.52"
click at [785, 287] on div "100 % Back W 0.72 0.72 " H 0.67 0.67 " Y 2.52 2.52 " Center Middle Top Bottom" at bounding box center [668, 383] width 593 height 638
type input "2.46"
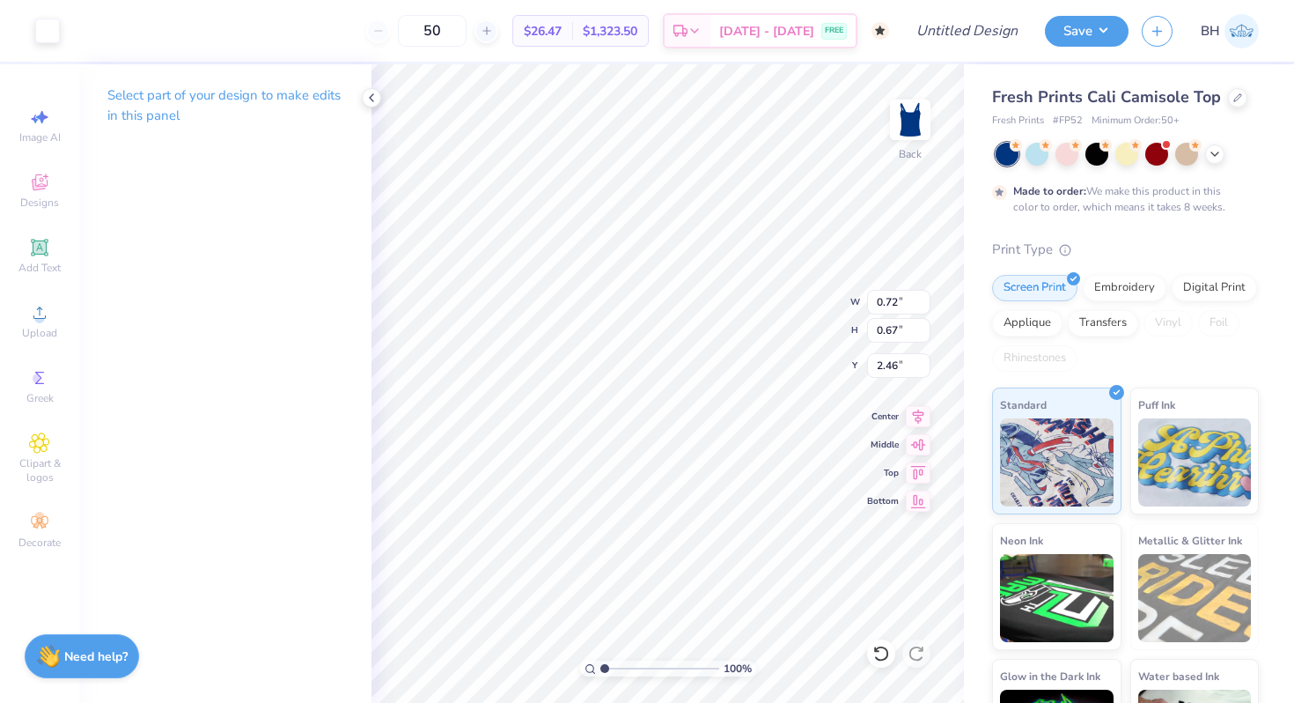
type input "3.01"
type input "1.81"
type input "3.28"
type input "2.61"
type input "2.65"
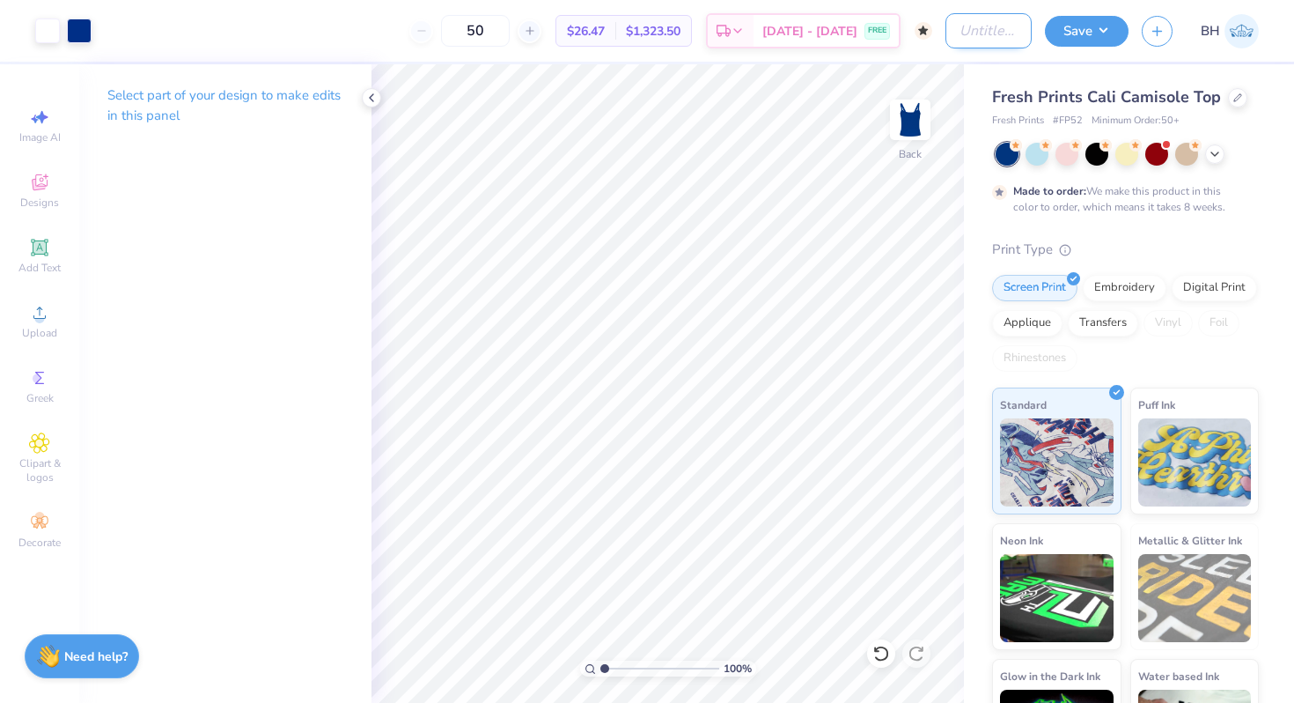
click at [961, 31] on input "Design Title" at bounding box center [989, 30] width 86 height 35
type input "heart and arrow tank"
click at [1057, 38] on button "Save" at bounding box center [1087, 28] width 84 height 31
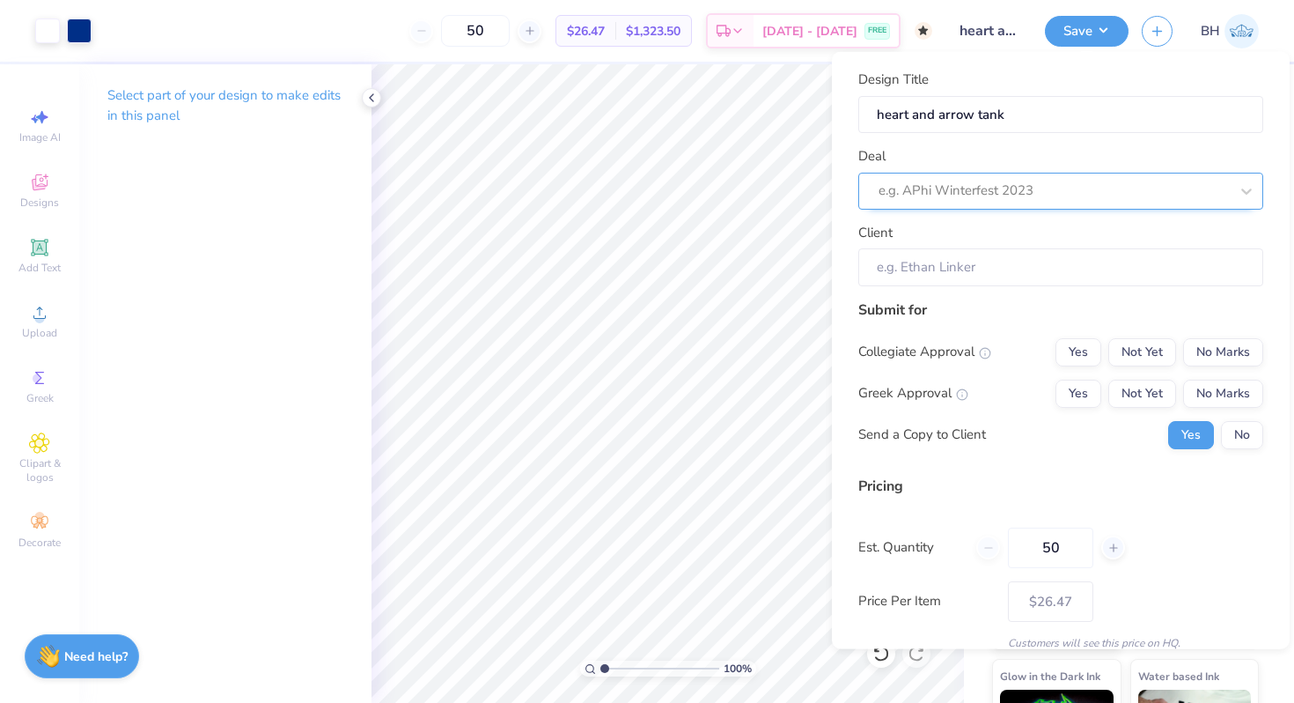
click at [1147, 208] on div "e.g. APhi Winterfest 2023" at bounding box center [1061, 190] width 405 height 37
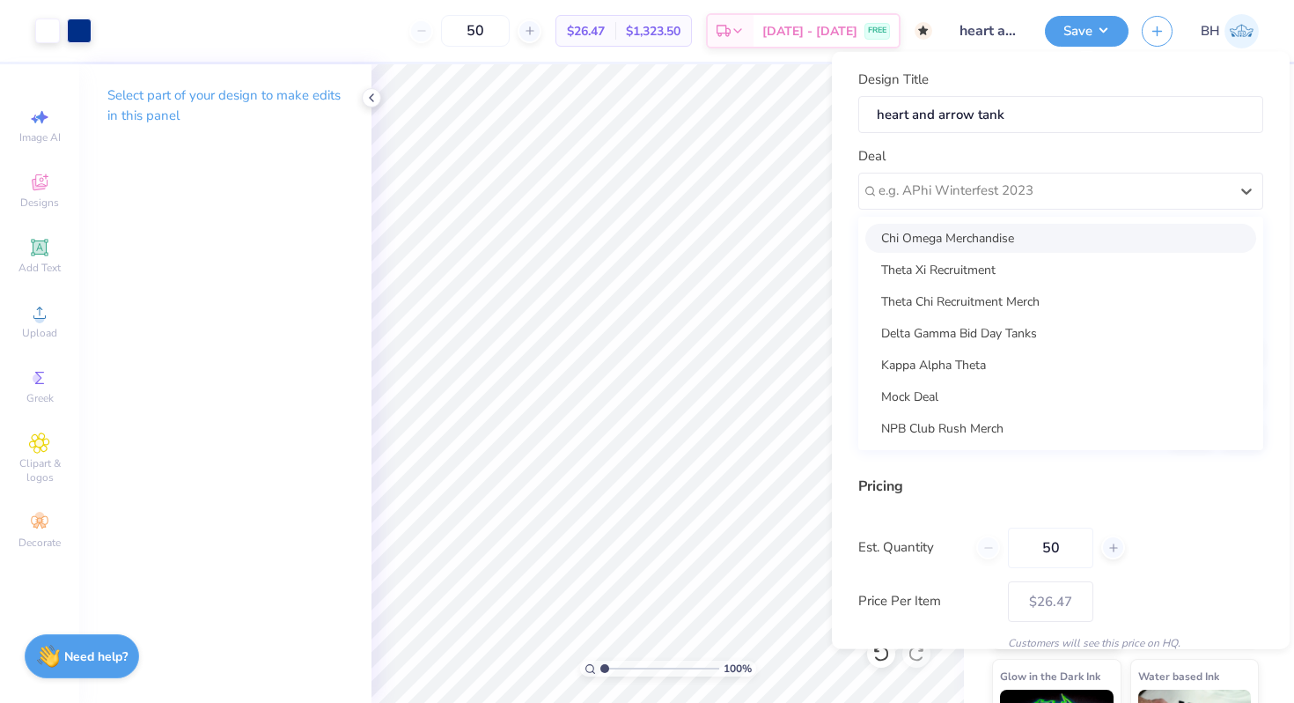
click at [1043, 236] on div "Chi Omega Merchandise" at bounding box center [1061, 237] width 391 height 29
type input "[PERSON_NAME]"
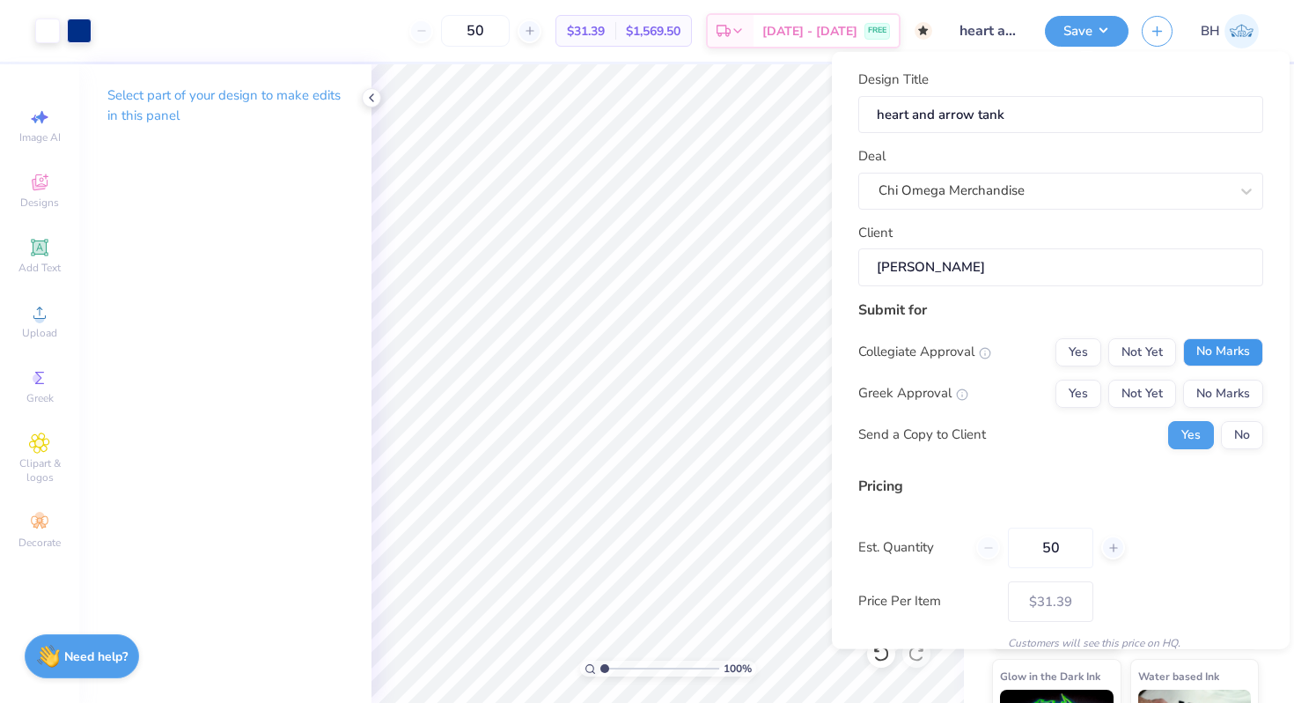
click at [1228, 341] on button "No Marks" at bounding box center [1223, 351] width 80 height 28
click at [1070, 395] on button "Yes" at bounding box center [1079, 393] width 46 height 28
click at [1249, 429] on button "No" at bounding box center [1242, 434] width 42 height 28
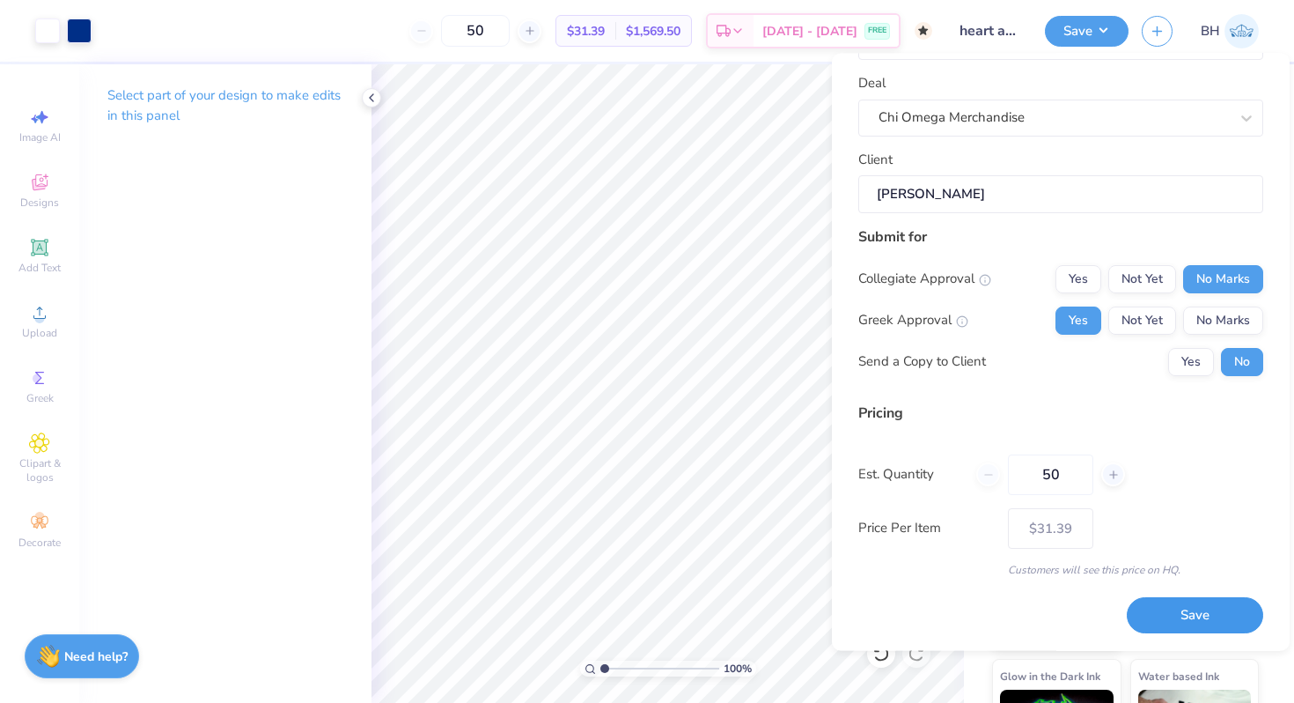
click at [1175, 624] on button "Save" at bounding box center [1195, 616] width 136 height 36
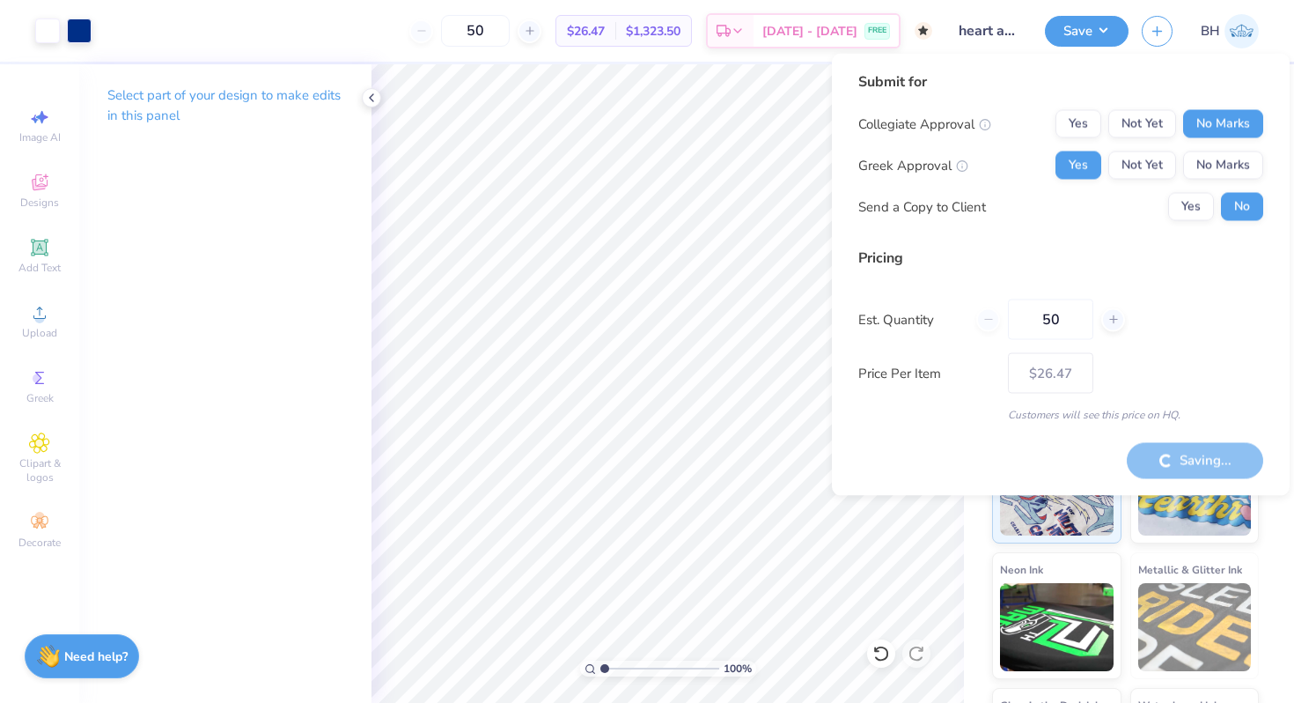
type input "– –"
